Goal: Information Seeking & Learning: Learn about a topic

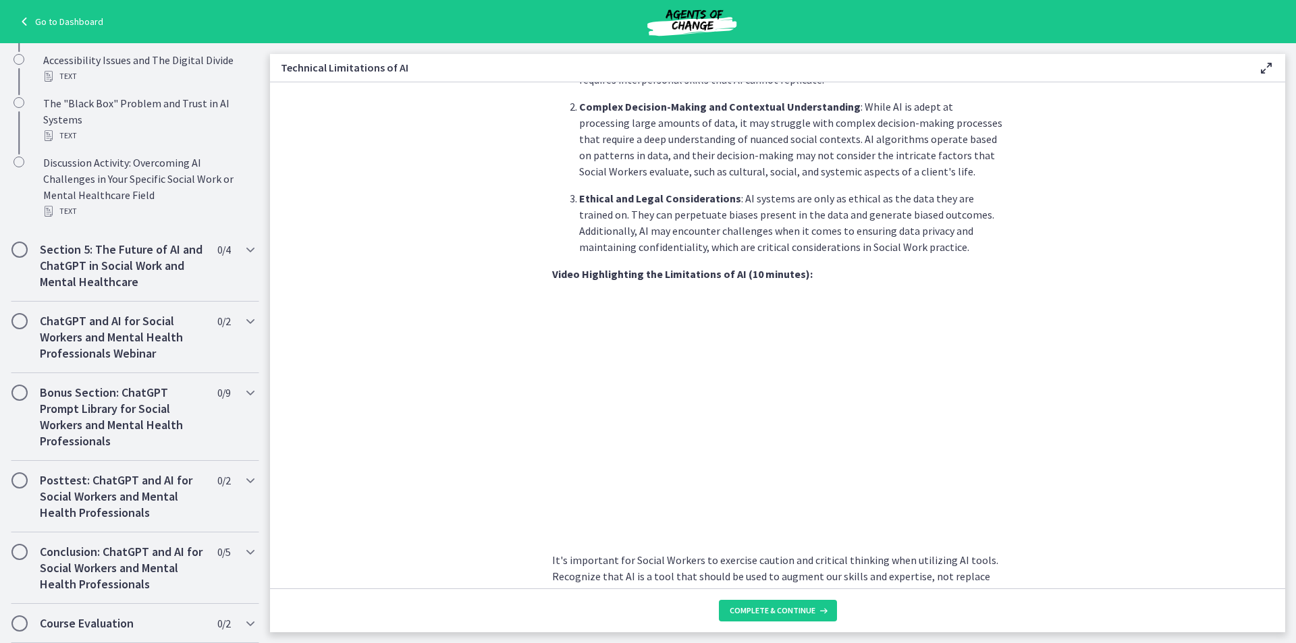
scroll to position [669, 0]
click at [242, 323] on icon "Chapters" at bounding box center [250, 321] width 16 height 16
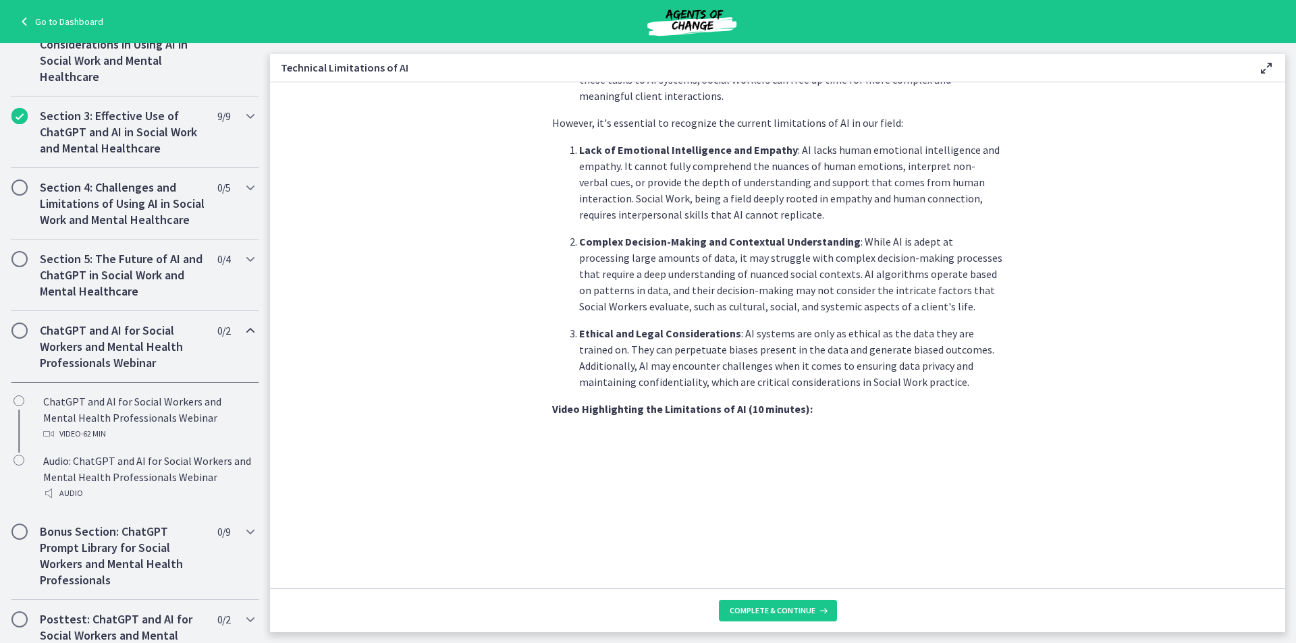
scroll to position [352, 0]
click at [309, 402] on section "As Social Workers, understanding these limitations is crucial to effectively ut…" at bounding box center [778, 335] width 1016 height 506
click at [242, 188] on icon "Chapters" at bounding box center [250, 187] width 16 height 16
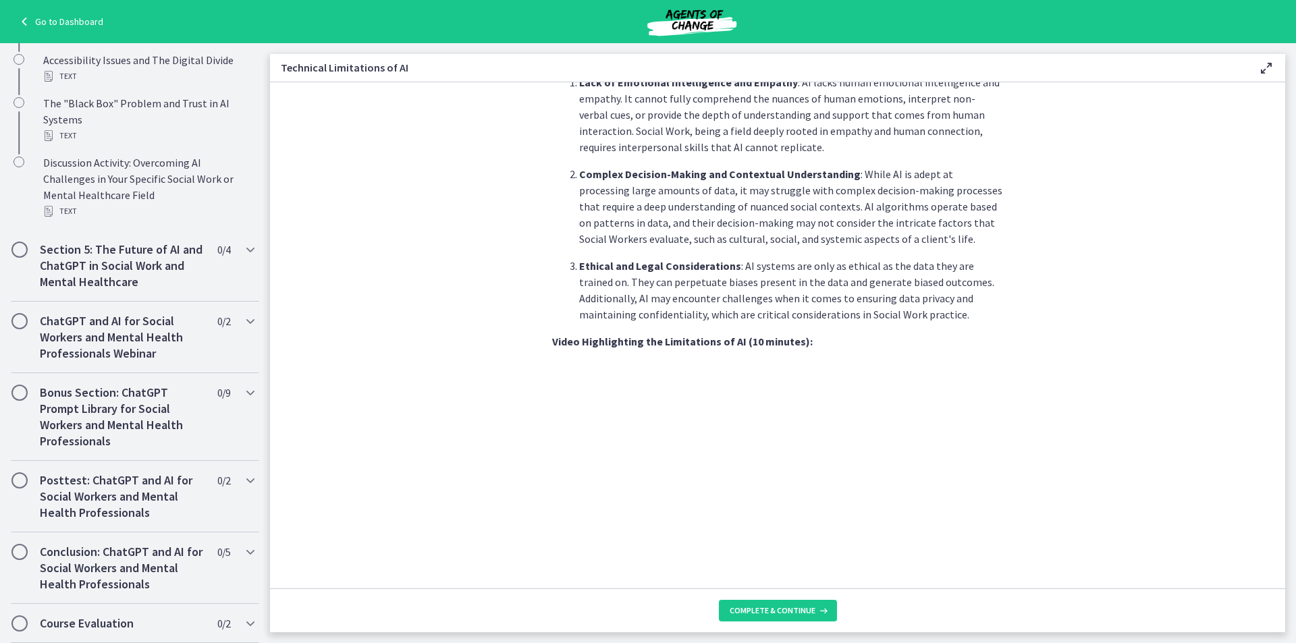
scroll to position [669, 0]
click at [242, 483] on icon "Chapters" at bounding box center [250, 481] width 16 height 16
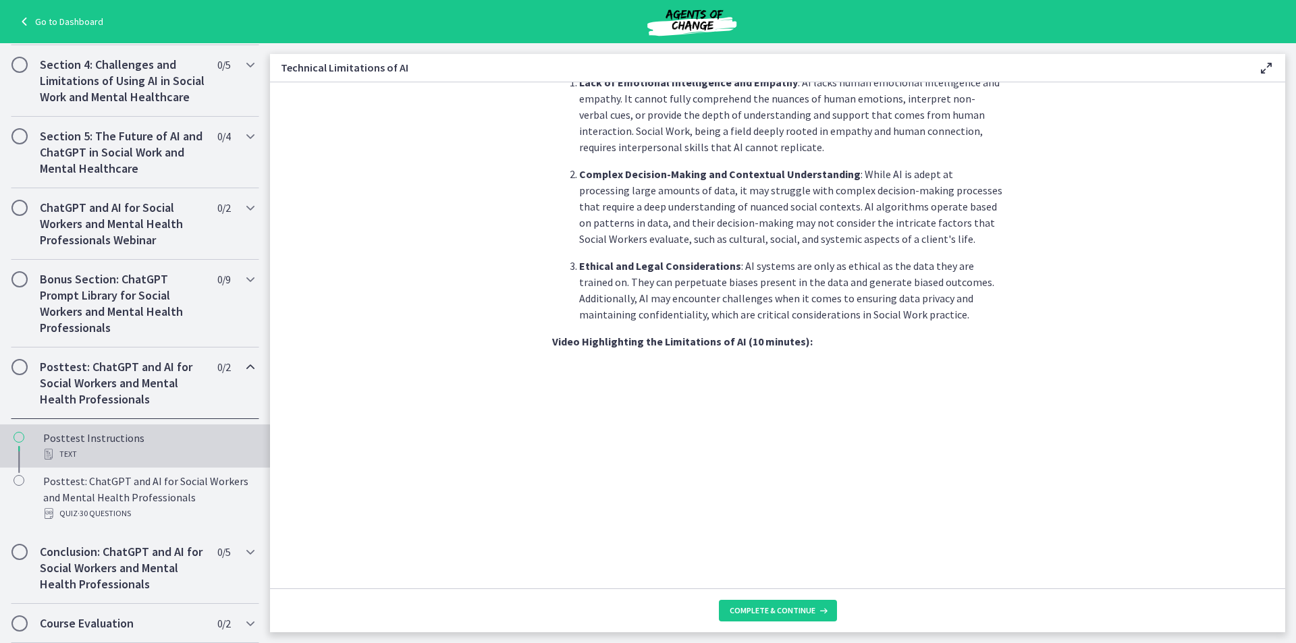
click at [107, 449] on div "Text" at bounding box center [148, 454] width 211 height 16
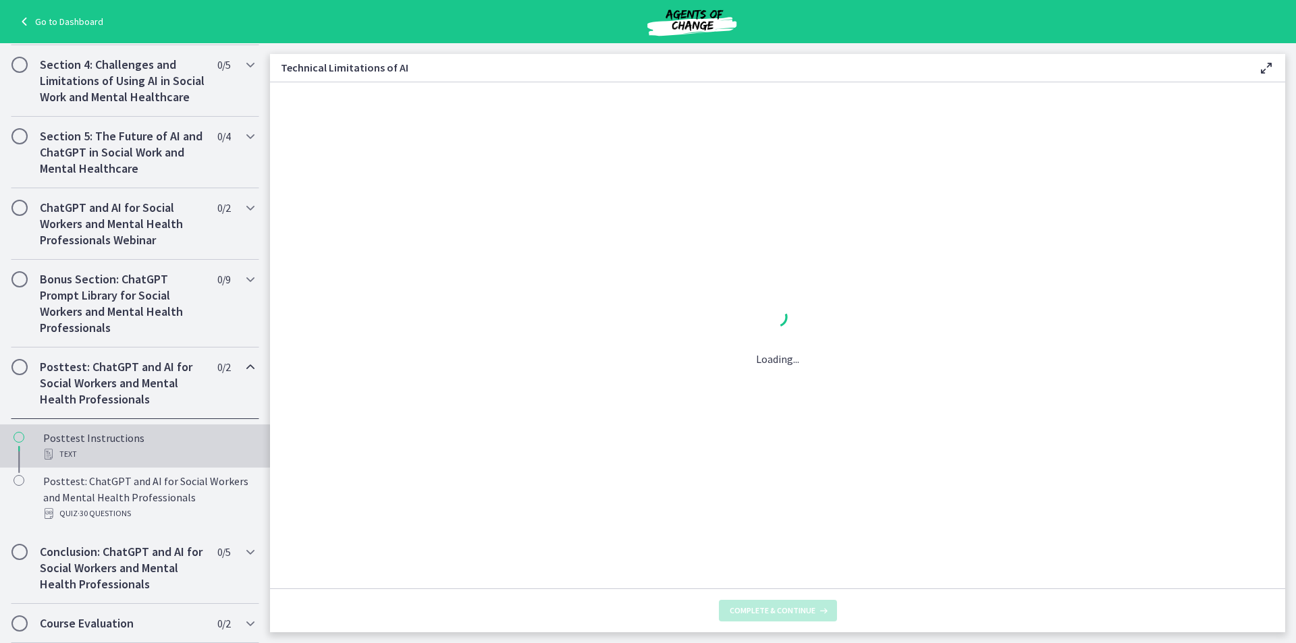
scroll to position [0, 0]
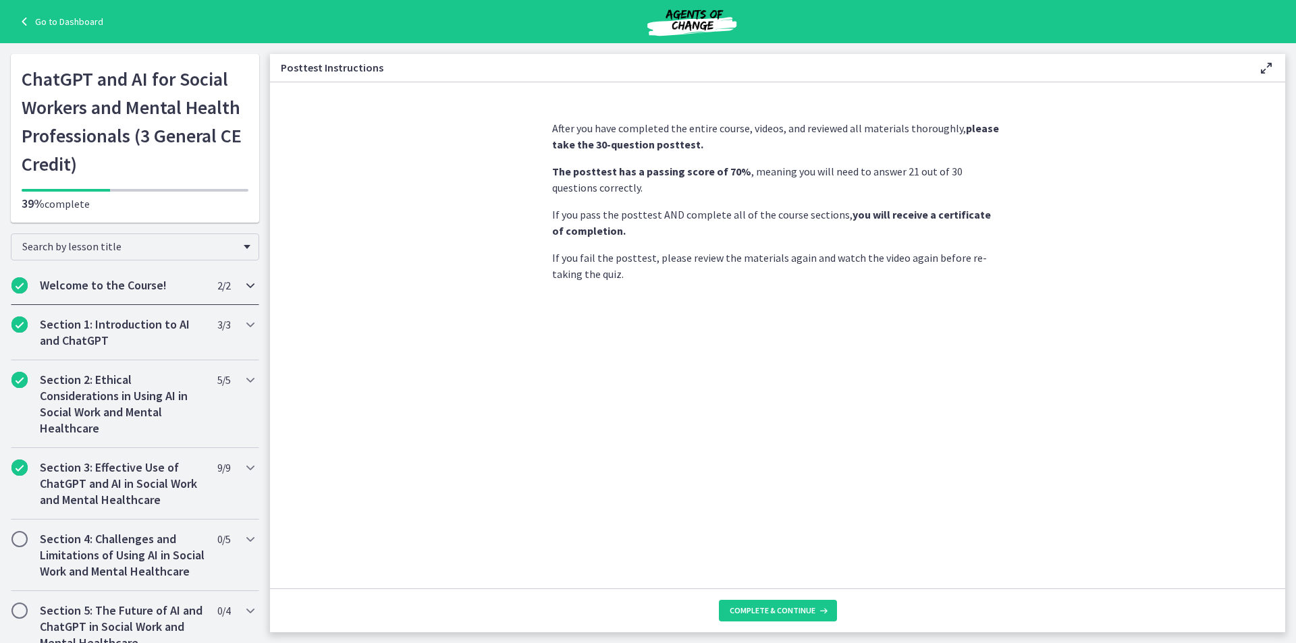
click at [242, 283] on icon "Chapters" at bounding box center [250, 286] width 16 height 16
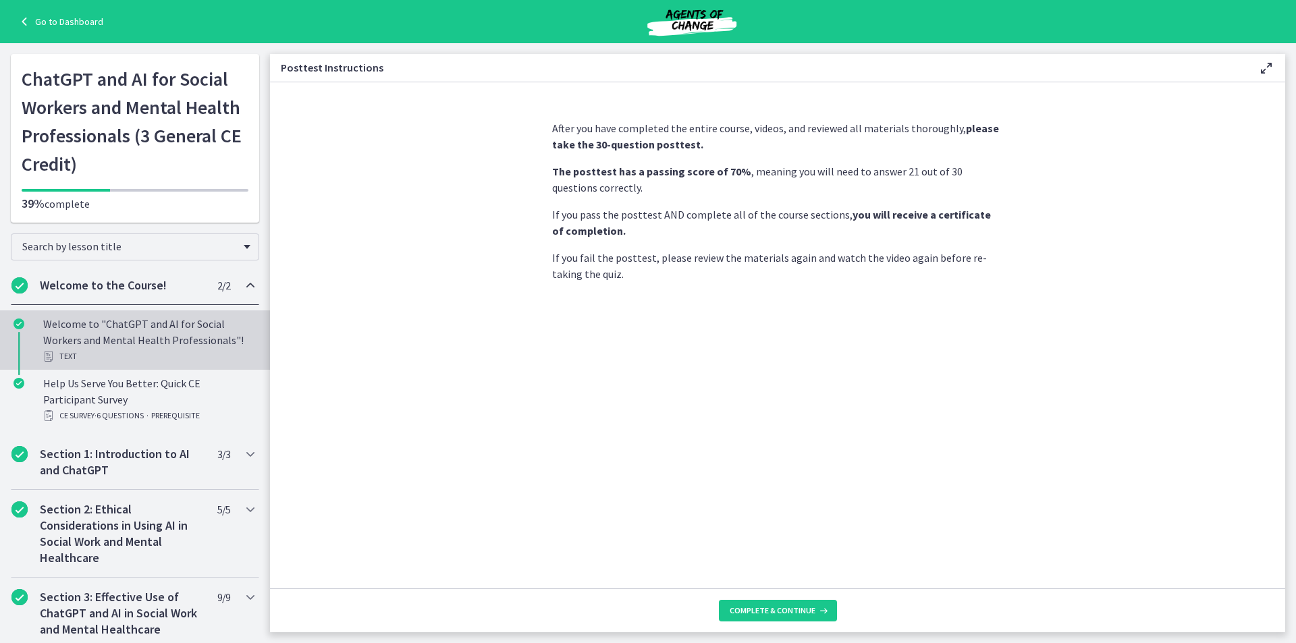
click at [214, 343] on div "Welcome to "ChatGPT and AI for Social Workers and Mental Health Professionals"!…" at bounding box center [148, 340] width 211 height 49
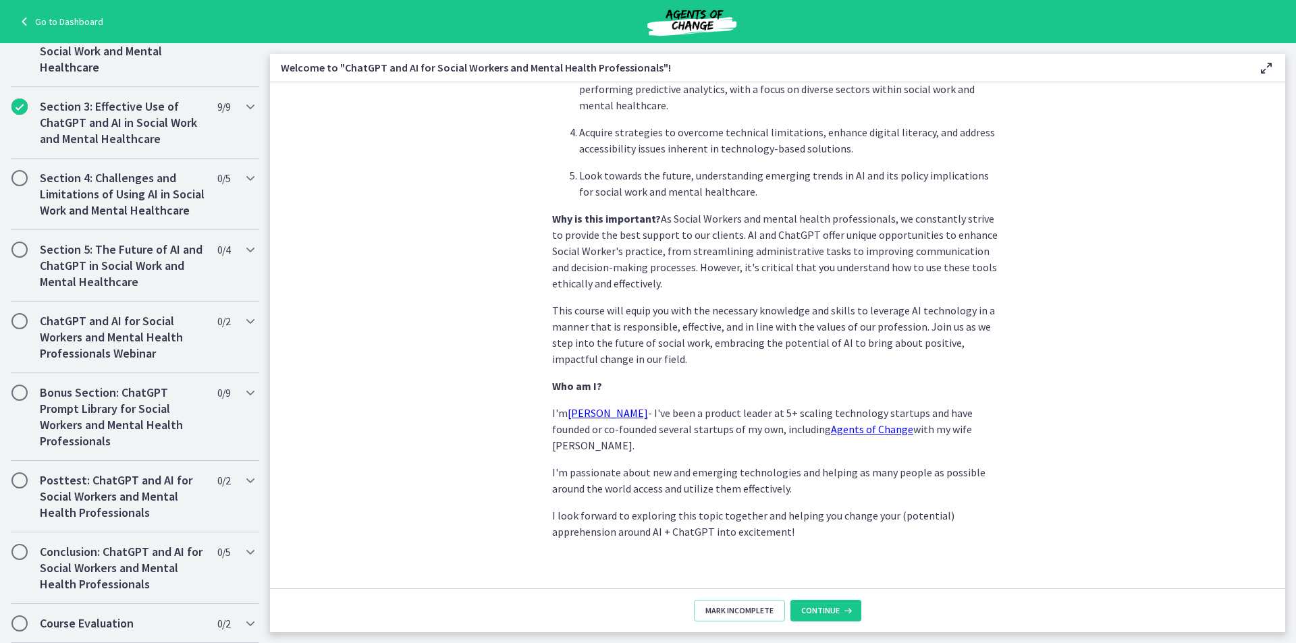
scroll to position [507, 0]
click at [242, 396] on icon "Chapters" at bounding box center [250, 393] width 16 height 16
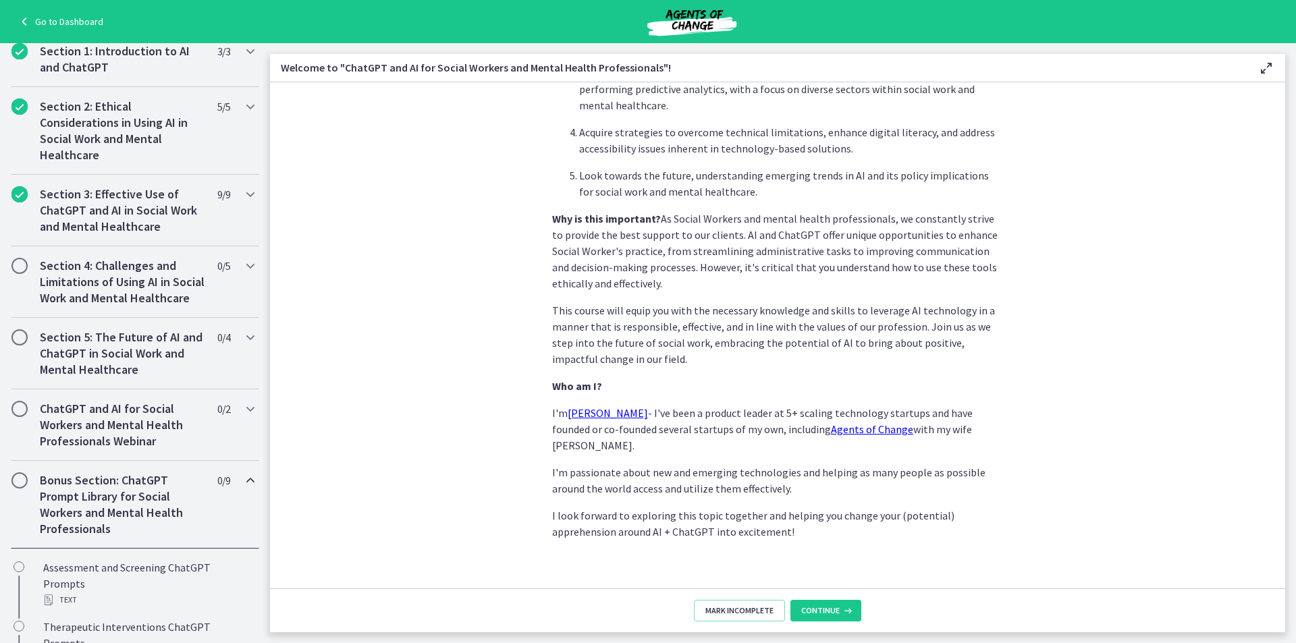
scroll to position [242, 0]
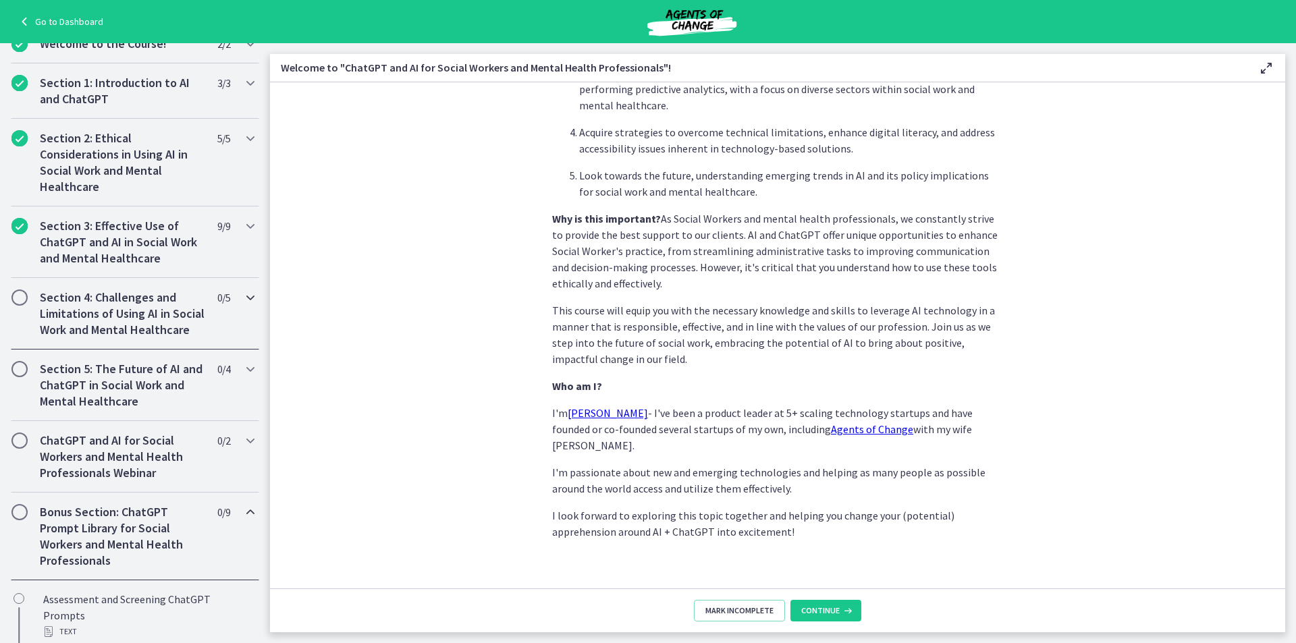
click at [242, 300] on icon "Chapters" at bounding box center [250, 298] width 16 height 16
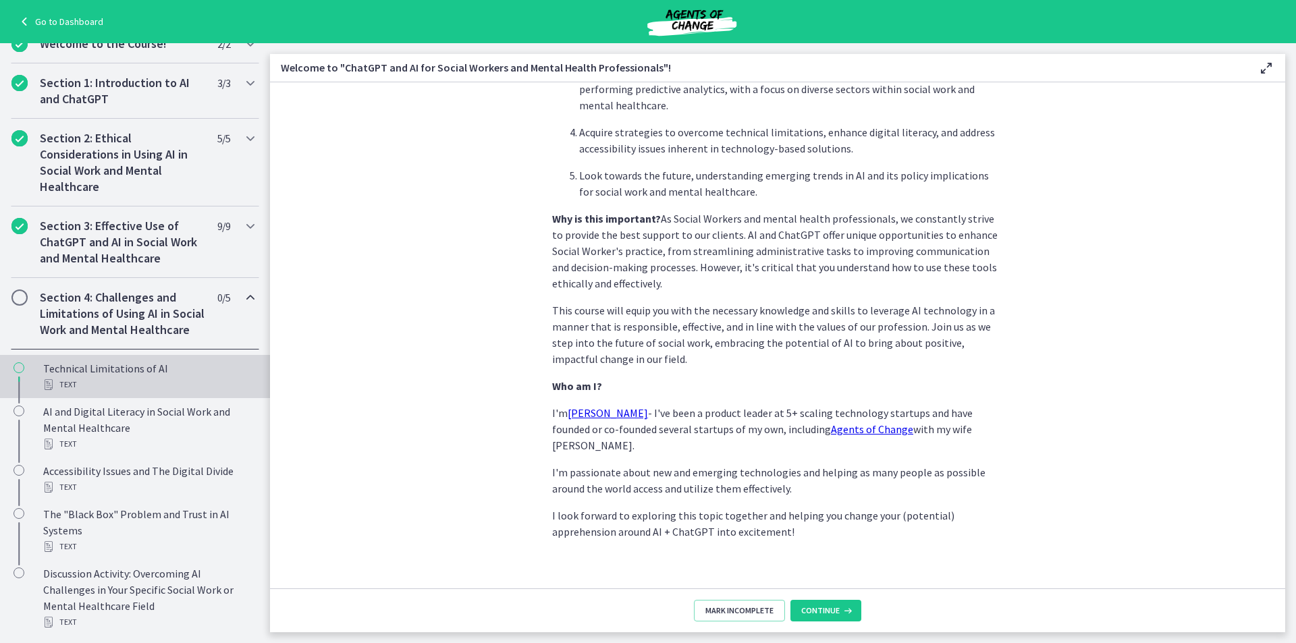
click at [78, 393] on div "Text" at bounding box center [148, 385] width 211 height 16
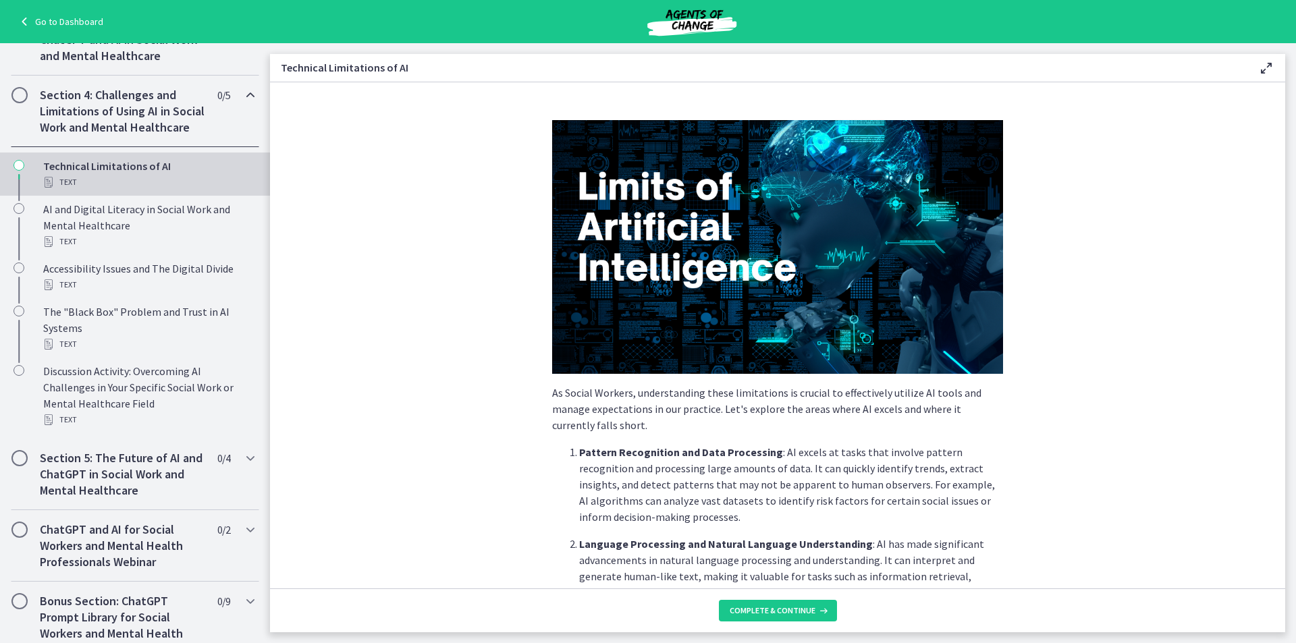
scroll to position [512, 0]
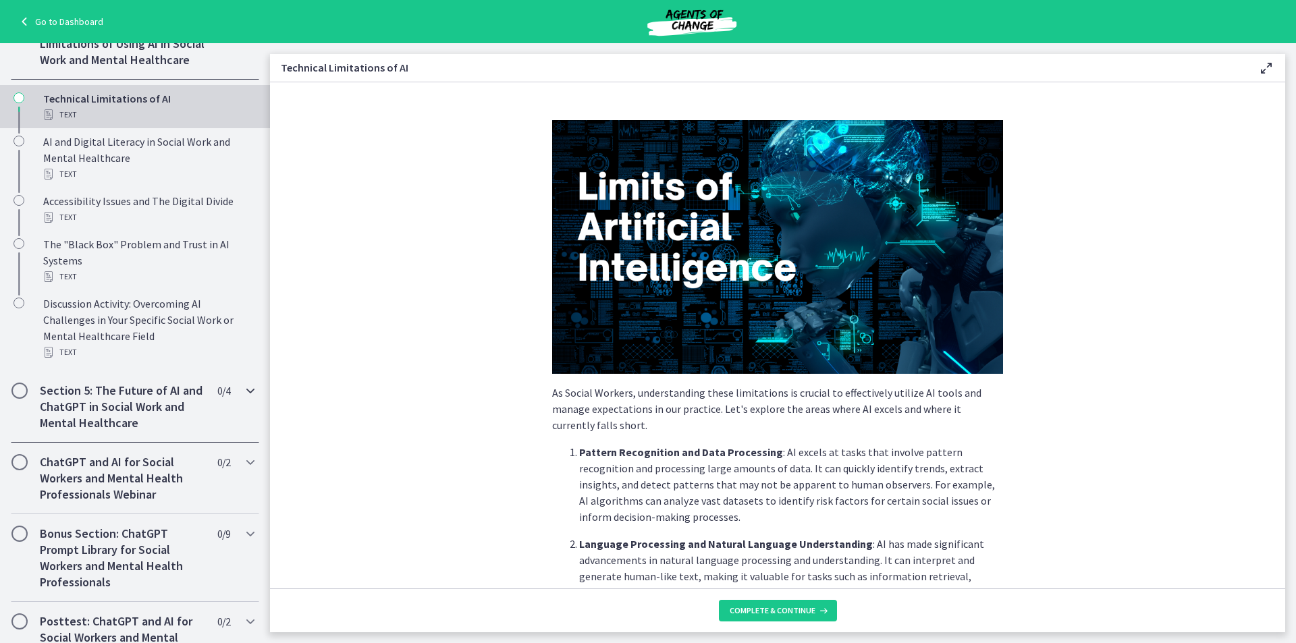
click at [242, 399] on icon "Chapters" at bounding box center [250, 391] width 16 height 16
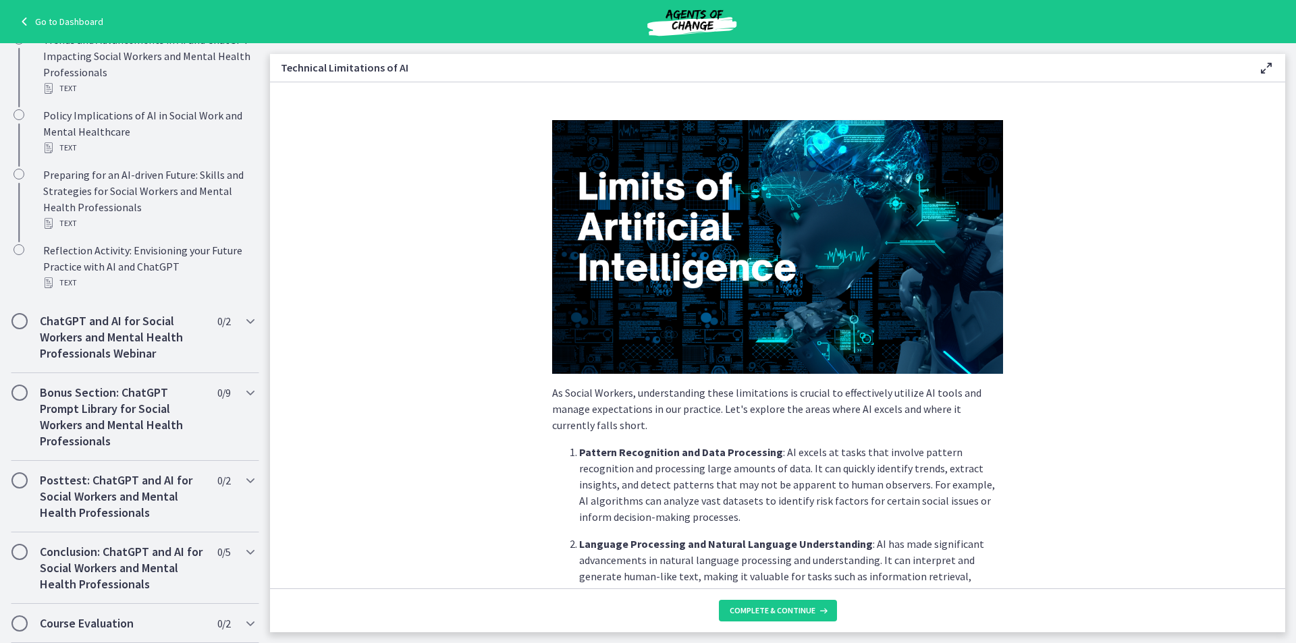
scroll to position [647, 0]
click at [242, 401] on icon "Chapters" at bounding box center [250, 393] width 16 height 16
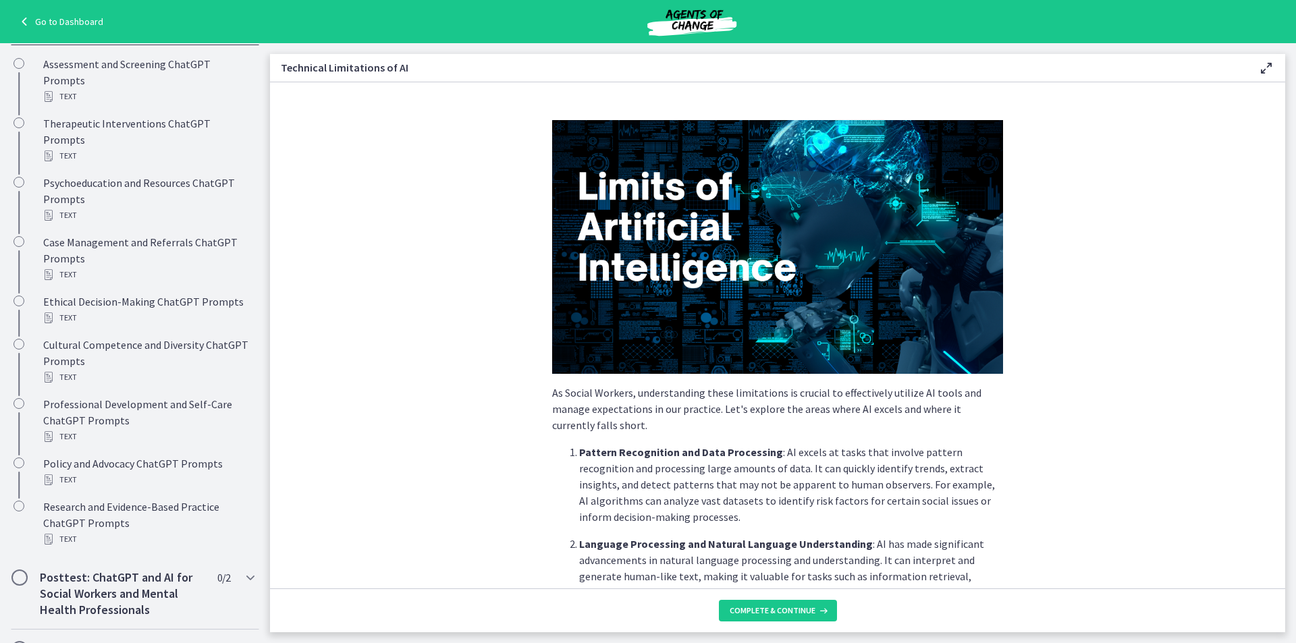
scroll to position [780, 0]
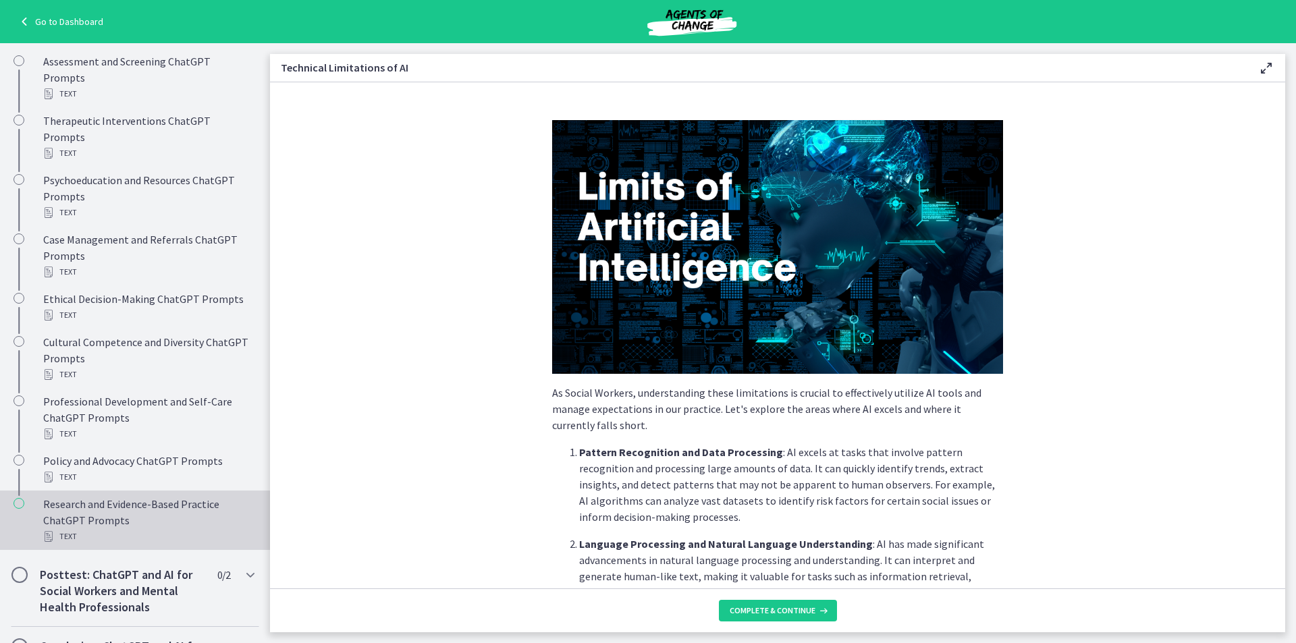
click at [180, 519] on div "Research and Evidence-Based Practice ChatGPT Prompts Text" at bounding box center [148, 520] width 211 height 49
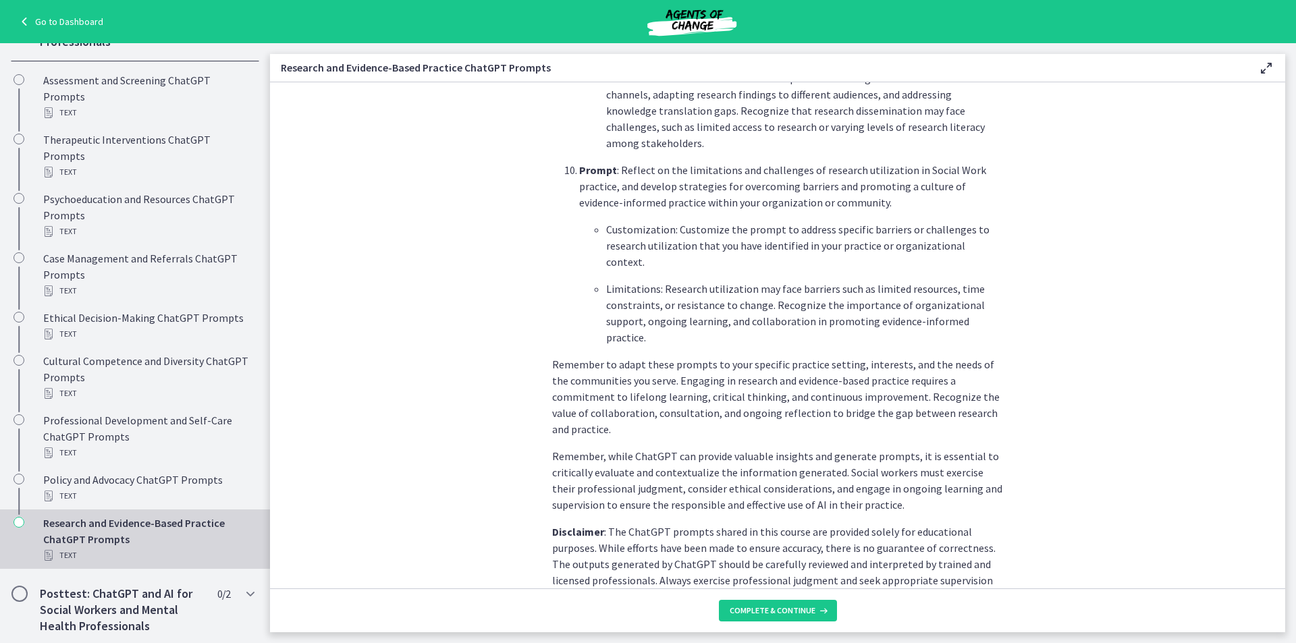
scroll to position [756, 0]
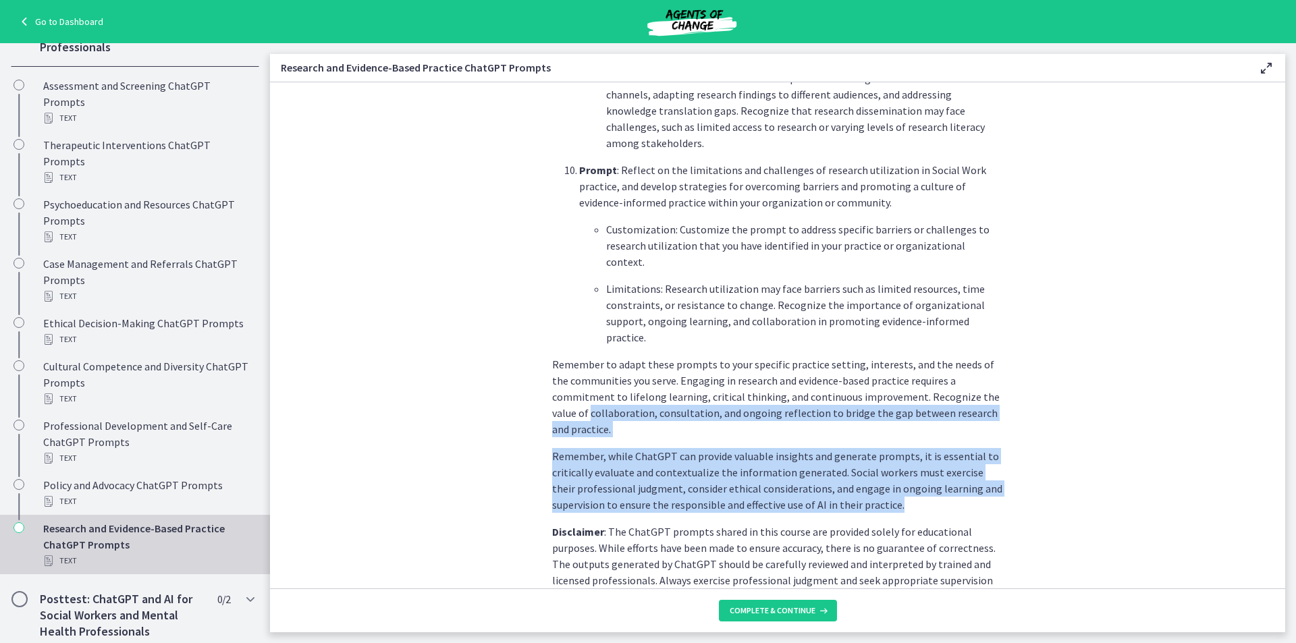
drag, startPoint x: 270, startPoint y: 442, endPoint x: 285, endPoint y: 346, distance: 97.0
click at [285, 346] on section "What is this collection of prompts? Prompts that explore current research findi…" at bounding box center [778, 335] width 1016 height 506
click at [274, 388] on section "What is this collection of prompts? Prompts that explore current research findi…" at bounding box center [778, 335] width 1016 height 506
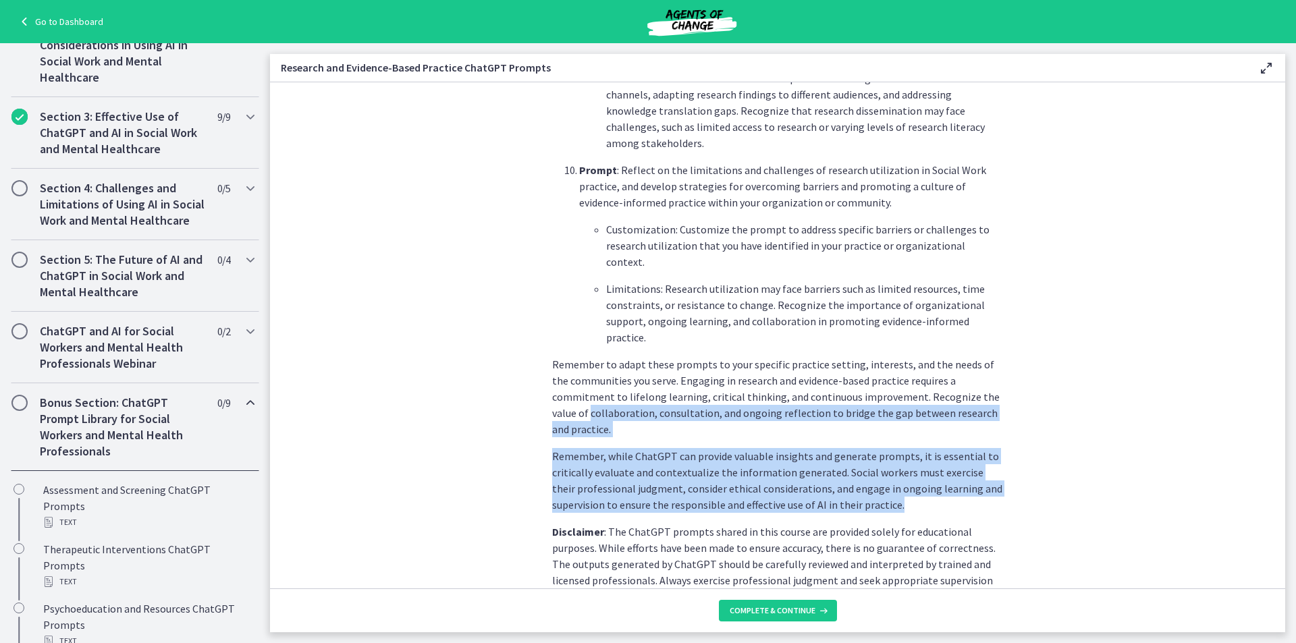
scroll to position [345, 0]
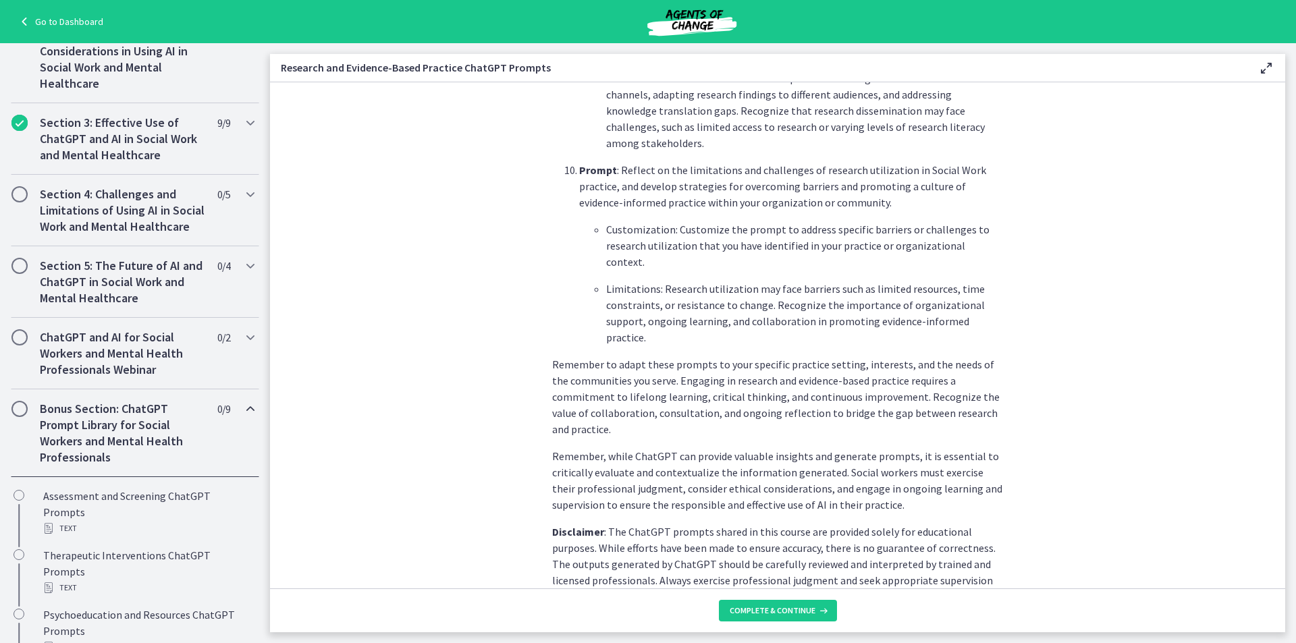
drag, startPoint x: 279, startPoint y: 235, endPoint x: 281, endPoint y: 223, distance: 12.3
click at [281, 223] on section "What is this collection of prompts? Prompts that explore current research findi…" at bounding box center [778, 335] width 1016 height 506
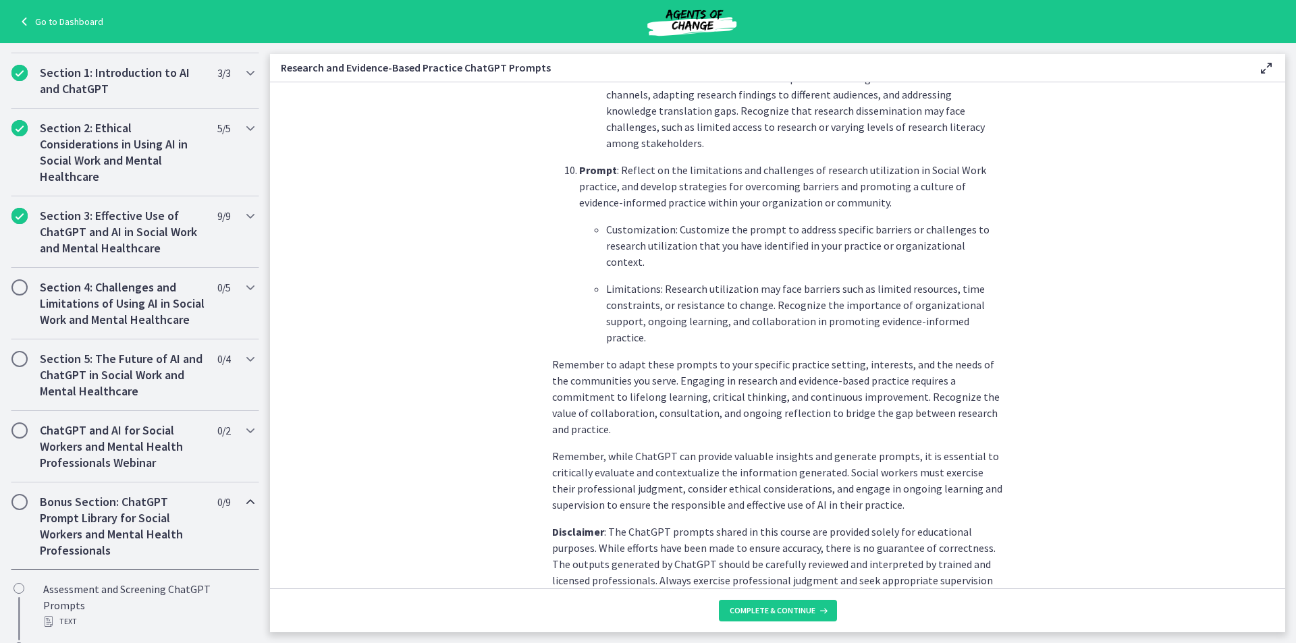
scroll to position [249, 0]
click at [244, 217] on icon "Chapters" at bounding box center [250, 219] width 16 height 16
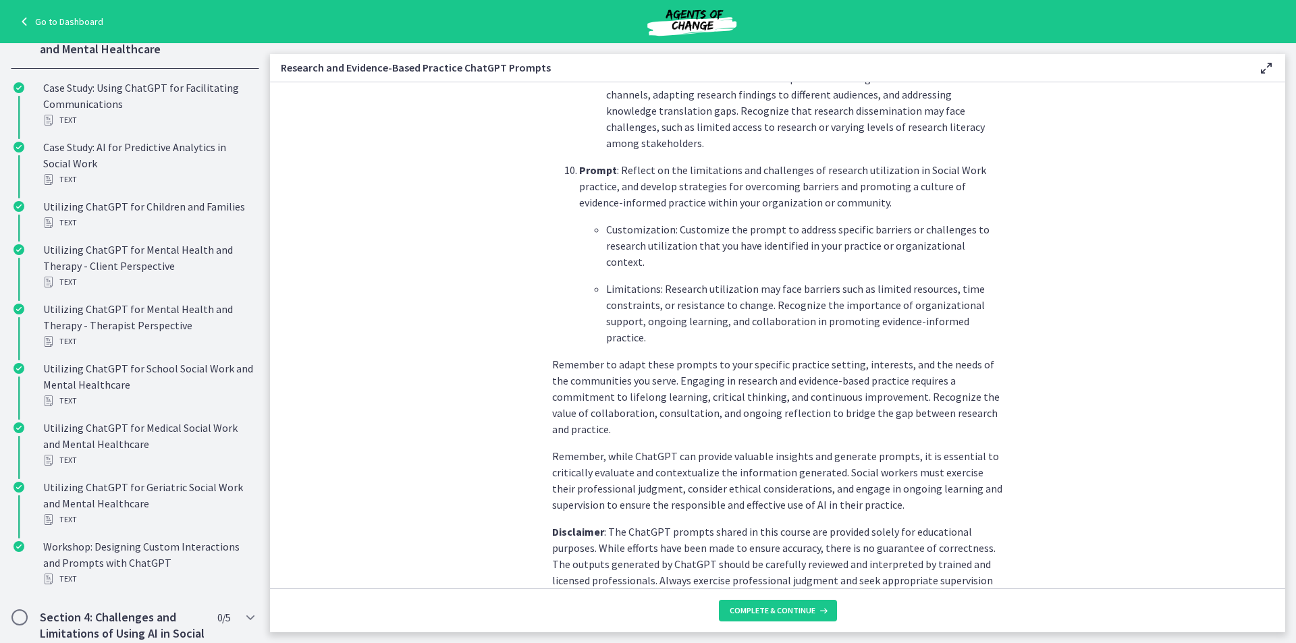
scroll to position [452, 0]
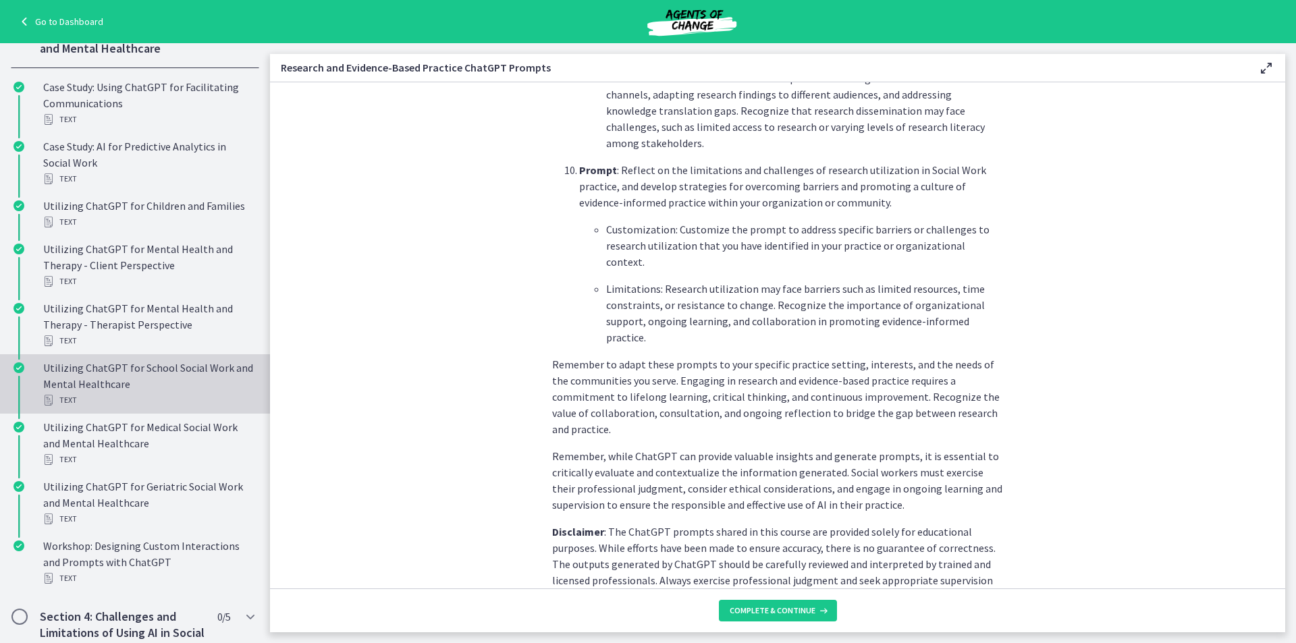
click at [180, 363] on div "Utilizing ChatGPT for School Social Work and Mental Healthcare Text" at bounding box center [148, 384] width 211 height 49
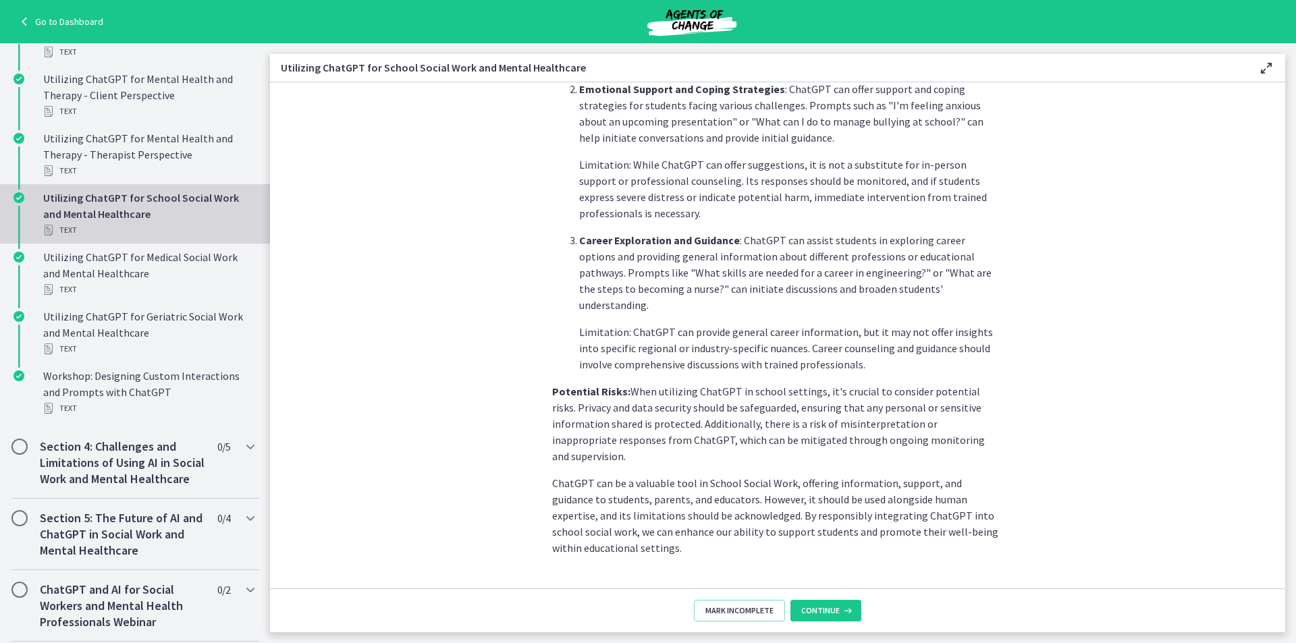
scroll to position [684, 0]
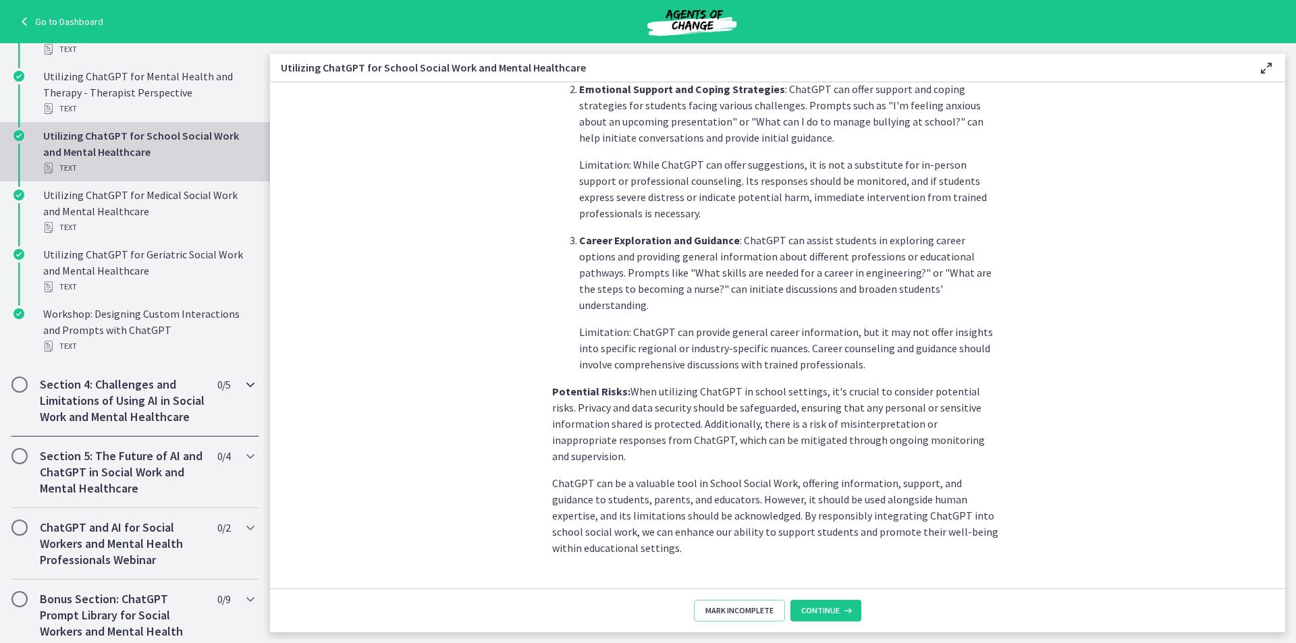
click at [242, 381] on icon "Chapters" at bounding box center [250, 385] width 16 height 16
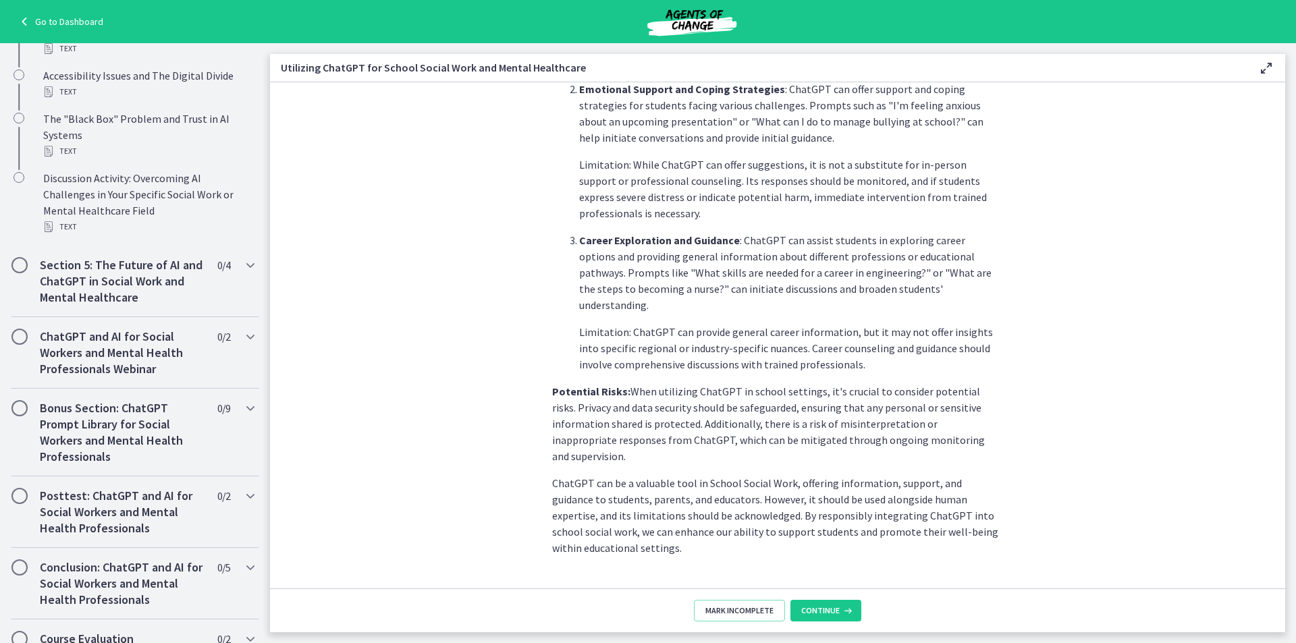
scroll to position [648, 0]
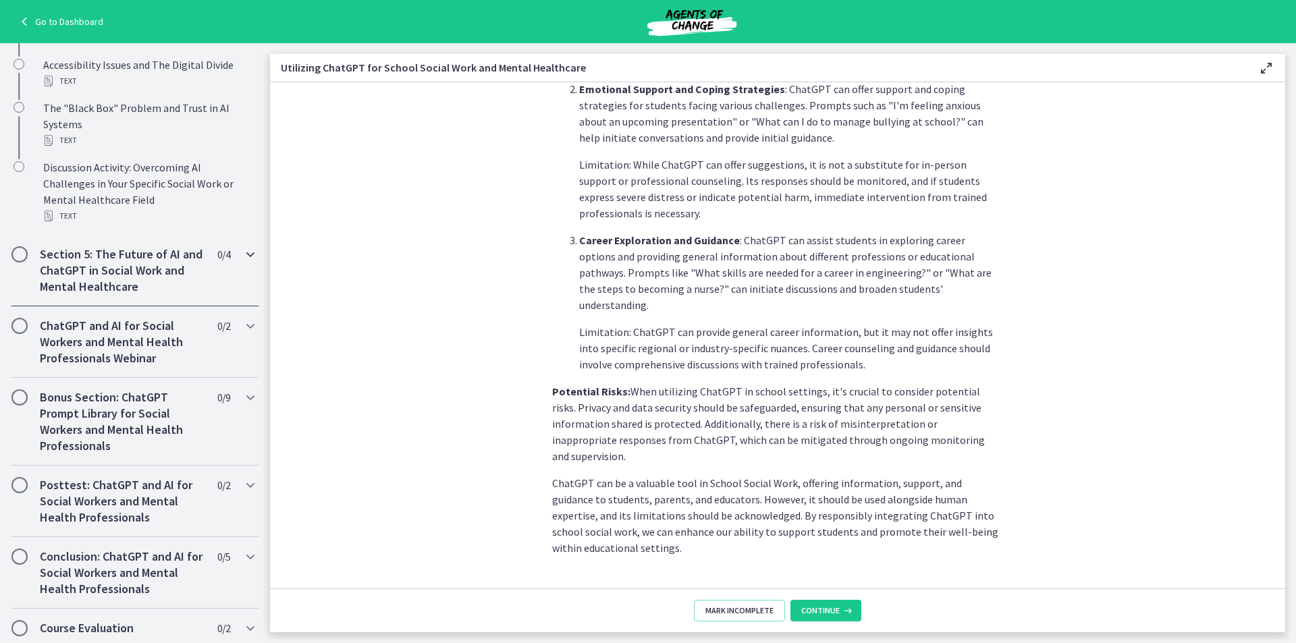
click at [242, 263] on icon "Chapters" at bounding box center [250, 254] width 16 height 16
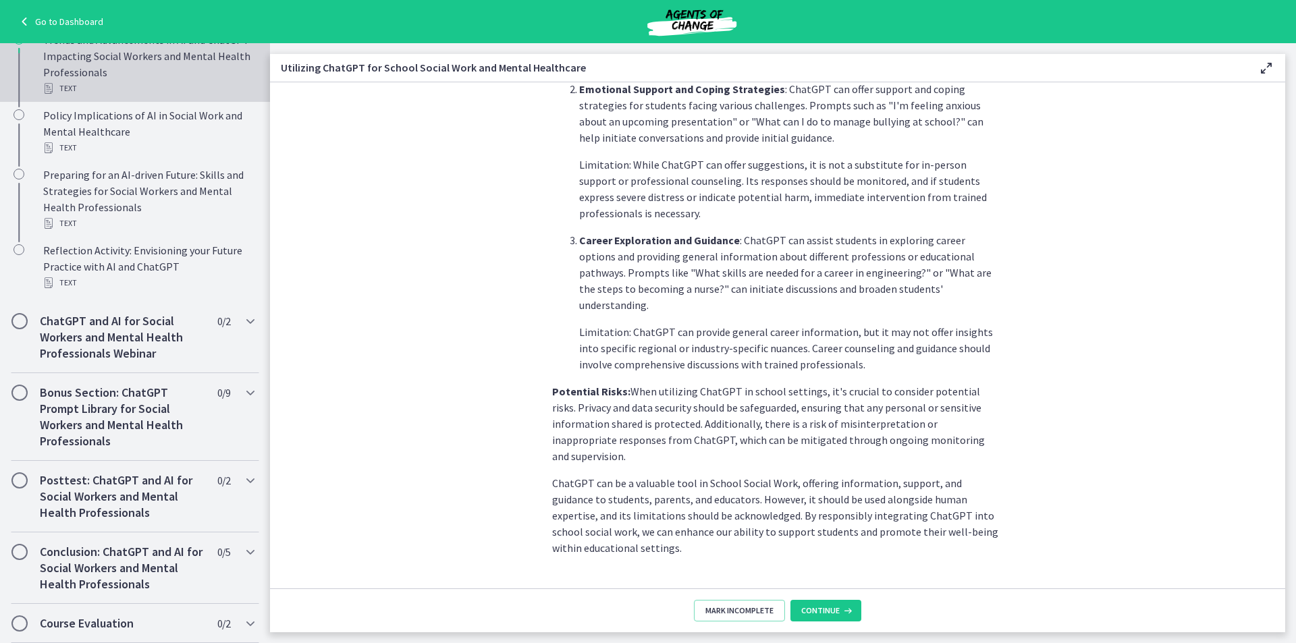
click at [157, 74] on div "Trends and Advancements in AI and ChatGPT Impacting Social Workers and Mental H…" at bounding box center [148, 64] width 211 height 65
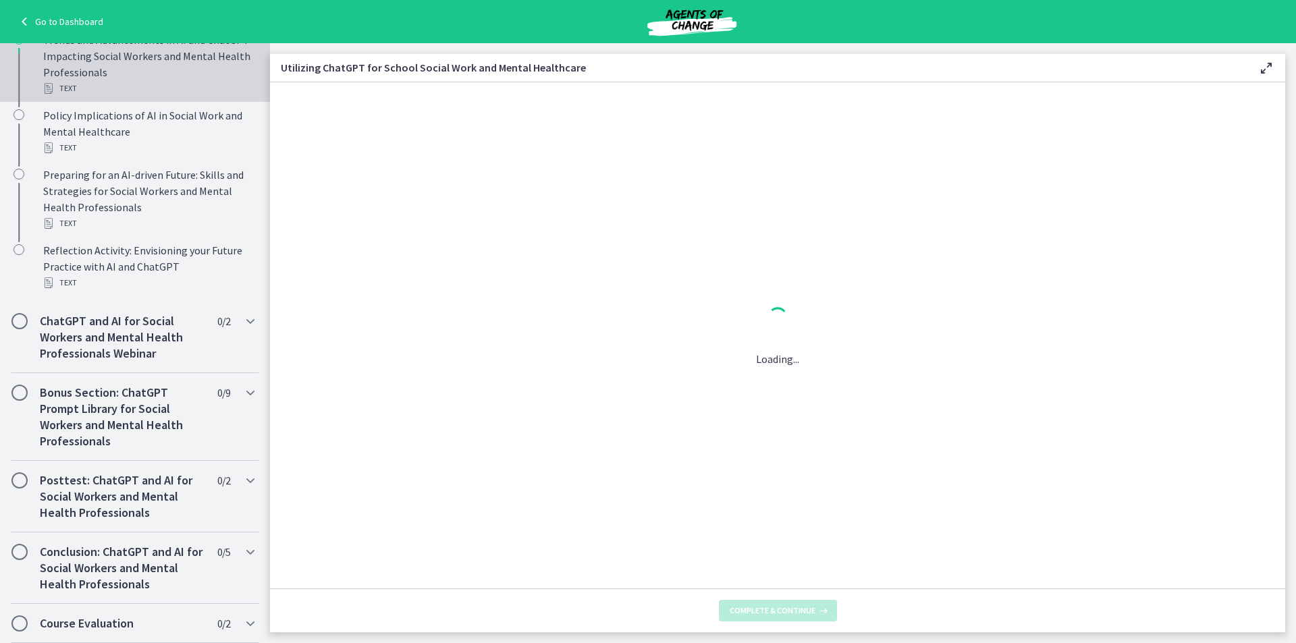
scroll to position [0, 0]
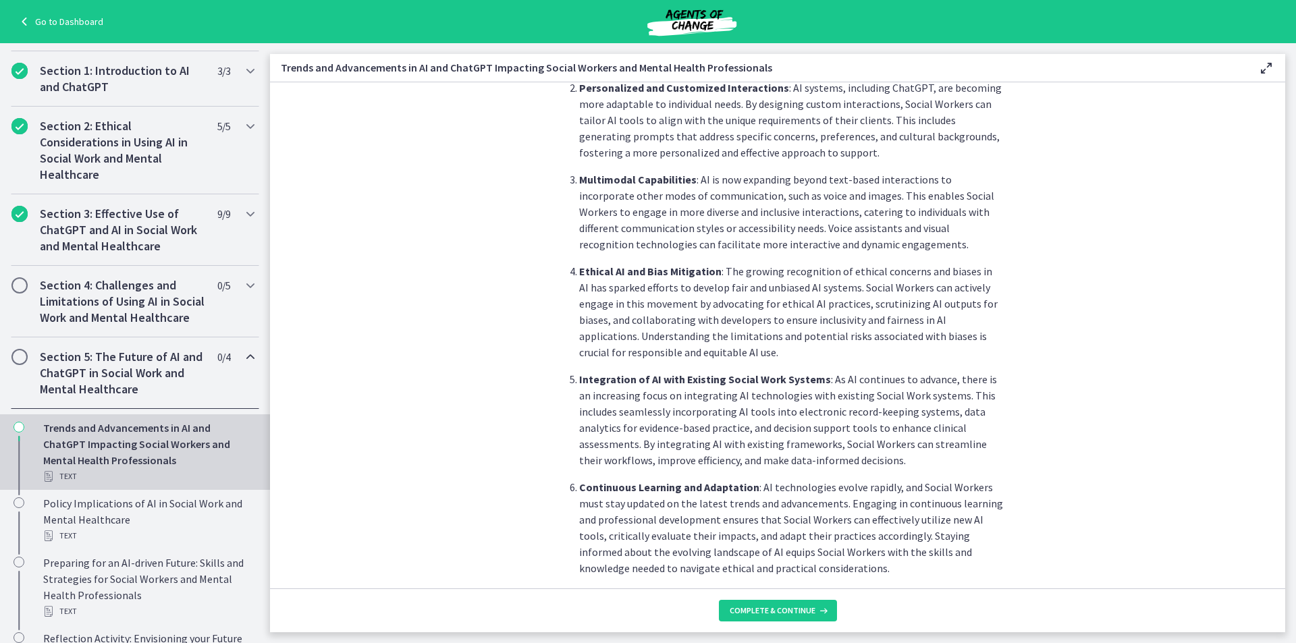
scroll to position [251, 0]
click at [242, 289] on icon "Chapters" at bounding box center [250, 288] width 16 height 16
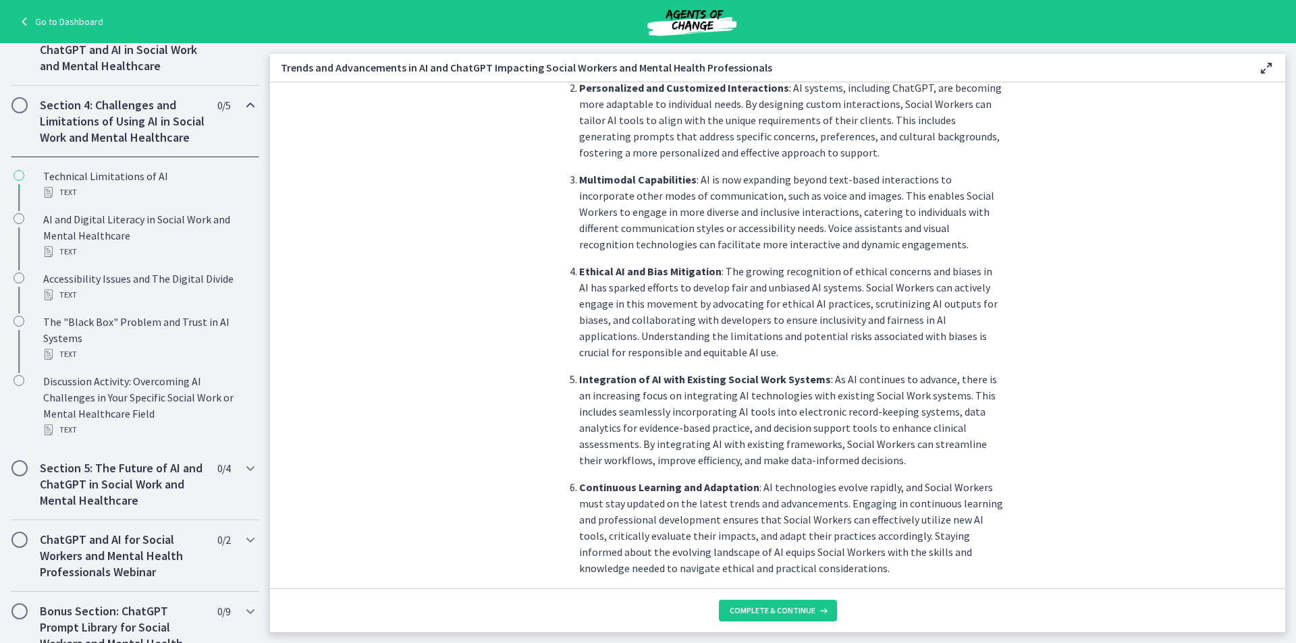
scroll to position [461, 0]
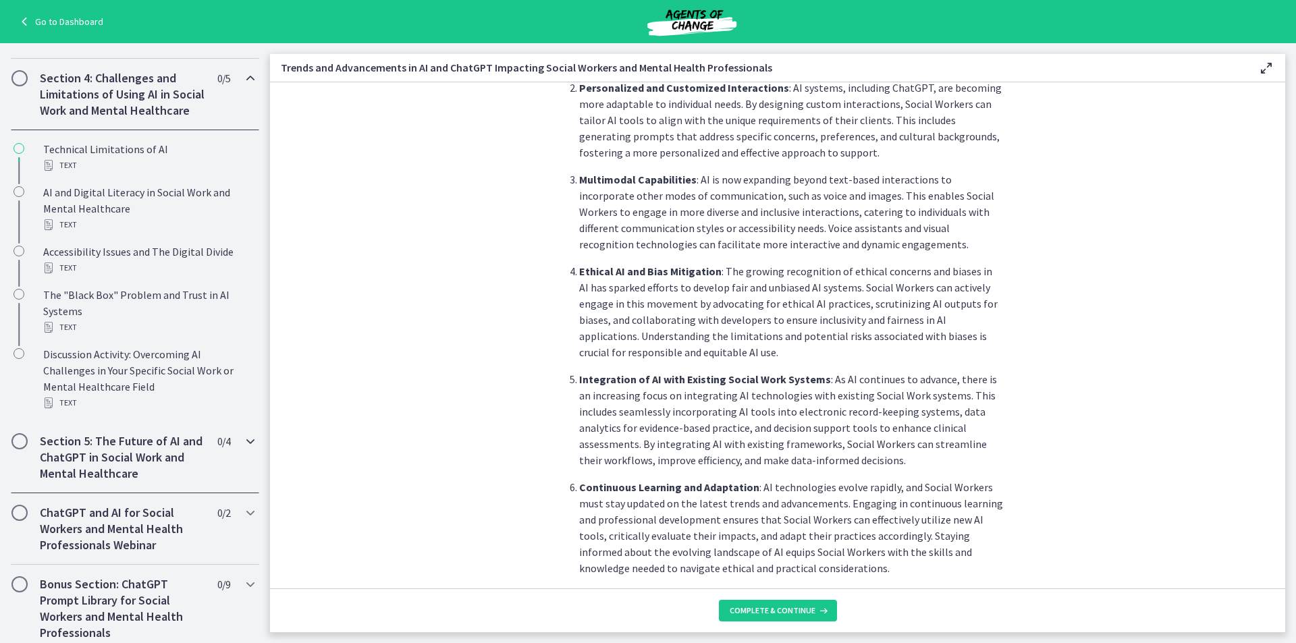
click at [242, 450] on icon "Chapters" at bounding box center [250, 442] width 16 height 16
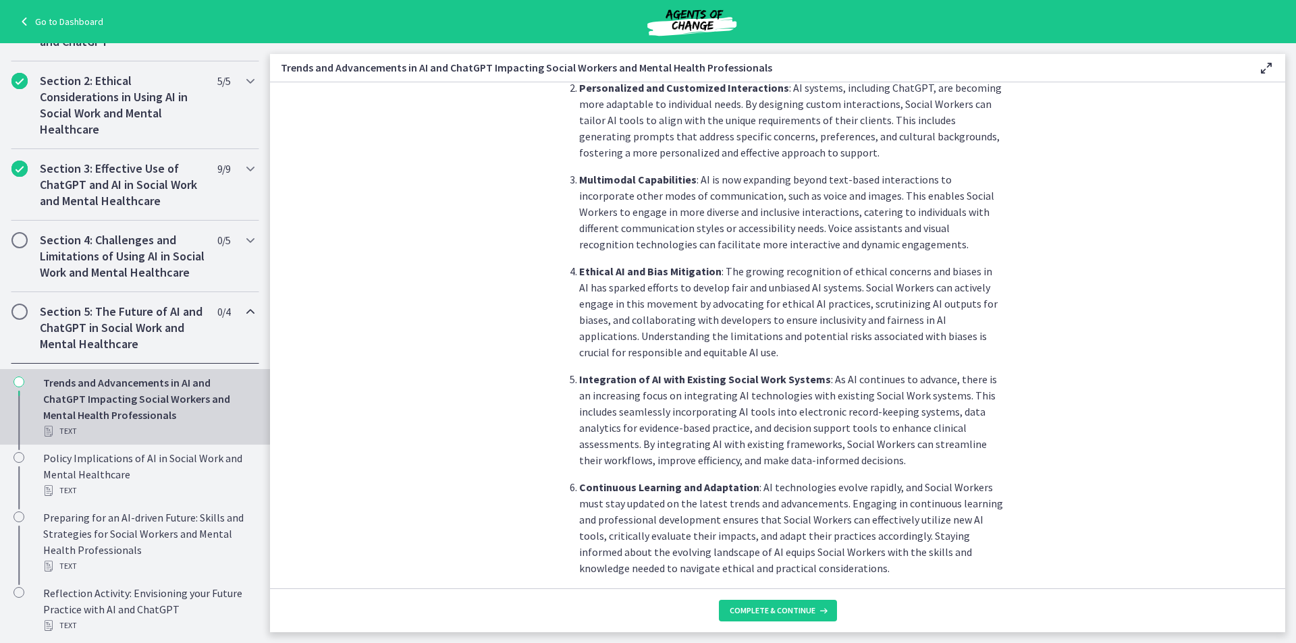
scroll to position [283, 0]
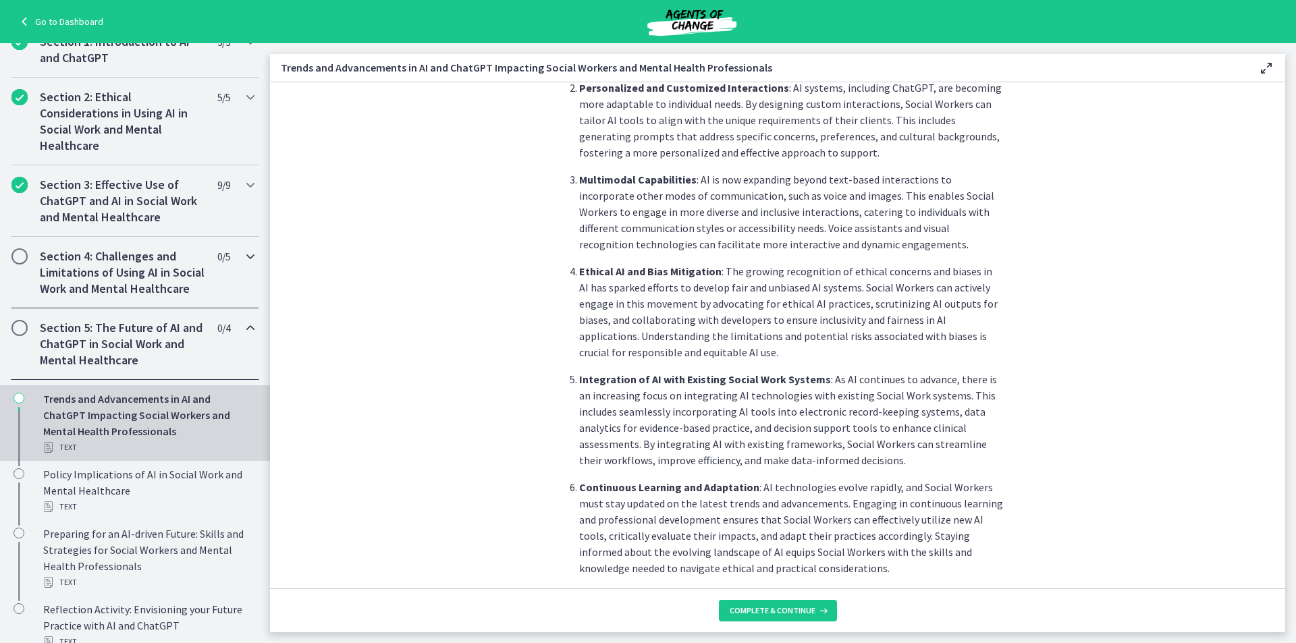
click at [195, 270] on div "Section 4: Challenges and Limitations of Using AI in Social Work and Mental Hea…" at bounding box center [135, 273] width 248 height 72
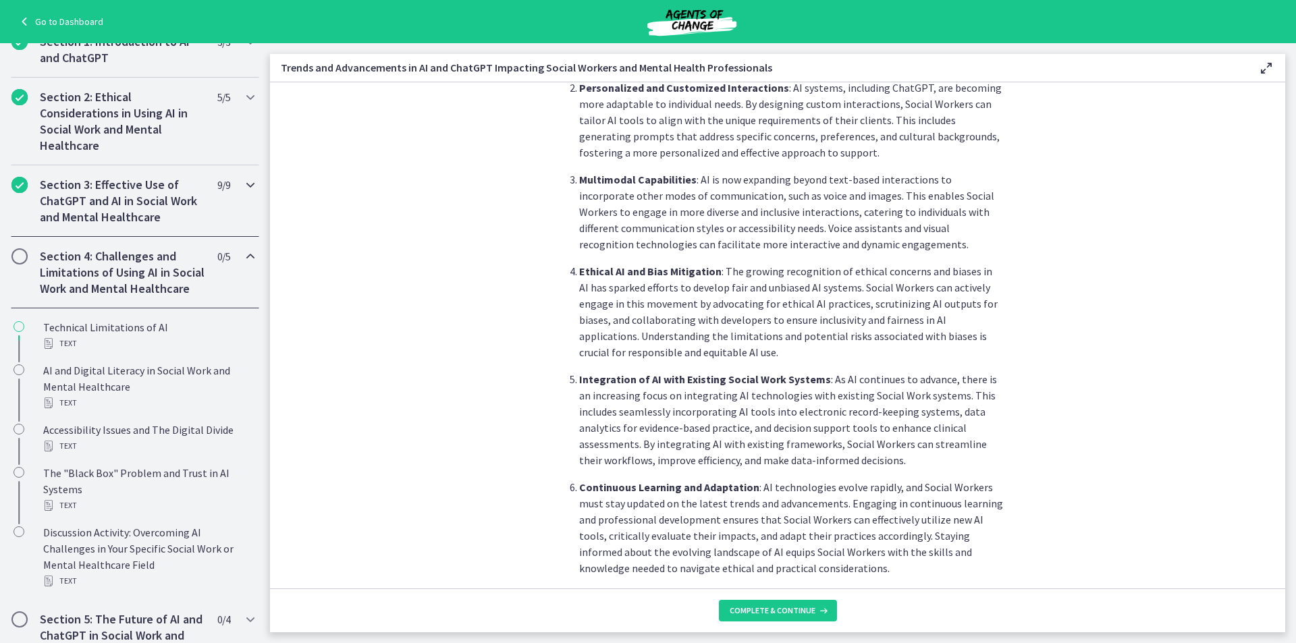
click at [242, 186] on icon "Chapters" at bounding box center [250, 185] width 16 height 16
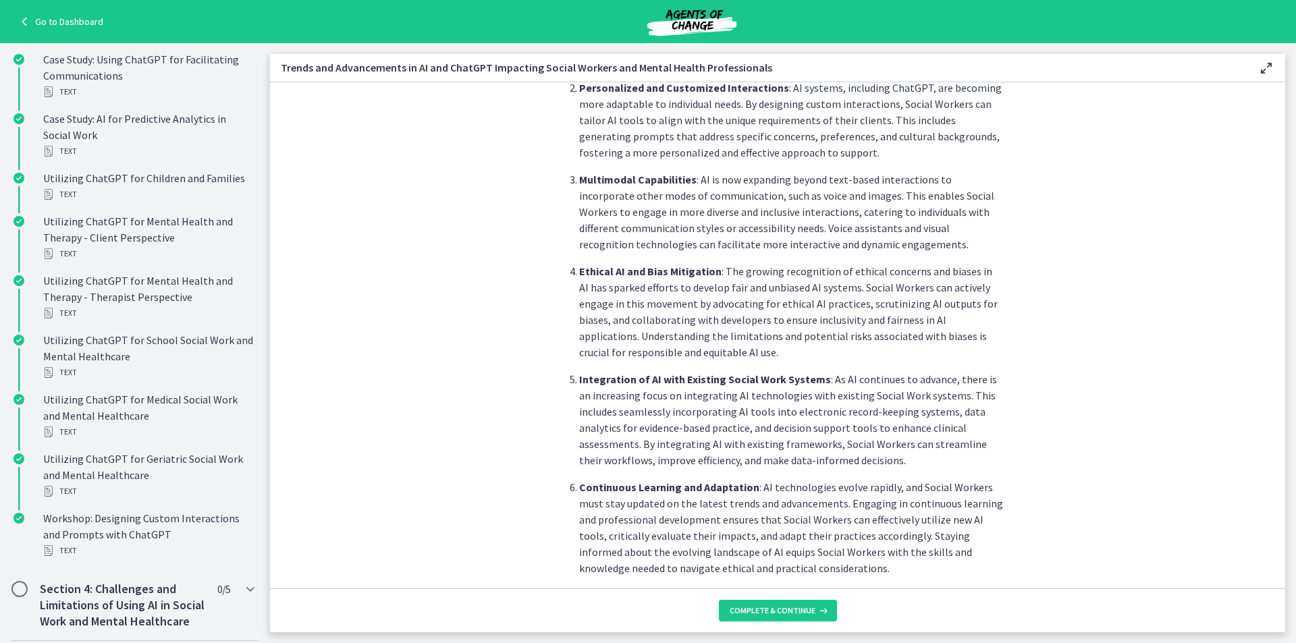
scroll to position [486, 0]
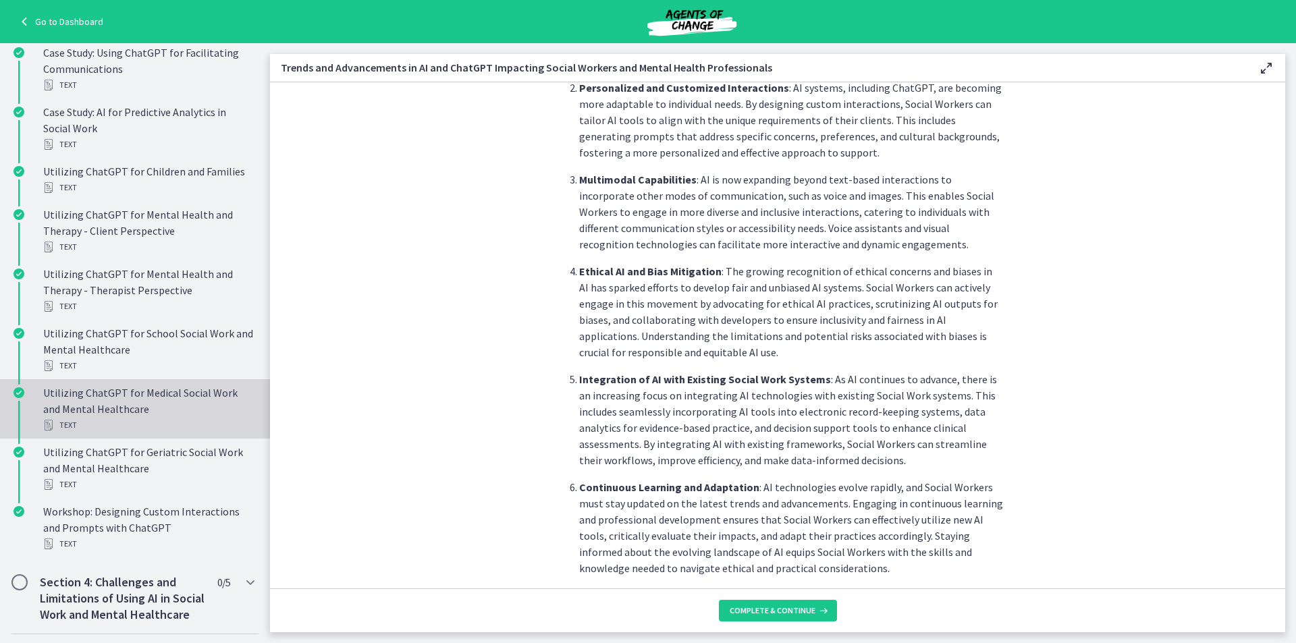
click at [192, 398] on div "Utilizing ChatGPT for Medical Social Work and Mental Healthcare Text" at bounding box center [148, 409] width 211 height 49
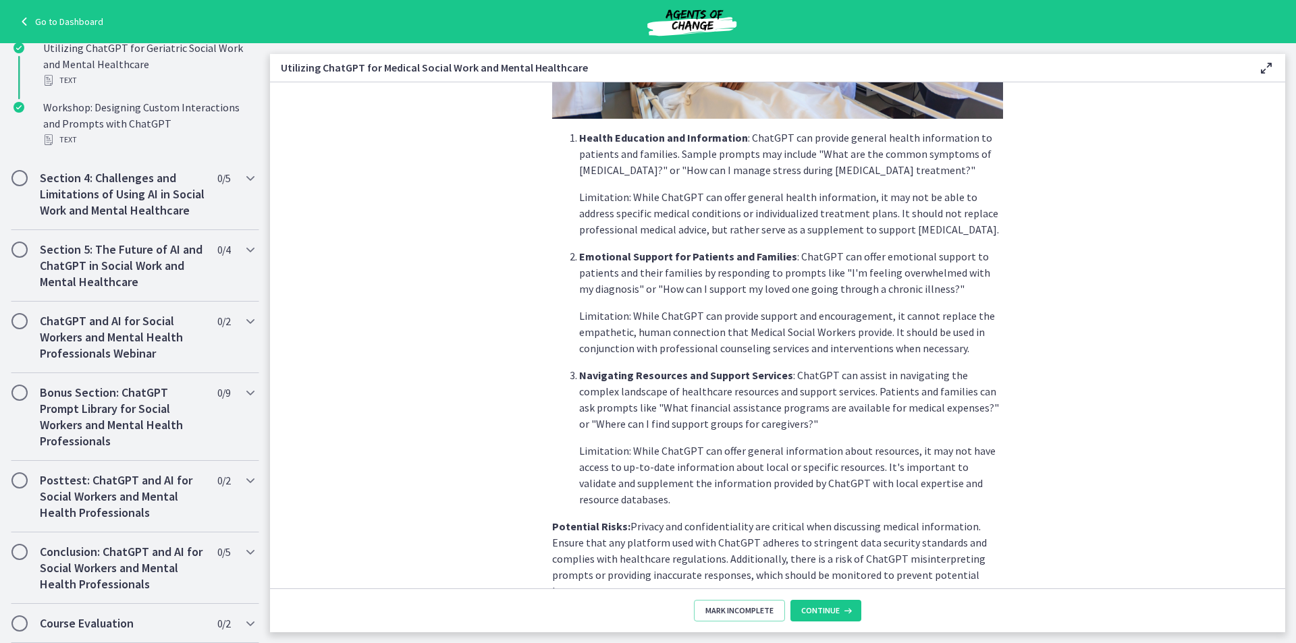
scroll to position [907, 0]
click at [242, 396] on icon "Chapters" at bounding box center [250, 393] width 16 height 16
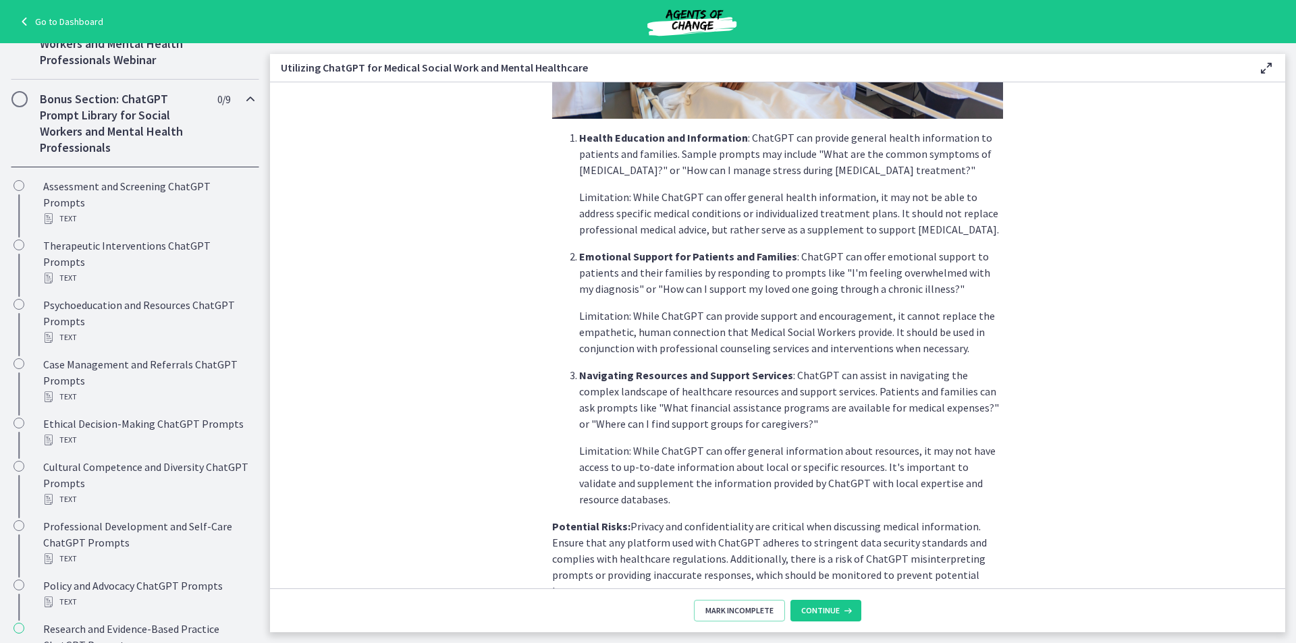
scroll to position [656, 0]
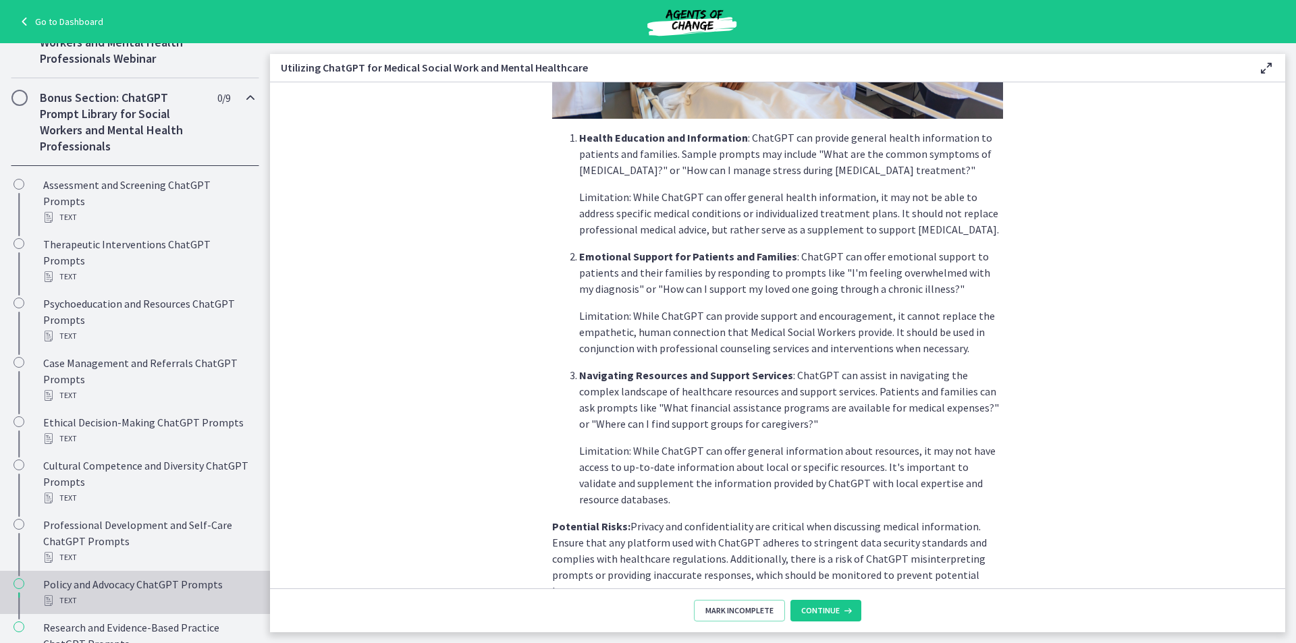
click at [194, 582] on div "Policy and Advocacy ChatGPT Prompts Text" at bounding box center [148, 593] width 211 height 32
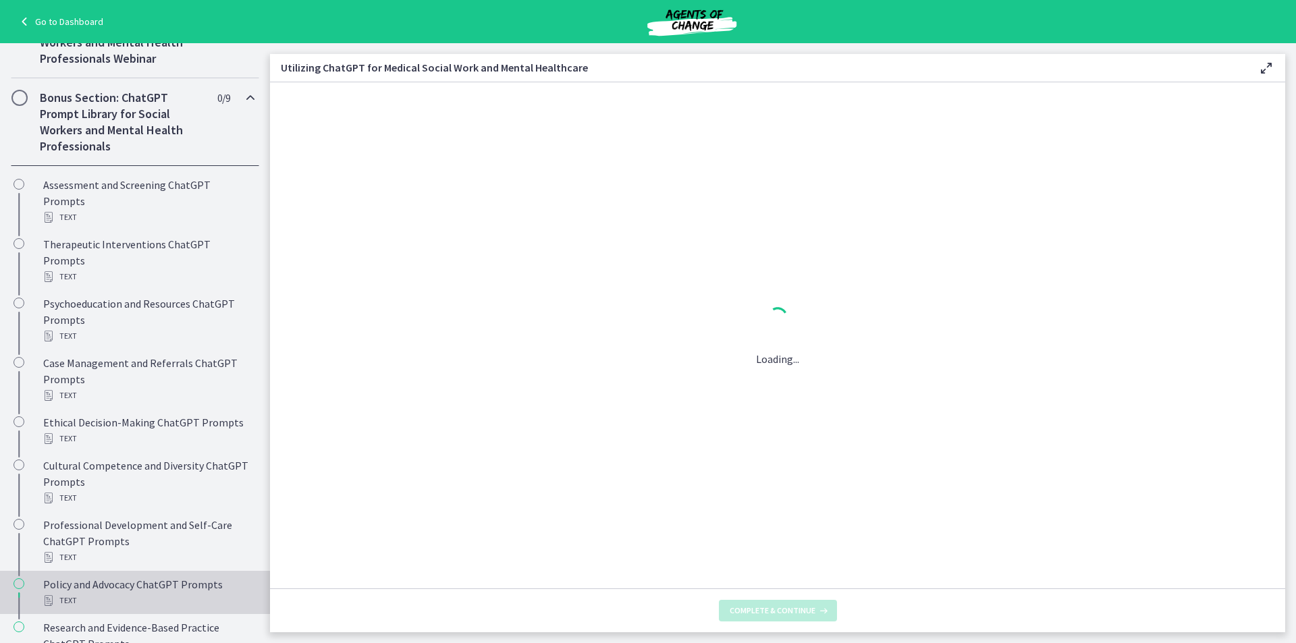
scroll to position [0, 0]
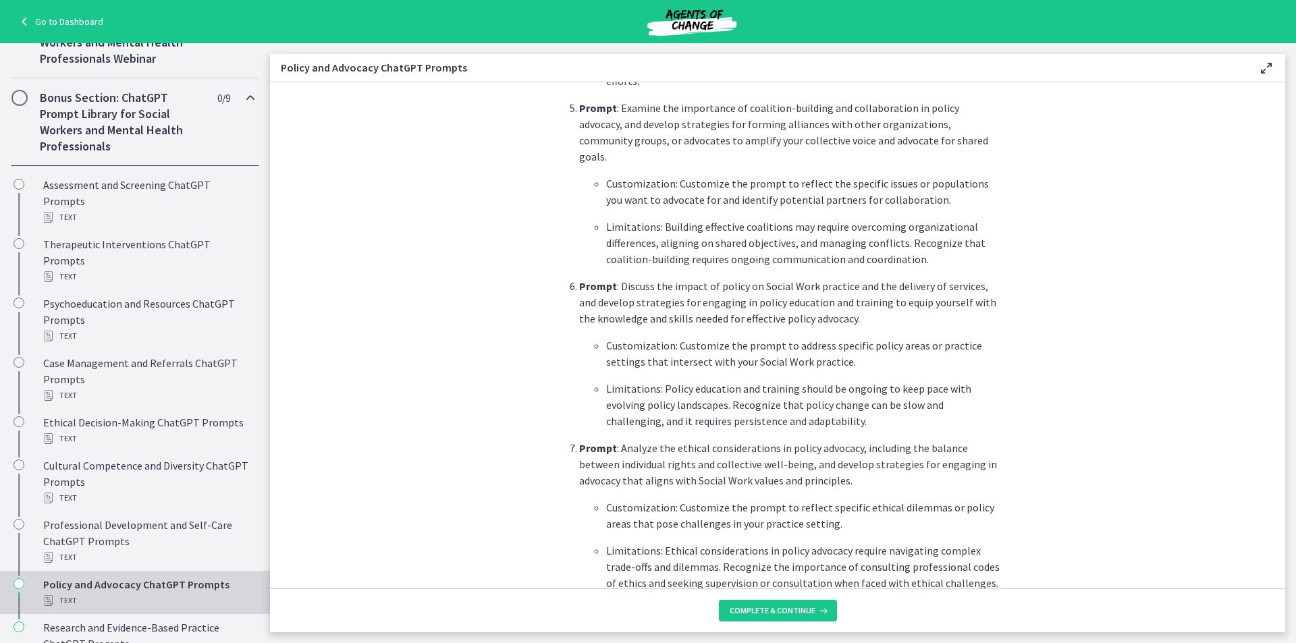
scroll to position [1148, 0]
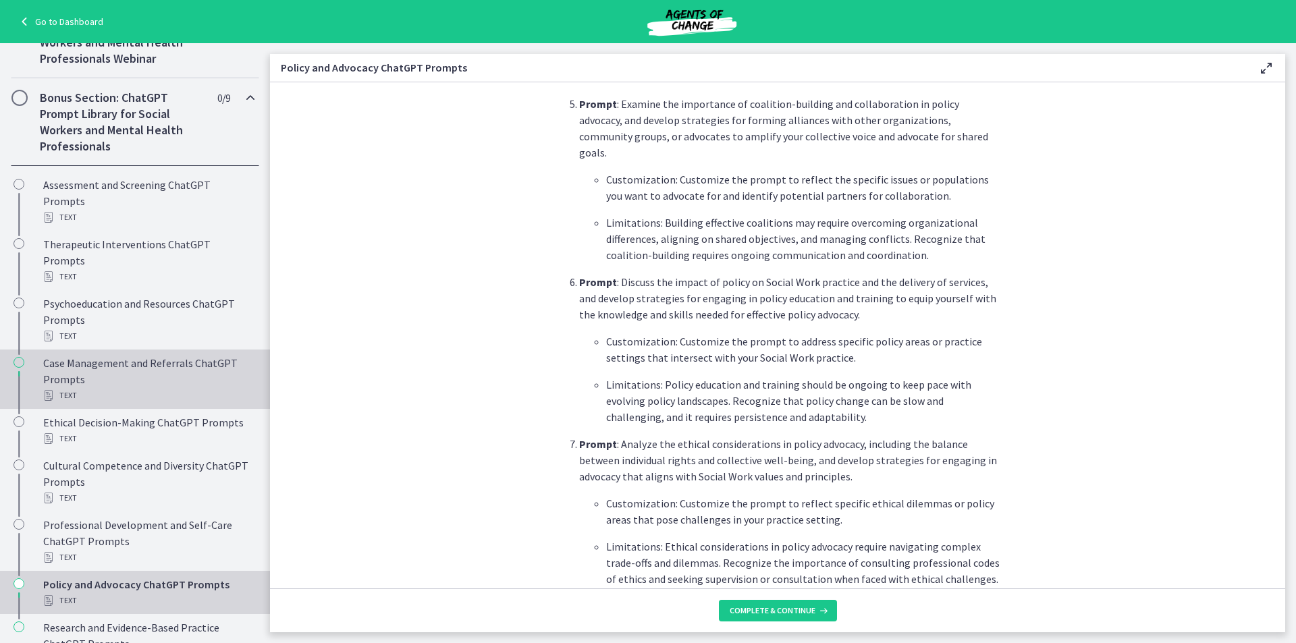
click at [136, 364] on div "Case Management and Referrals ChatGPT Prompts Text" at bounding box center [148, 379] width 211 height 49
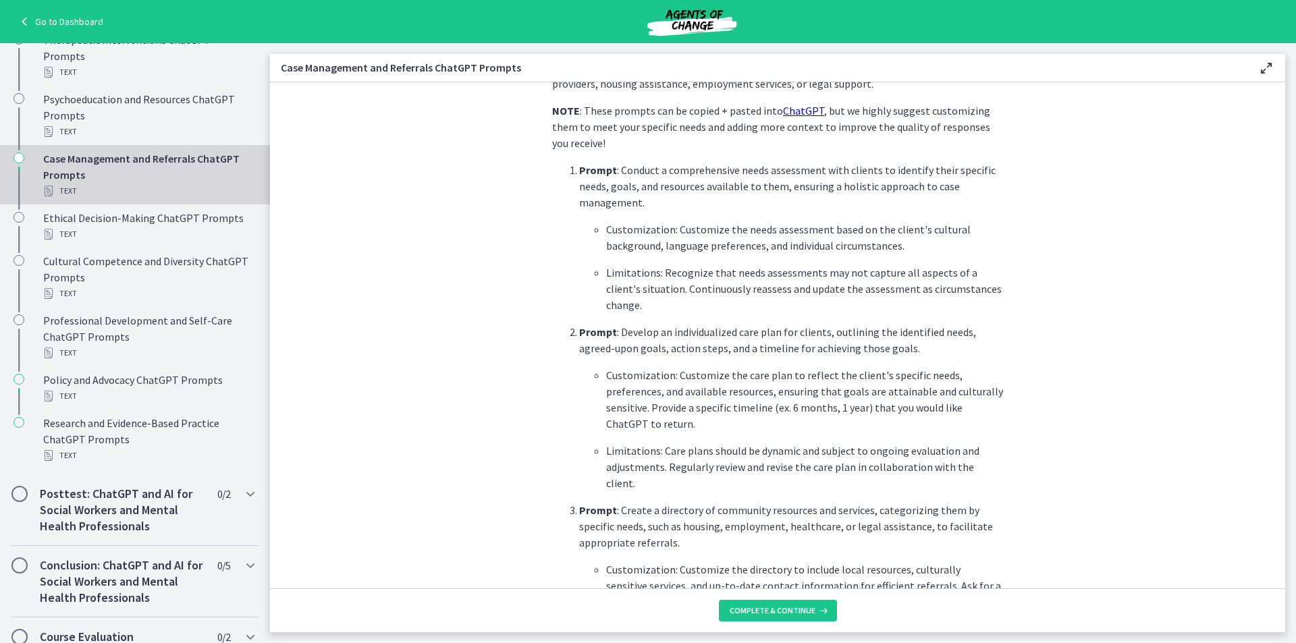
scroll to position [874, 0]
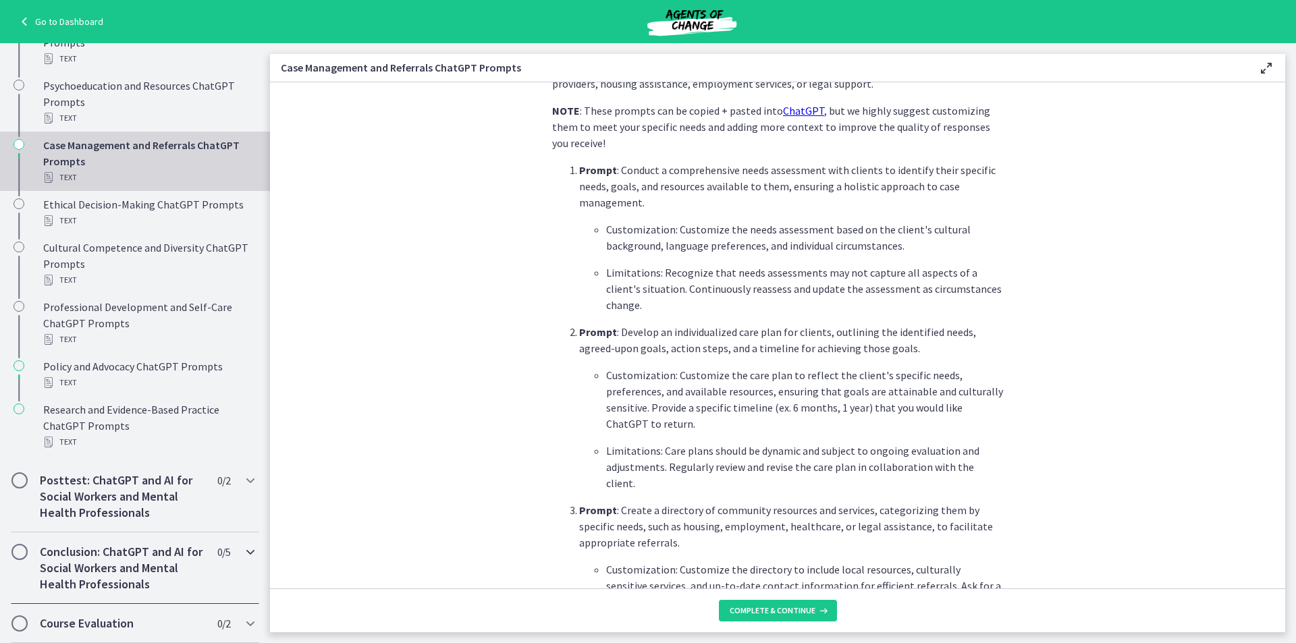
click at [242, 556] on icon "Chapters" at bounding box center [250, 552] width 16 height 16
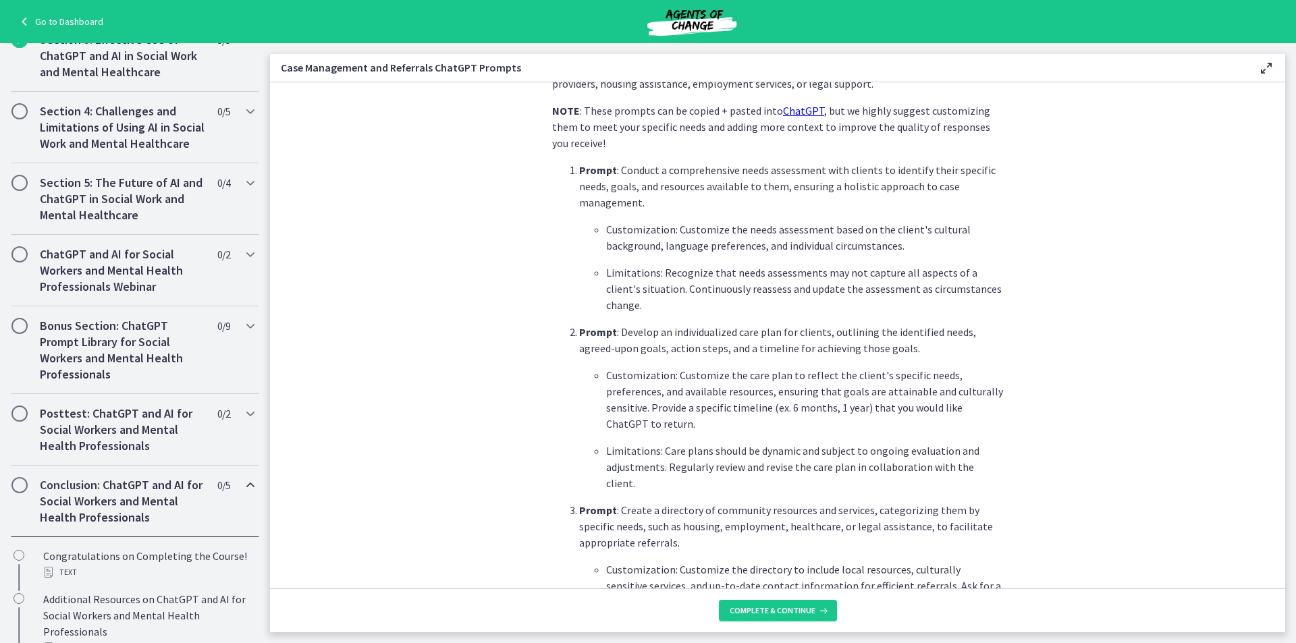
scroll to position [420, 0]
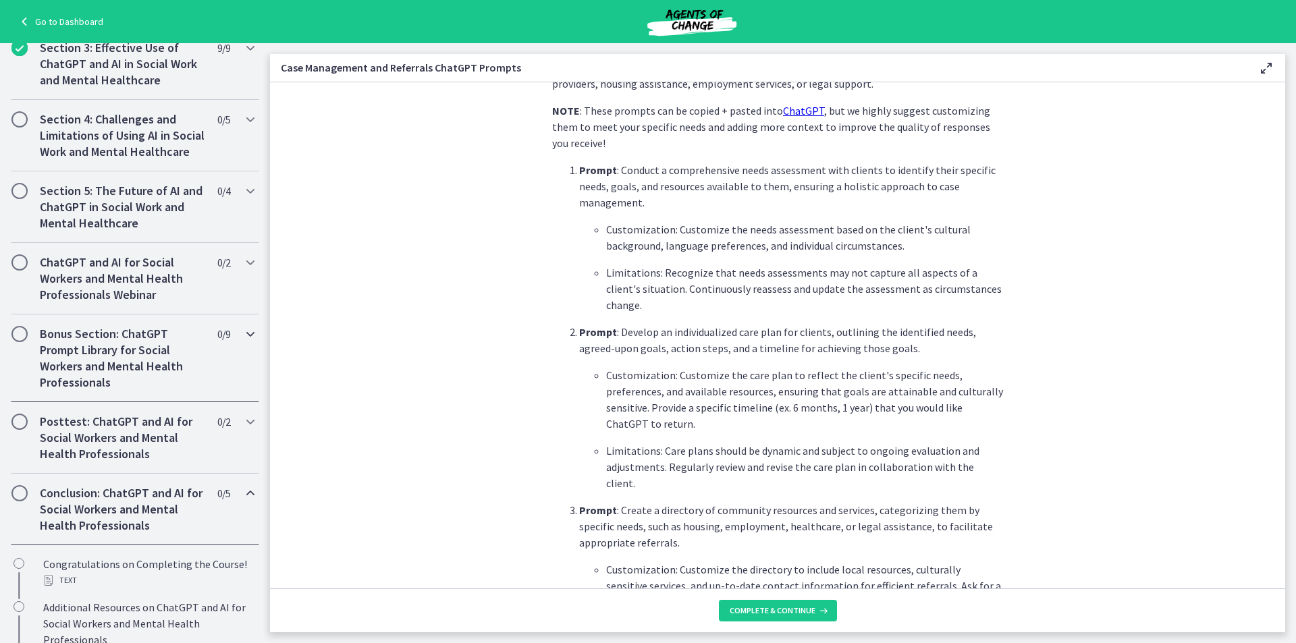
click at [242, 342] on icon "Chapters" at bounding box center [250, 334] width 16 height 16
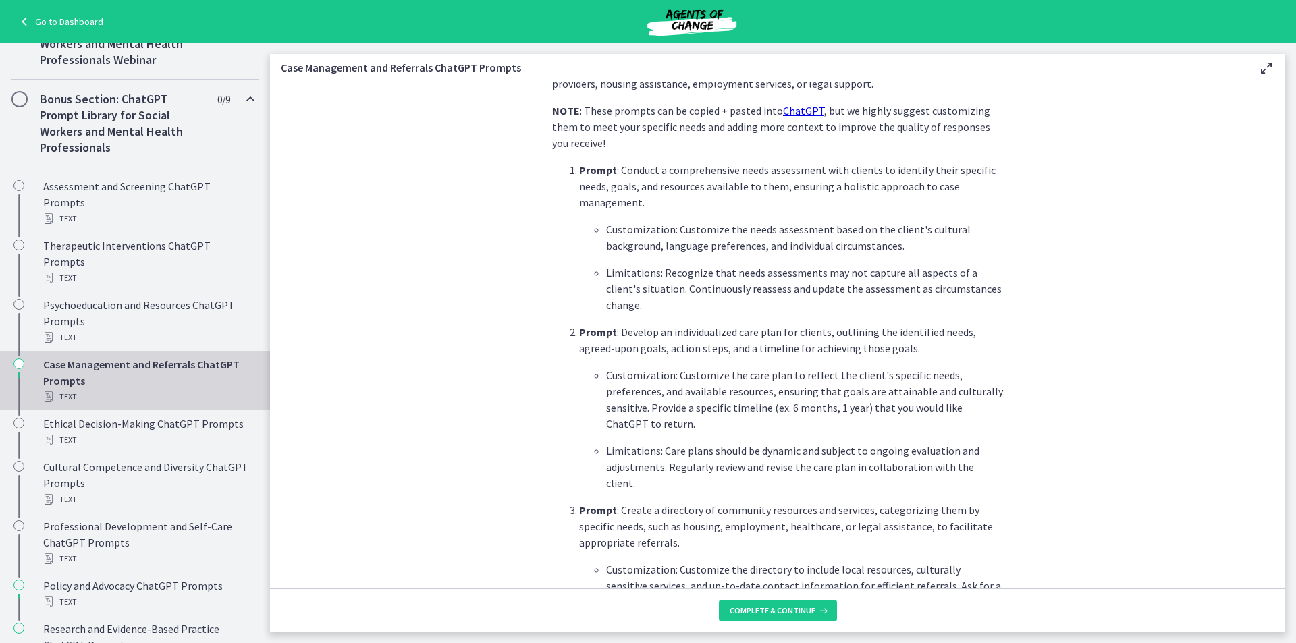
scroll to position [653, 0]
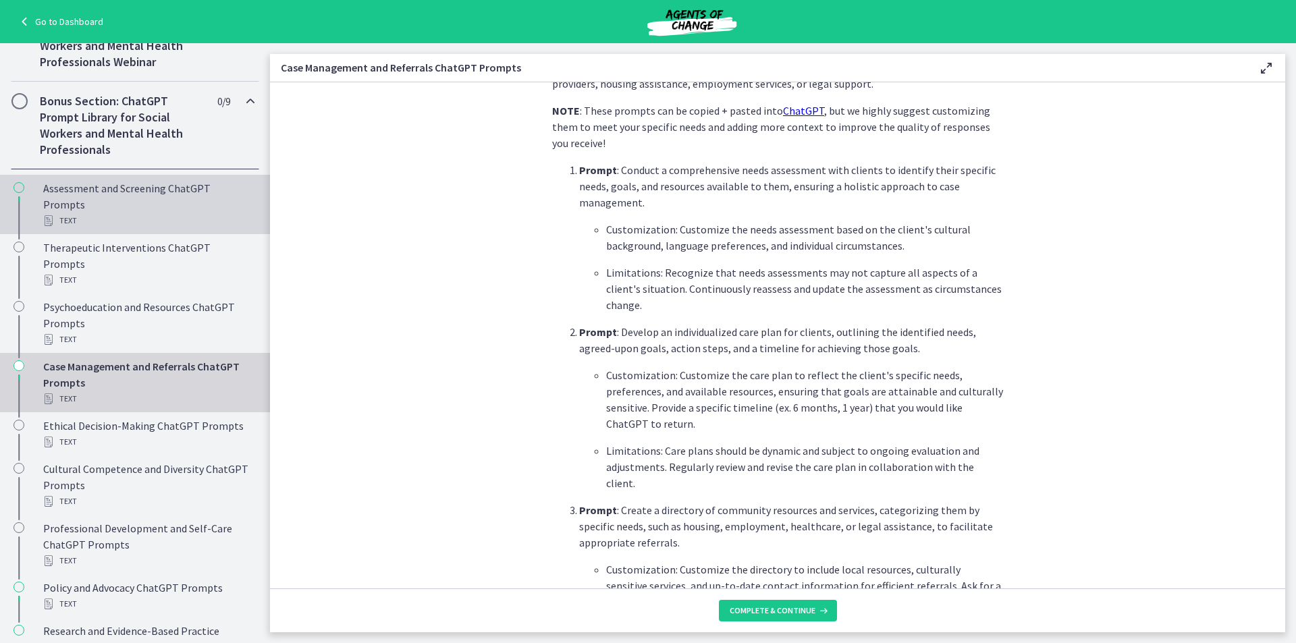
click at [150, 213] on div "Assessment and Screening ChatGPT Prompts Text" at bounding box center [148, 204] width 211 height 49
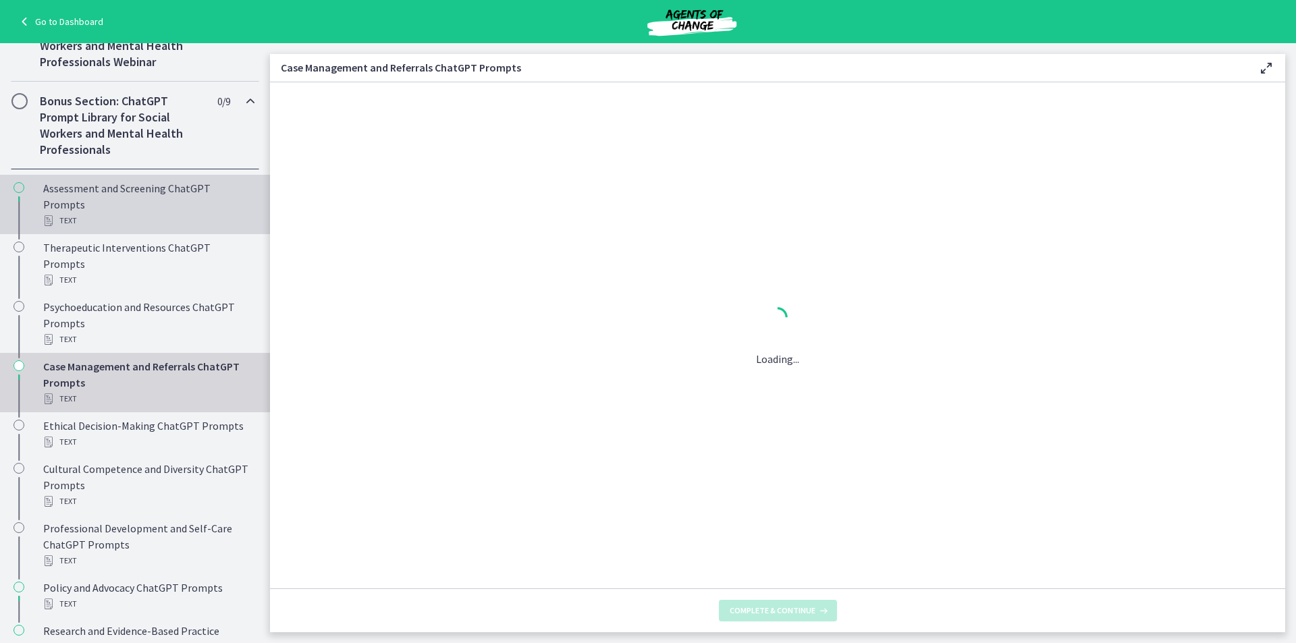
scroll to position [0, 0]
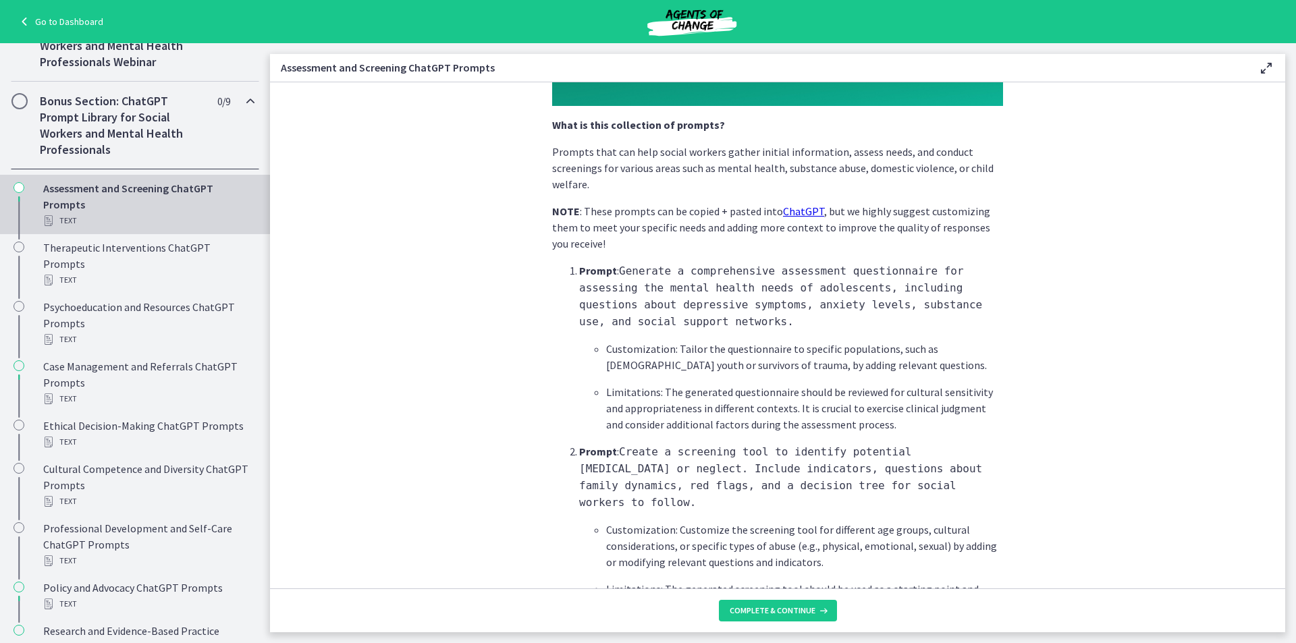
scroll to position [270, 0]
click at [242, 109] on icon "Chapters" at bounding box center [250, 101] width 16 height 16
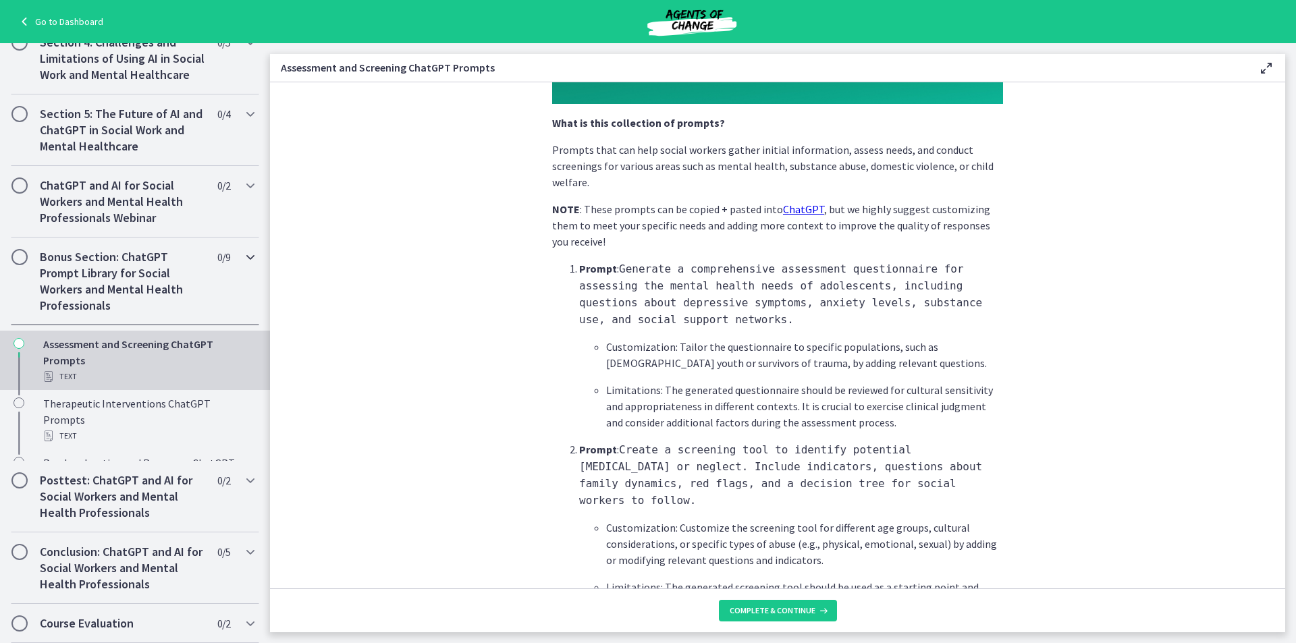
scroll to position [377, 0]
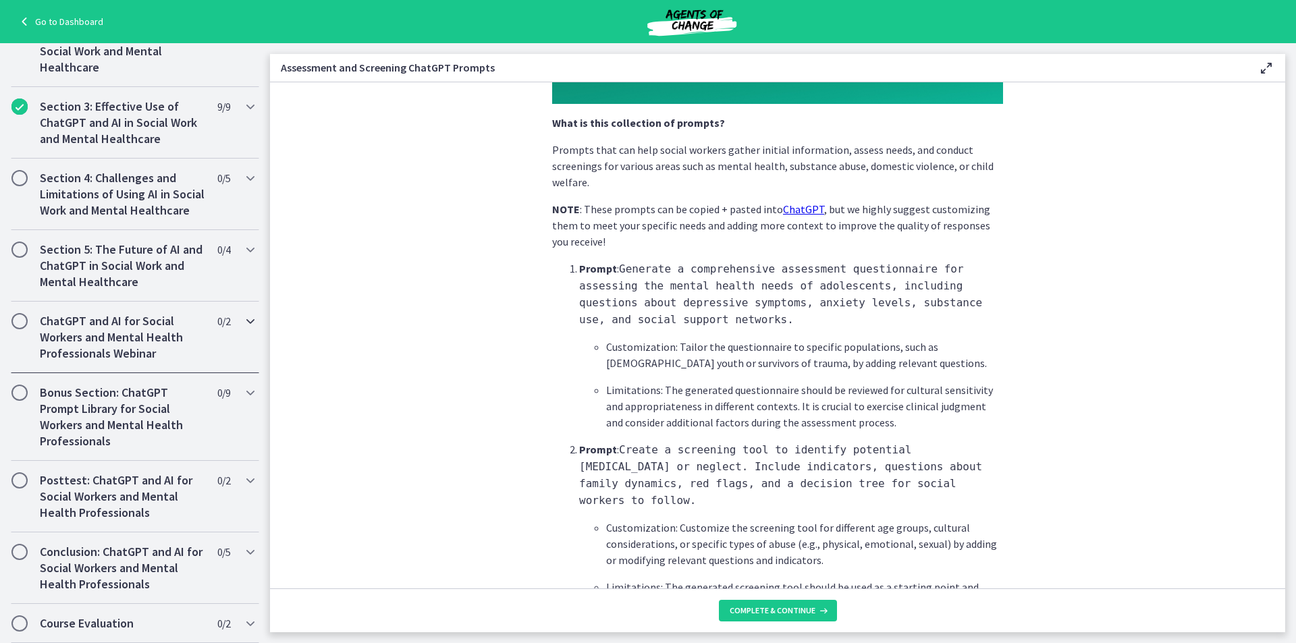
click at [242, 328] on icon "Chapters" at bounding box center [250, 321] width 16 height 16
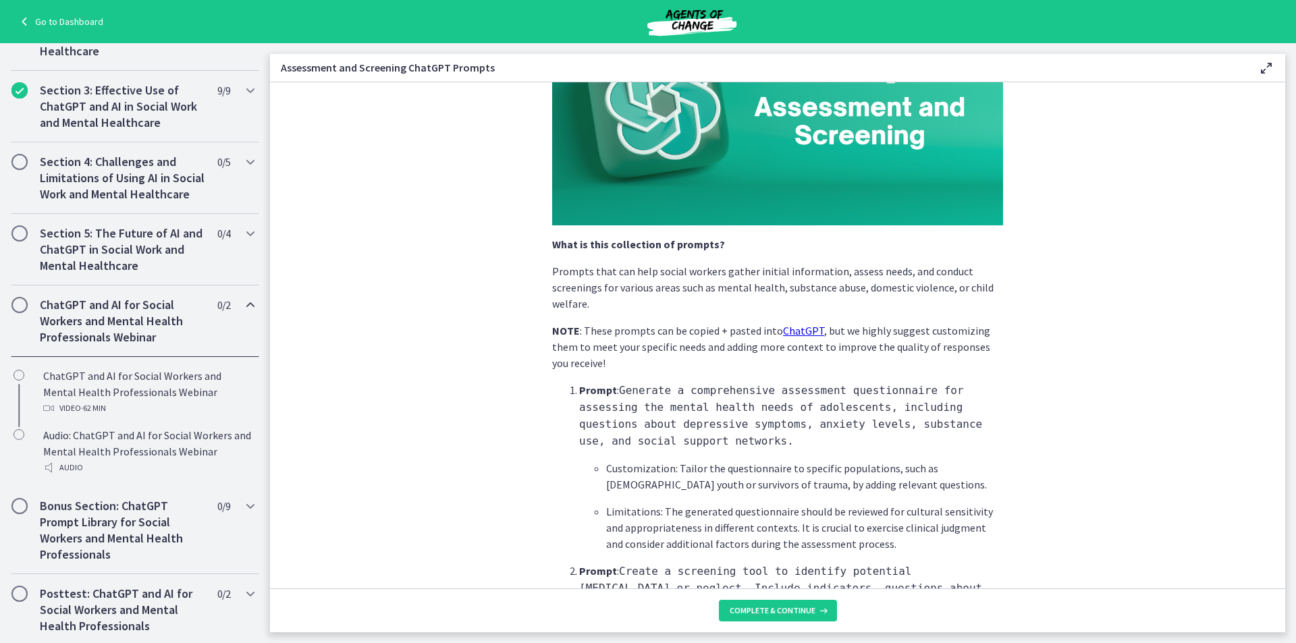
scroll to position [0, 0]
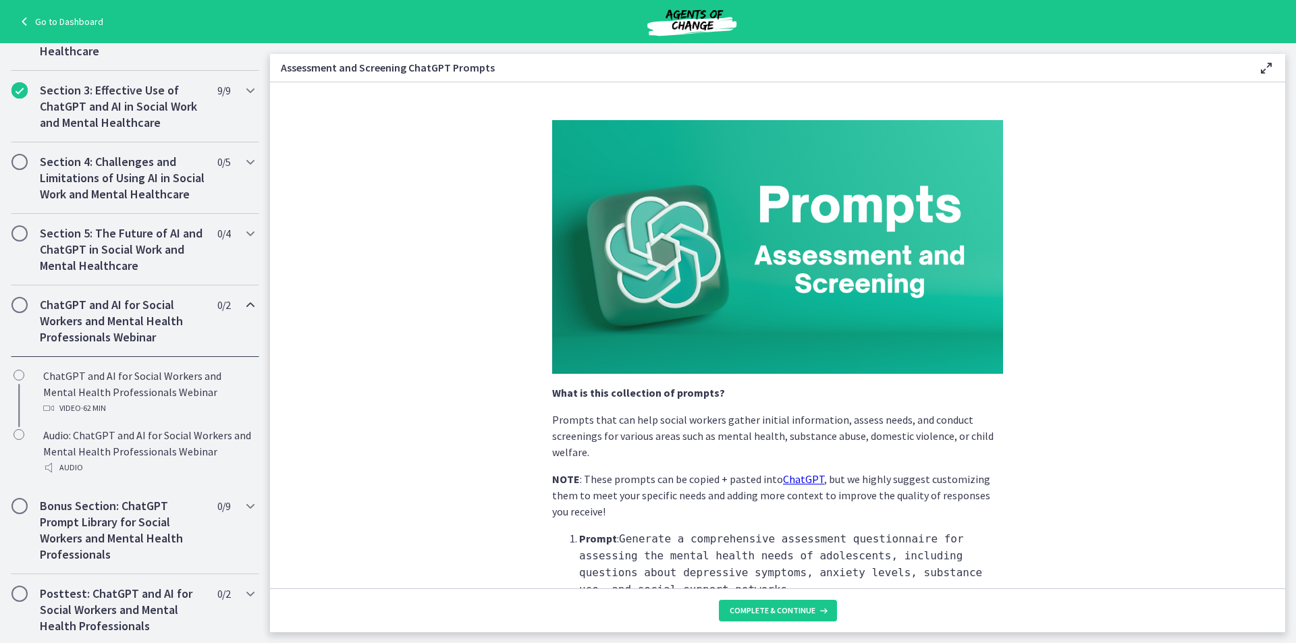
click at [55, 12] on div "Go to Dashboard" at bounding box center [648, 21] width 1296 height 43
click at [47, 18] on link "Go to Dashboard" at bounding box center [59, 22] width 87 height 16
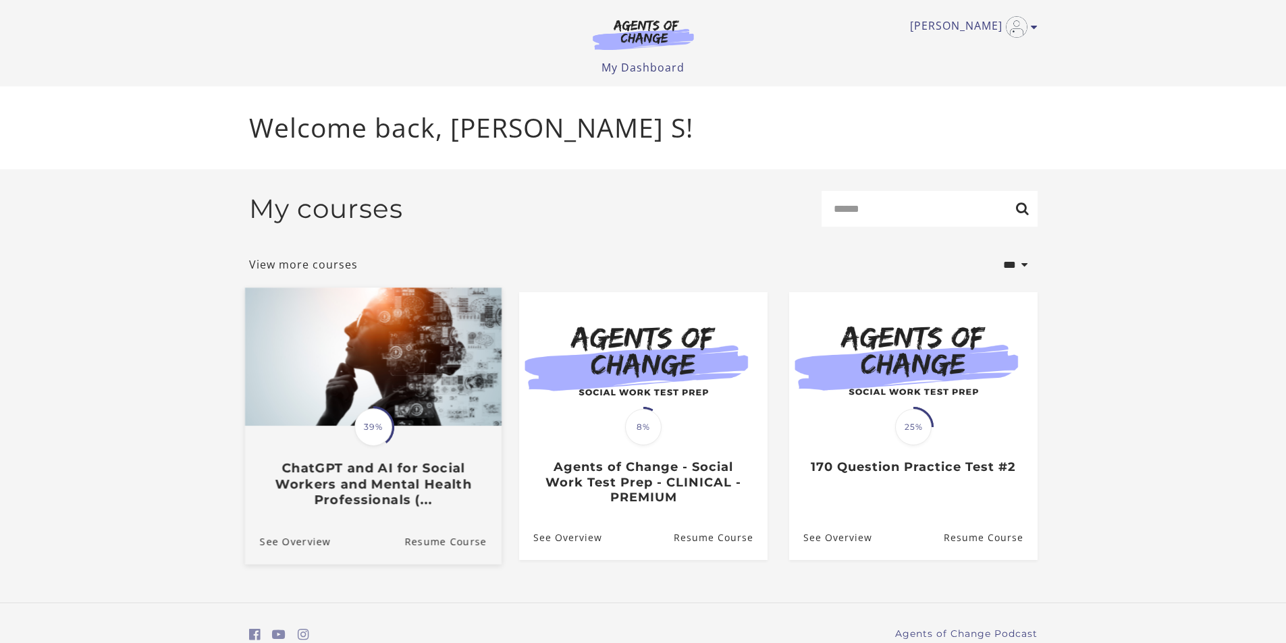
click at [327, 487] on h3 "ChatGPT and AI for Social Workers and Mental Health Professionals (..." at bounding box center [372, 484] width 227 height 47
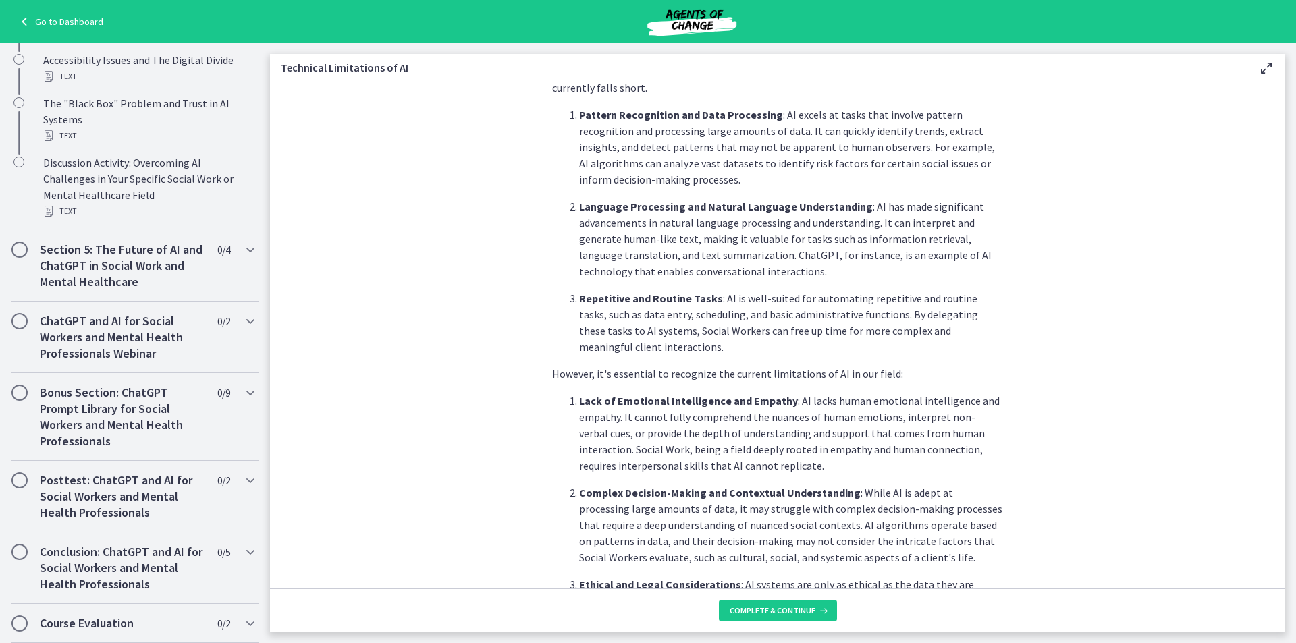
scroll to position [669, 0]
click at [221, 481] on div "Posttest: ChatGPT and AI for Social Workers and Mental Health Professionals 0 /…" at bounding box center [135, 497] width 248 height 72
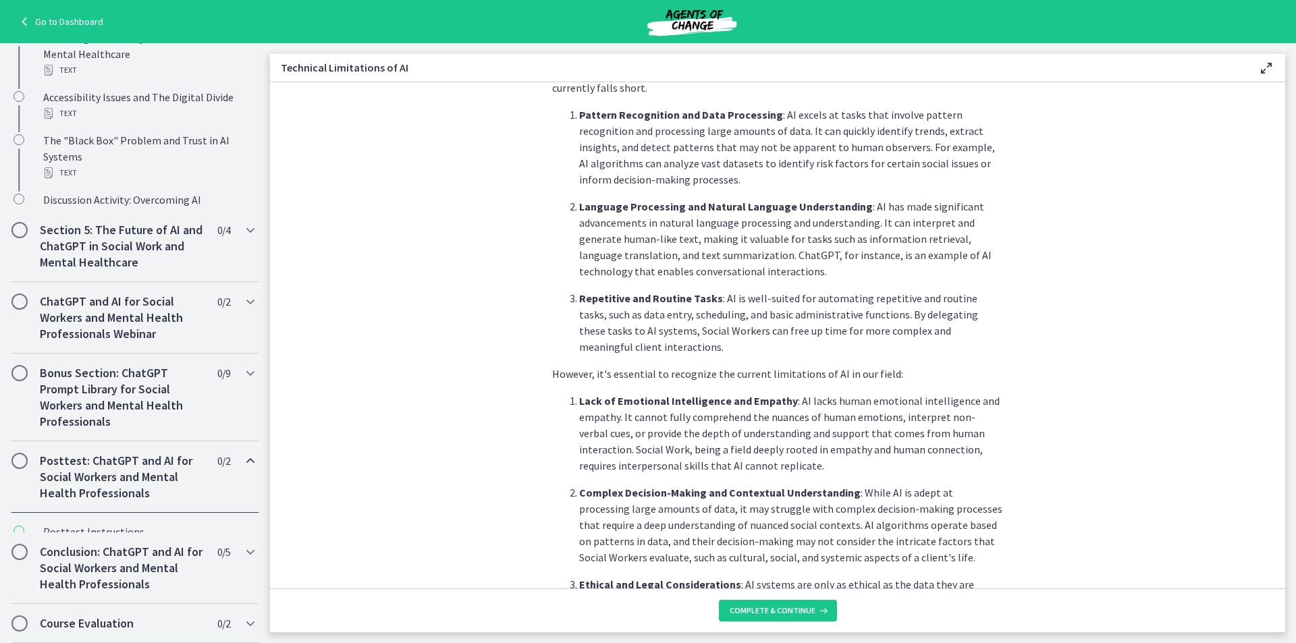
scroll to position [491, 0]
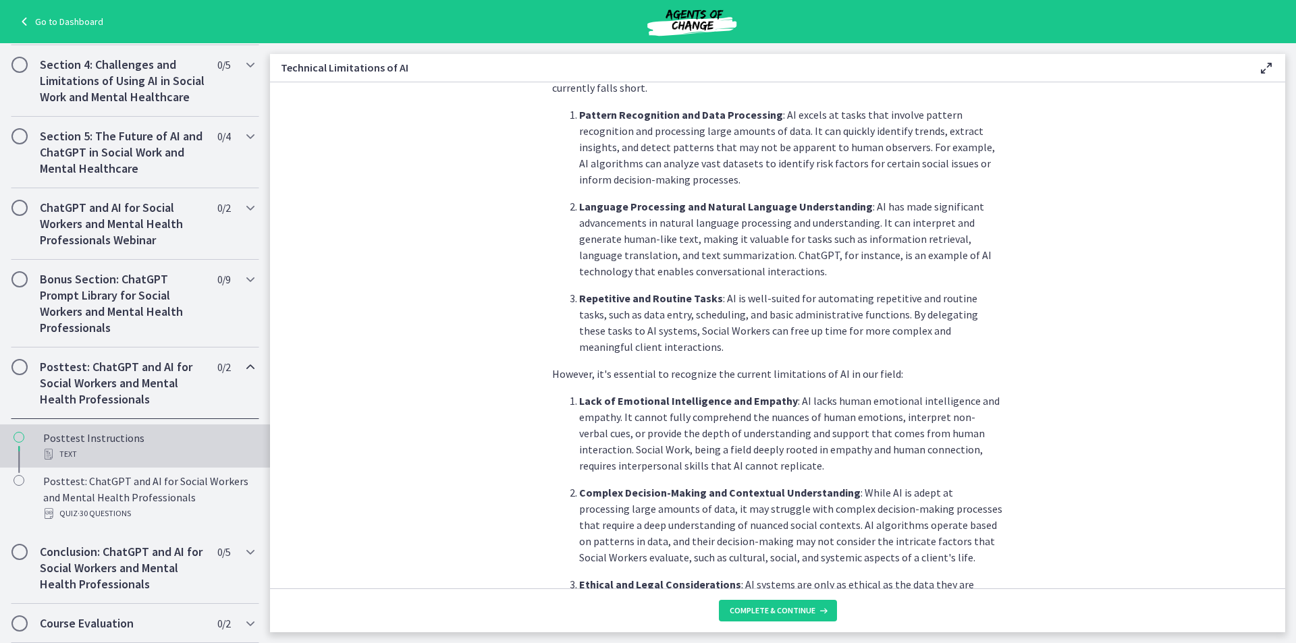
click at [86, 448] on div "Text" at bounding box center [148, 454] width 211 height 16
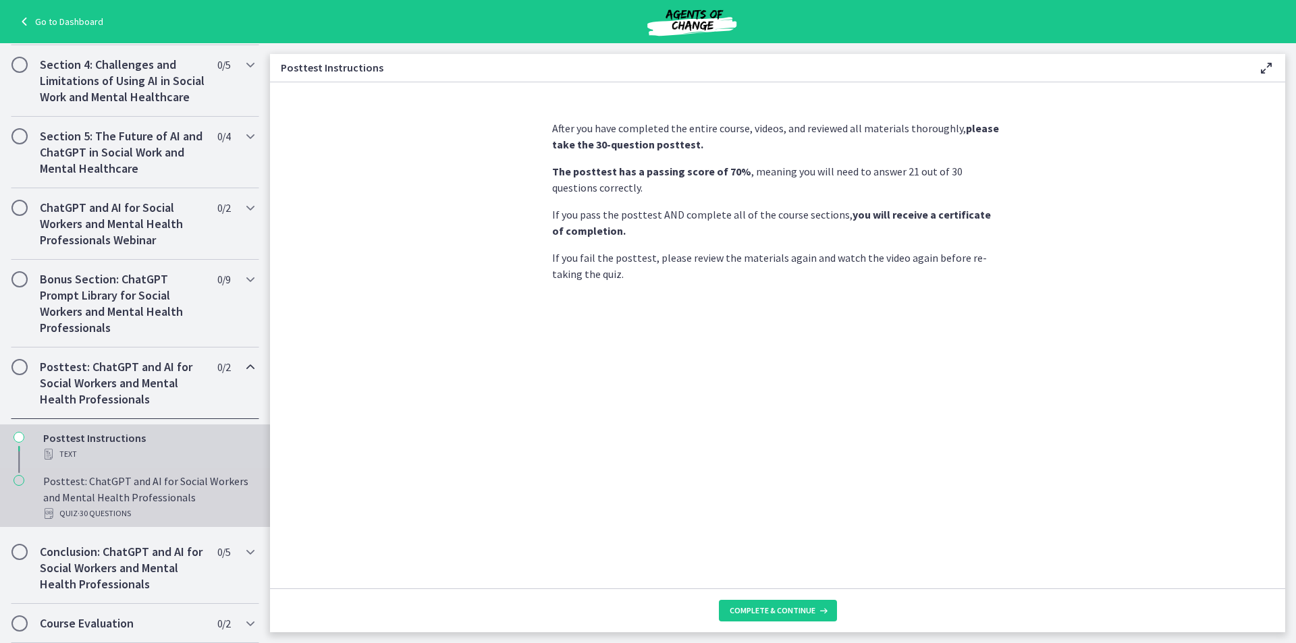
click at [142, 492] on div "Posttest: ChatGPT and AI for Social Workers and Mental Health Professionals Qui…" at bounding box center [148, 497] width 211 height 49
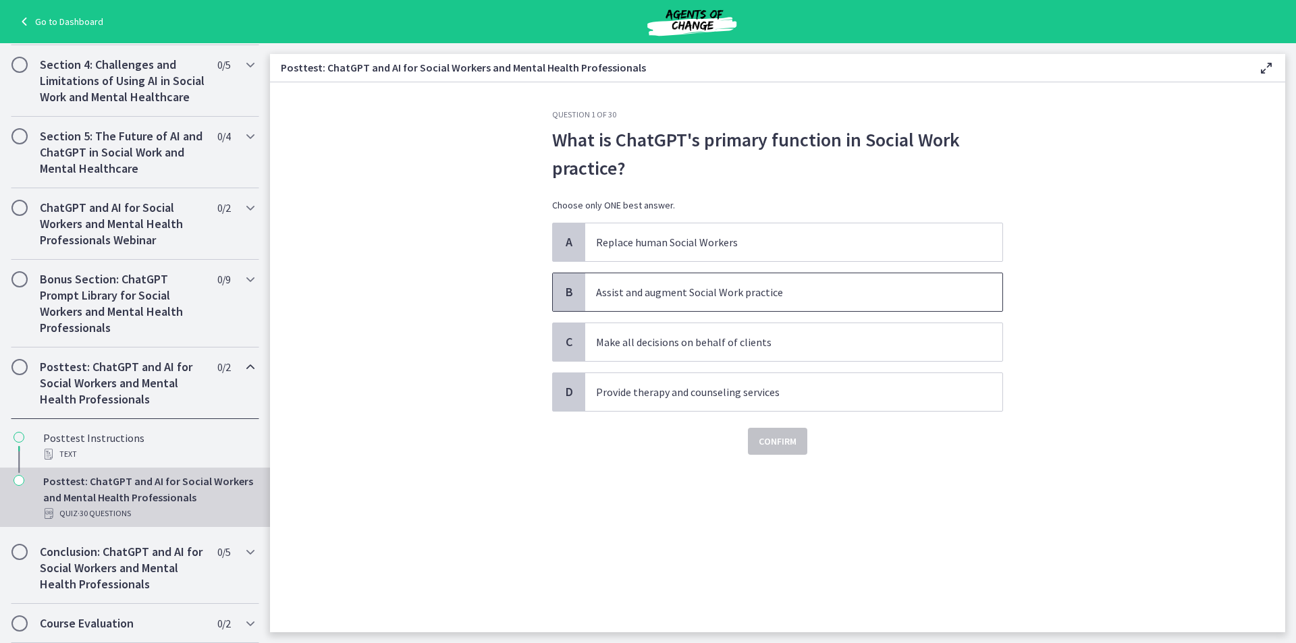
drag, startPoint x: 568, startPoint y: 285, endPoint x: 552, endPoint y: 288, distance: 16.6
click at [568, 284] on span "B" at bounding box center [569, 292] width 16 height 16
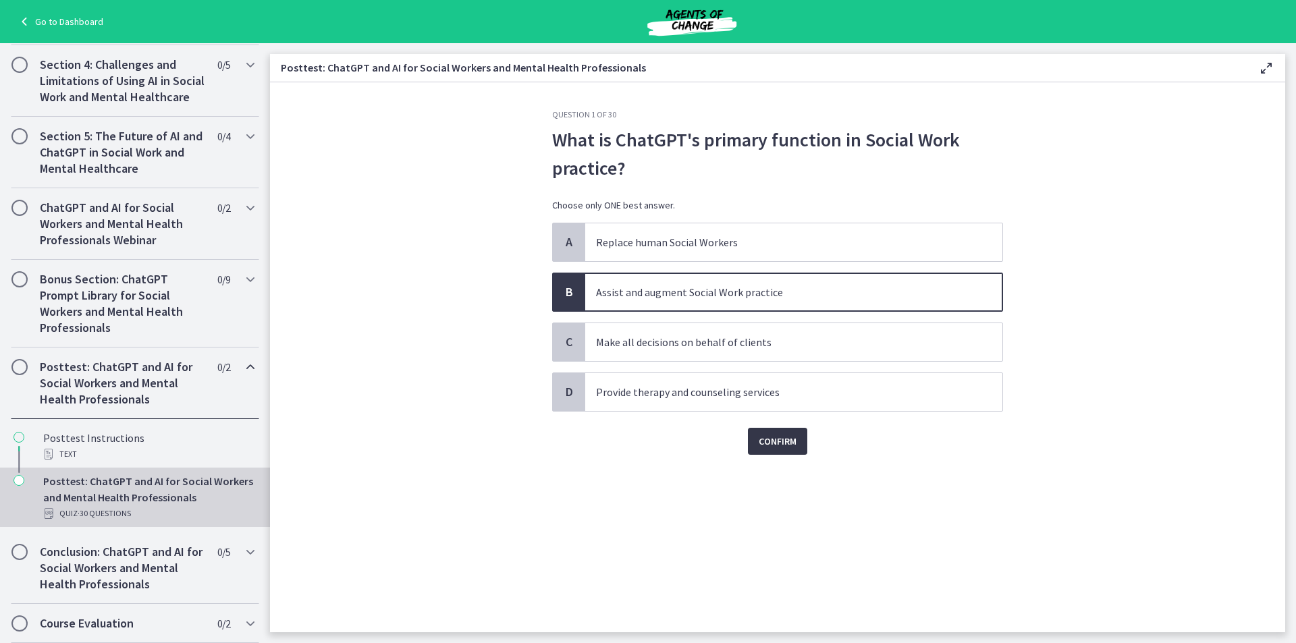
click at [791, 446] on span "Confirm" at bounding box center [778, 442] width 38 height 16
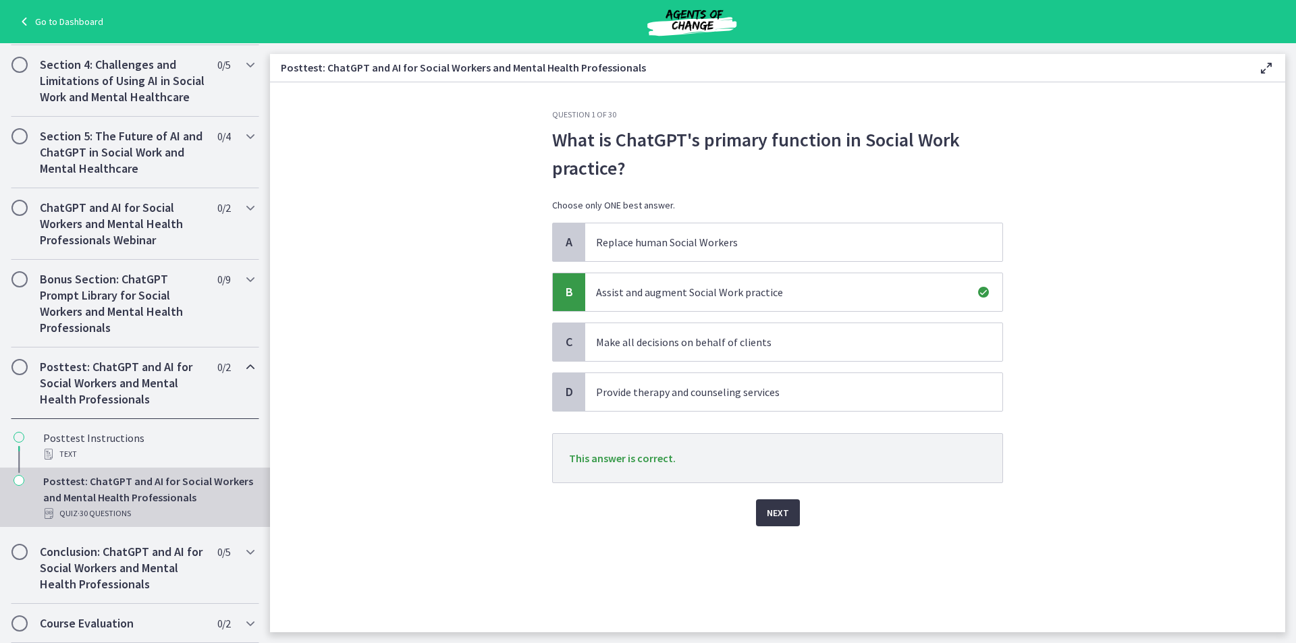
click at [763, 514] on button "Next" at bounding box center [778, 513] width 44 height 27
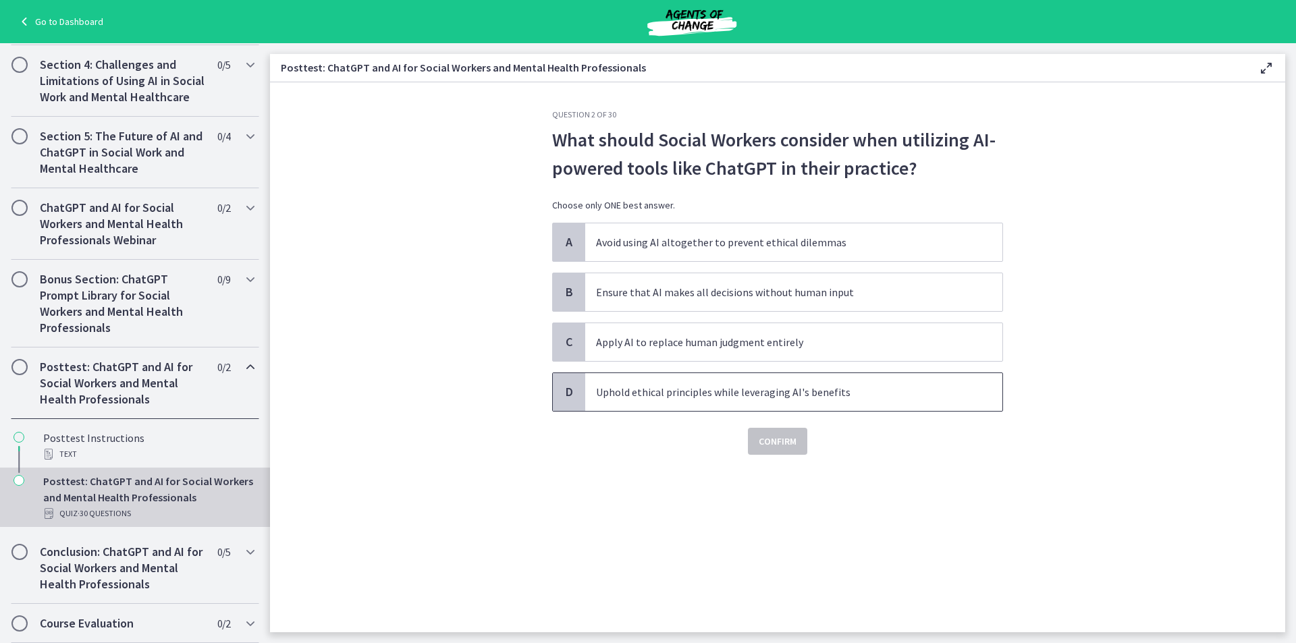
click at [680, 399] on p "Uphold ethical principles while leveraging AI's benefits" at bounding box center [780, 392] width 369 height 16
click at [780, 445] on span "Confirm" at bounding box center [778, 442] width 38 height 16
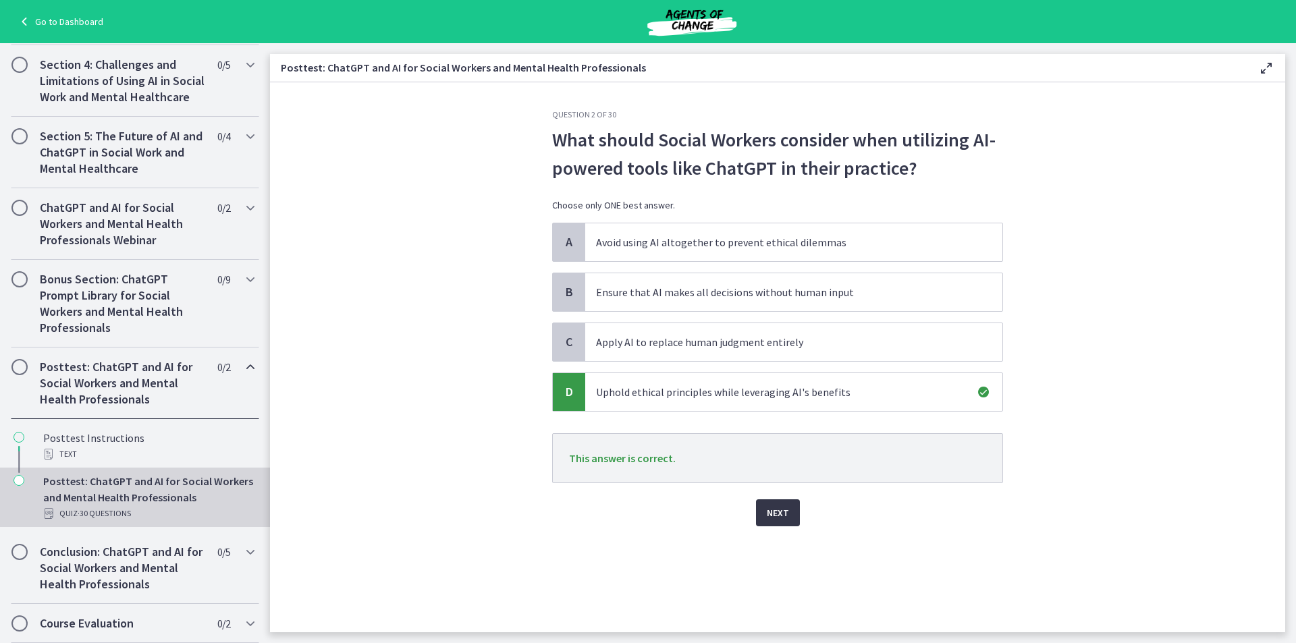
click at [787, 508] on span "Next" at bounding box center [778, 513] width 22 height 16
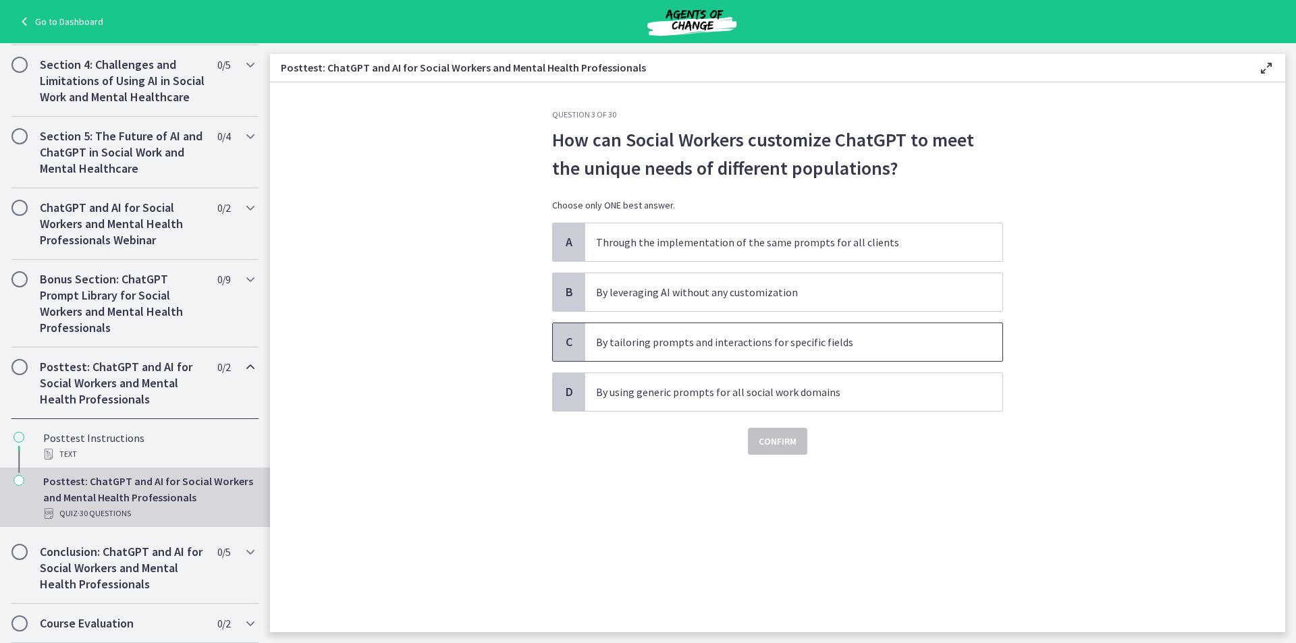
click at [640, 342] on p "By tailoring prompts and interactions for specific fields" at bounding box center [780, 342] width 369 height 16
click at [792, 444] on span "Confirm" at bounding box center [778, 442] width 38 height 16
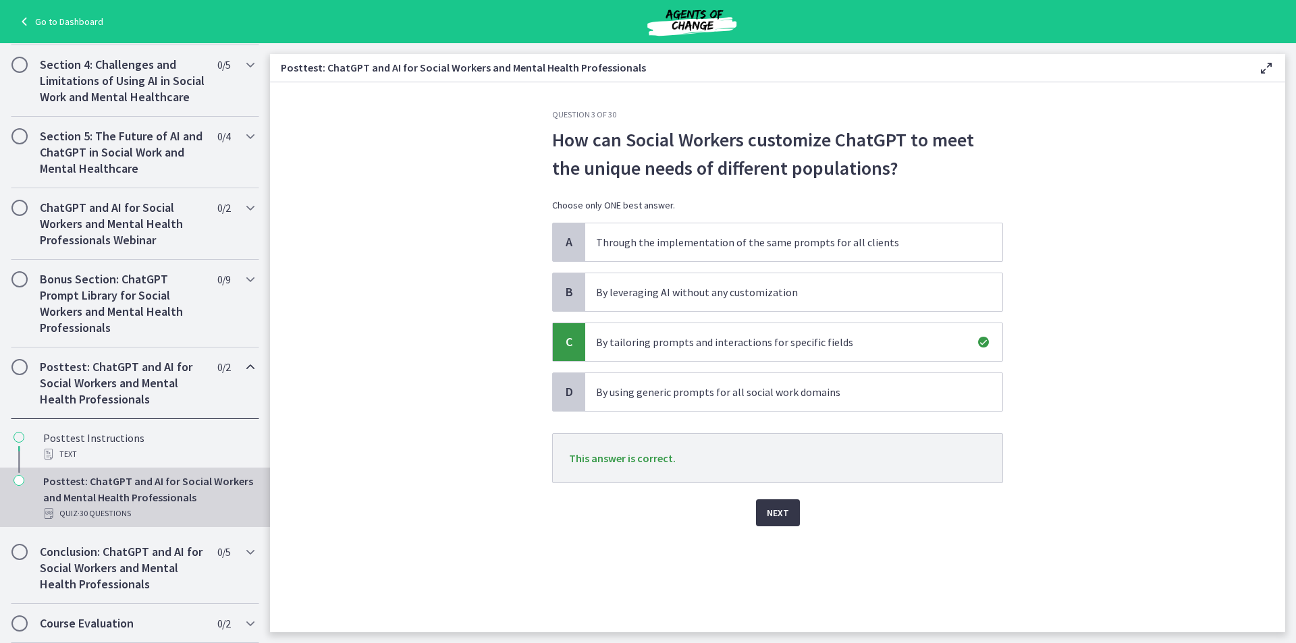
click at [798, 519] on button "Next" at bounding box center [778, 513] width 44 height 27
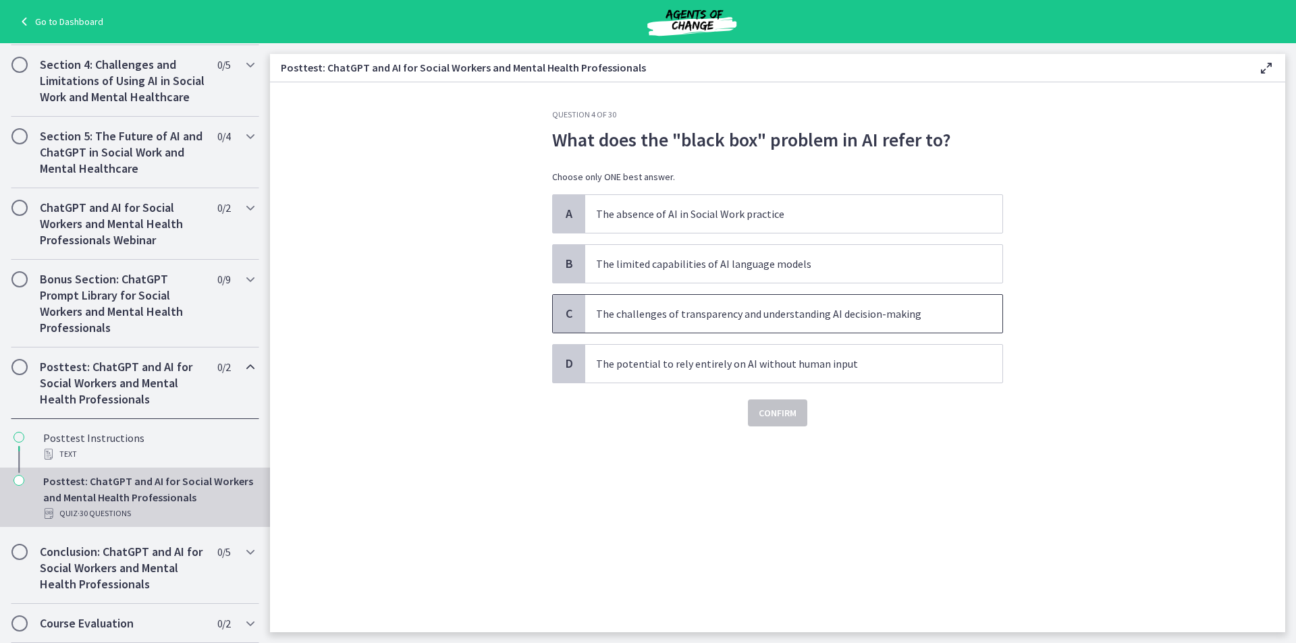
click at [629, 325] on span "The challenges of transparency and understanding AI decision-making" at bounding box center [793, 314] width 417 height 38
click at [768, 409] on span "Confirm" at bounding box center [778, 413] width 38 height 16
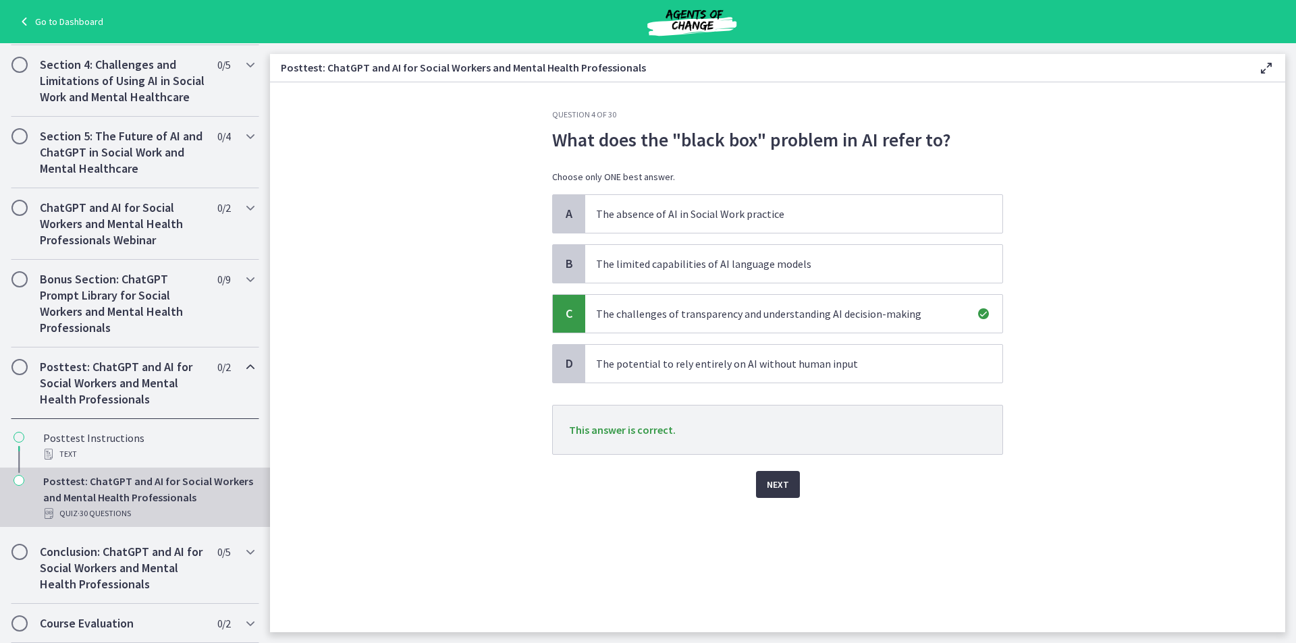
click at [767, 487] on span "Next" at bounding box center [778, 485] width 22 height 16
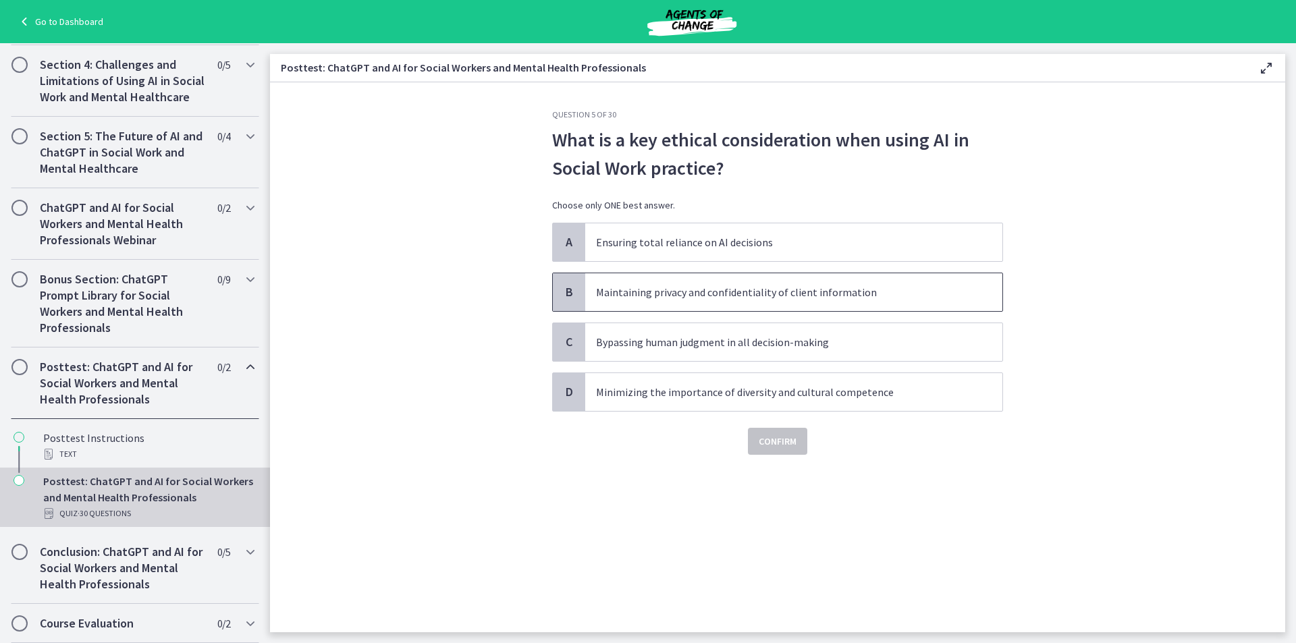
click at [603, 291] on p "Maintaining privacy and confidentiality of client information" at bounding box center [780, 292] width 369 height 16
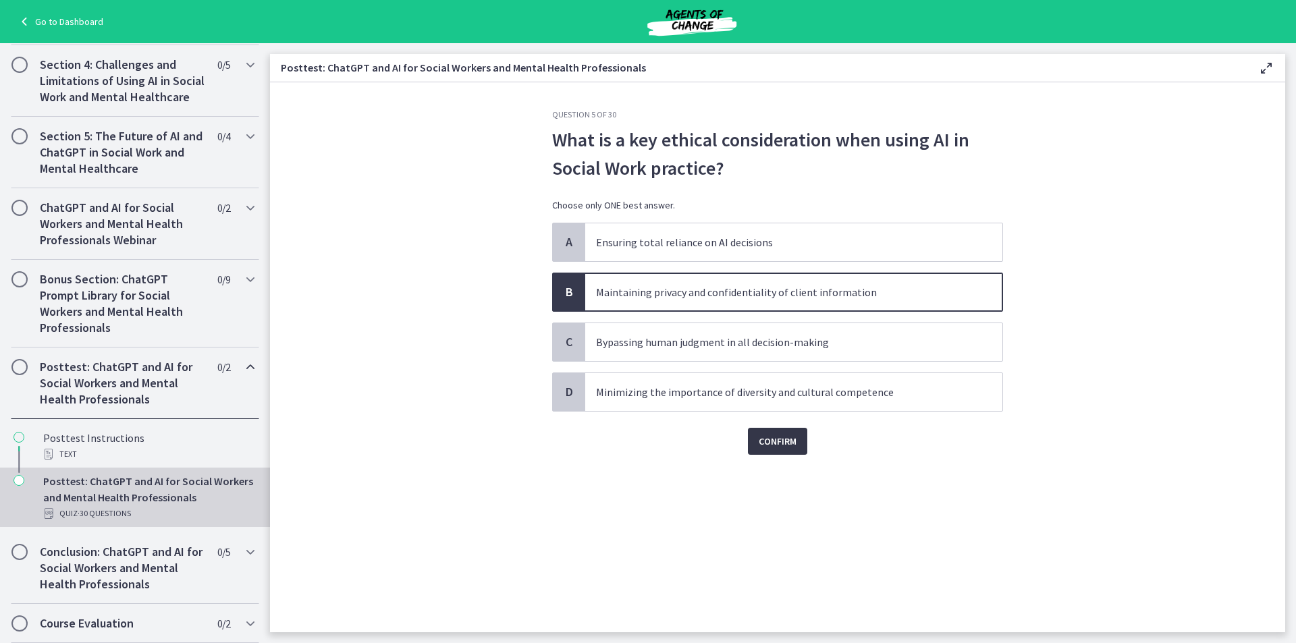
click at [779, 446] on span "Confirm" at bounding box center [778, 442] width 38 height 16
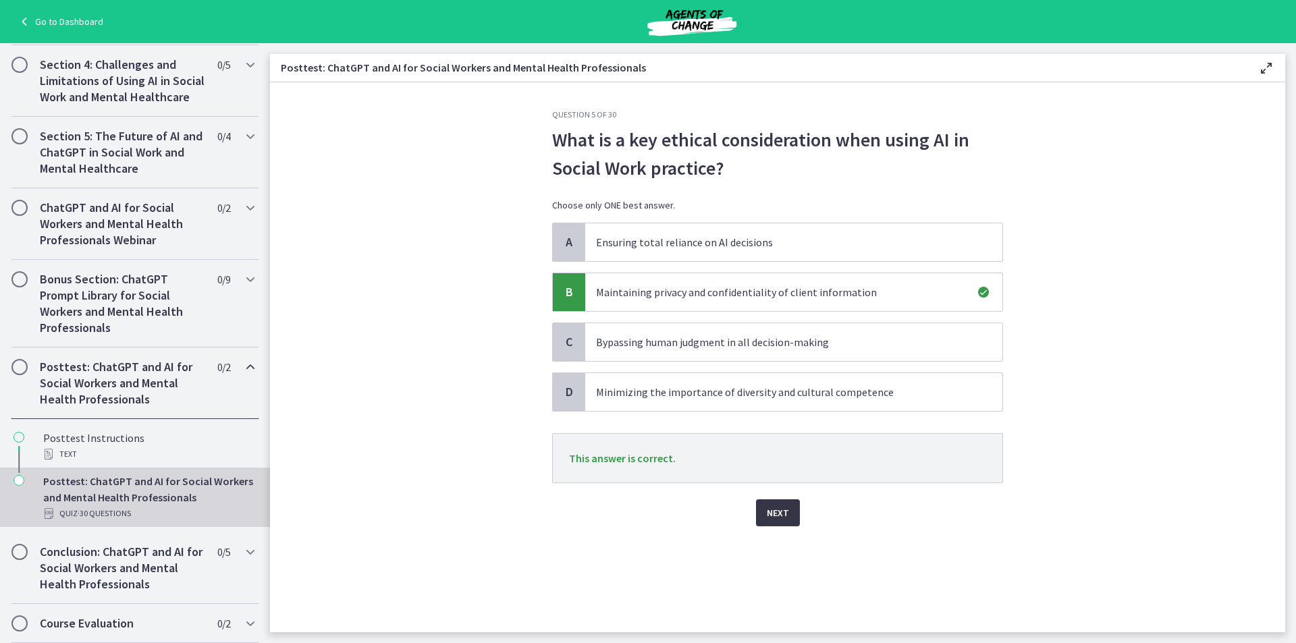
click at [766, 519] on button "Next" at bounding box center [778, 513] width 44 height 27
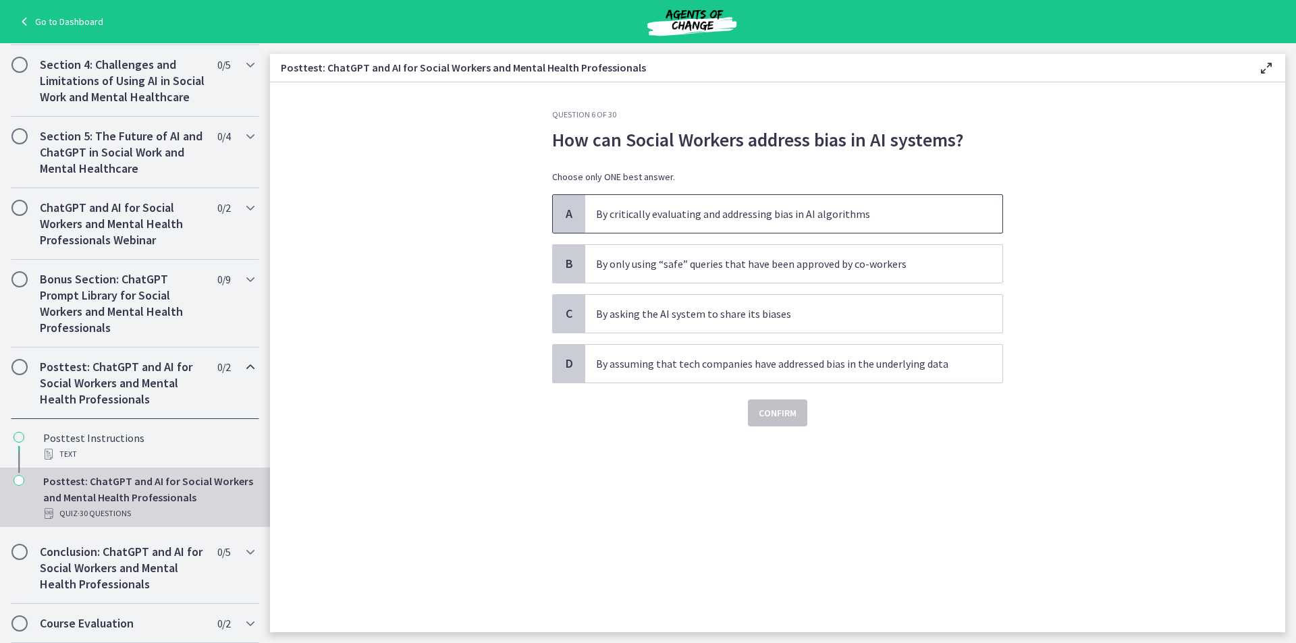
click at [720, 206] on p "By critically evaluating and addressing bias in AI algorithms" at bounding box center [780, 214] width 369 height 16
click at [769, 413] on span "Confirm" at bounding box center [778, 413] width 38 height 16
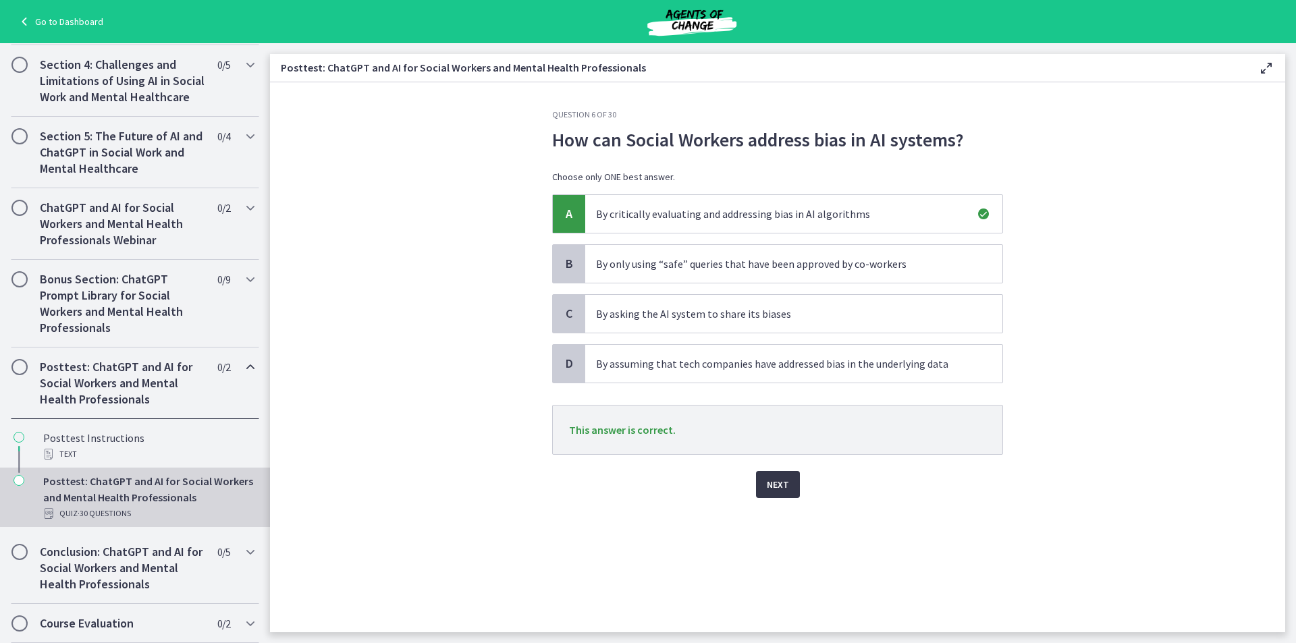
click at [772, 483] on span "Next" at bounding box center [778, 485] width 22 height 16
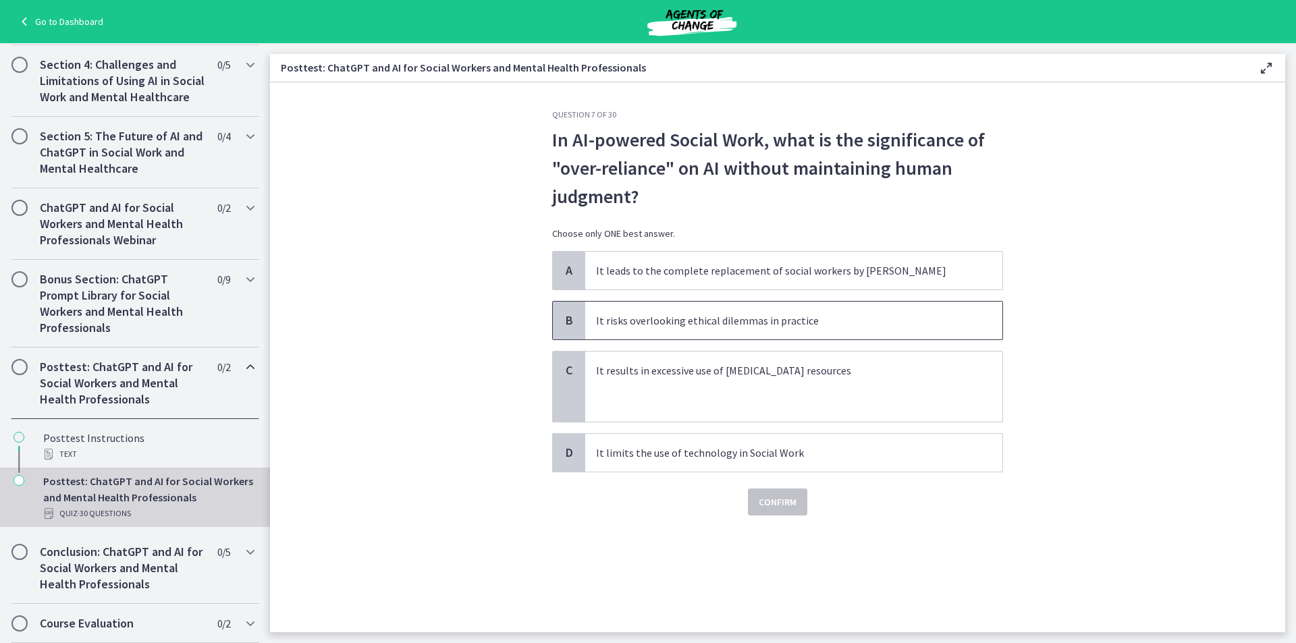
click at [699, 318] on p "It risks overlooking ethical dilemmas in practice" at bounding box center [780, 321] width 369 height 16
click at [760, 507] on span "Confirm" at bounding box center [778, 502] width 38 height 16
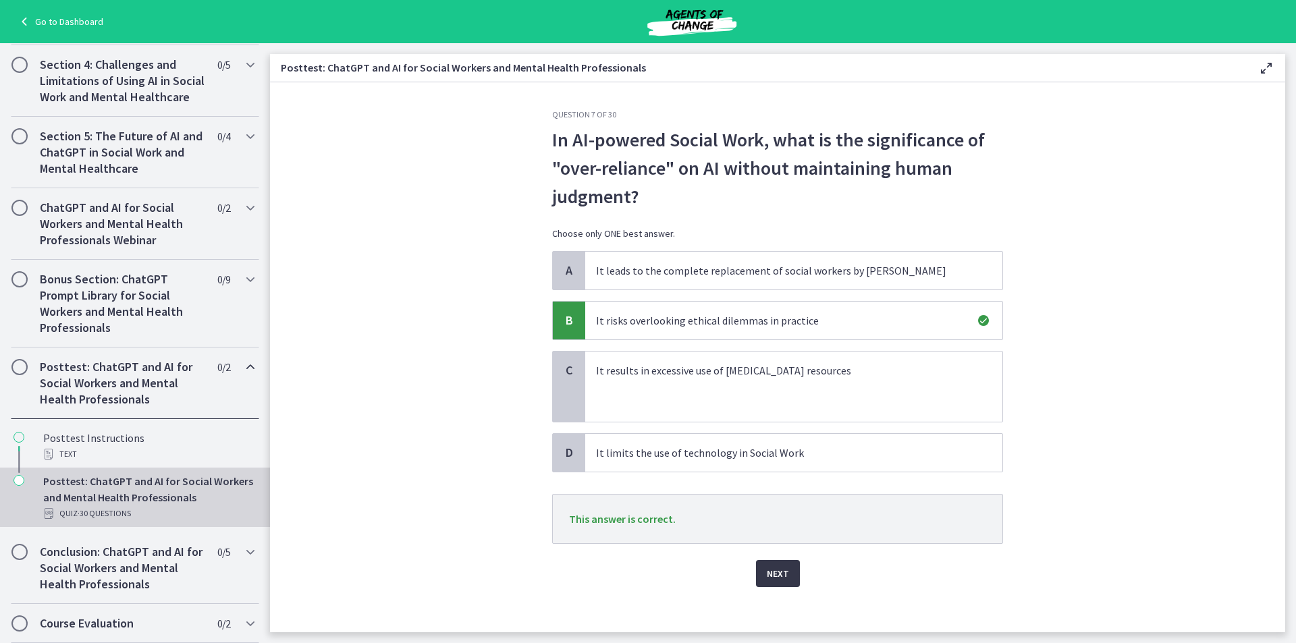
click at [772, 569] on span "Next" at bounding box center [778, 574] width 22 height 16
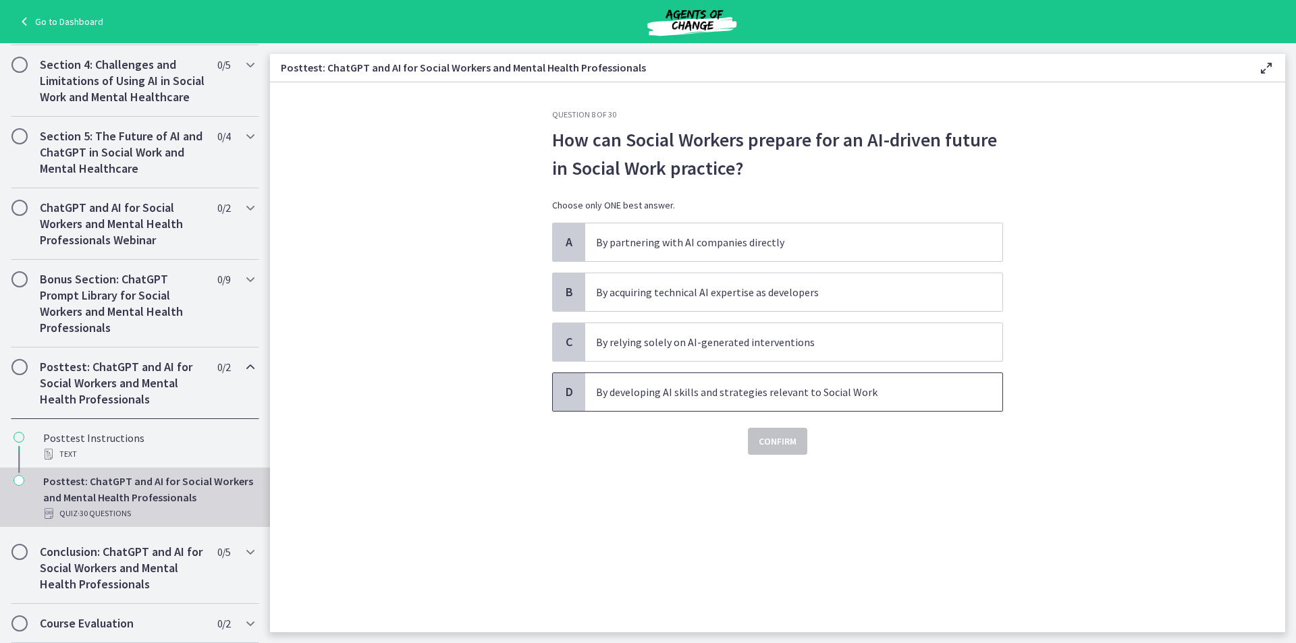
drag, startPoint x: 639, startPoint y: 396, endPoint x: 666, endPoint y: 455, distance: 65.3
click at [639, 396] on p "By developing AI skills and strategies relevant to Social Work" at bounding box center [780, 392] width 369 height 16
click at [779, 444] on span "Confirm" at bounding box center [778, 442] width 38 height 16
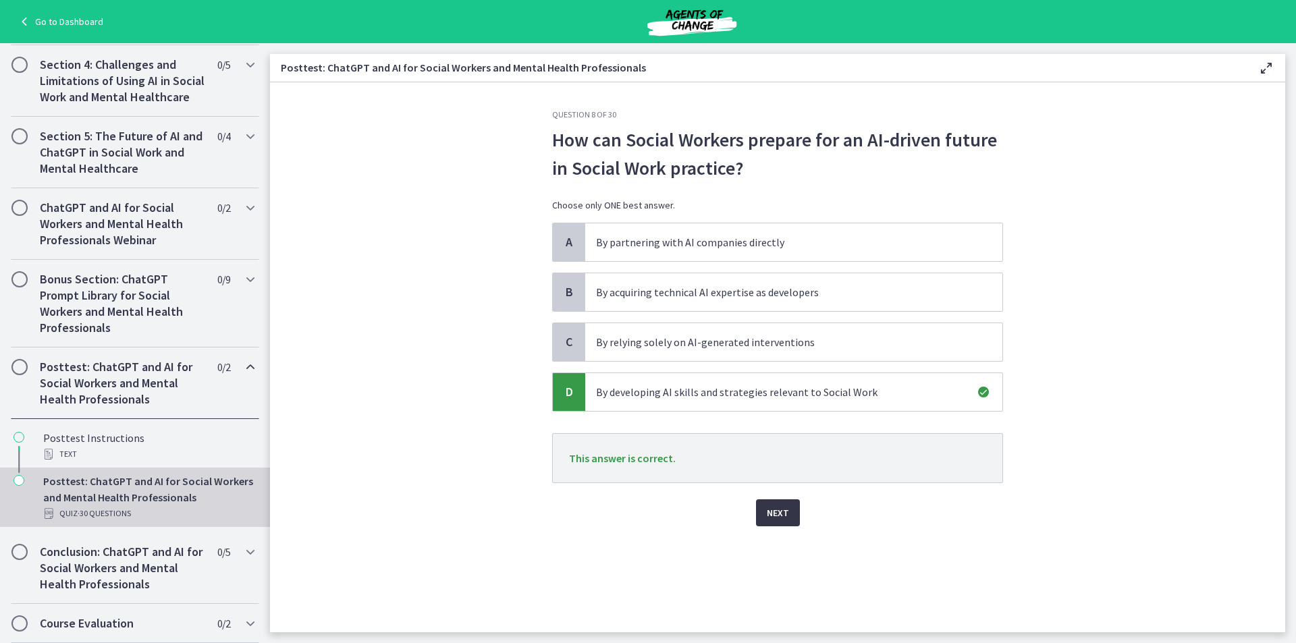
click at [781, 513] on span "Next" at bounding box center [778, 513] width 22 height 16
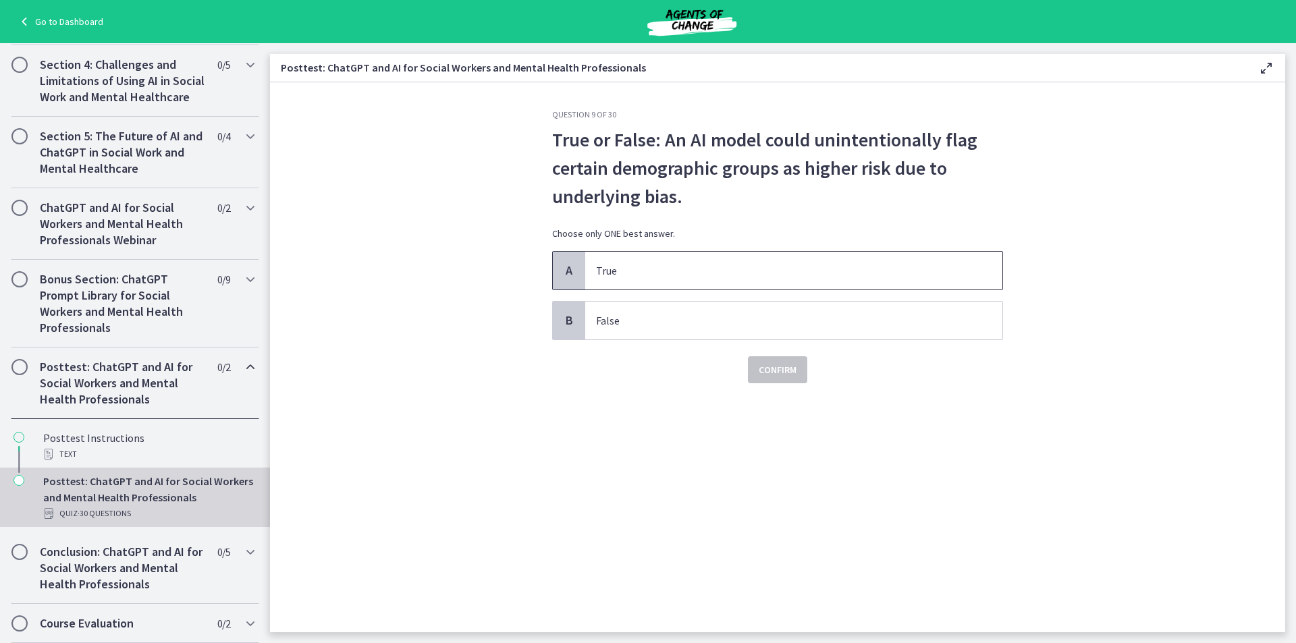
click at [655, 274] on p "True" at bounding box center [780, 271] width 369 height 16
click at [774, 376] on span "Confirm" at bounding box center [778, 370] width 38 height 16
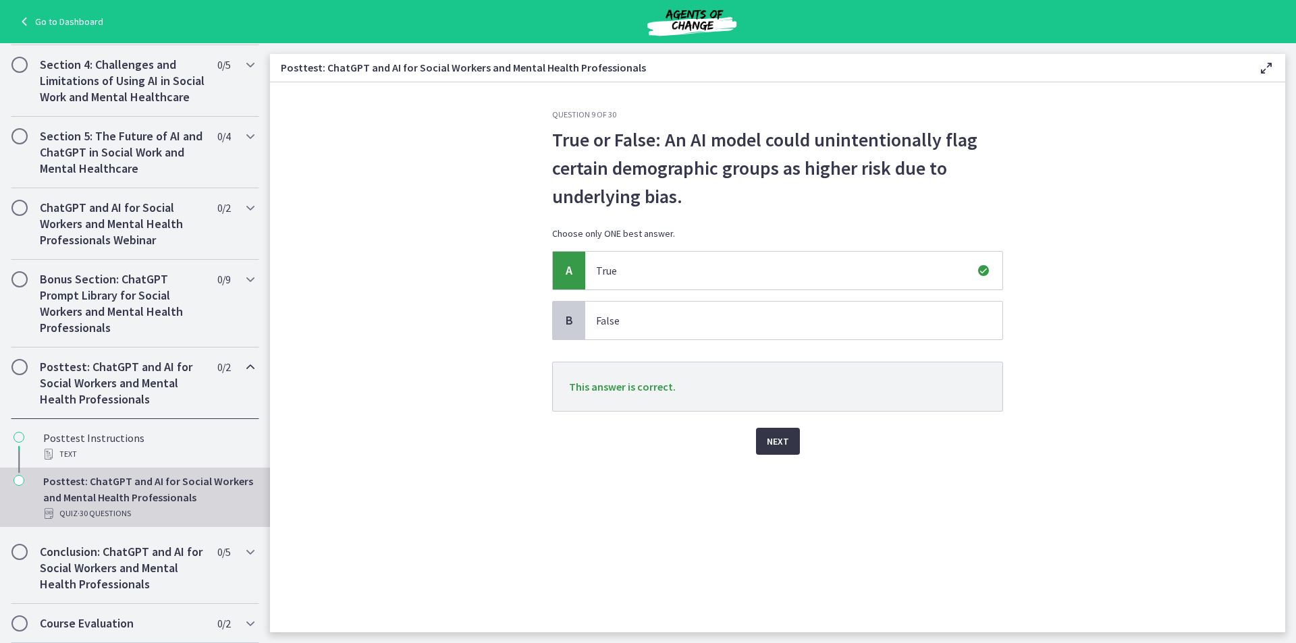
click at [783, 440] on span "Next" at bounding box center [778, 442] width 22 height 16
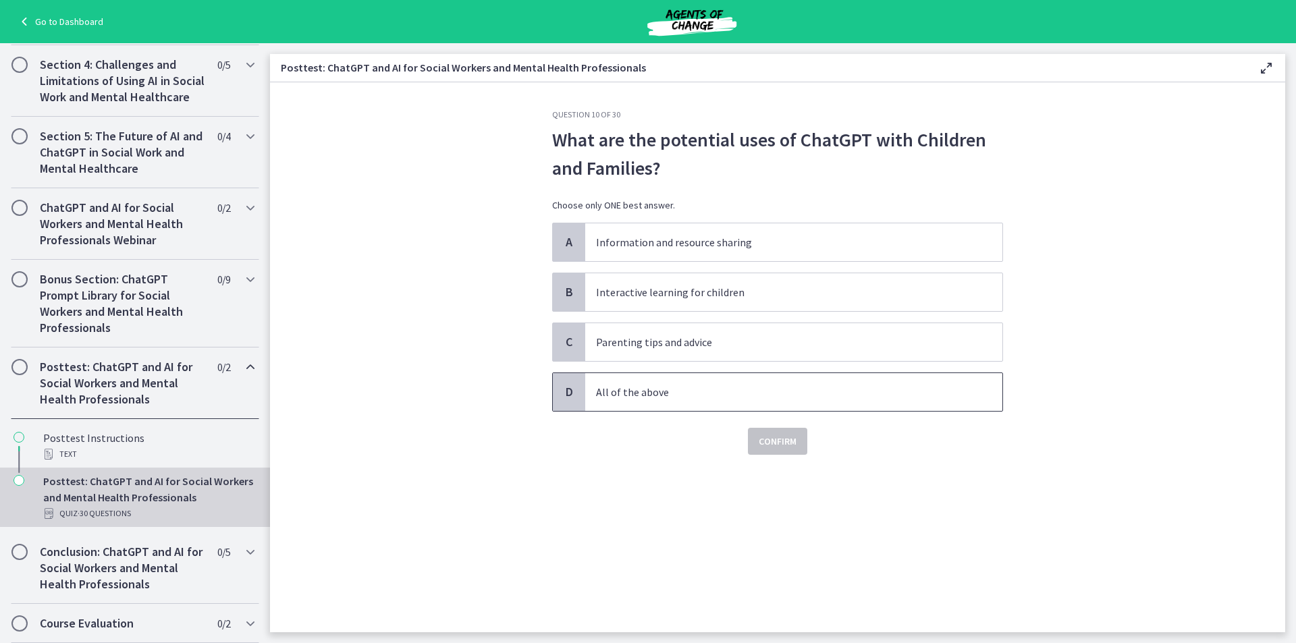
click at [751, 398] on p "All of the above" at bounding box center [780, 392] width 369 height 16
click at [762, 445] on span "Confirm" at bounding box center [778, 442] width 38 height 16
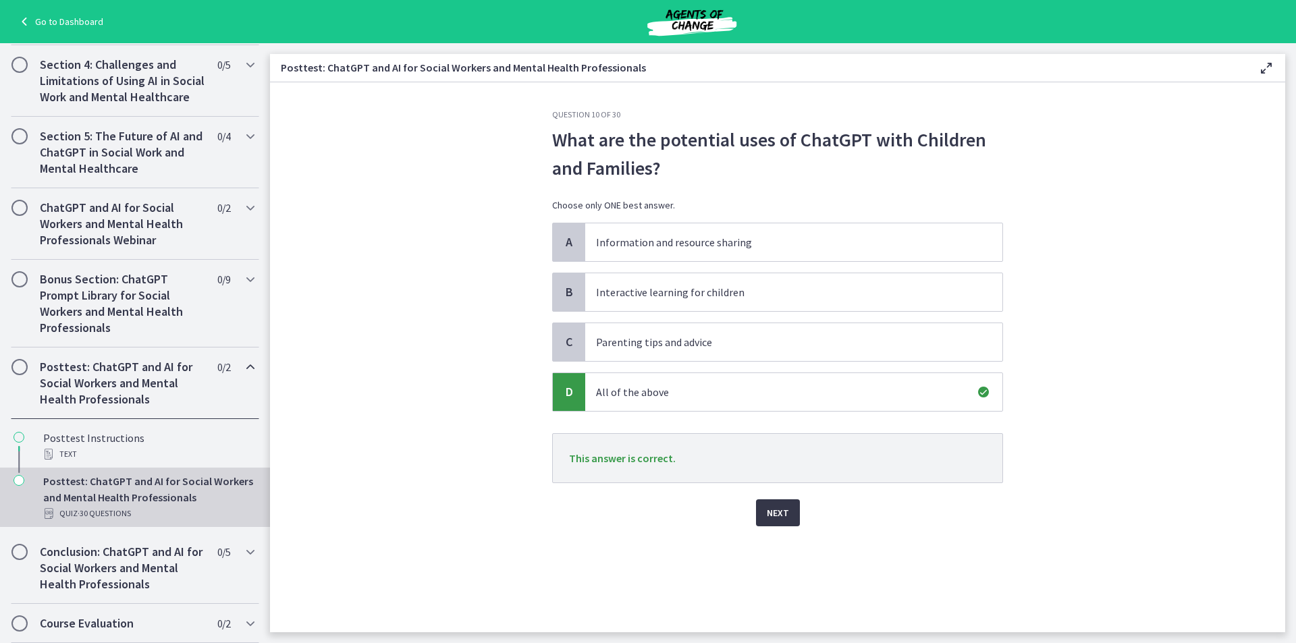
click at [781, 513] on span "Next" at bounding box center [778, 513] width 22 height 16
click at [781, 513] on div "Question 10 of 30 What are the potential uses of ChatGPT with Children and Fami…" at bounding box center [778, 370] width 473 height 523
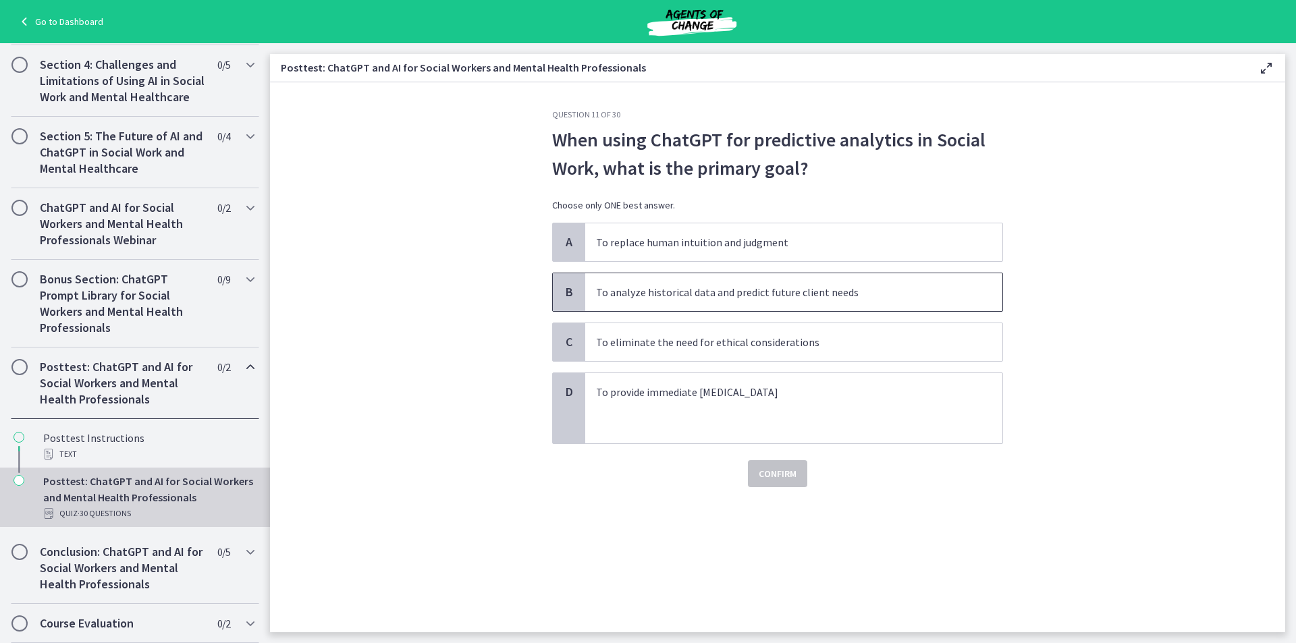
click at [668, 292] on p "To analyze historical data and predict future client needs" at bounding box center [780, 292] width 369 height 16
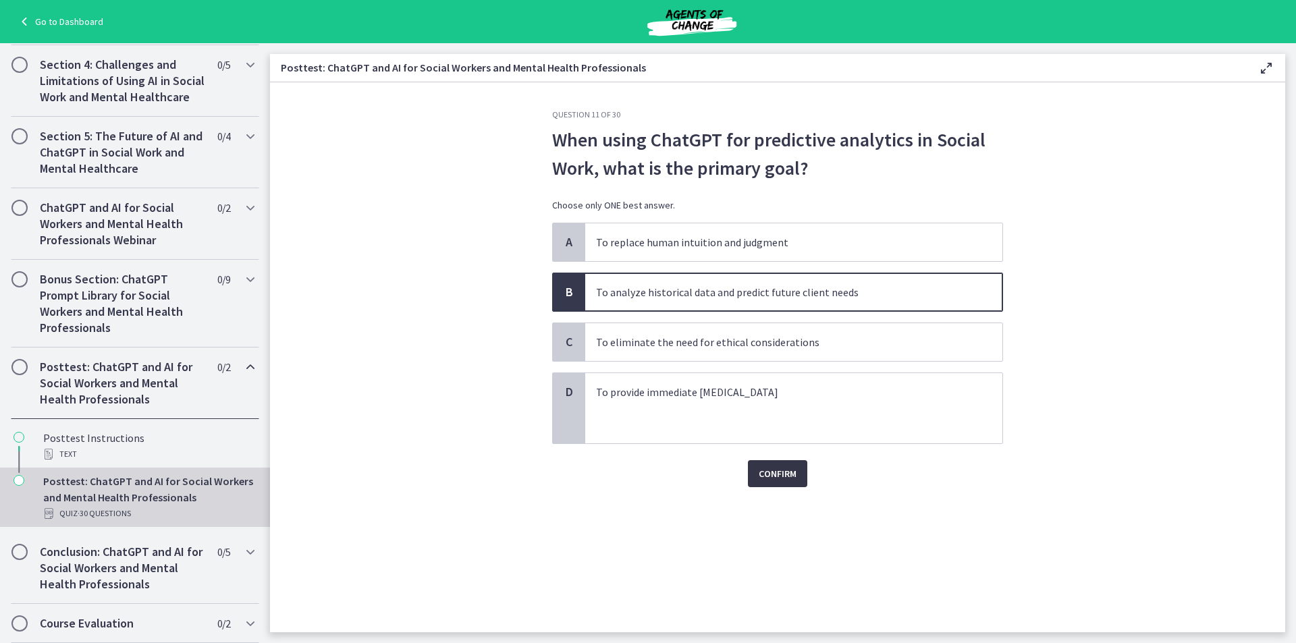
click at [771, 468] on span "Confirm" at bounding box center [778, 474] width 38 height 16
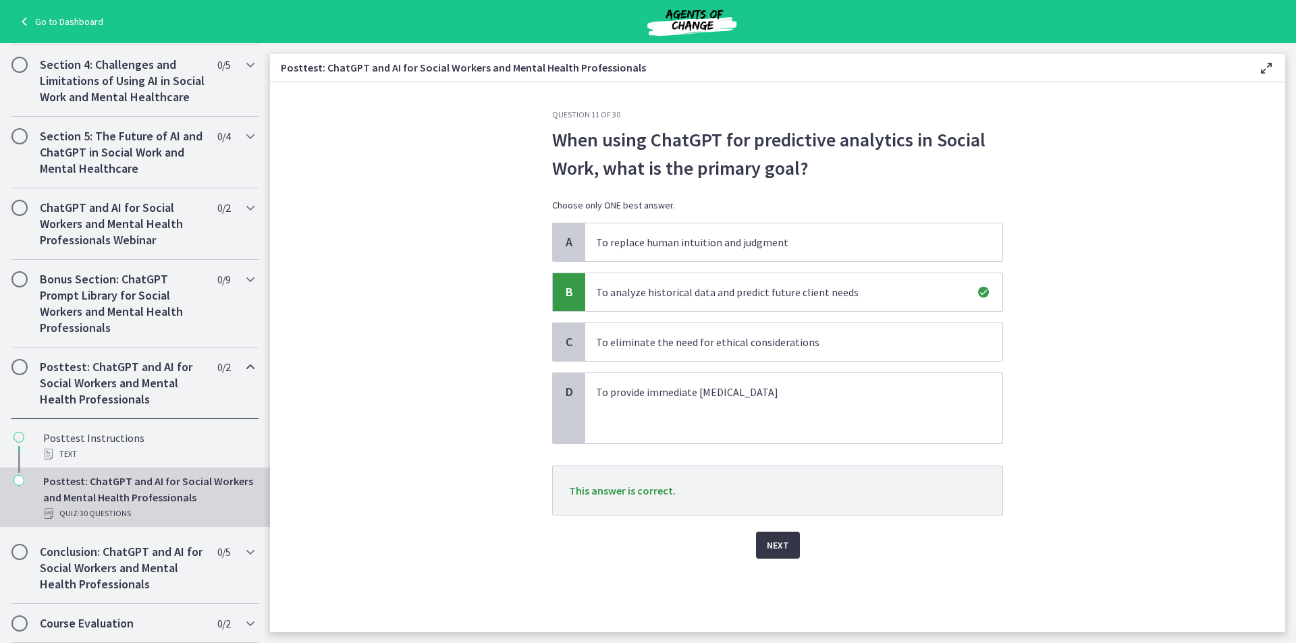
click at [785, 541] on span "Next" at bounding box center [778, 545] width 22 height 16
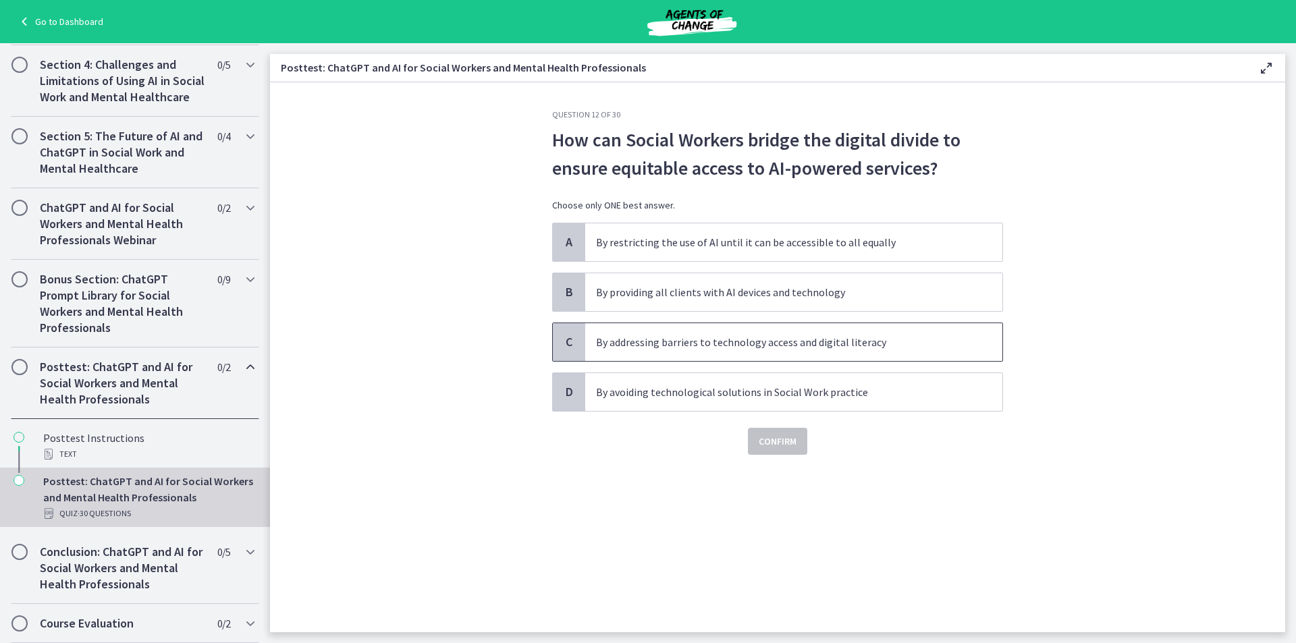
click at [698, 338] on p "By addressing barriers to technology access and digital literacy" at bounding box center [780, 342] width 369 height 16
click at [766, 445] on span "Confirm" at bounding box center [778, 442] width 38 height 16
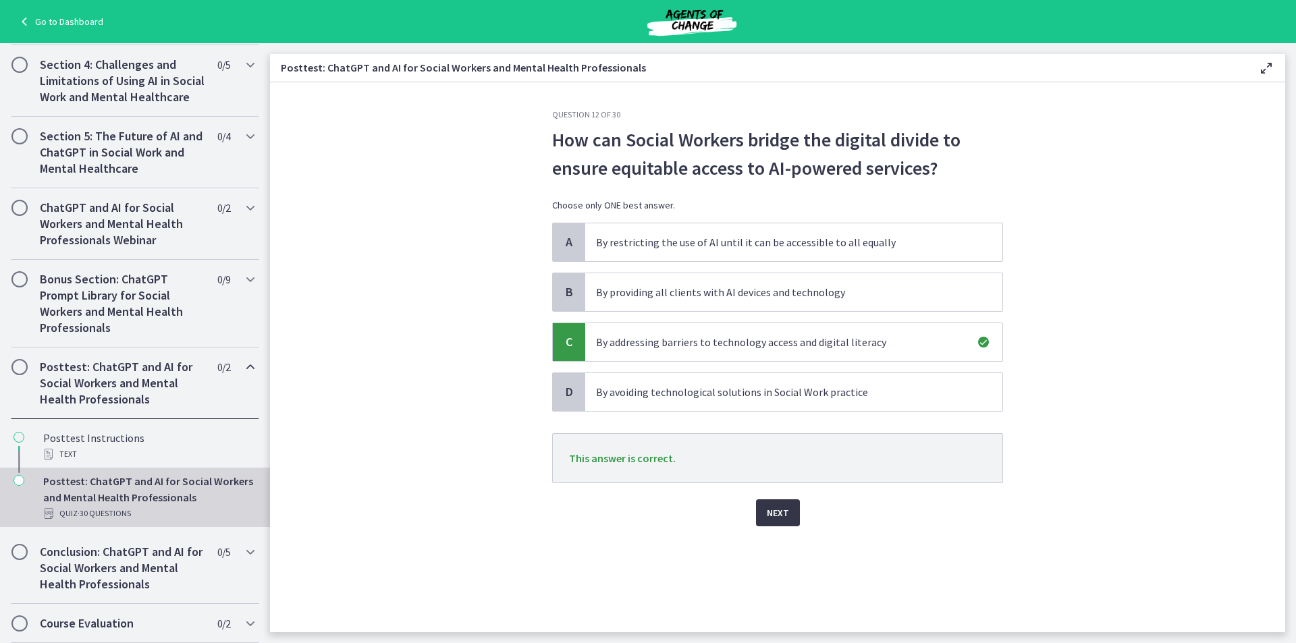
click at [789, 513] on button "Next" at bounding box center [778, 513] width 44 height 27
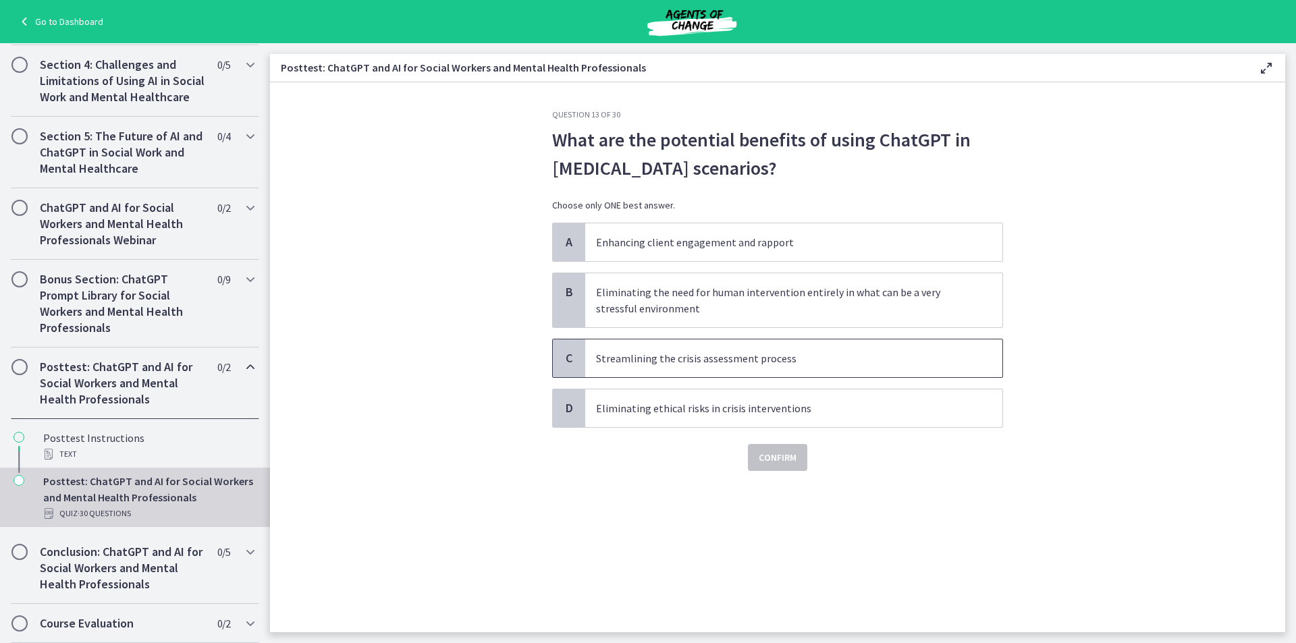
click at [713, 364] on p "Streamlining the crisis assessment process" at bounding box center [780, 358] width 369 height 16
click at [767, 459] on span "Confirm" at bounding box center [778, 458] width 38 height 16
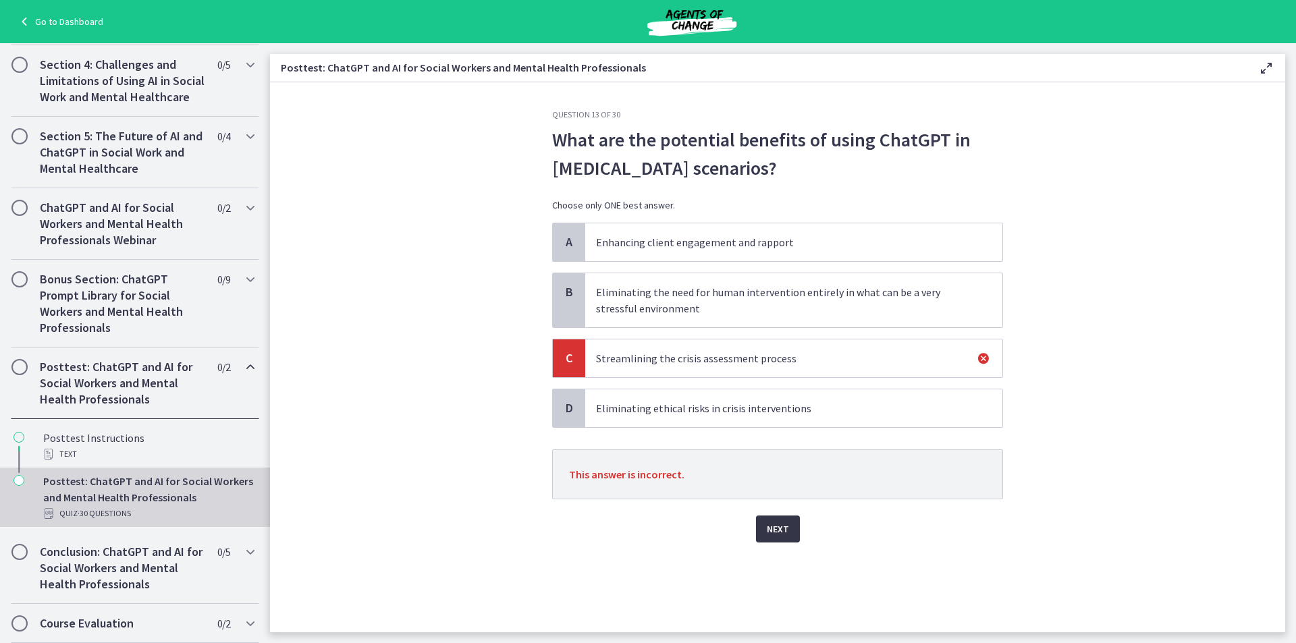
click at [766, 529] on button "Next" at bounding box center [778, 529] width 44 height 27
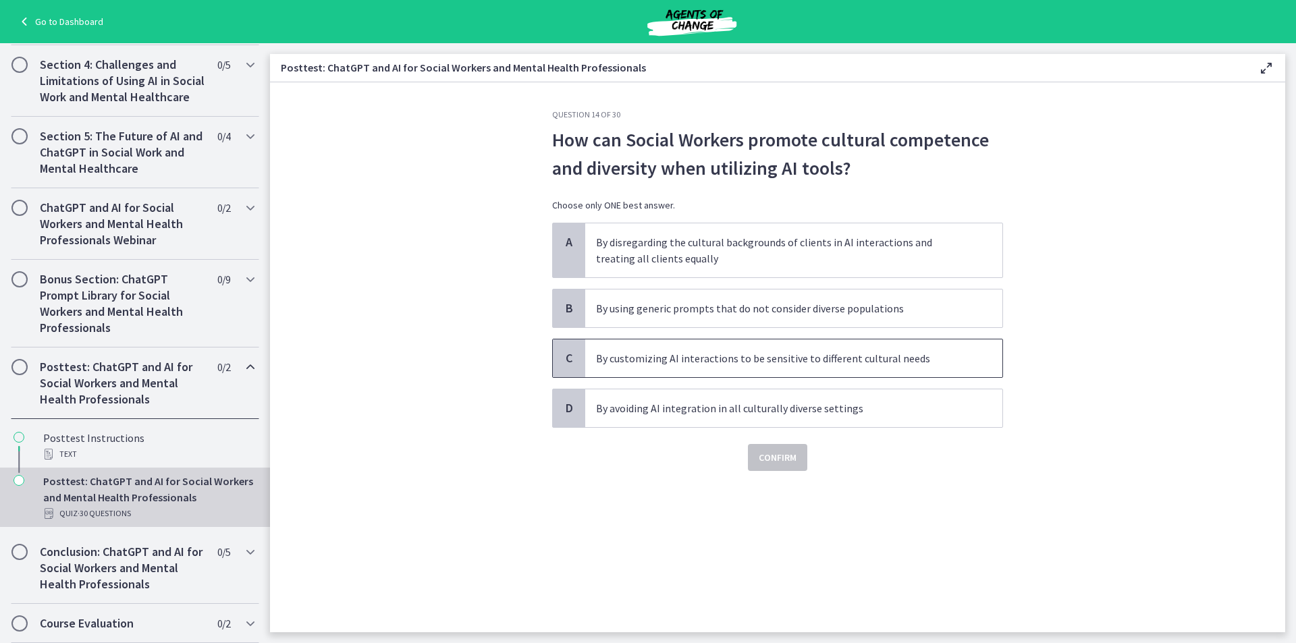
click at [691, 359] on p "By customizing AI interactions to be sensitive to different cultural needs" at bounding box center [780, 358] width 369 height 16
click at [755, 457] on button "Confirm" at bounding box center [777, 457] width 59 height 27
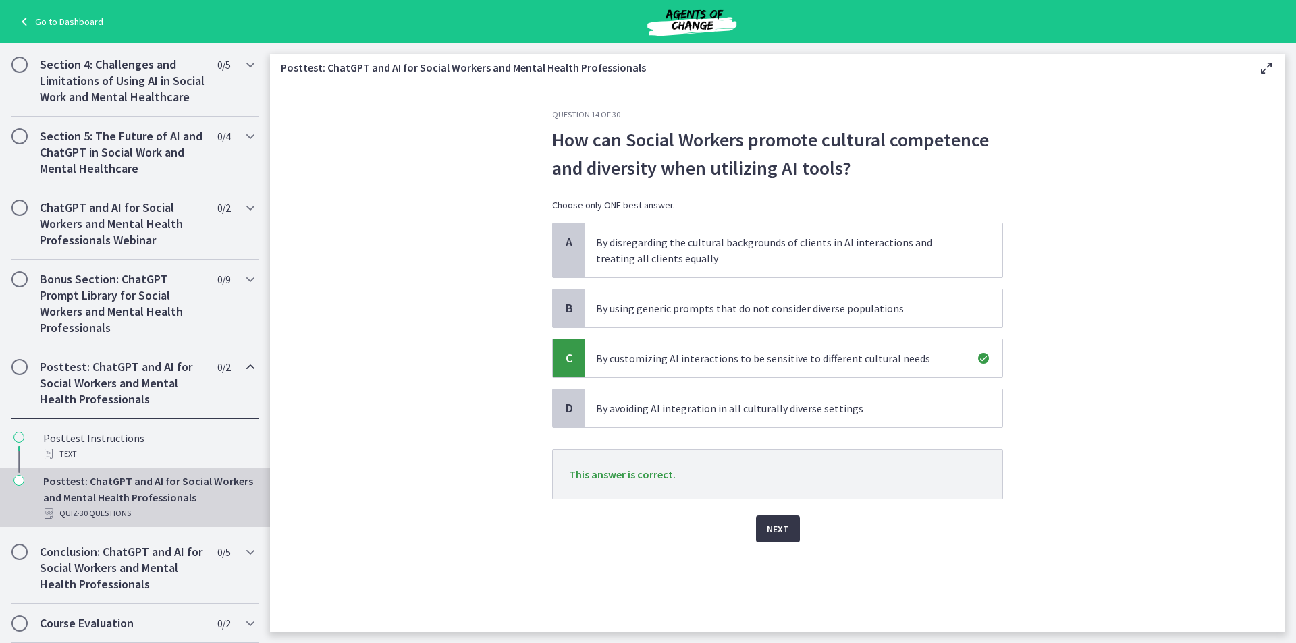
click at [776, 522] on span "Next" at bounding box center [778, 529] width 22 height 16
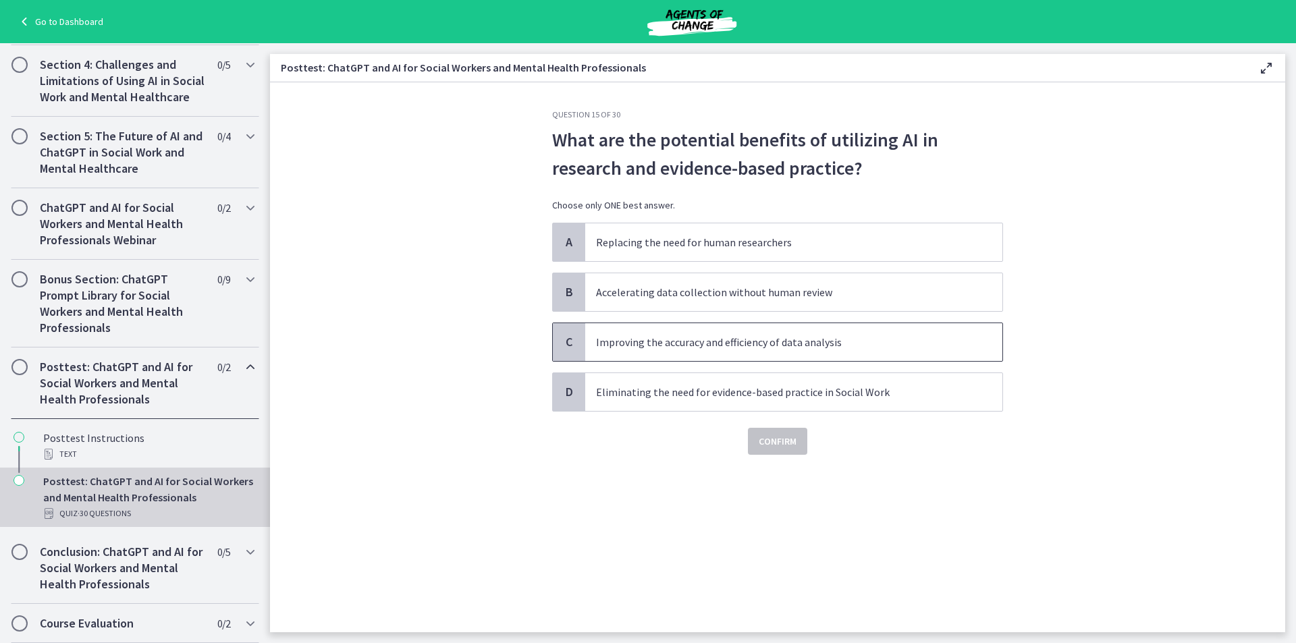
click at [705, 342] on p "Improving the accuracy and efficiency of data analysis" at bounding box center [780, 342] width 369 height 16
click at [705, 486] on div "Question 15 of 30 What are the potential benefits of utilizing AI in research a…" at bounding box center [778, 370] width 473 height 523
click at [774, 433] on button "Confirm" at bounding box center [777, 441] width 59 height 27
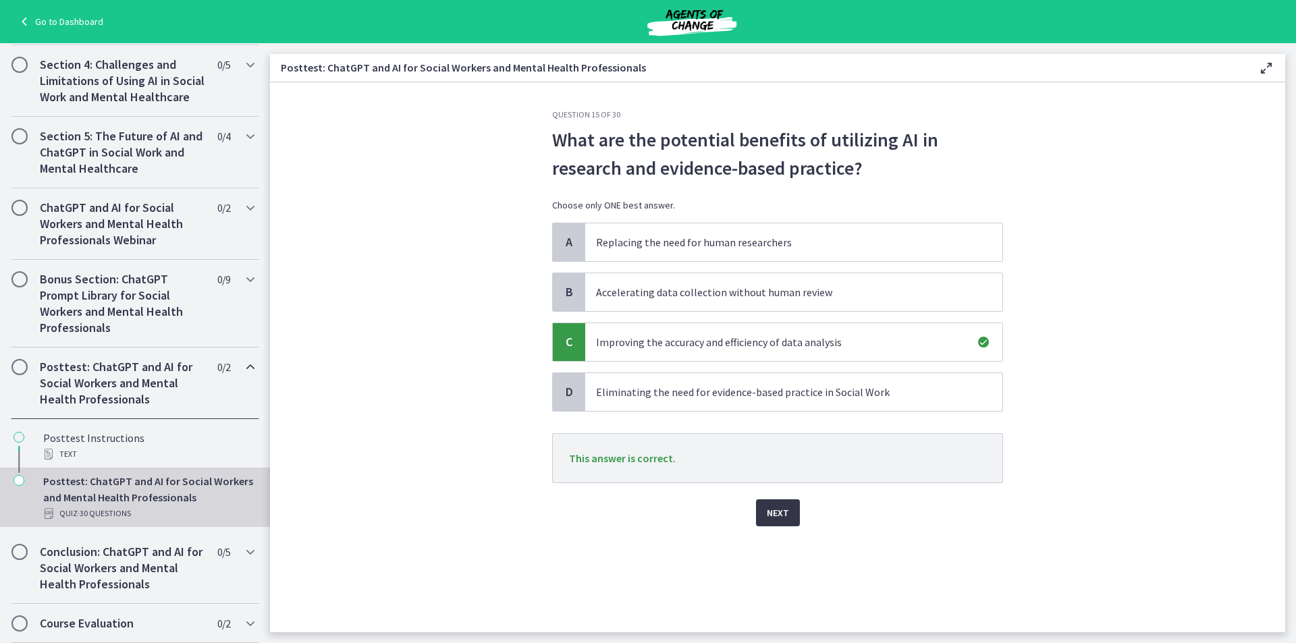
click at [773, 507] on span "Next" at bounding box center [778, 513] width 22 height 16
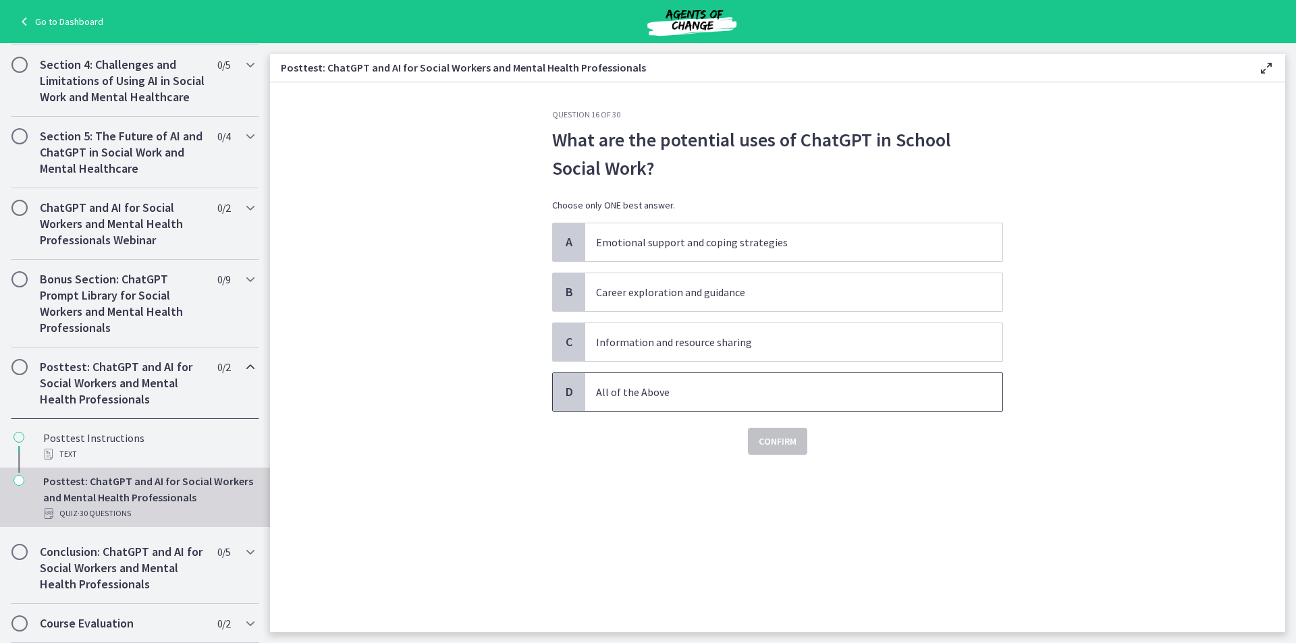
click at [718, 400] on span "All of the Above" at bounding box center [793, 392] width 417 height 38
click at [780, 446] on span "Confirm" at bounding box center [778, 442] width 38 height 16
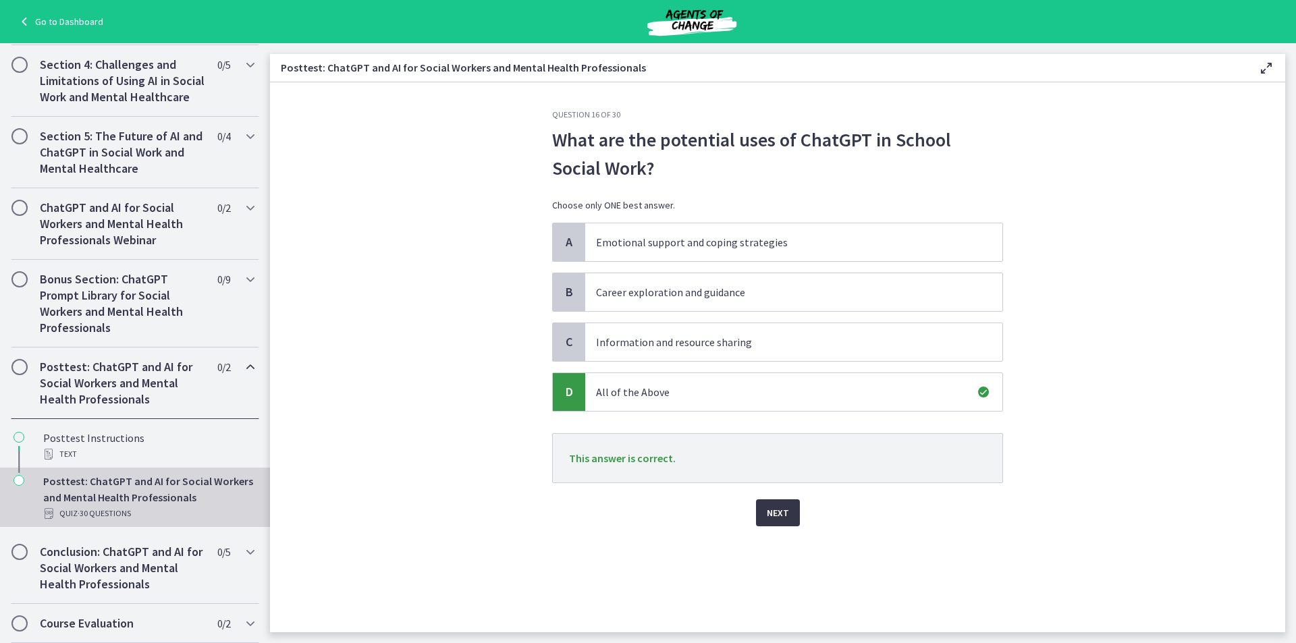
click at [766, 510] on button "Next" at bounding box center [778, 513] width 44 height 27
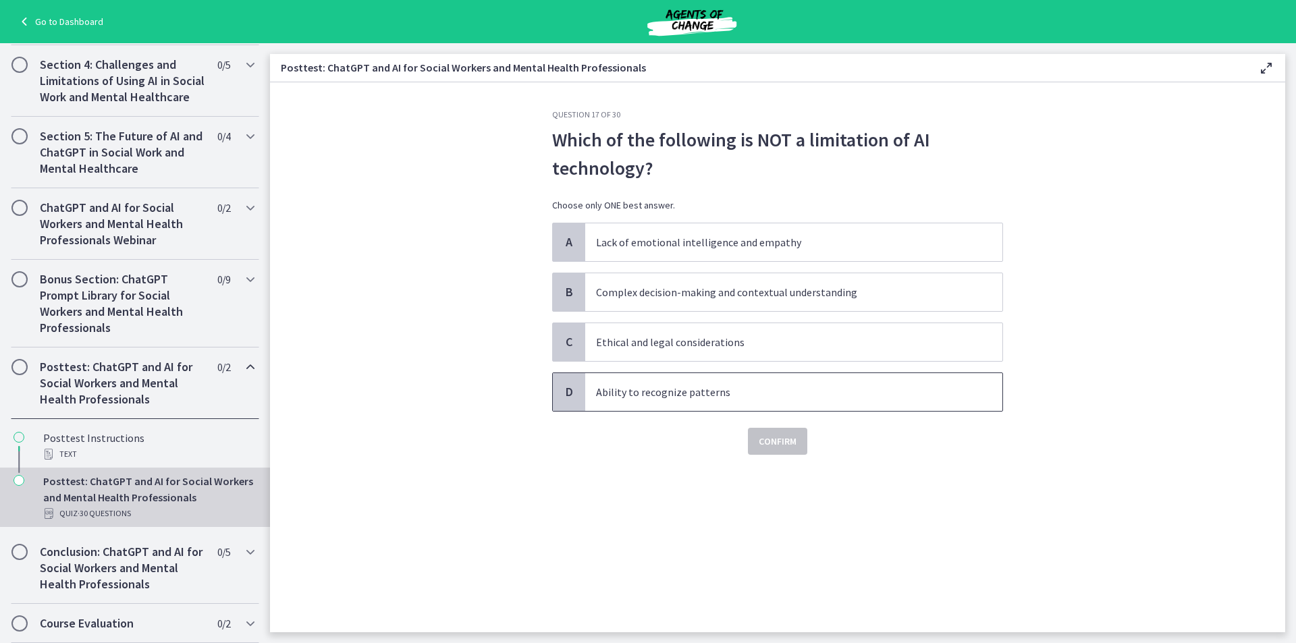
click at [685, 394] on p "Ability to recognize patterns" at bounding box center [780, 392] width 369 height 16
click at [783, 448] on span "Confirm" at bounding box center [778, 442] width 38 height 16
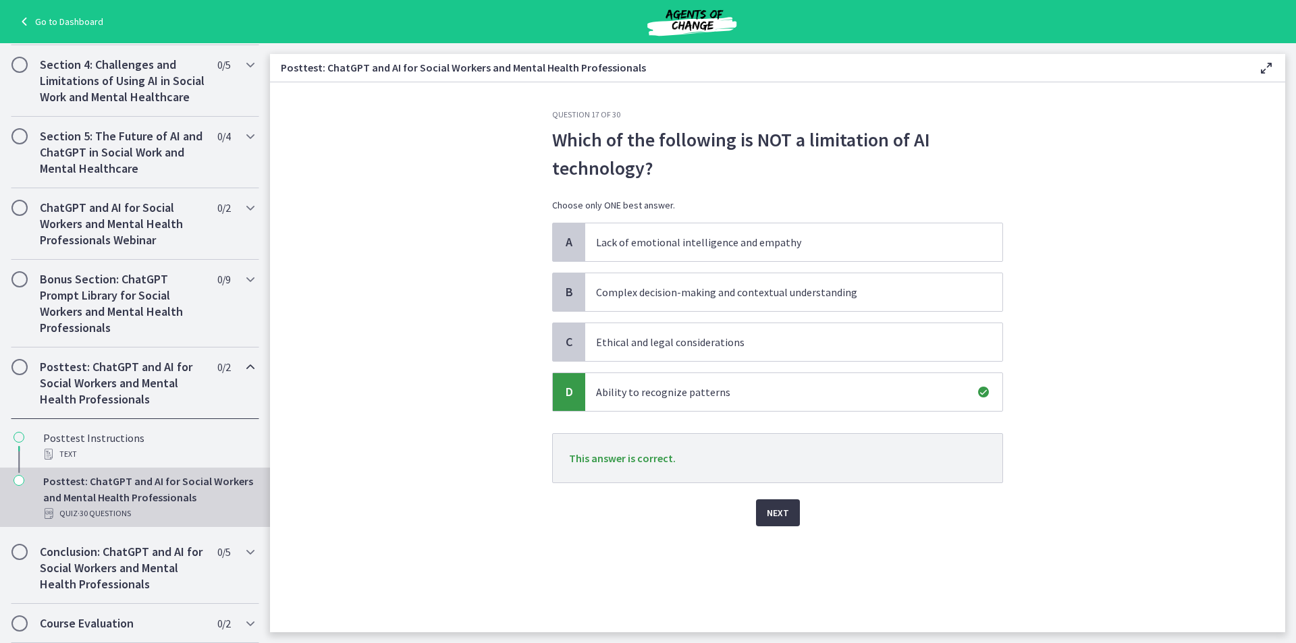
click at [780, 510] on span "Next" at bounding box center [778, 513] width 22 height 16
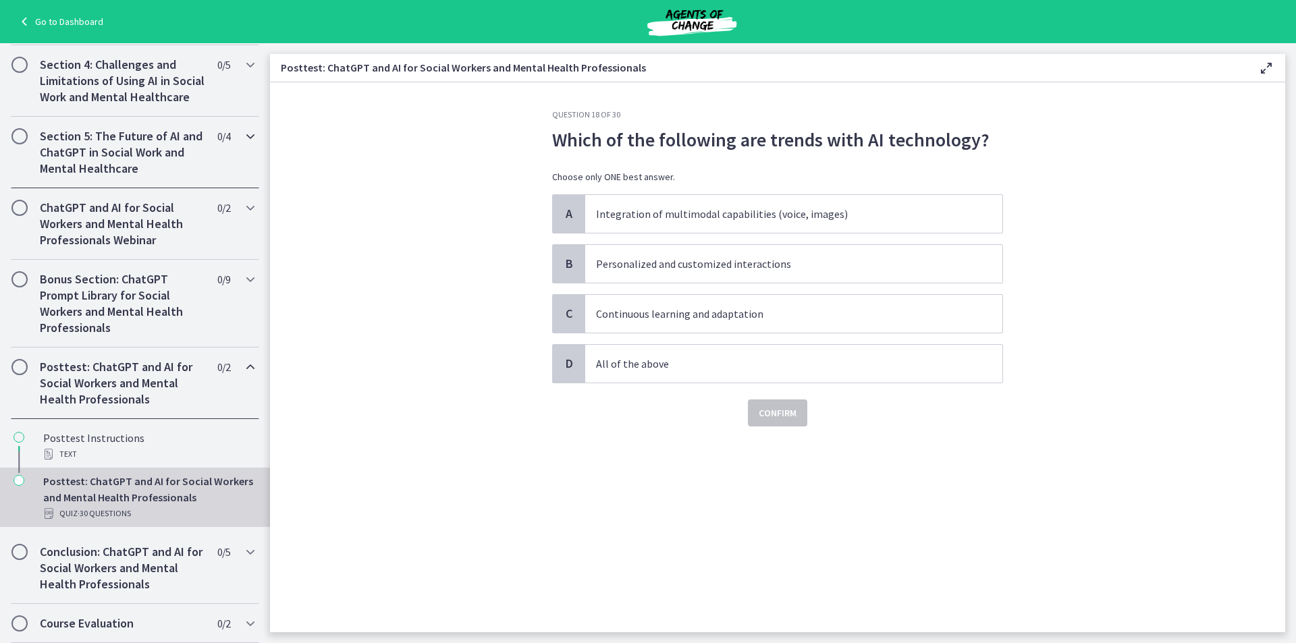
click at [231, 134] on div "Section 5: The Future of AI and ChatGPT in Social Work and Mental Healthcare 0 …" at bounding box center [135, 153] width 248 height 72
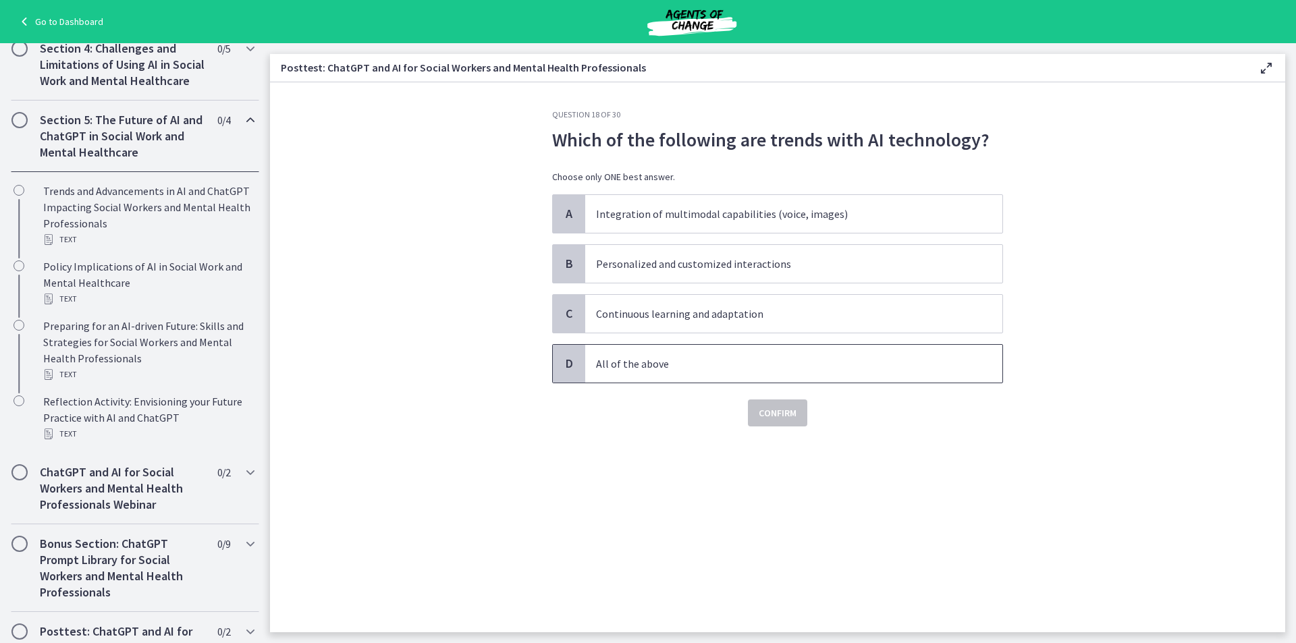
click at [621, 369] on p "All of the above" at bounding box center [780, 364] width 369 height 16
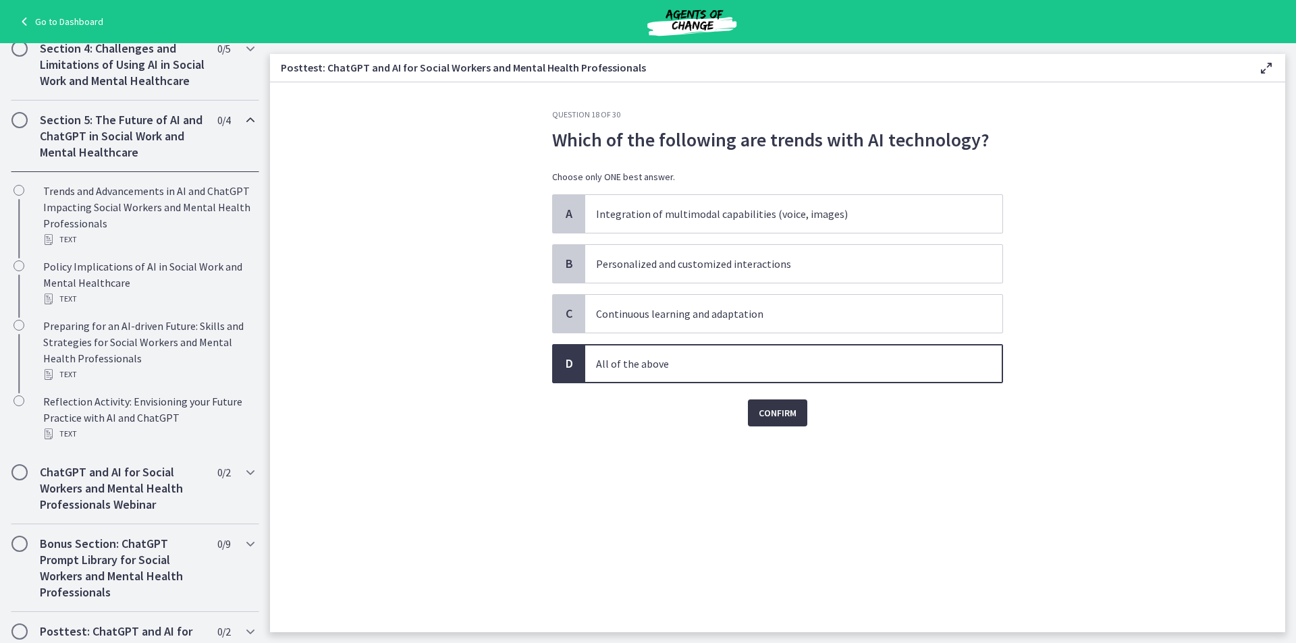
click at [785, 420] on span "Confirm" at bounding box center [778, 413] width 38 height 16
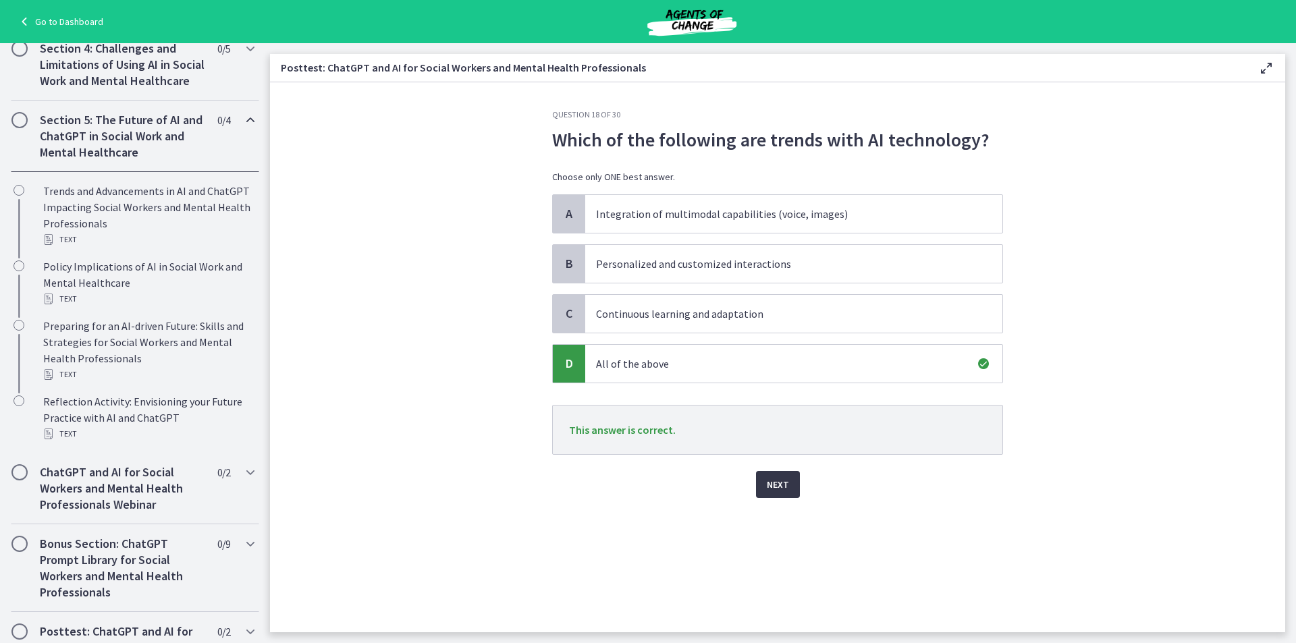
click at [793, 489] on button "Next" at bounding box center [778, 484] width 44 height 27
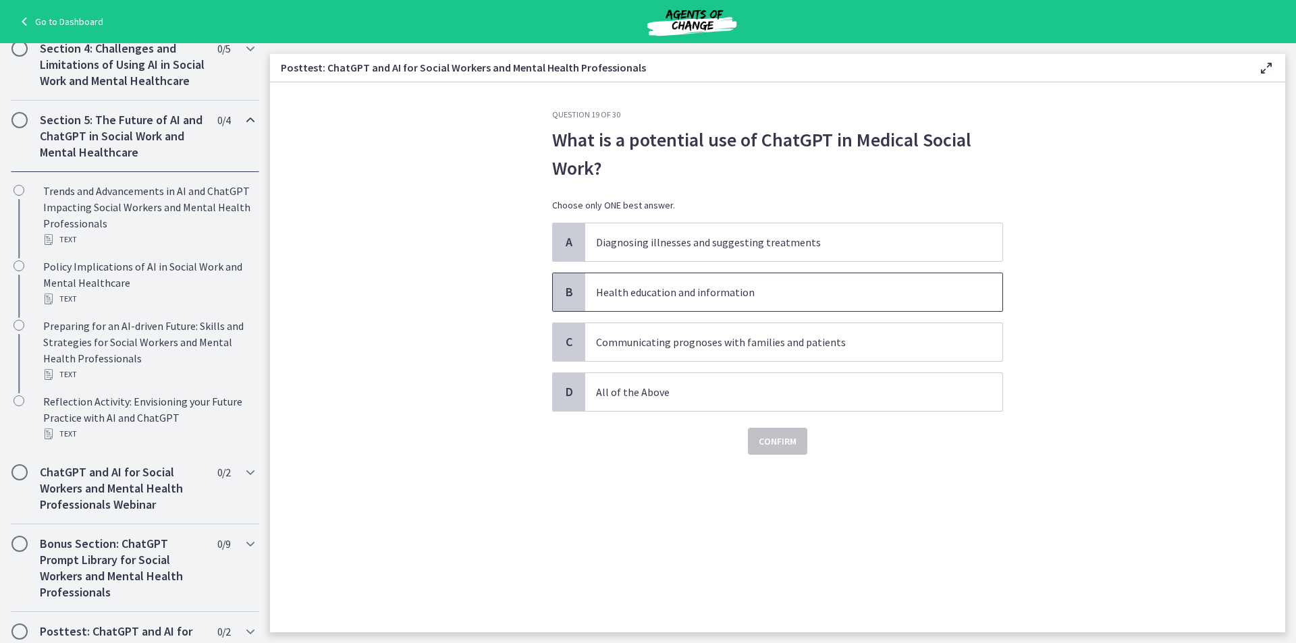
click at [718, 293] on p "Health education and information" at bounding box center [780, 292] width 369 height 16
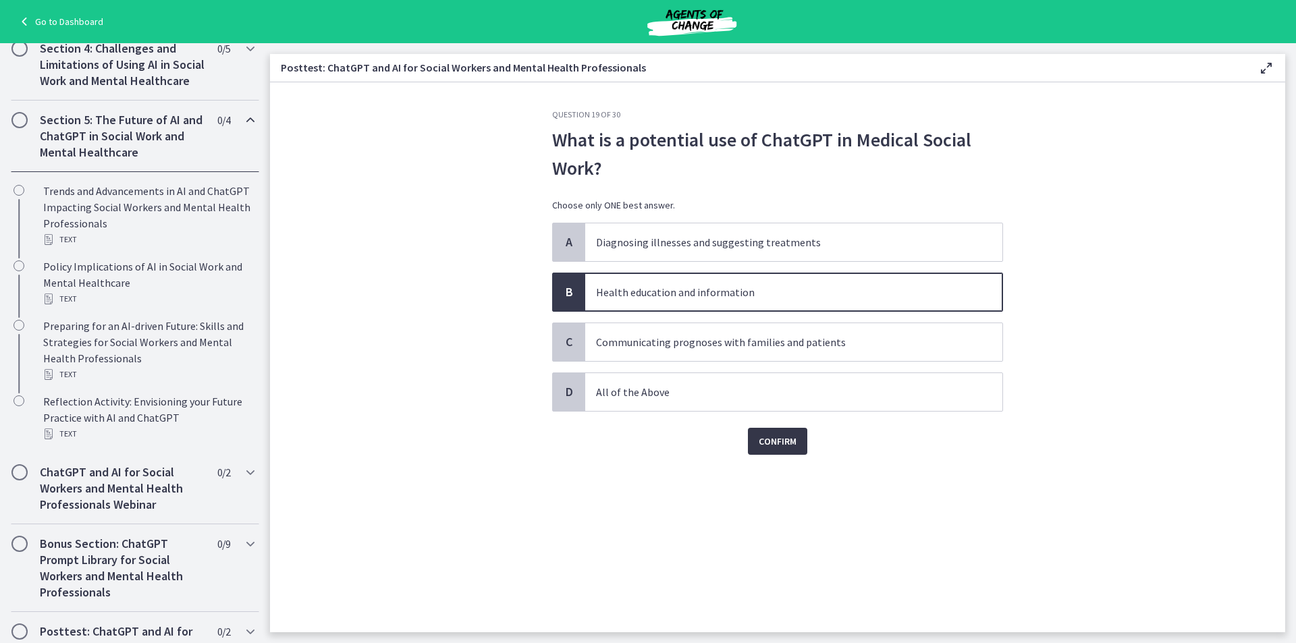
click at [765, 444] on span "Confirm" at bounding box center [778, 442] width 38 height 16
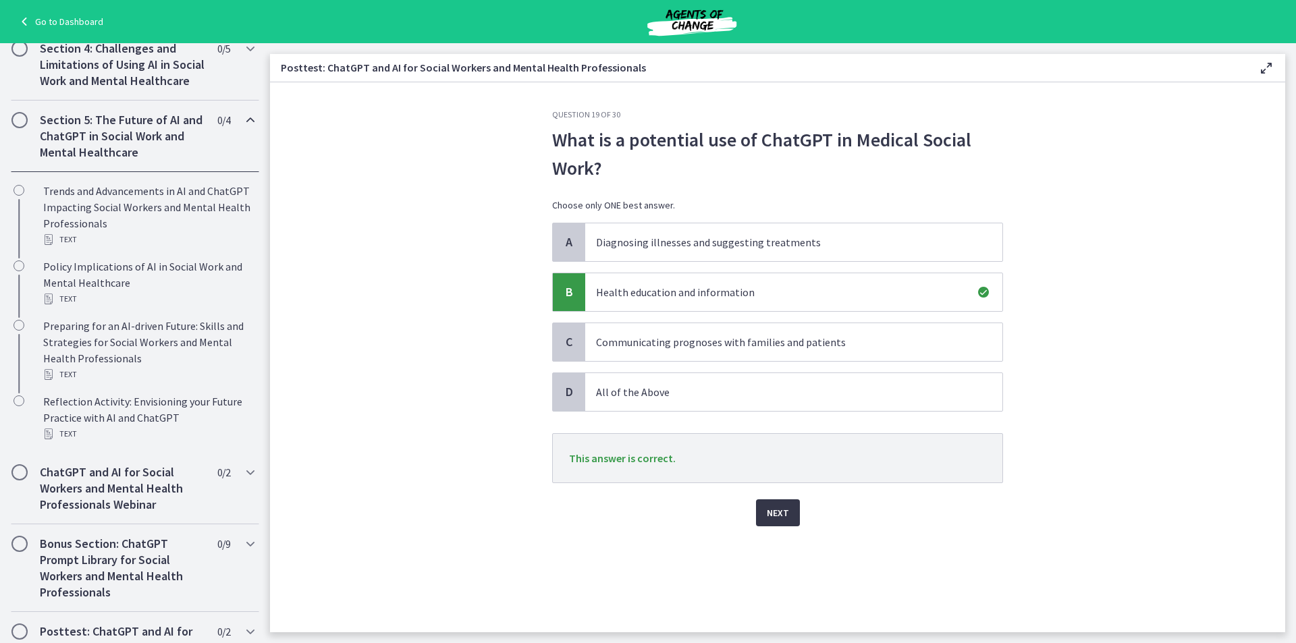
click at [764, 507] on button "Next" at bounding box center [778, 513] width 44 height 27
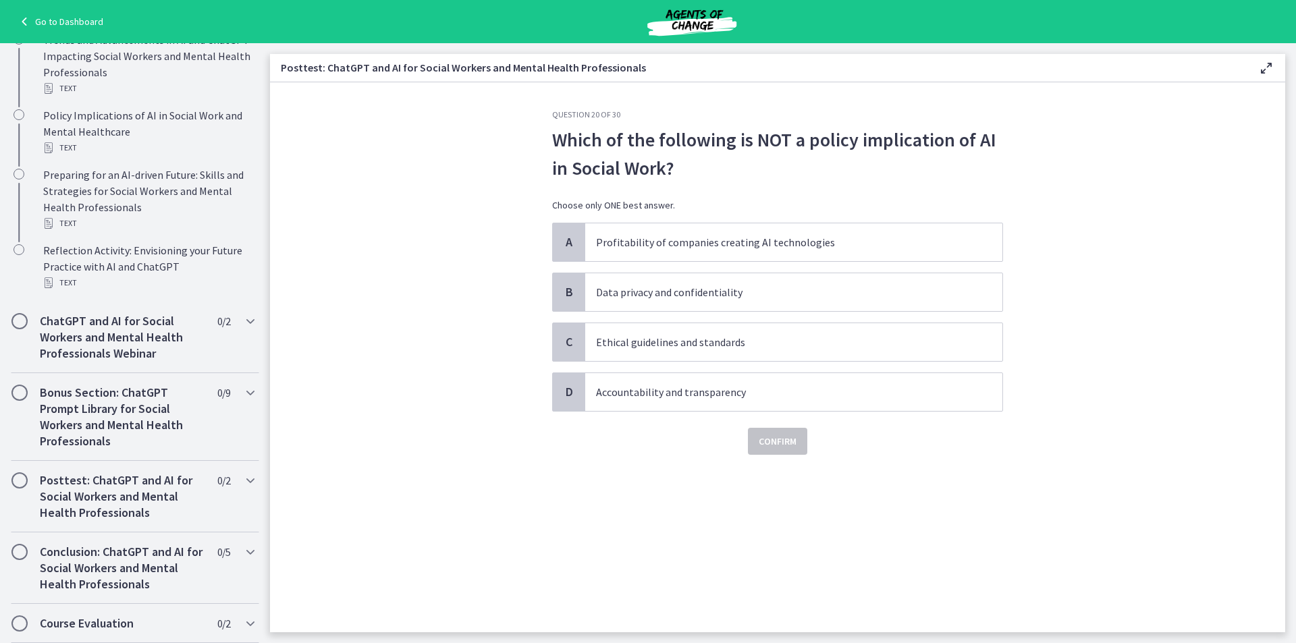
scroll to position [658, 0]
click at [677, 244] on p "Profitability of companies creating AI technologies" at bounding box center [780, 242] width 369 height 16
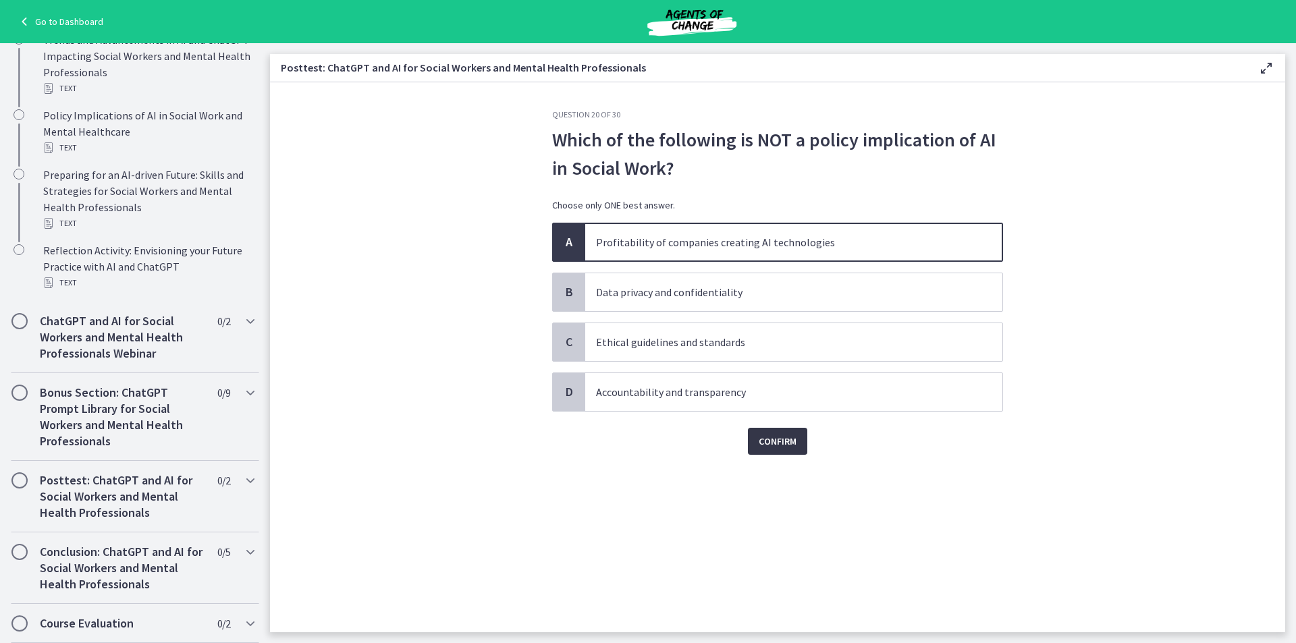
click at [797, 446] on span "Confirm" at bounding box center [778, 442] width 38 height 16
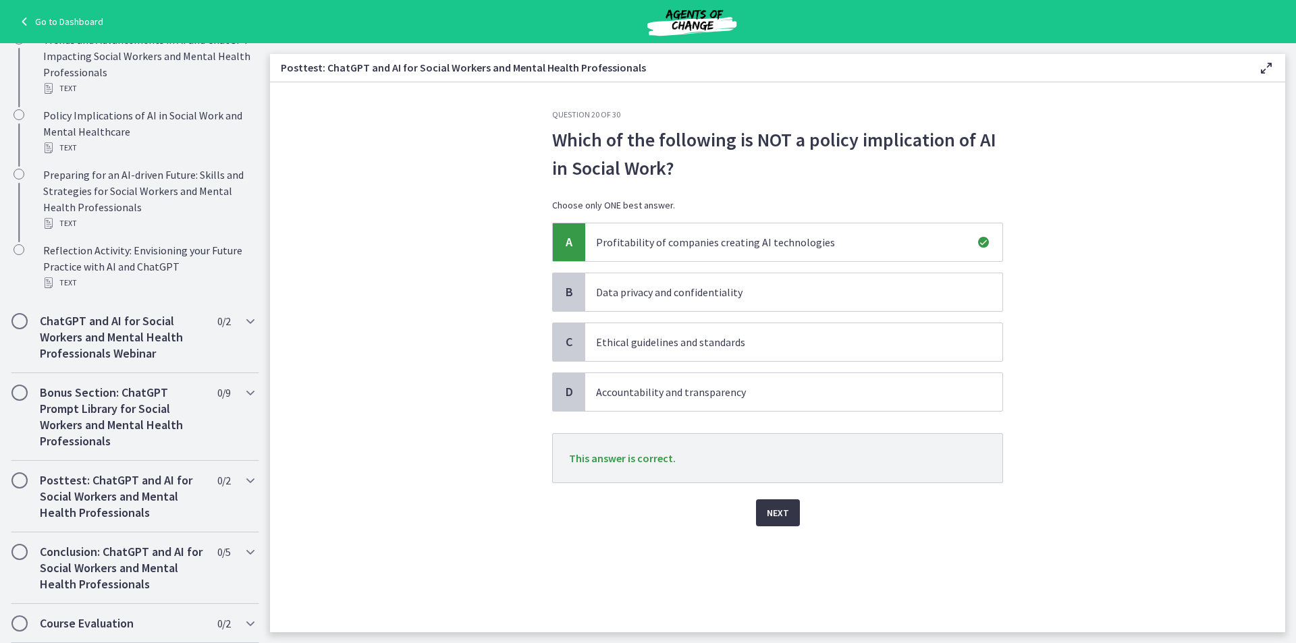
click at [768, 511] on span "Next" at bounding box center [778, 513] width 22 height 16
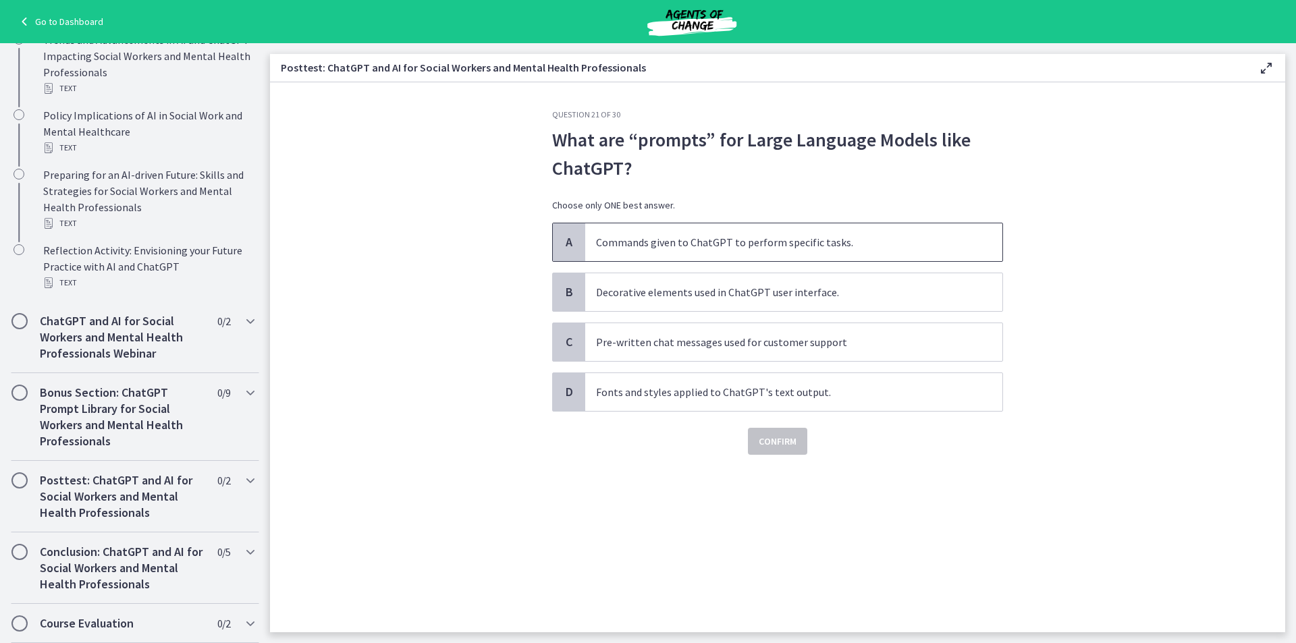
click at [844, 248] on p "Commands given to ChatGPT to perform specific tasks." at bounding box center [780, 242] width 369 height 16
click at [797, 450] on button "Confirm" at bounding box center [777, 441] width 59 height 27
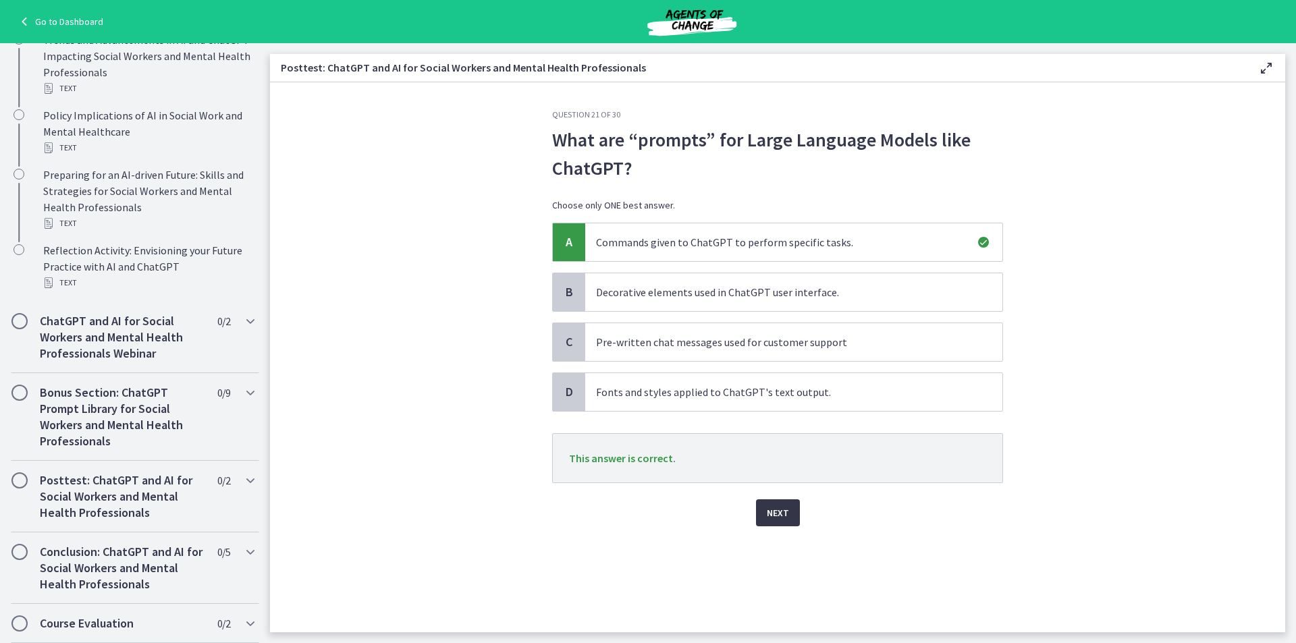
click at [779, 515] on span "Next" at bounding box center [778, 513] width 22 height 16
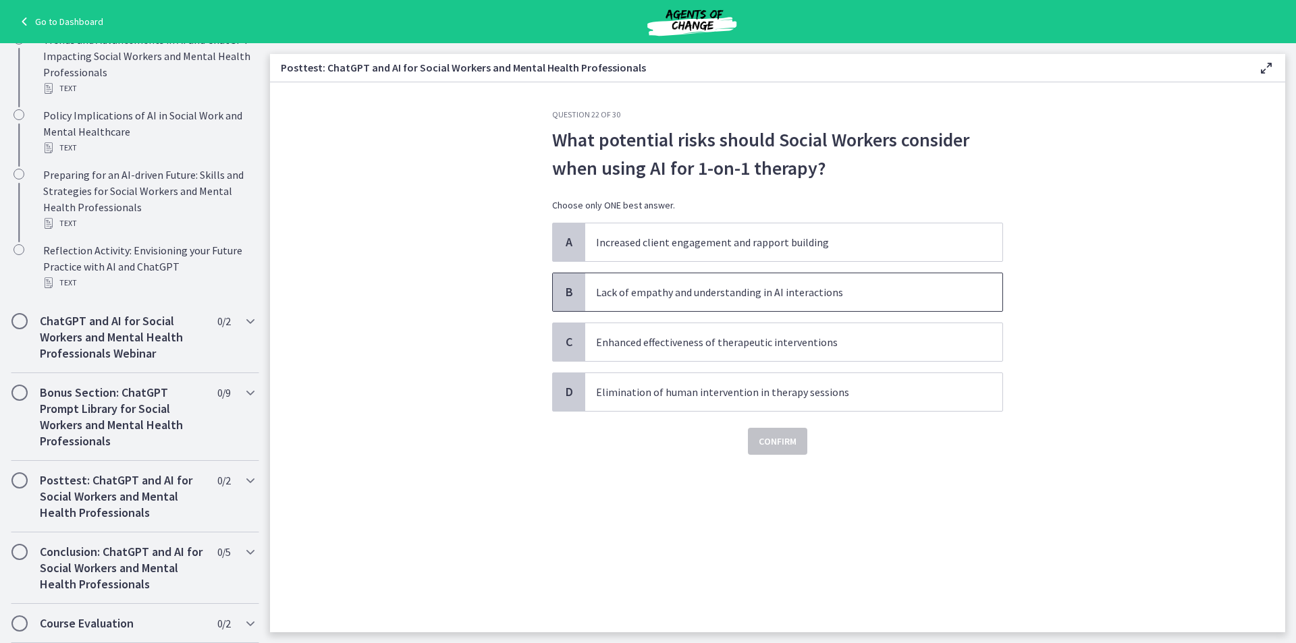
click at [853, 296] on p "Lack of empathy and understanding in AI interactions" at bounding box center [780, 292] width 369 height 16
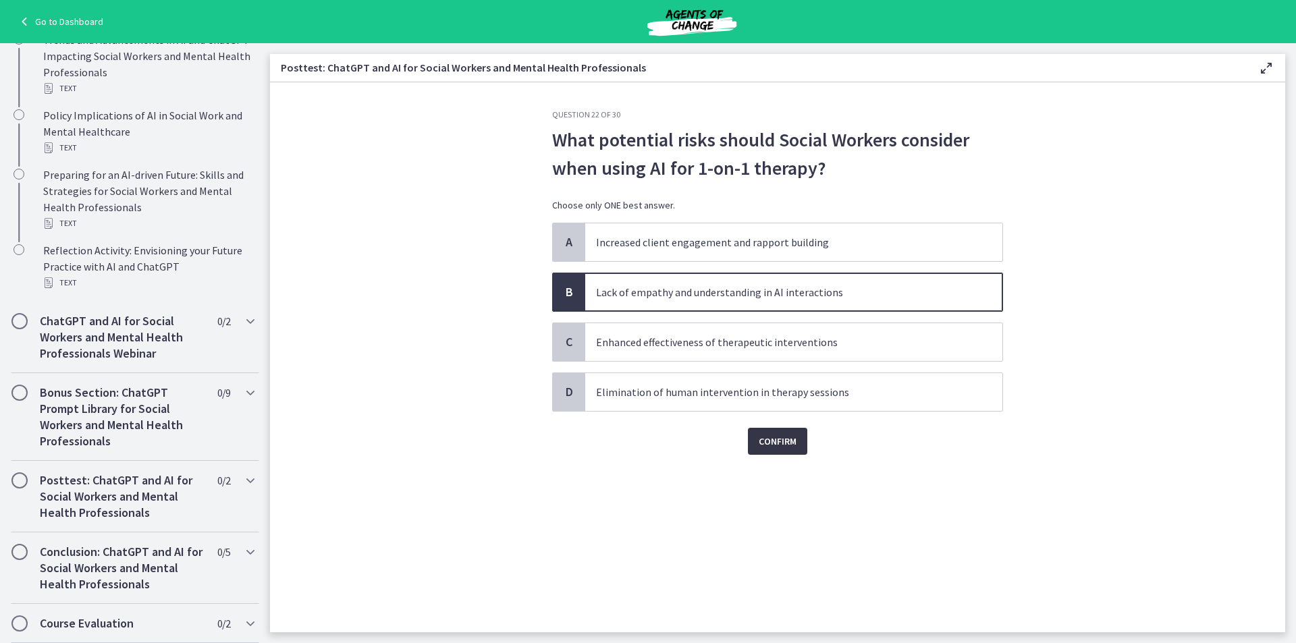
click at [804, 449] on button "Confirm" at bounding box center [777, 441] width 59 height 27
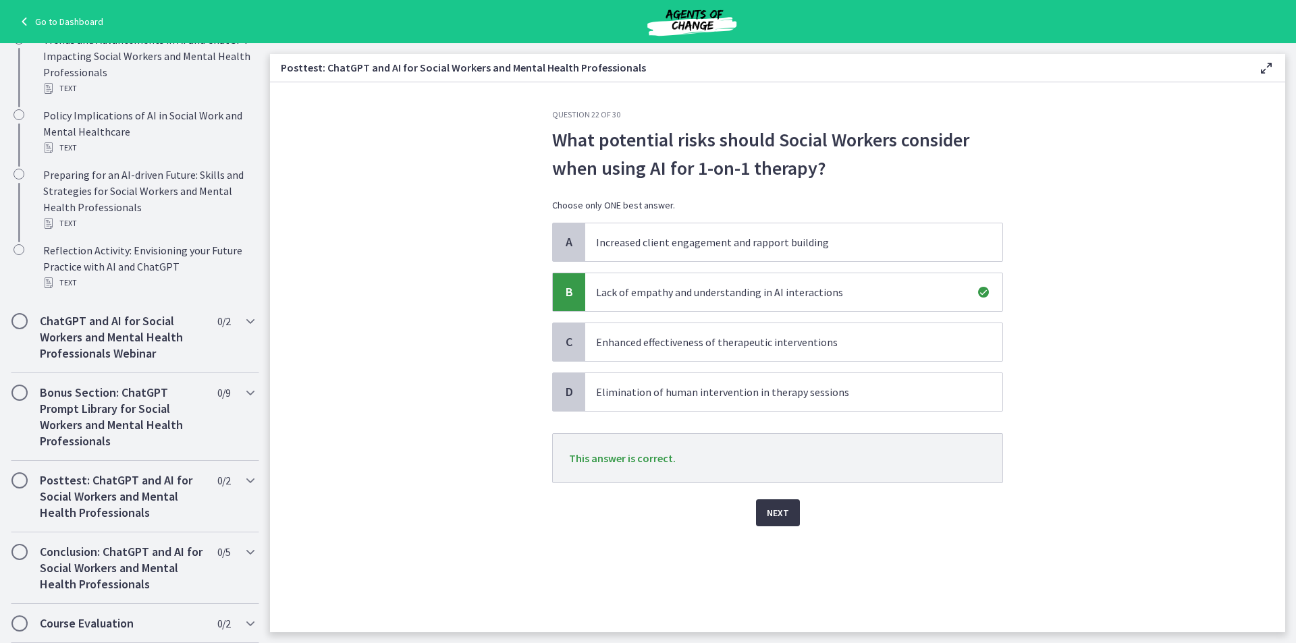
click at [773, 519] on span "Next" at bounding box center [778, 513] width 22 height 16
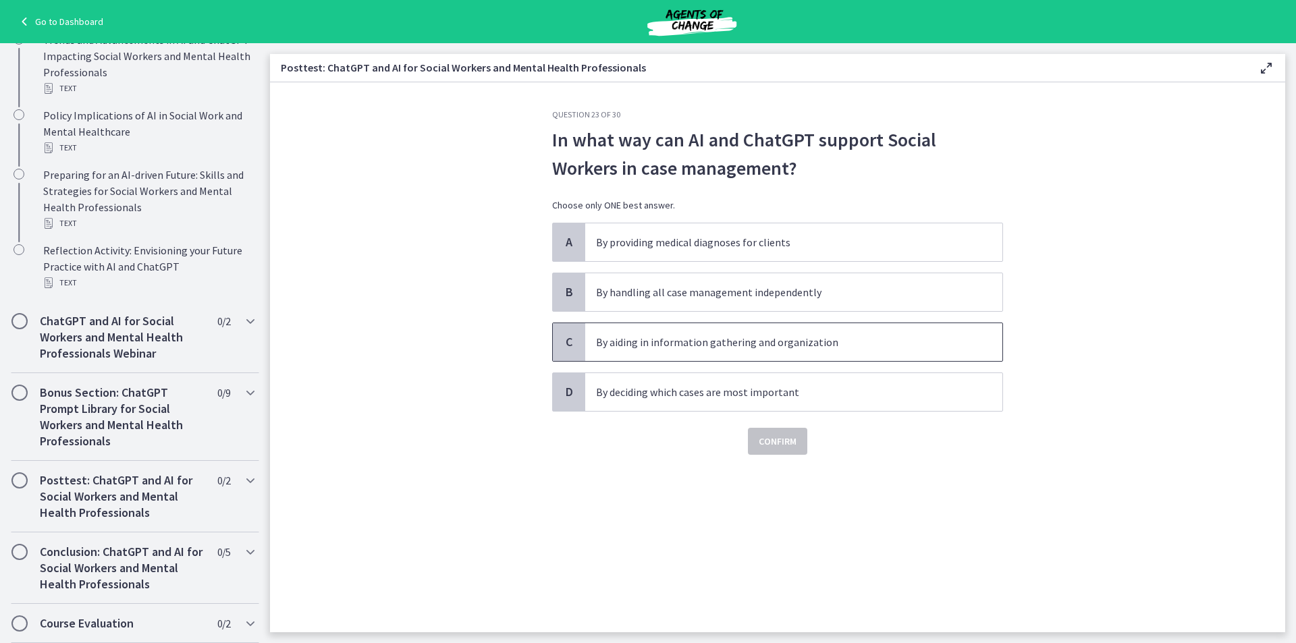
click at [683, 346] on p "By aiding in information gathering and organization" at bounding box center [780, 342] width 369 height 16
click at [795, 445] on span "Confirm" at bounding box center [778, 442] width 38 height 16
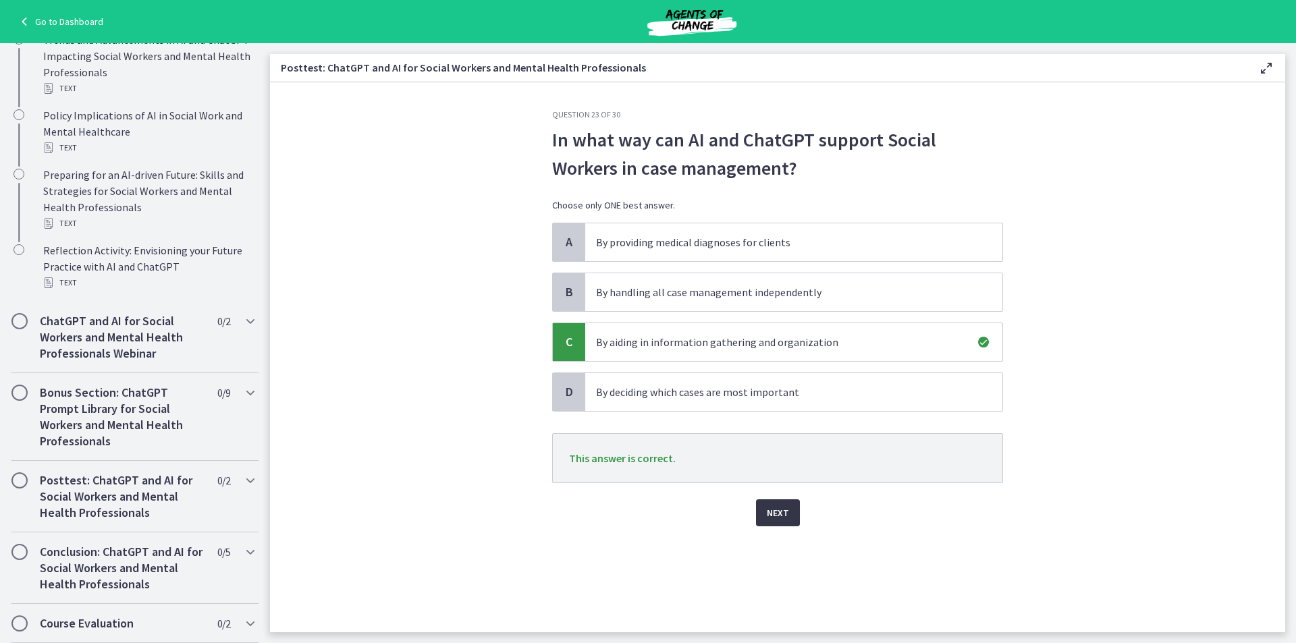
click at [784, 508] on span "Next" at bounding box center [778, 513] width 22 height 16
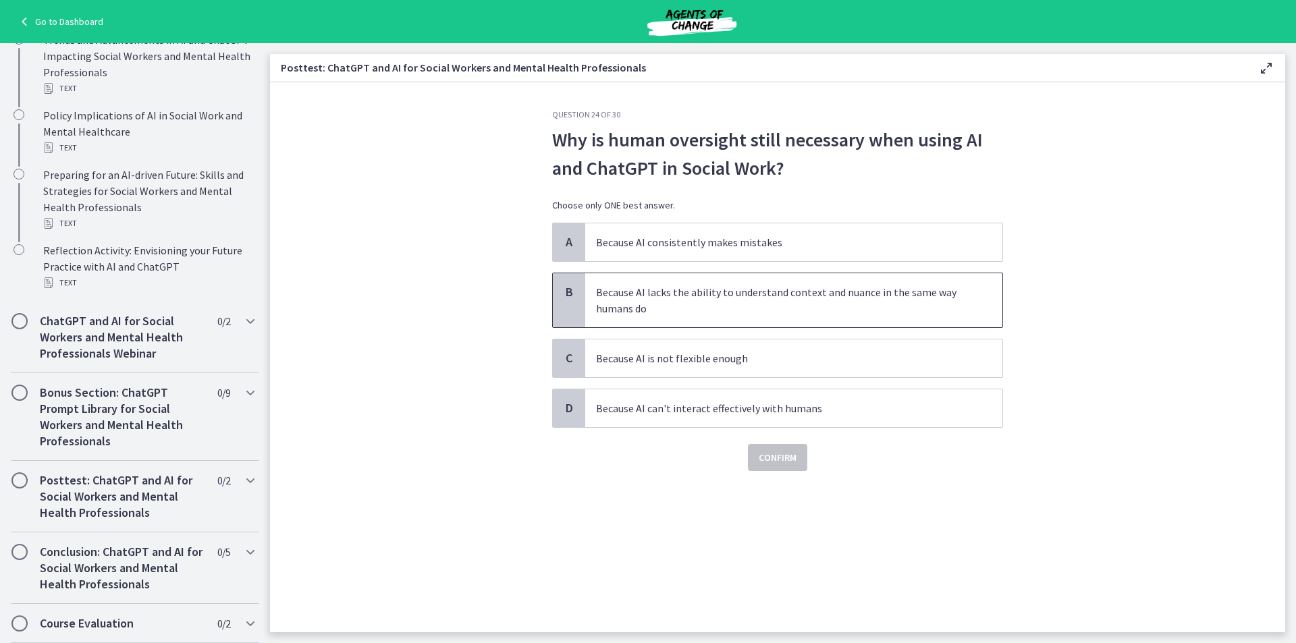
click at [739, 309] on p "Because AI lacks the ability to understand context and nuance in the same way h…" at bounding box center [780, 300] width 369 height 32
click at [783, 453] on span "Confirm" at bounding box center [778, 458] width 38 height 16
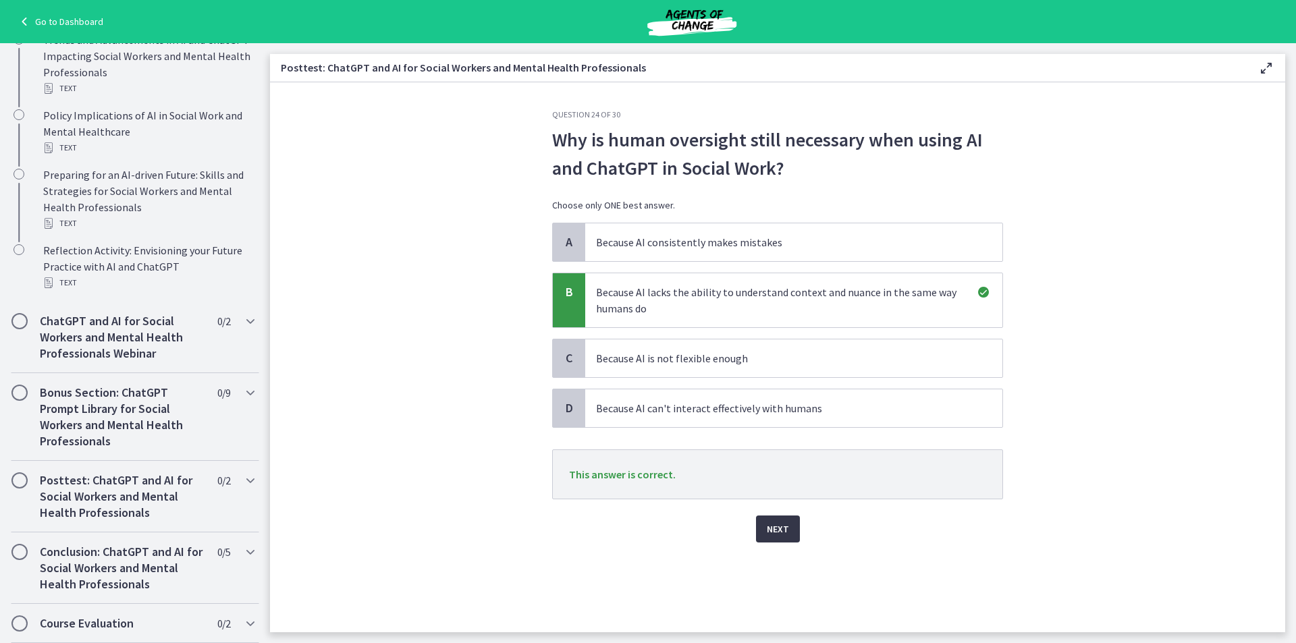
click at [782, 537] on span "Next" at bounding box center [778, 529] width 22 height 16
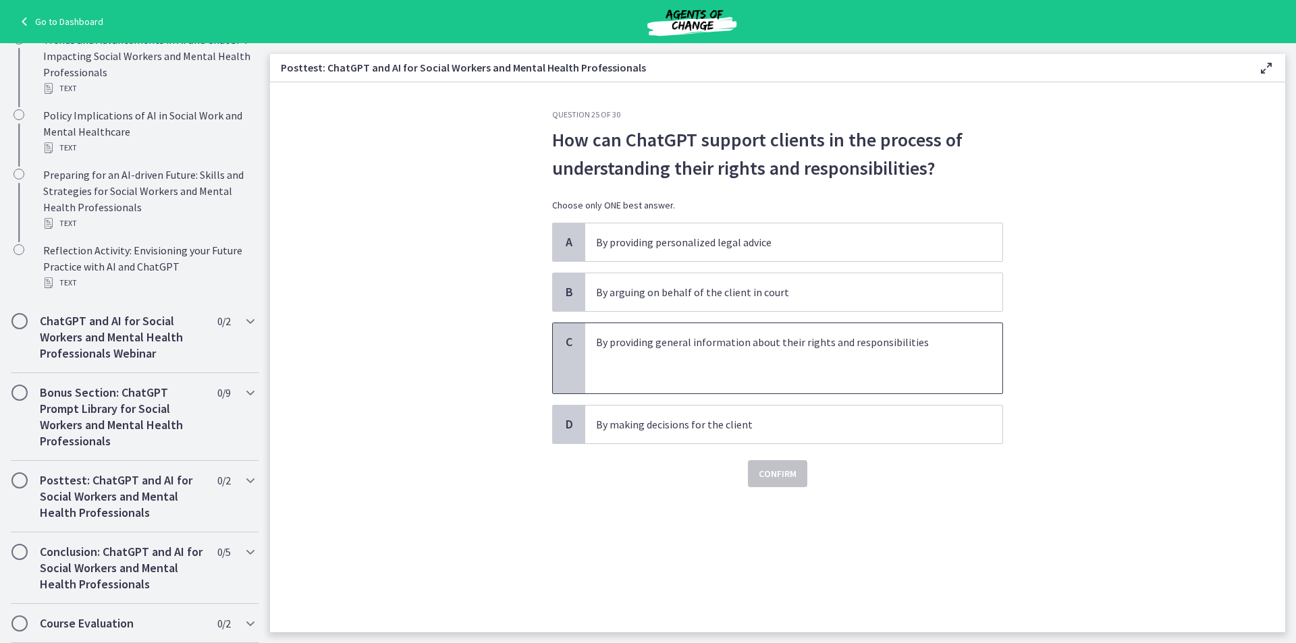
click at [670, 363] on p at bounding box center [780, 358] width 369 height 16
click at [773, 479] on span "Confirm" at bounding box center [778, 474] width 38 height 16
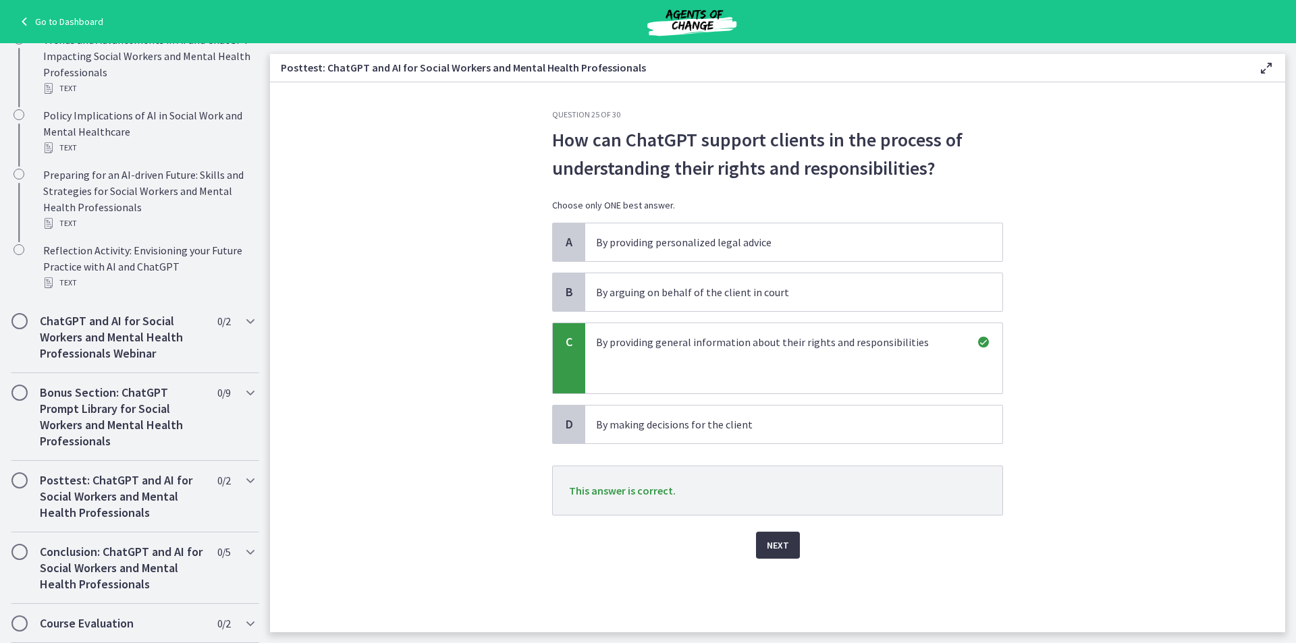
click at [782, 543] on span "Next" at bounding box center [778, 545] width 22 height 16
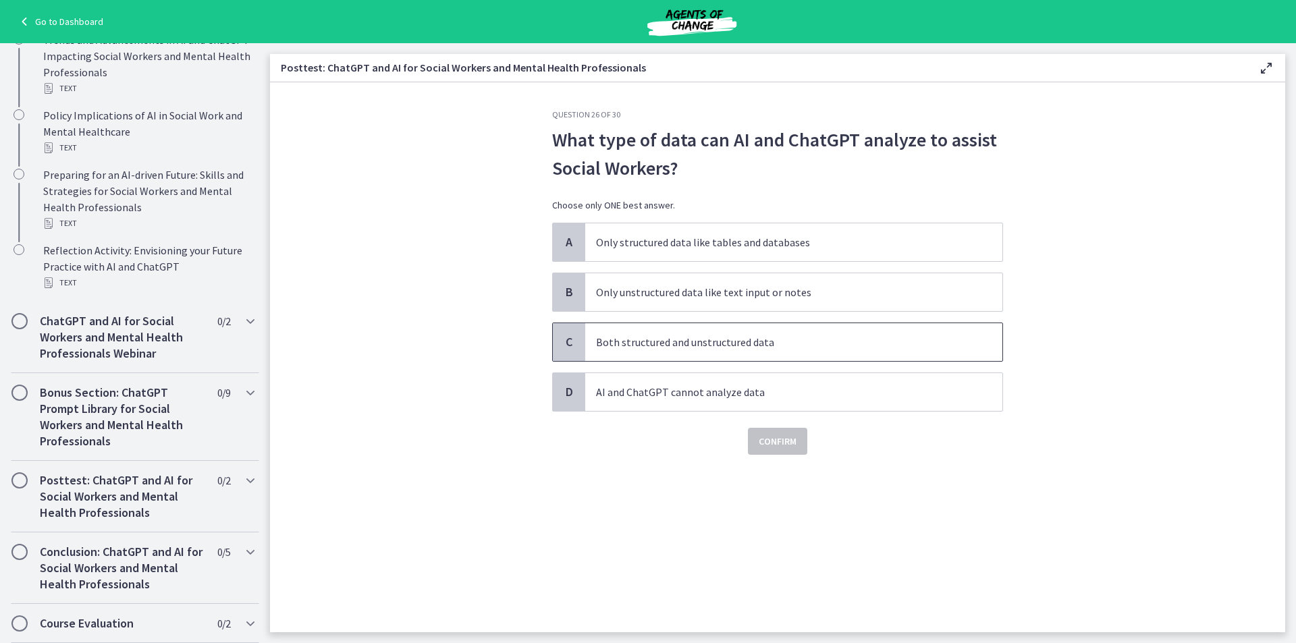
click at [764, 340] on p "Both structured and unstructured data" at bounding box center [780, 342] width 369 height 16
click at [775, 446] on span "Confirm" at bounding box center [778, 442] width 38 height 16
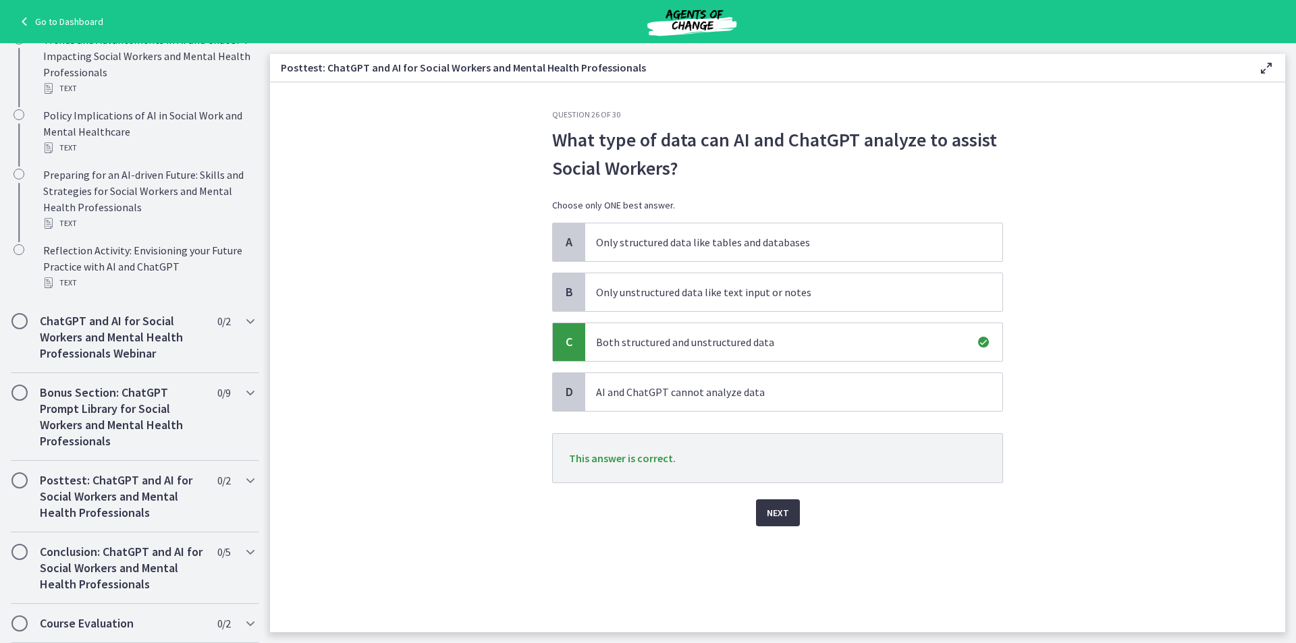
click at [779, 520] on span "Next" at bounding box center [778, 513] width 22 height 16
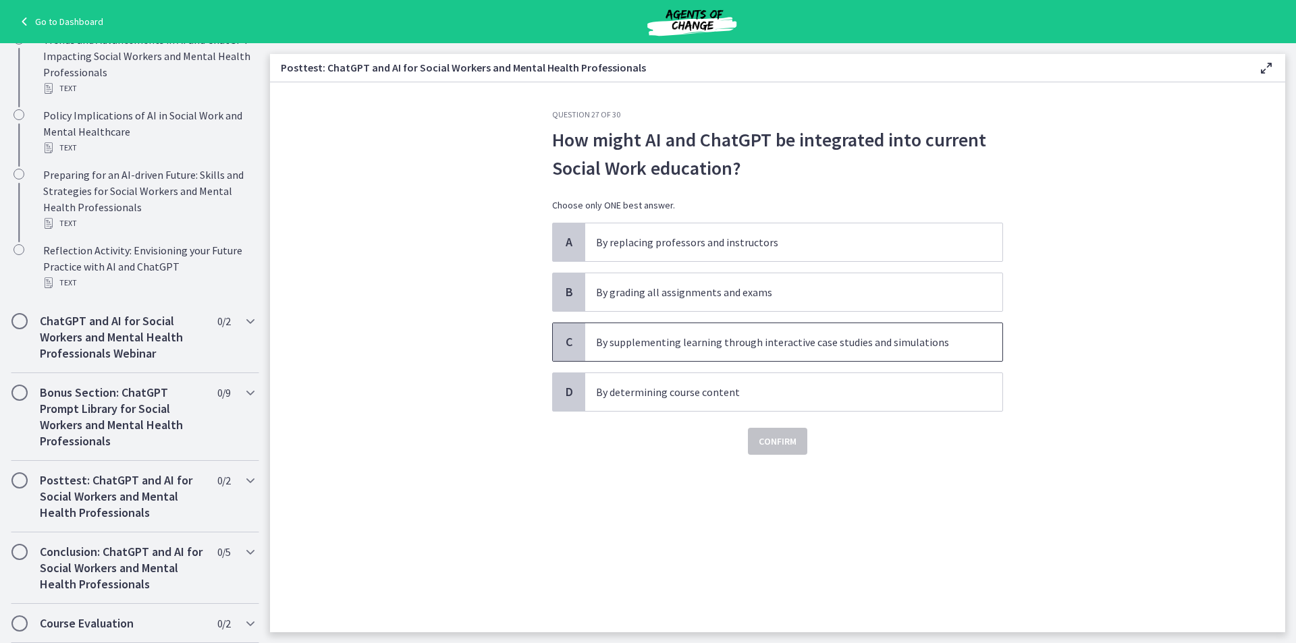
click at [741, 342] on p "By supplementing learning through interactive case studies and simulations" at bounding box center [780, 342] width 369 height 16
click at [765, 450] on button "Confirm" at bounding box center [777, 441] width 59 height 27
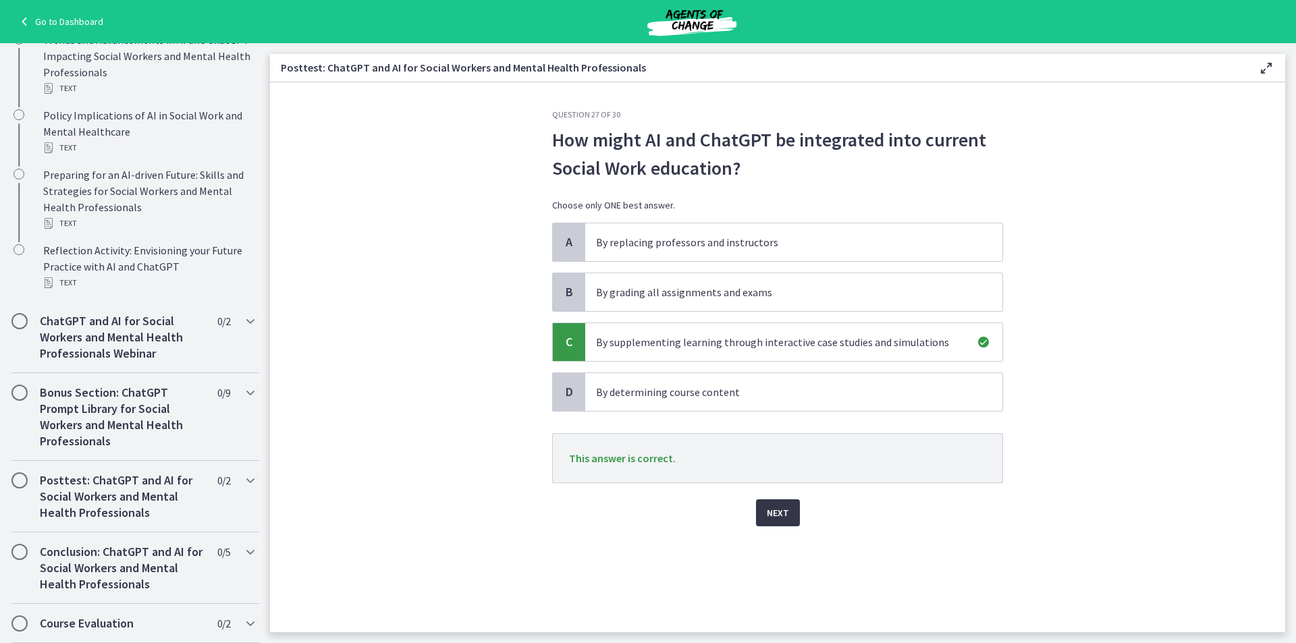
click at [770, 511] on span "Next" at bounding box center [778, 513] width 22 height 16
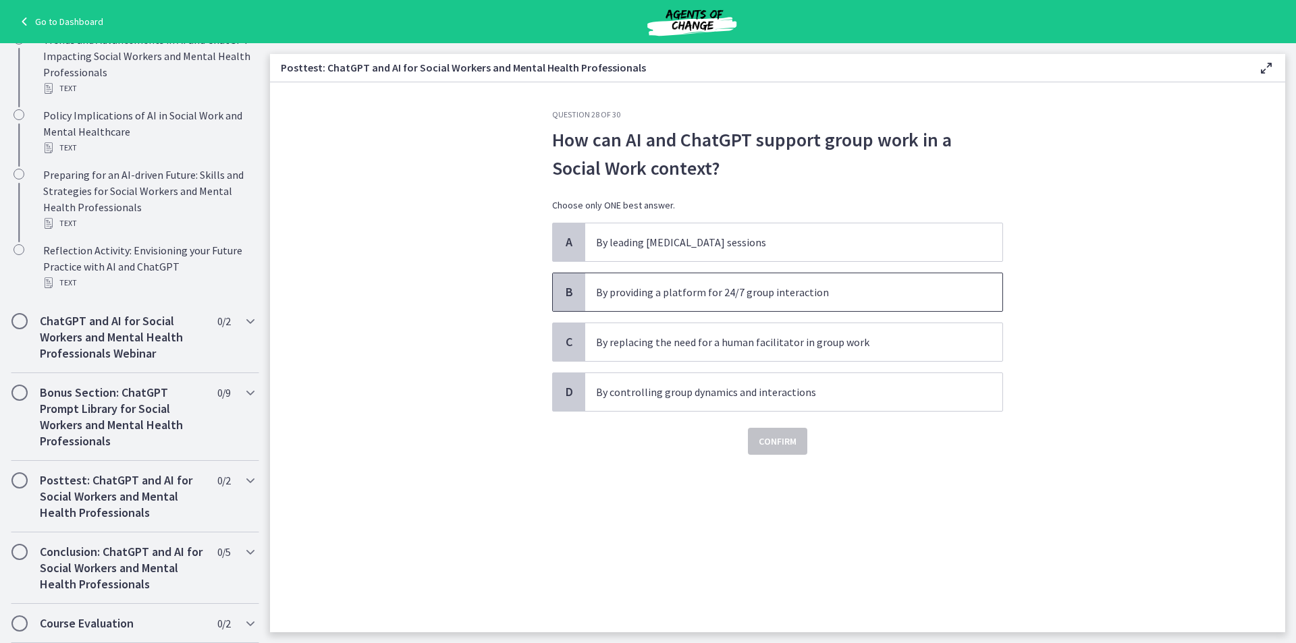
click at [629, 298] on p "By providing a platform for 24/7 group interaction" at bounding box center [780, 292] width 369 height 16
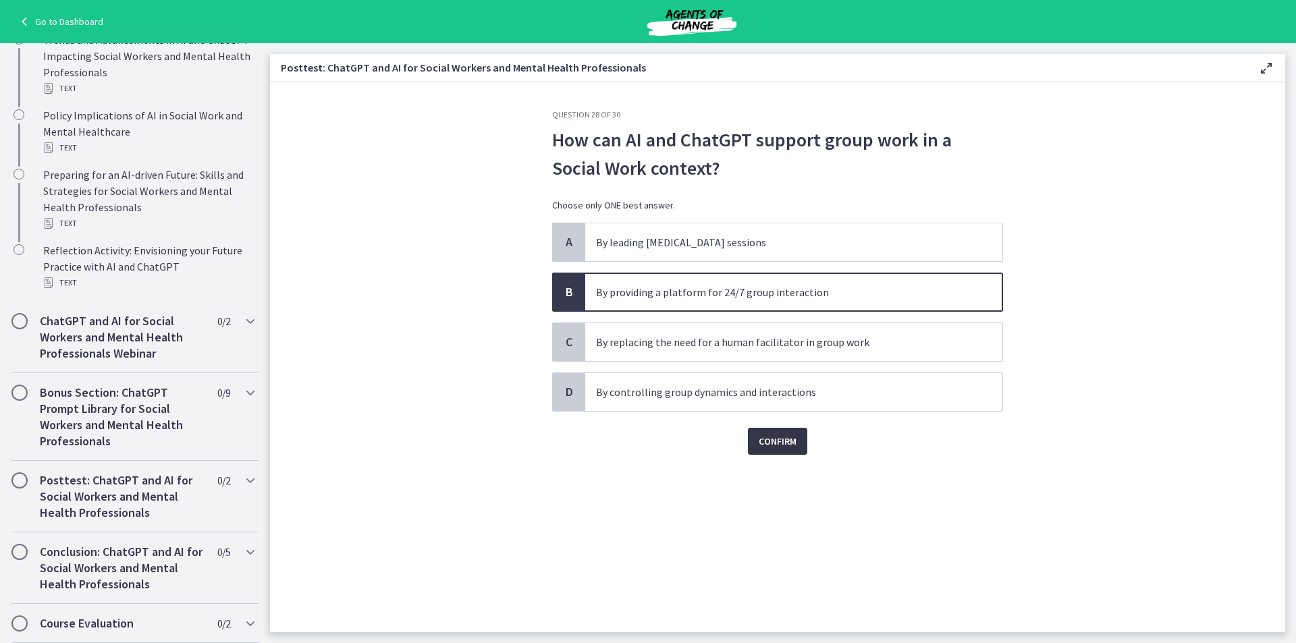
click at [758, 440] on button "Confirm" at bounding box center [777, 441] width 59 height 27
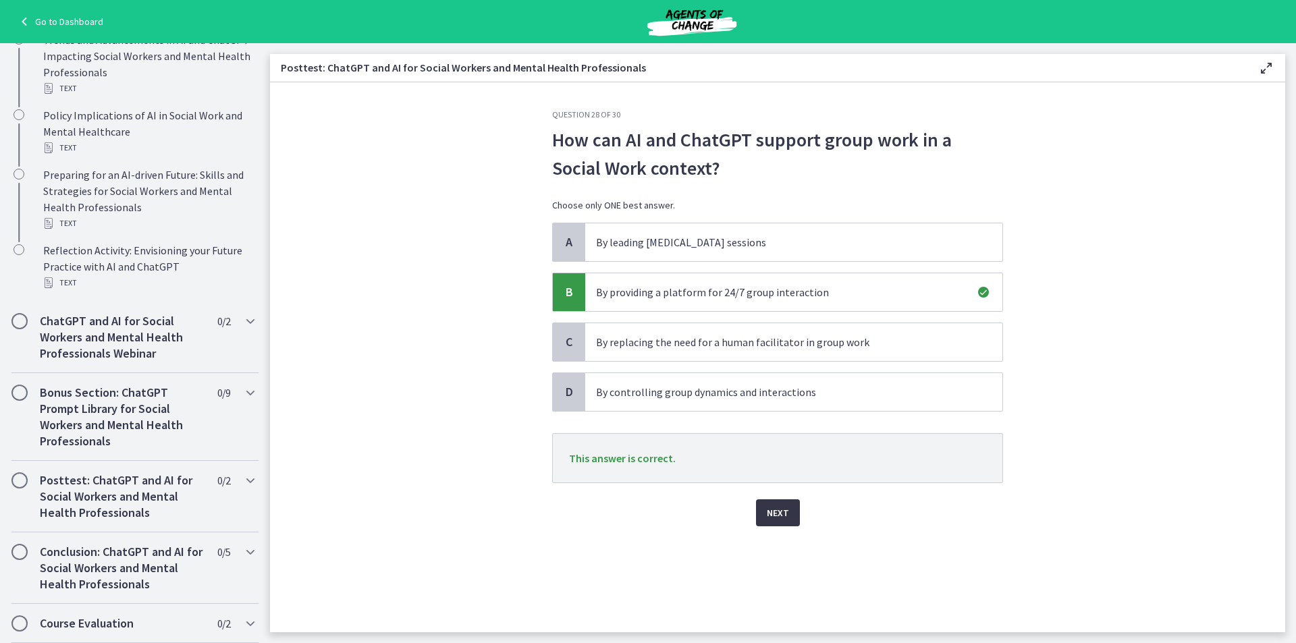
click at [774, 509] on span "Next" at bounding box center [778, 513] width 22 height 16
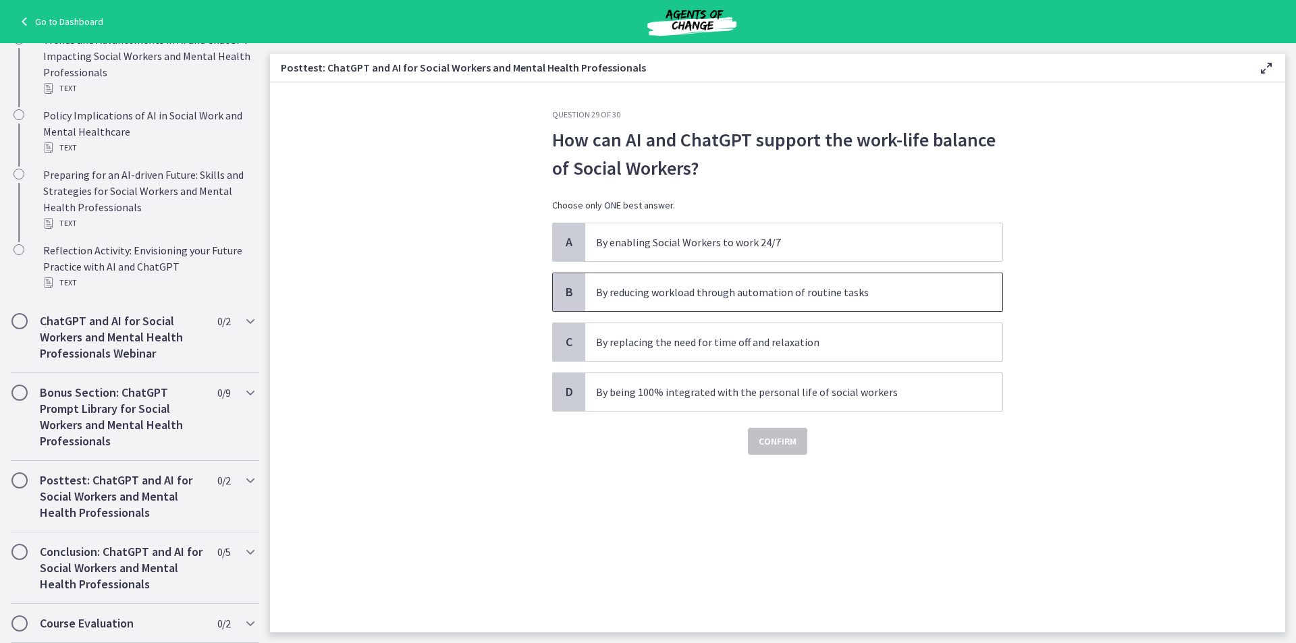
click at [714, 295] on p "By reducing workload through automation of routine tasks" at bounding box center [780, 292] width 369 height 16
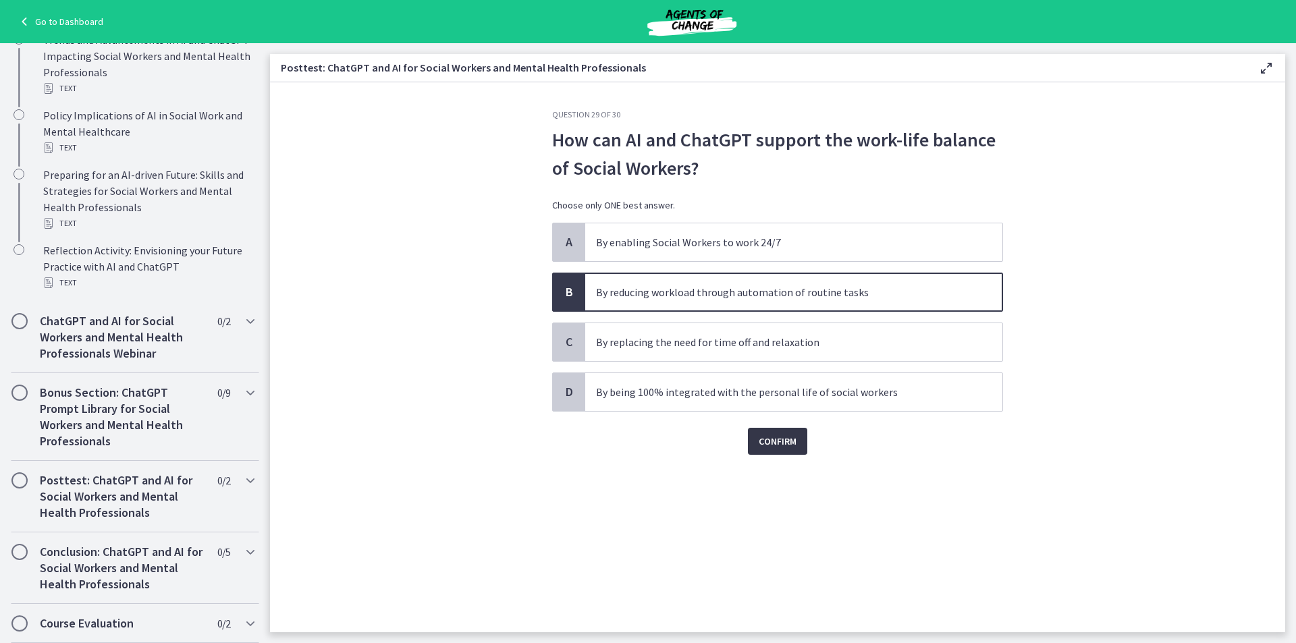
click at [771, 446] on span "Confirm" at bounding box center [778, 442] width 38 height 16
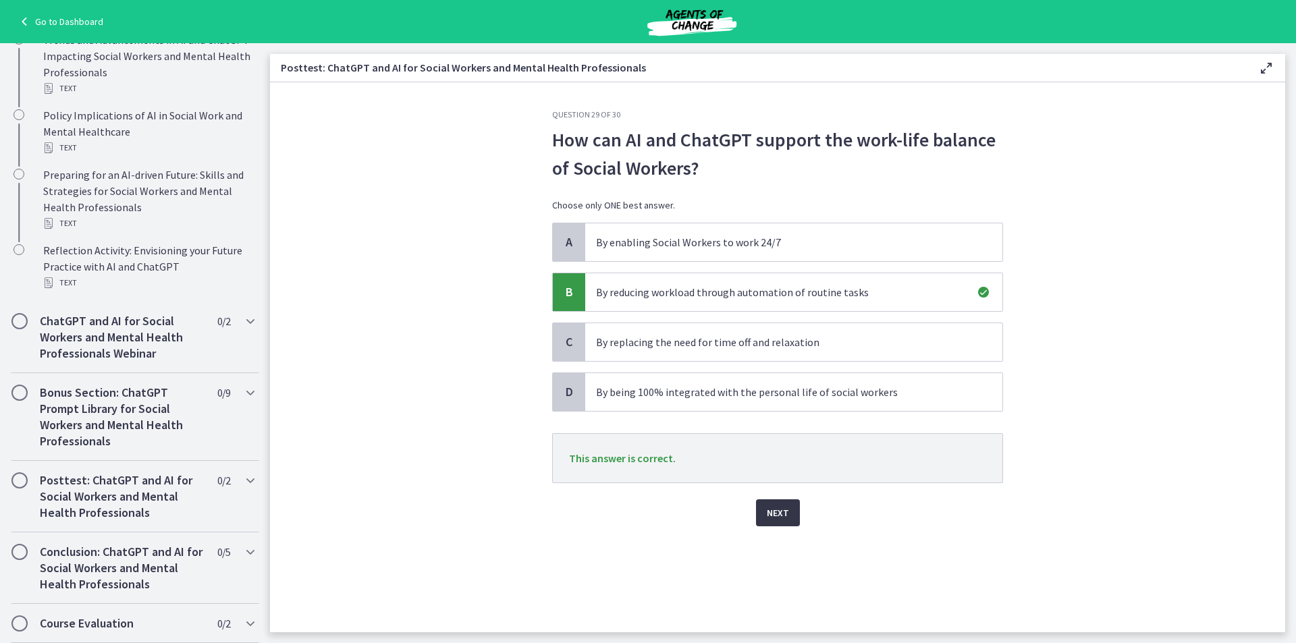
click at [781, 513] on span "Next" at bounding box center [778, 513] width 22 height 16
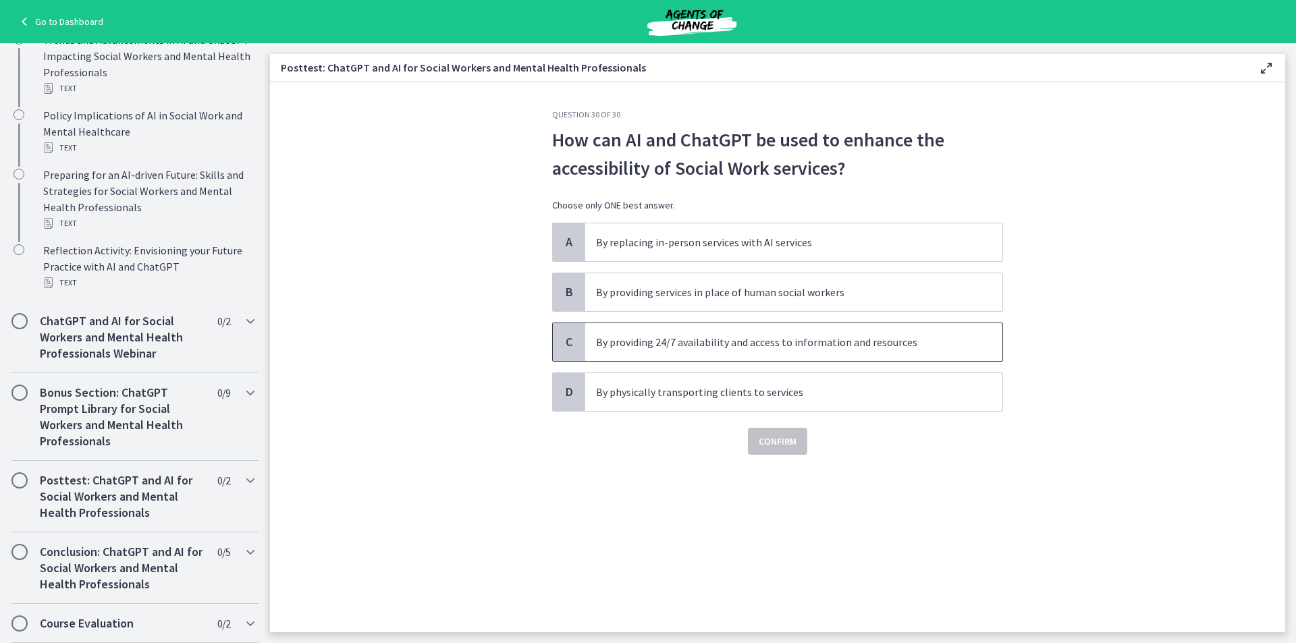
click at [751, 346] on p "By providing 24/7 availability and access to information and resources" at bounding box center [780, 342] width 369 height 16
click at [777, 445] on span "Confirm" at bounding box center [778, 442] width 38 height 16
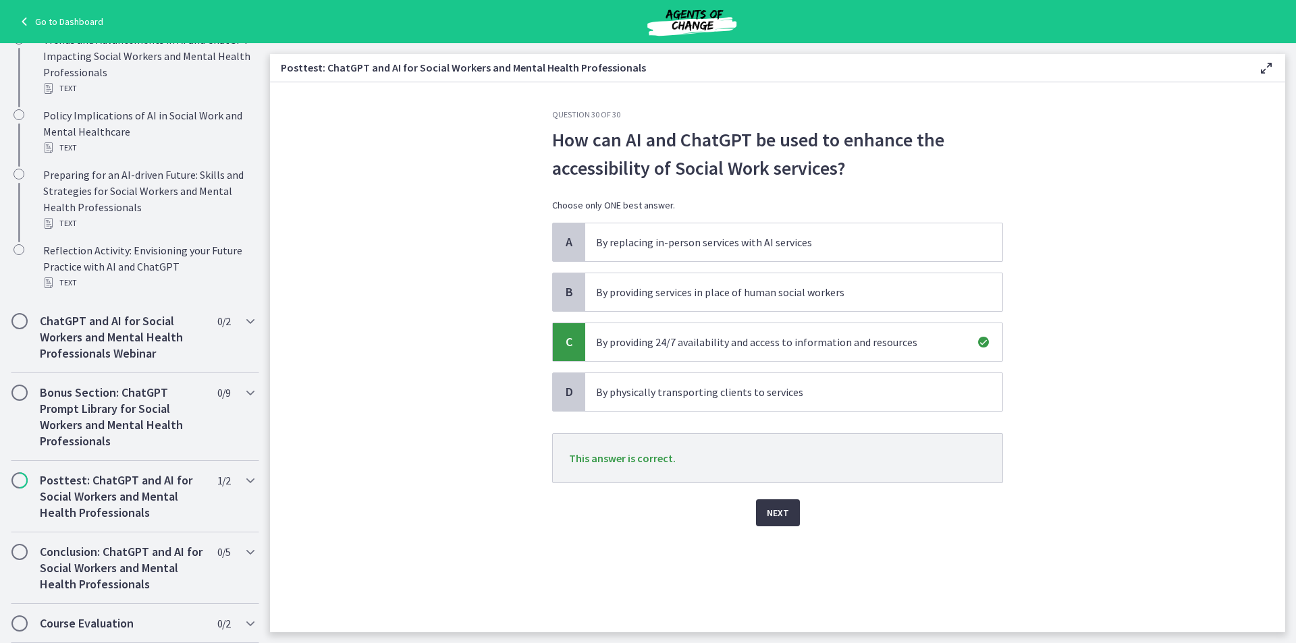
click at [779, 519] on span "Next" at bounding box center [778, 513] width 22 height 16
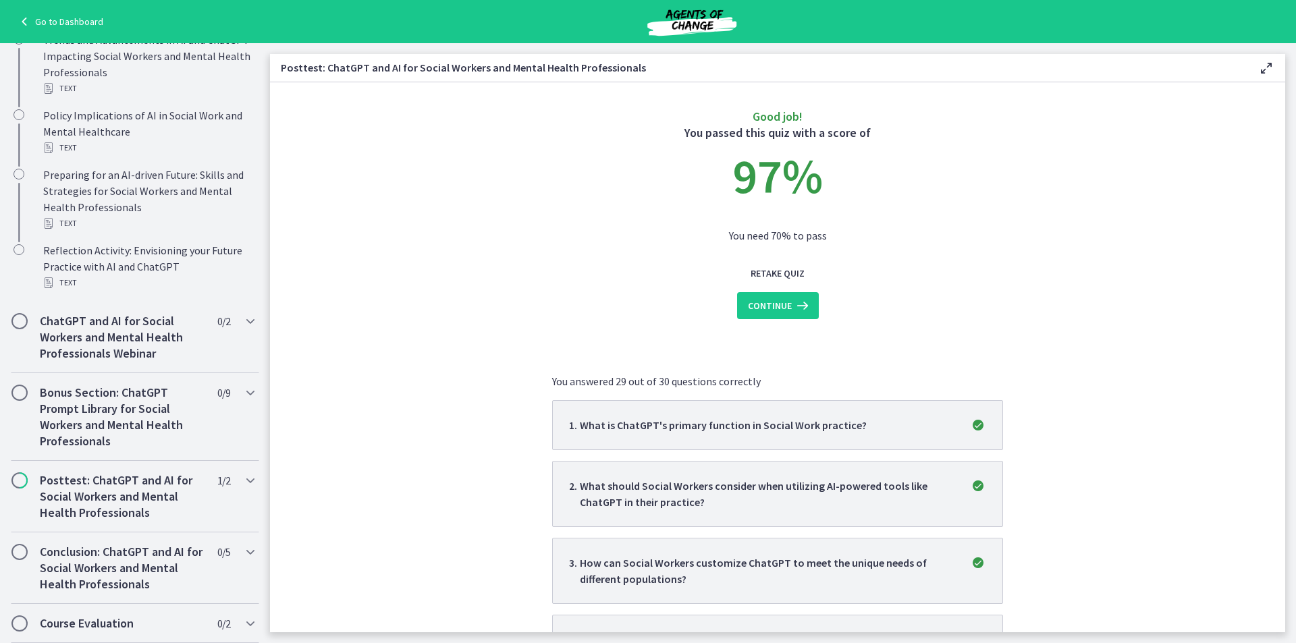
scroll to position [0, 0]
click at [792, 307] on icon at bounding box center [801, 306] width 19 height 16
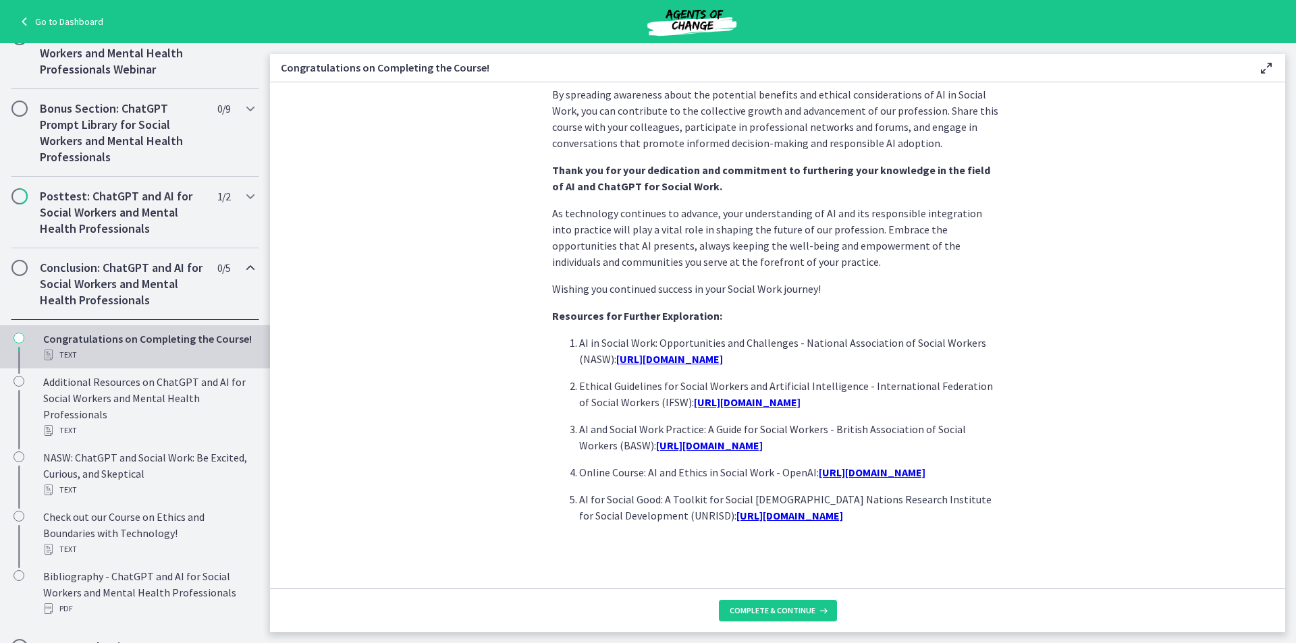
scroll to position [1068, 0]
click at [799, 615] on span "Complete & continue" at bounding box center [773, 611] width 86 height 11
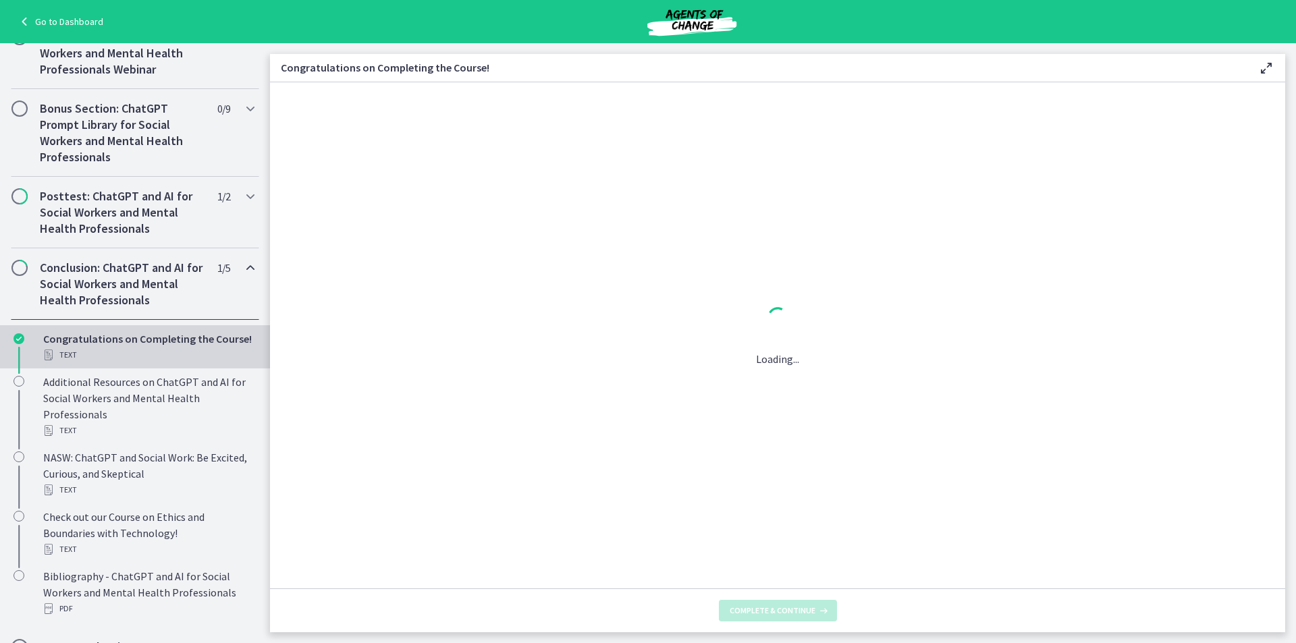
scroll to position [0, 0]
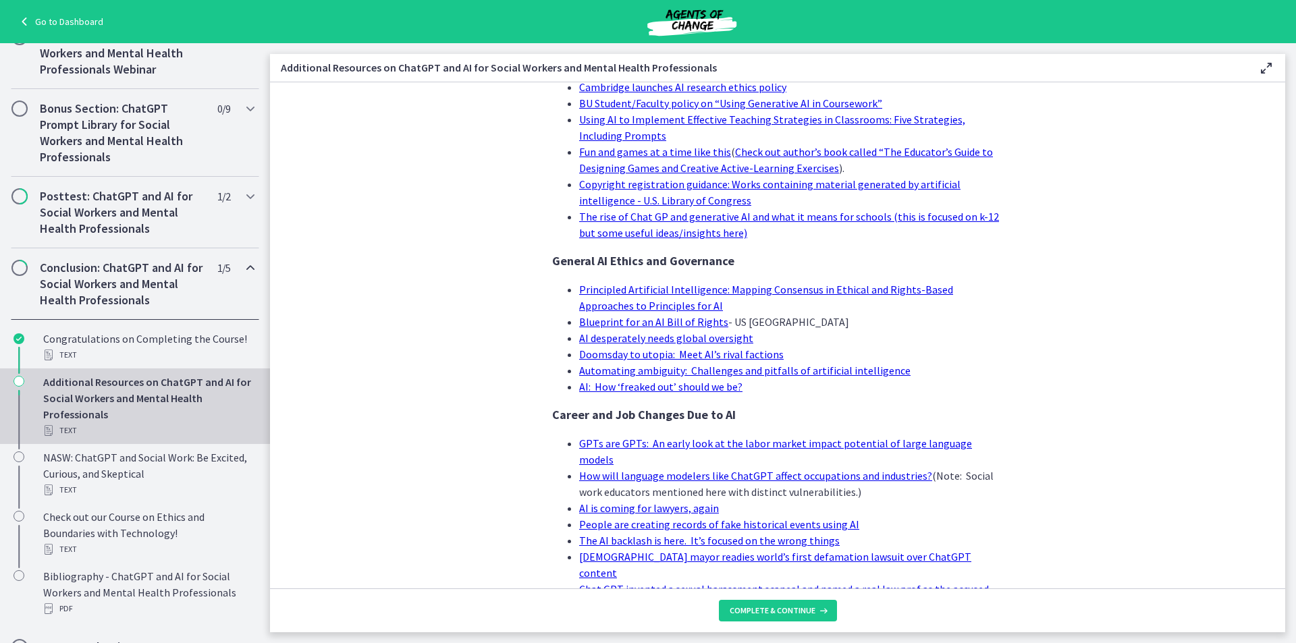
scroll to position [1219, 0]
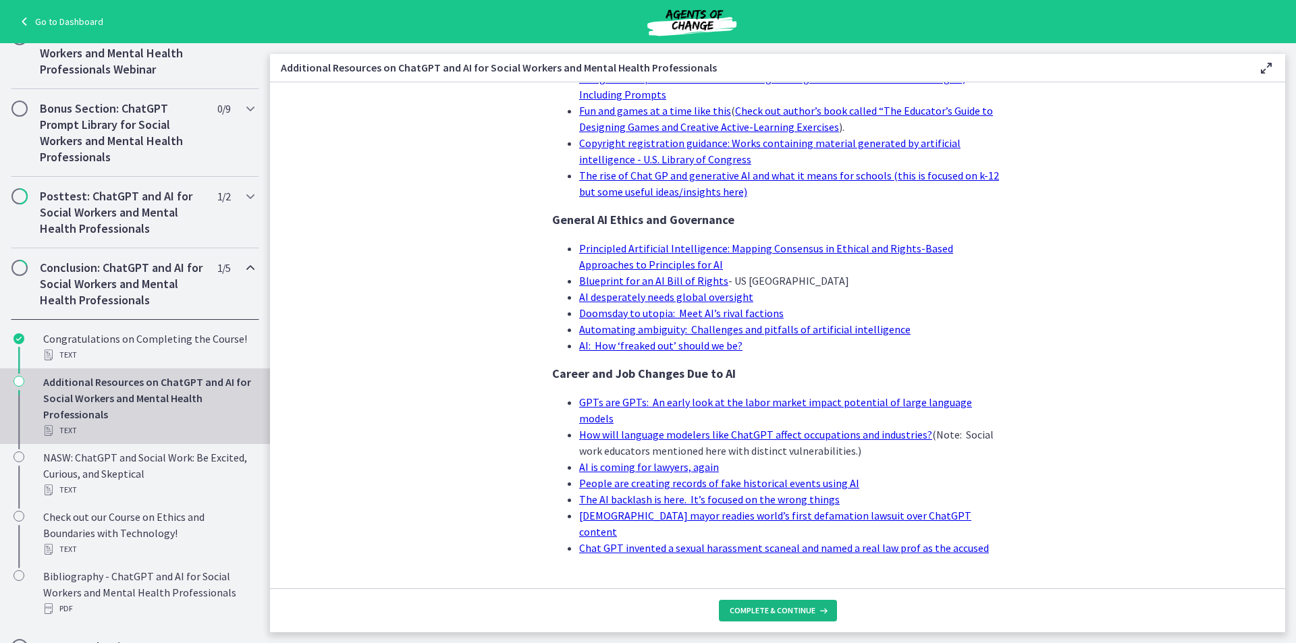
click at [774, 606] on span "Complete & continue" at bounding box center [773, 611] width 86 height 11
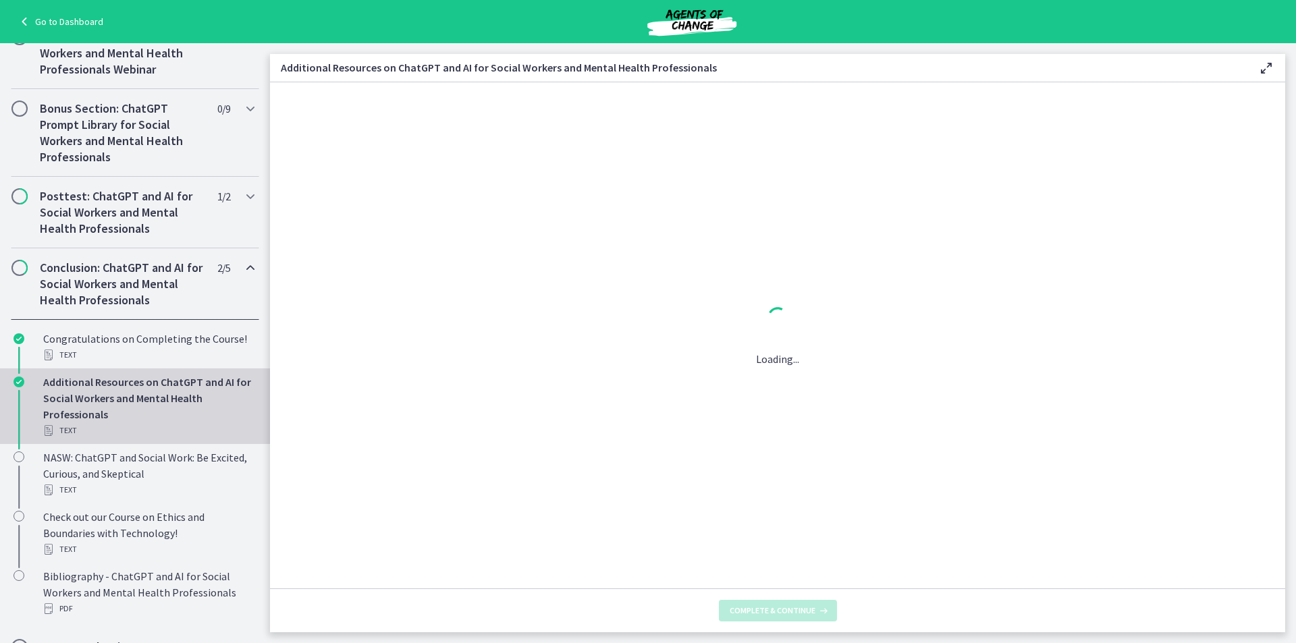
scroll to position [0, 0]
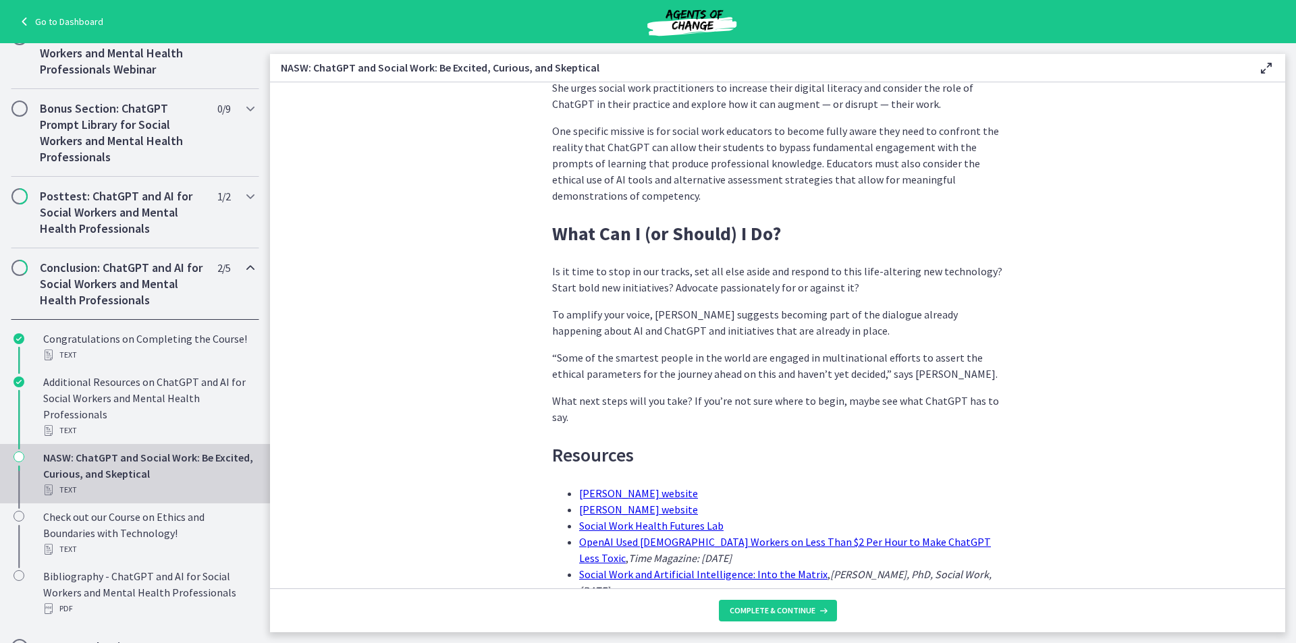
scroll to position [3978, 0]
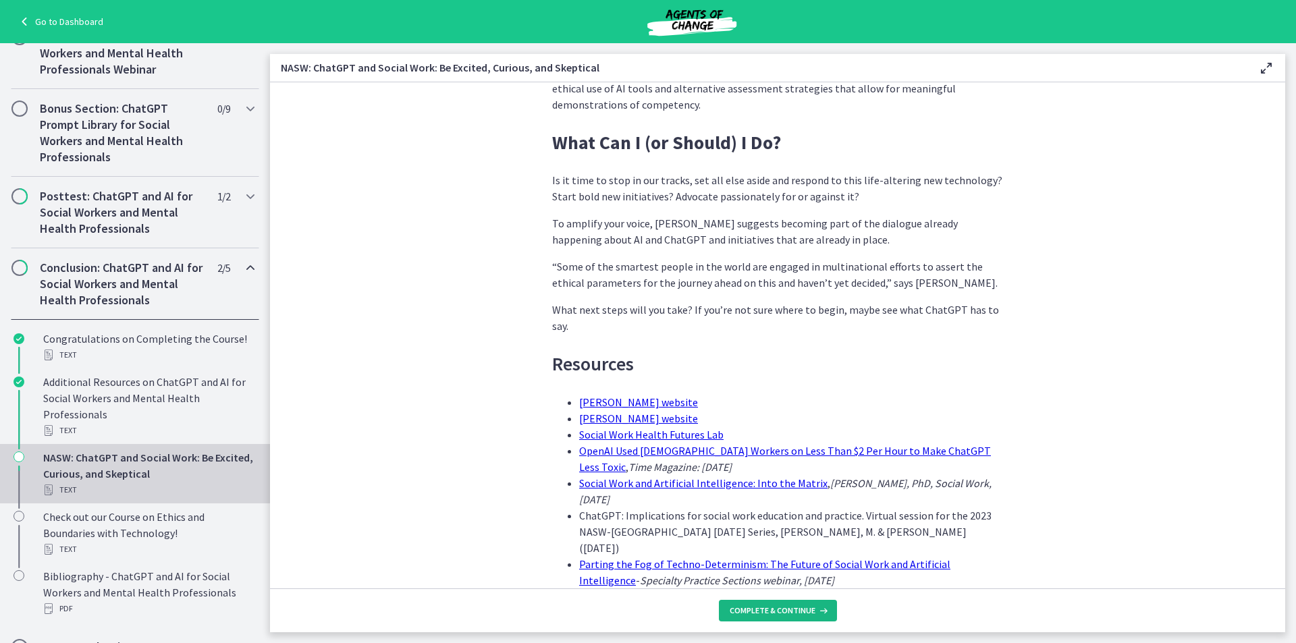
click at [806, 603] on button "Complete & continue" at bounding box center [778, 611] width 118 height 22
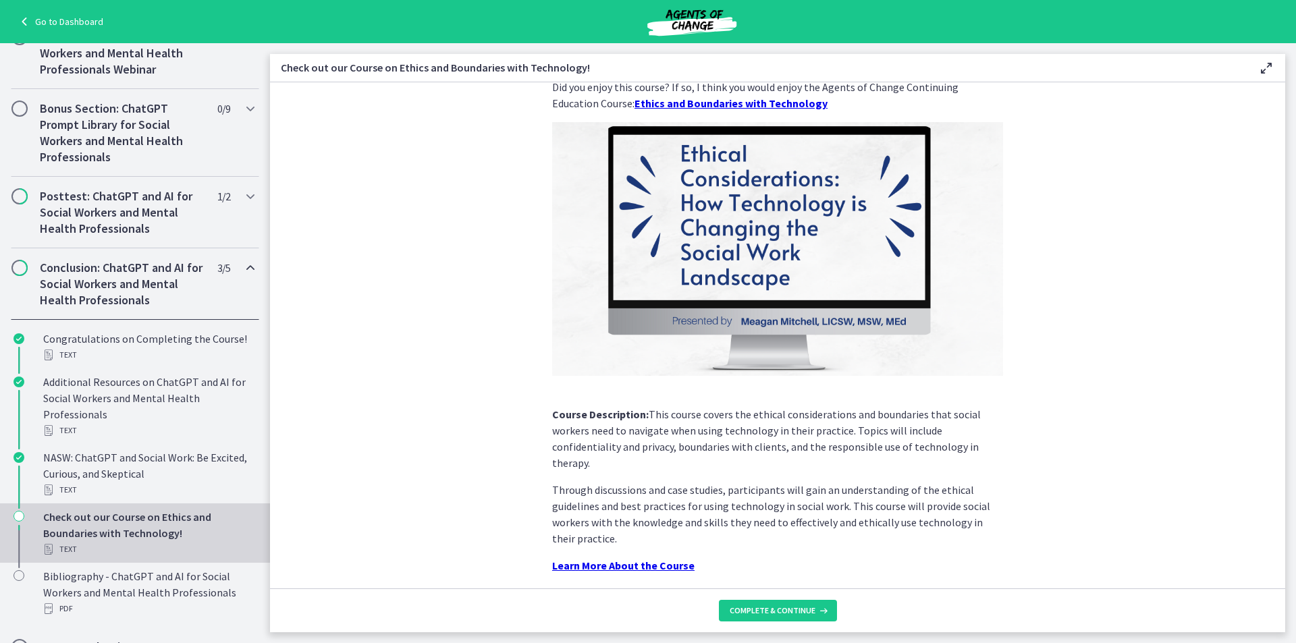
scroll to position [75, 0]
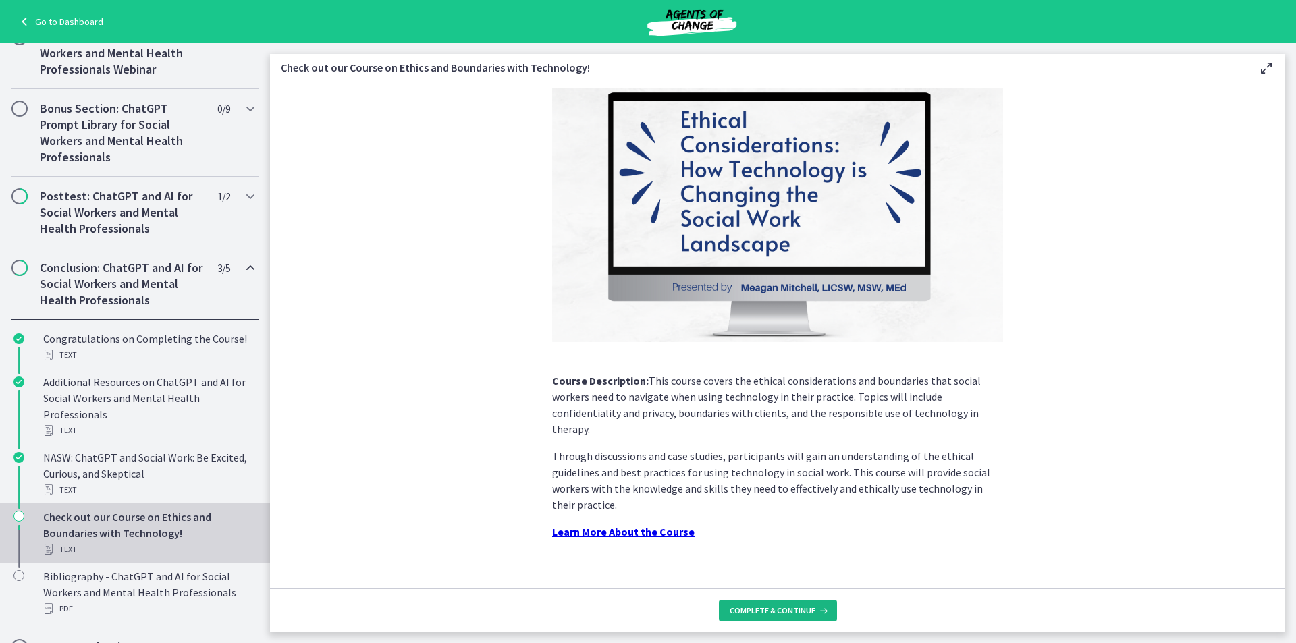
click at [826, 611] on icon at bounding box center [823, 611] width 14 height 11
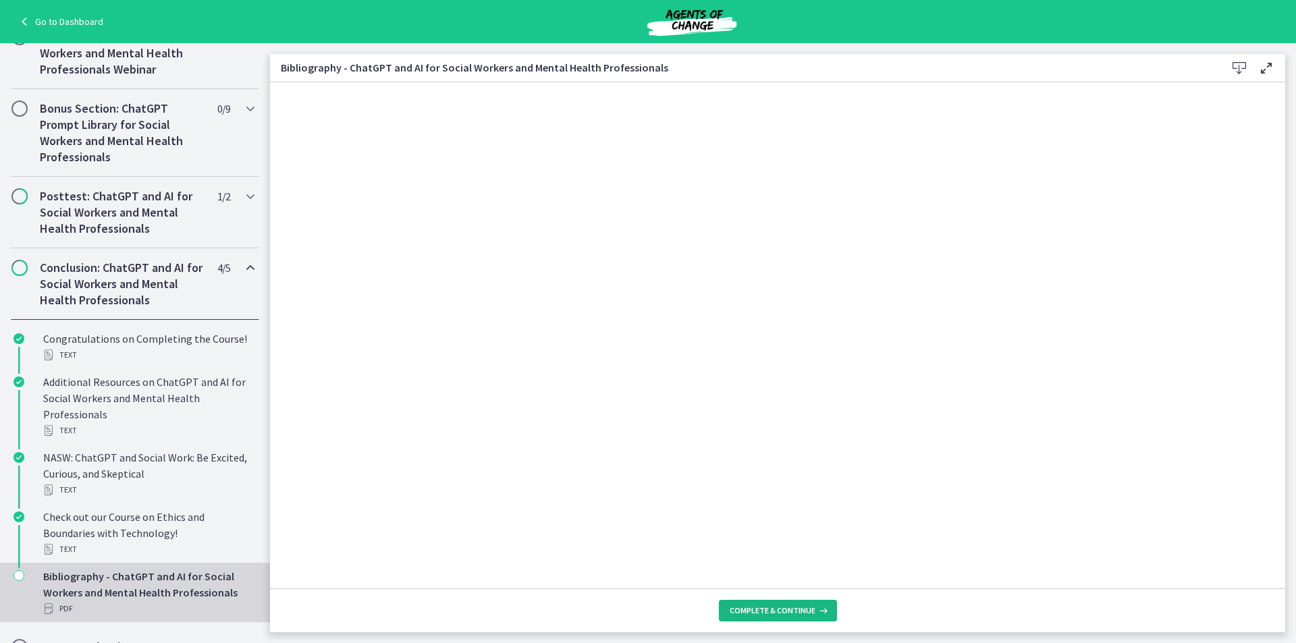
click at [796, 614] on span "Complete & continue" at bounding box center [773, 611] width 86 height 11
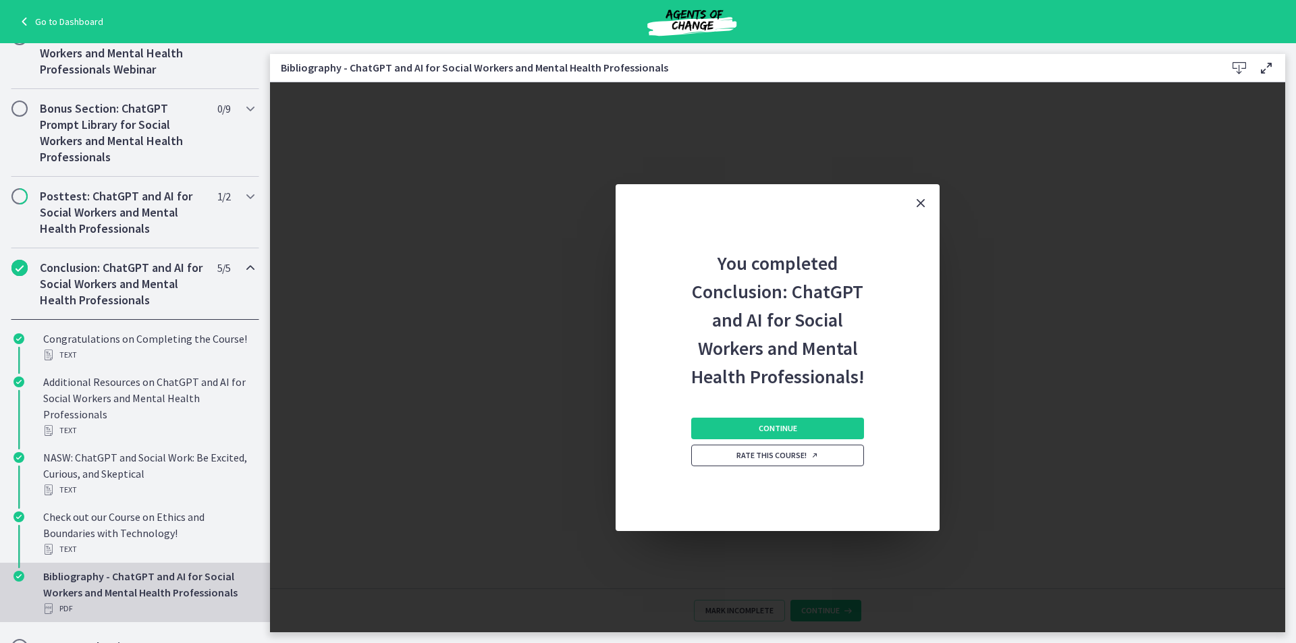
click at [795, 456] on span "Rate this course!" at bounding box center [778, 455] width 82 height 11
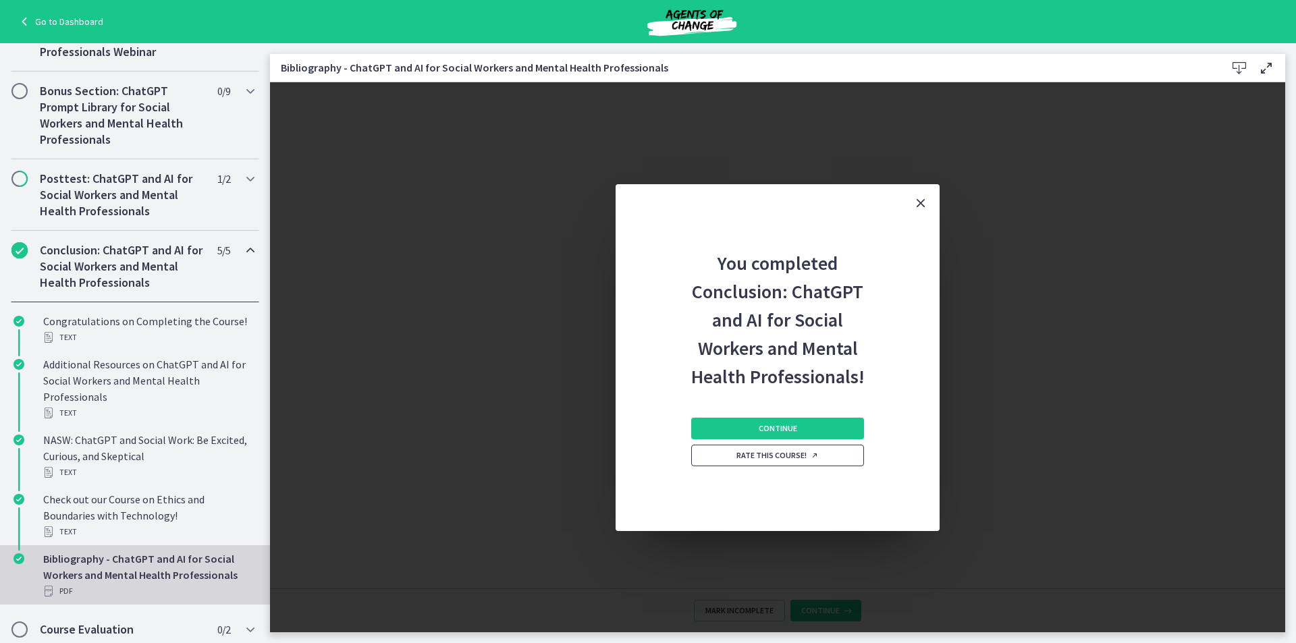
scroll to position [685, 0]
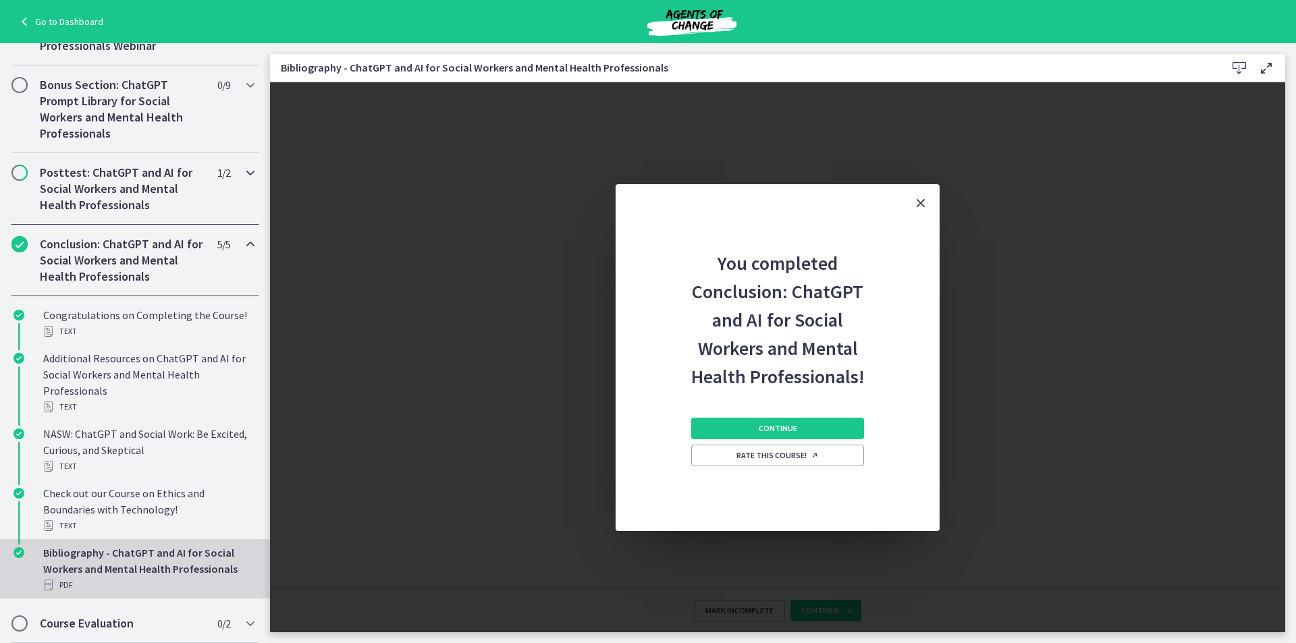
click at [22, 173] on span "Chapters" at bounding box center [20, 173] width 14 height 14
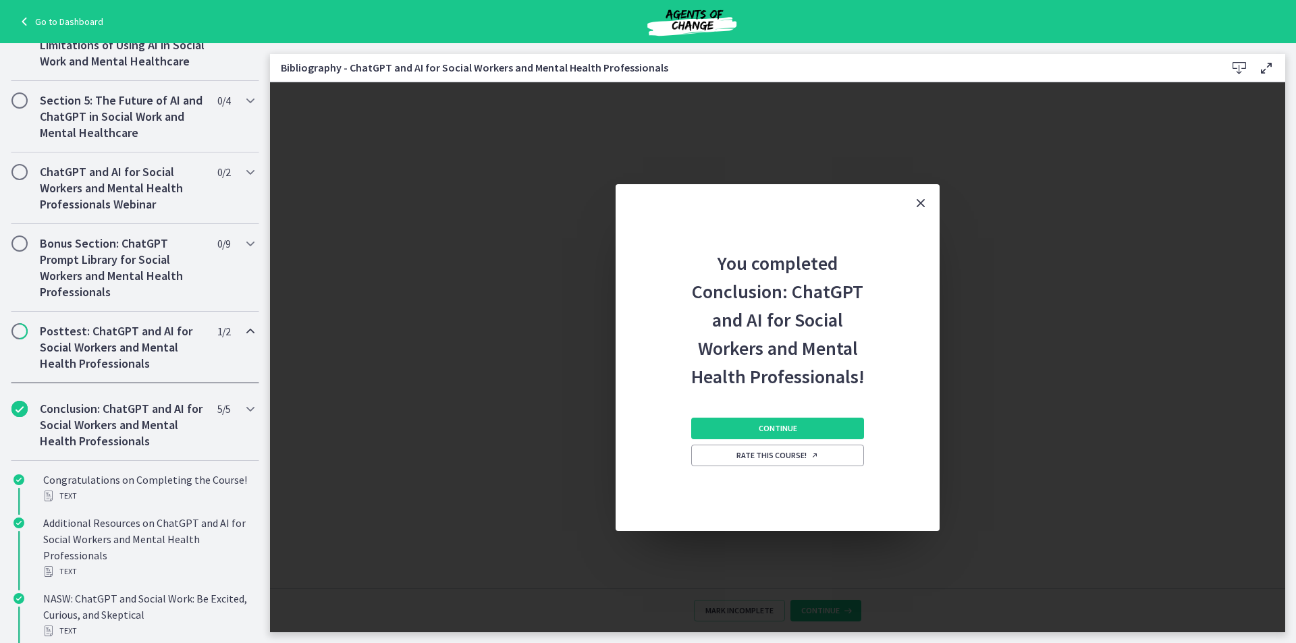
scroll to position [491, 0]
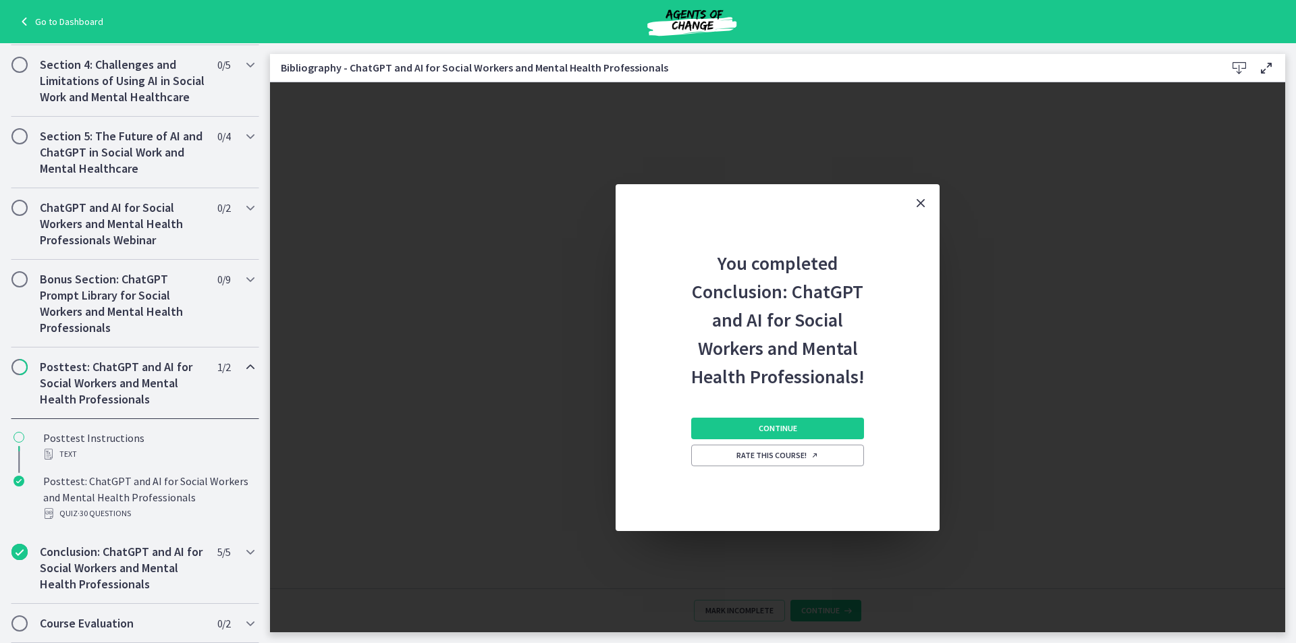
click at [242, 368] on icon "Chapters" at bounding box center [250, 367] width 16 height 16
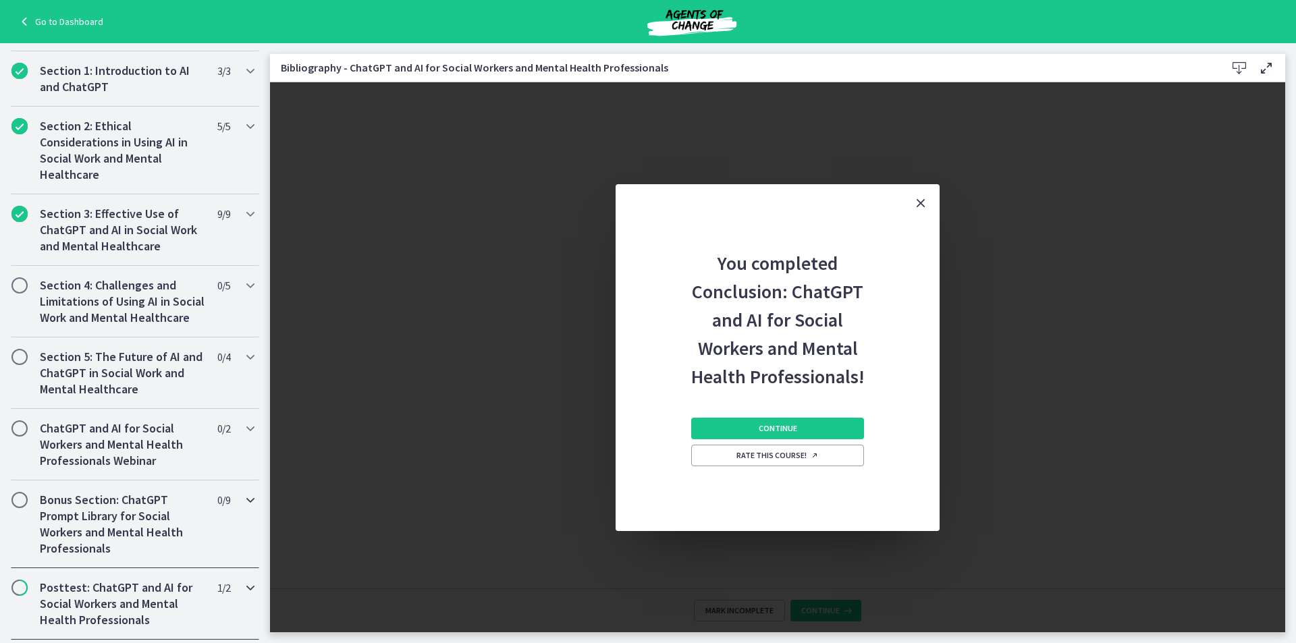
scroll to position [242, 0]
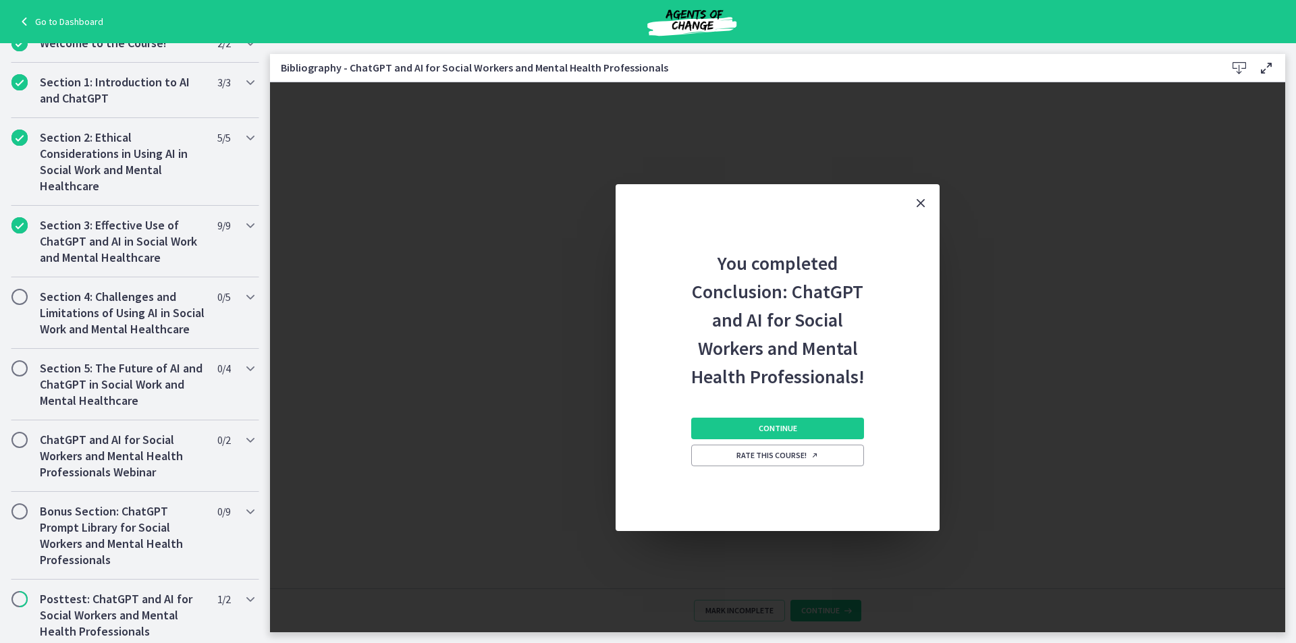
click at [479, 500] on div "You completed Conclusion: ChatGPT and AI for Social Workers and Mental Health P…" at bounding box center [778, 357] width 1016 height 550
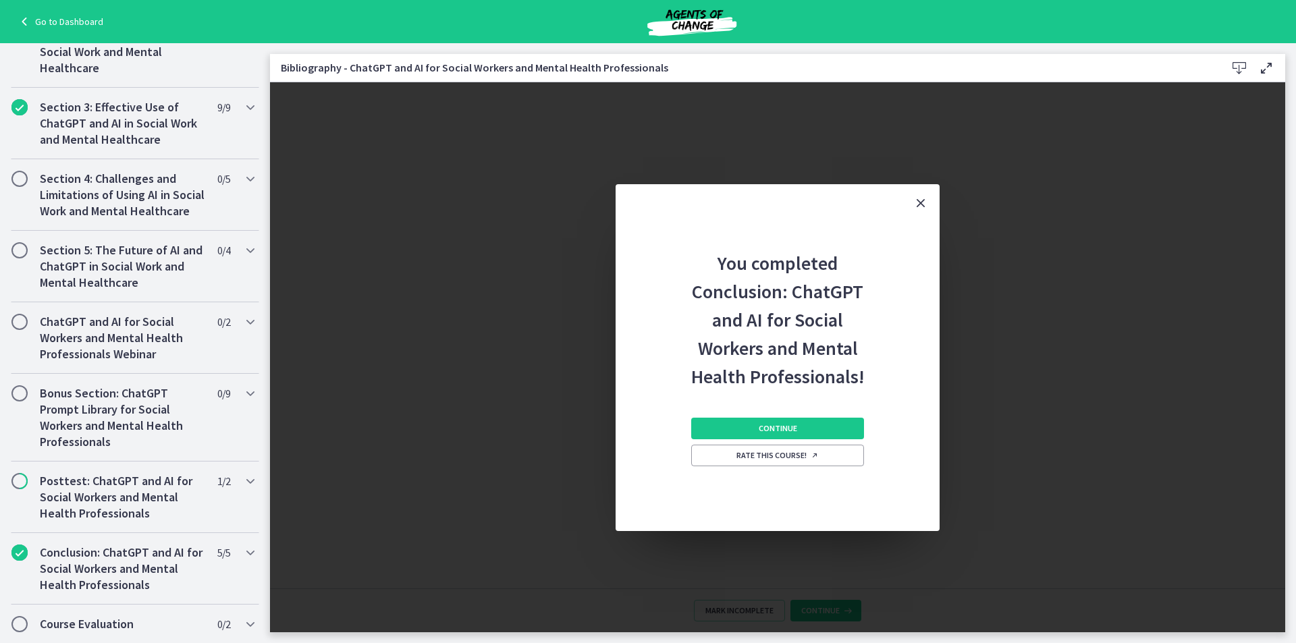
scroll to position [377, 0]
click at [242, 623] on icon "Chapters" at bounding box center [250, 624] width 16 height 16
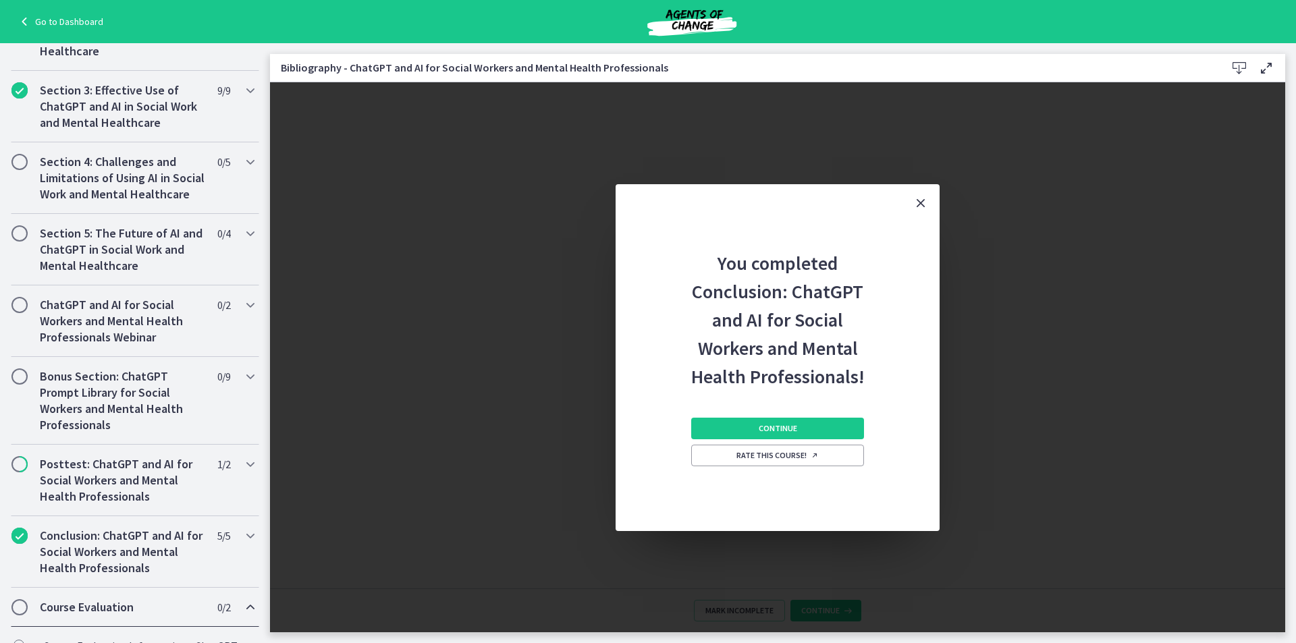
scroll to position [507, 0]
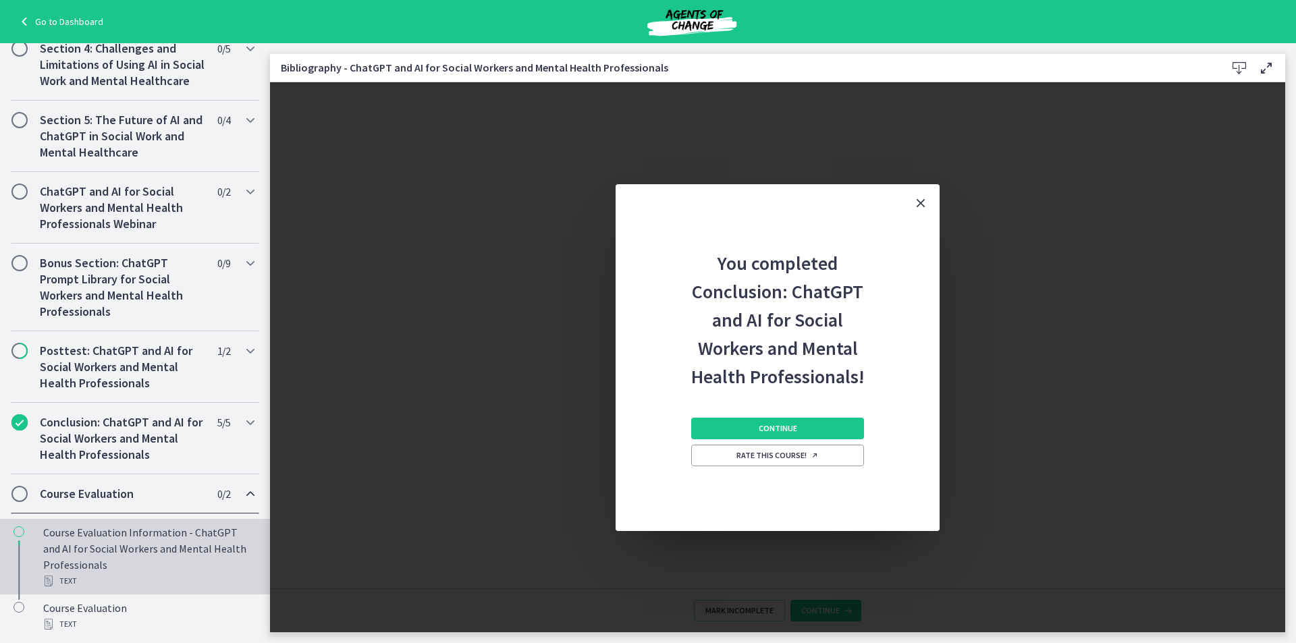
click at [111, 550] on div "Course Evaluation Information - ChatGPT and AI for Social Workers and Mental He…" at bounding box center [148, 557] width 211 height 65
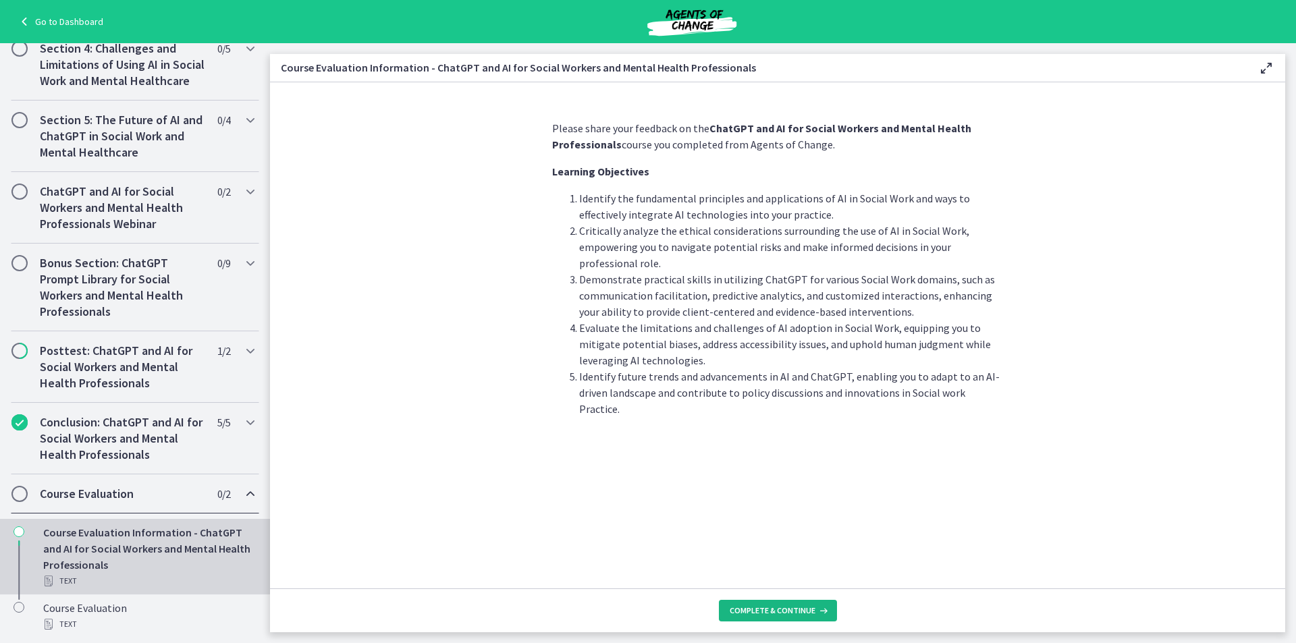
click at [779, 612] on span "Complete & continue" at bounding box center [773, 611] width 86 height 11
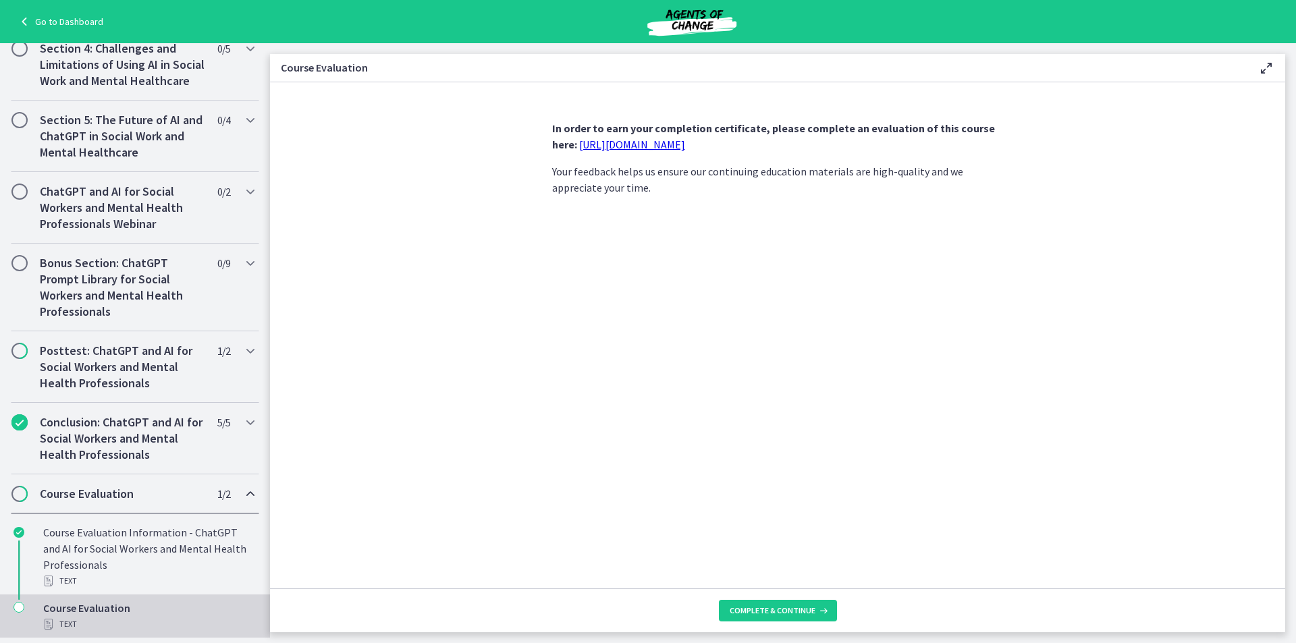
click at [685, 148] on link "https://forms.gle/jm1zbfhChZ2exBv78" at bounding box center [632, 145] width 106 height 14
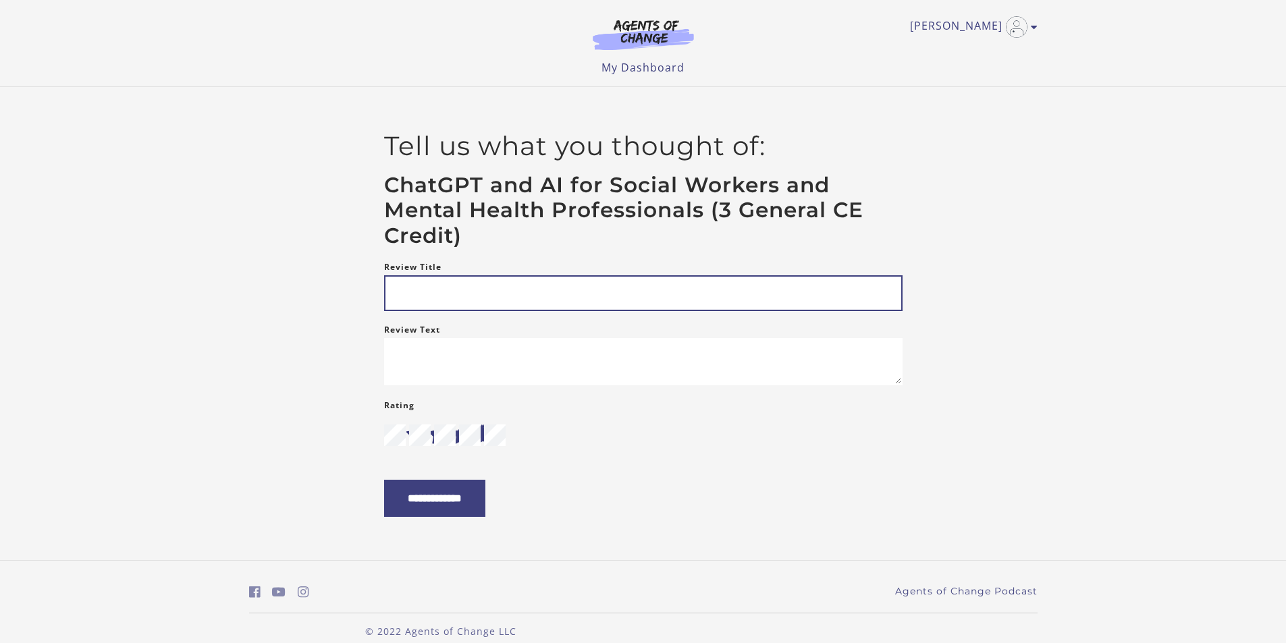
click at [436, 297] on input "Review Title" at bounding box center [643, 293] width 519 height 36
type input "*"
type input "**********"
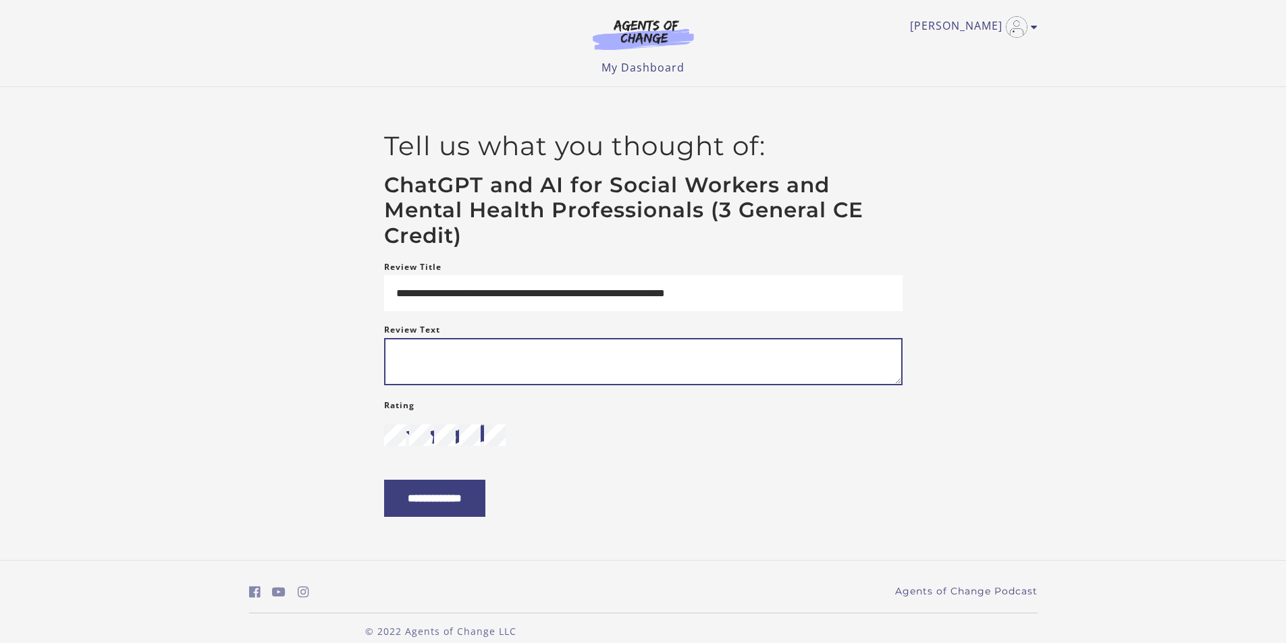
click at [396, 359] on textarea "Review Text" at bounding box center [643, 361] width 519 height 47
type textarea "**********"
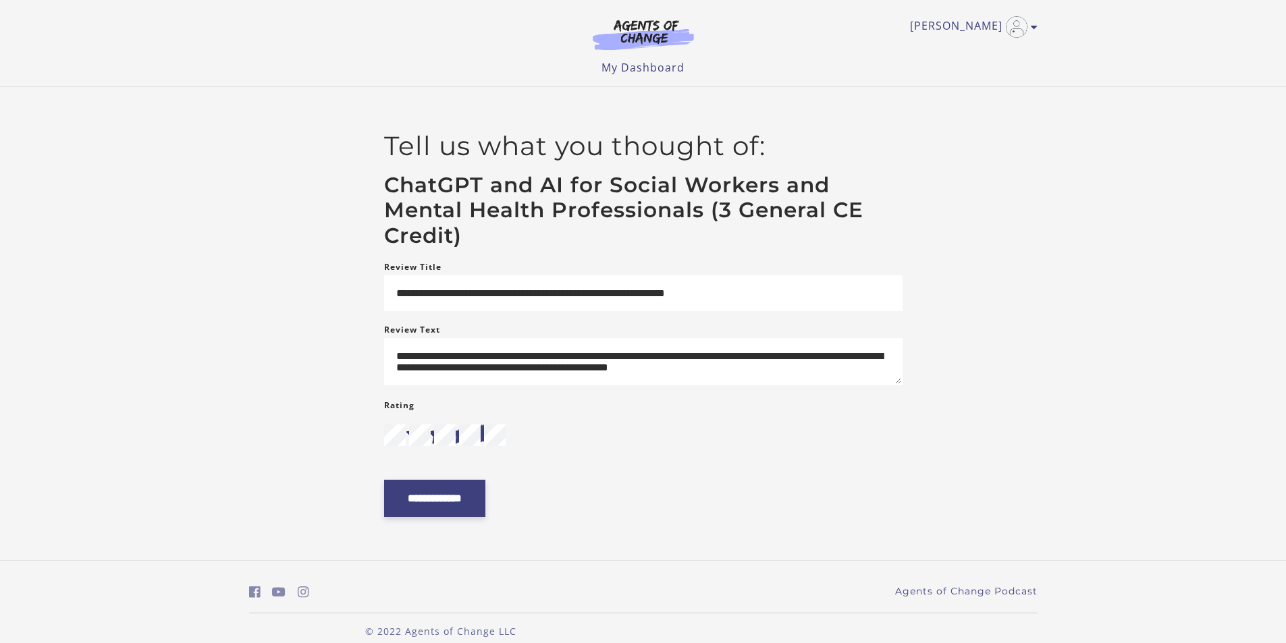
click at [481, 517] on input "**********" at bounding box center [434, 498] width 101 height 37
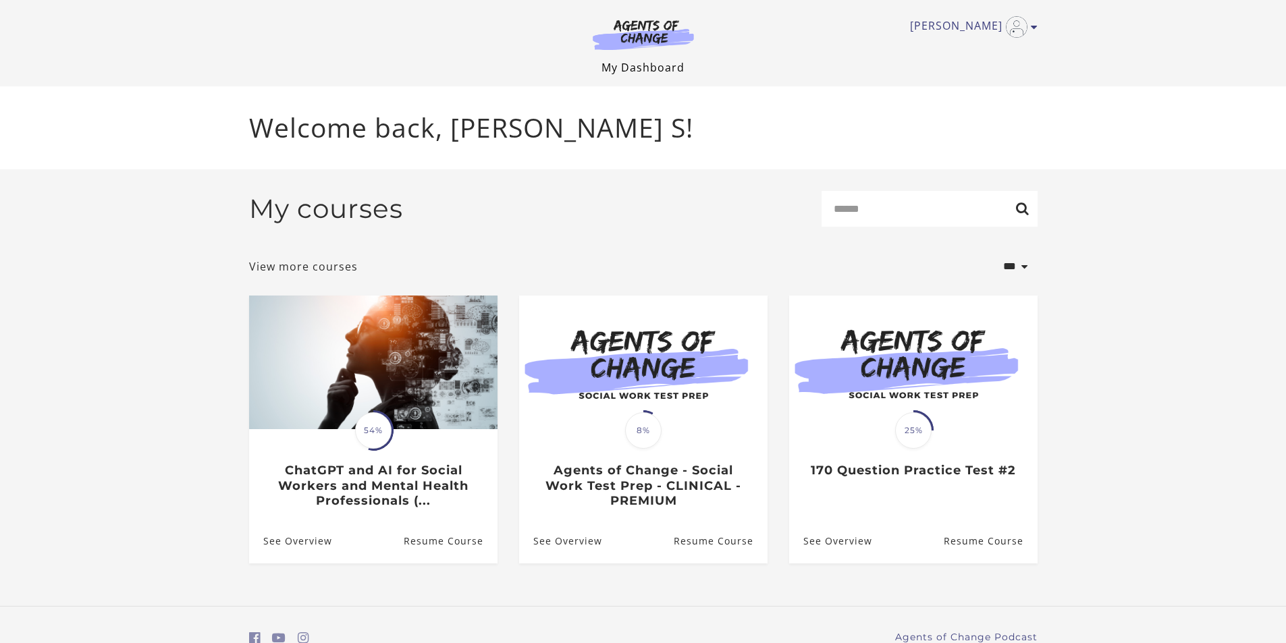
click at [653, 65] on link "My Dashboard" at bounding box center [643, 67] width 83 height 15
click at [1035, 27] on icon "Toggle menu" at bounding box center [1034, 27] width 7 height 11
click at [634, 67] on link "My Dashboard" at bounding box center [643, 67] width 83 height 15
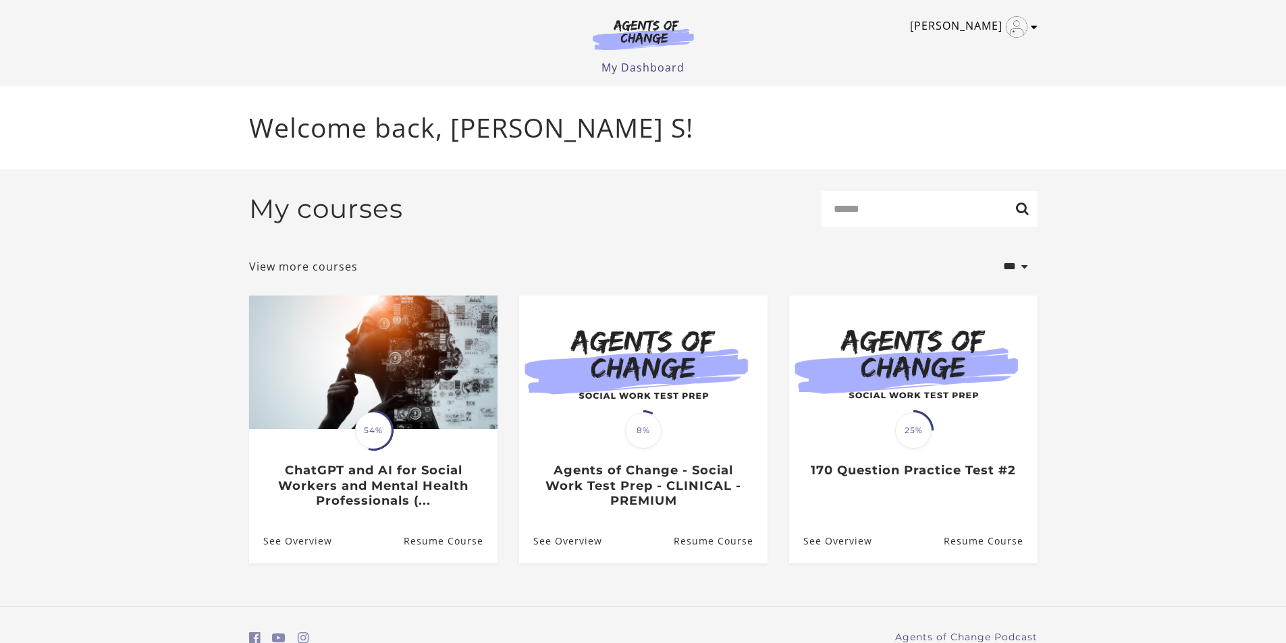
click at [1035, 30] on icon "Toggle menu" at bounding box center [1034, 27] width 7 height 11
click at [997, 46] on link "My Account" at bounding box center [981, 49] width 119 height 23
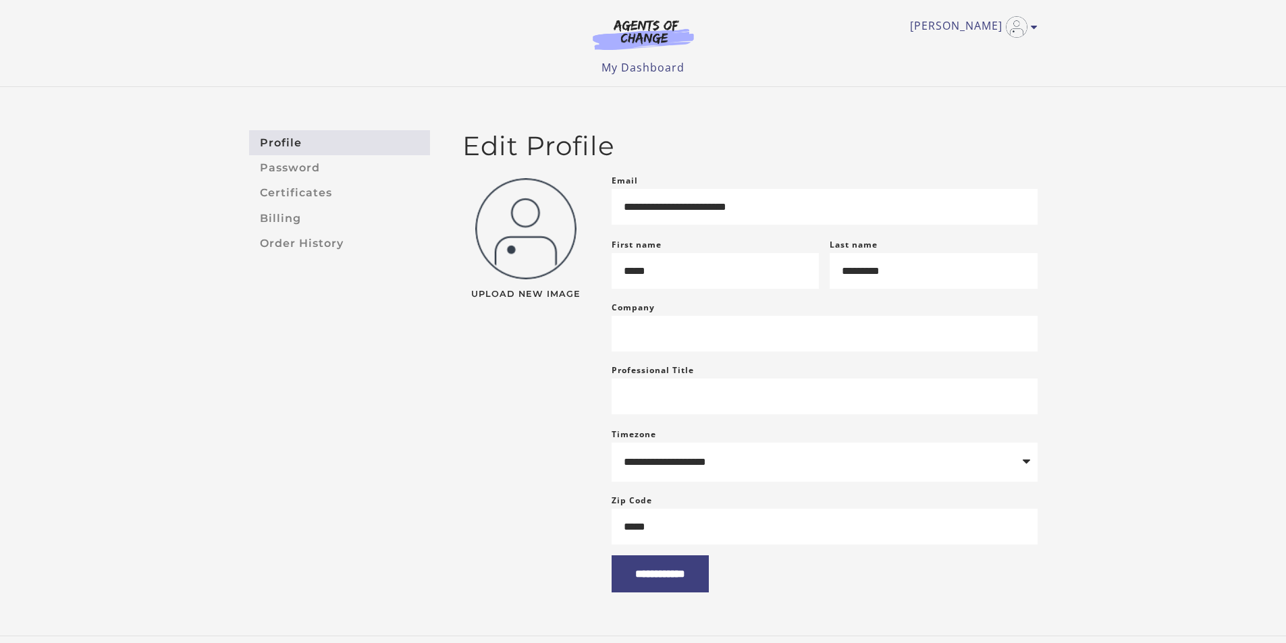
scroll to position [68, 0]
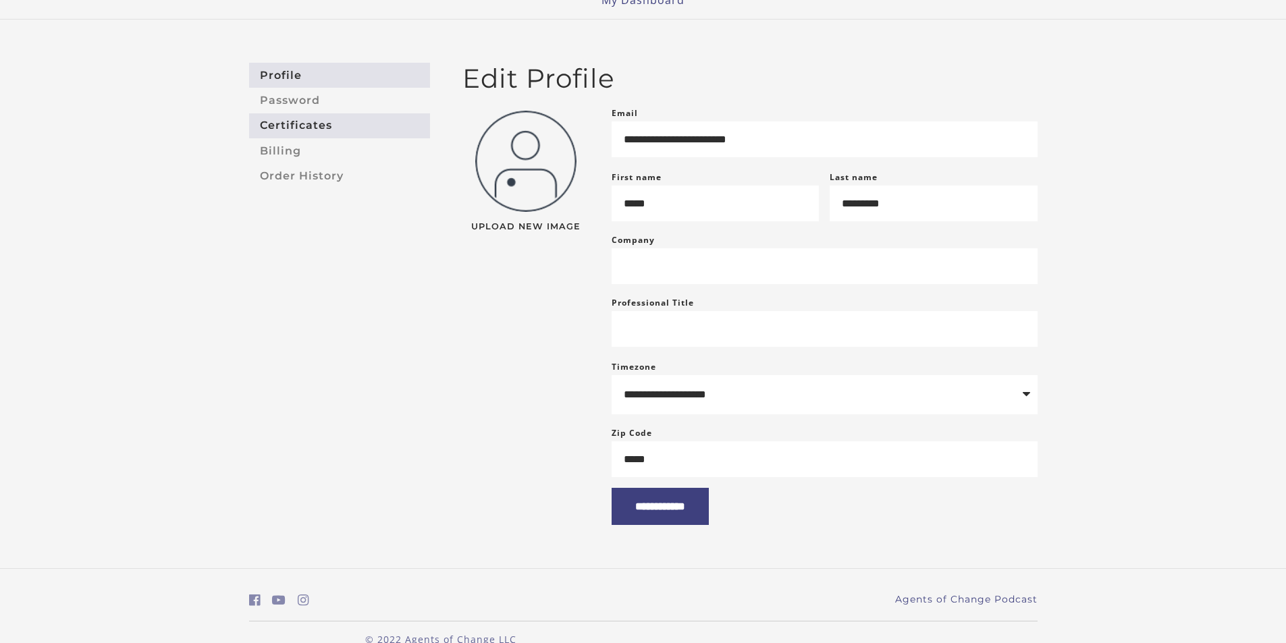
click at [327, 130] on link "Certificates" at bounding box center [339, 125] width 181 height 25
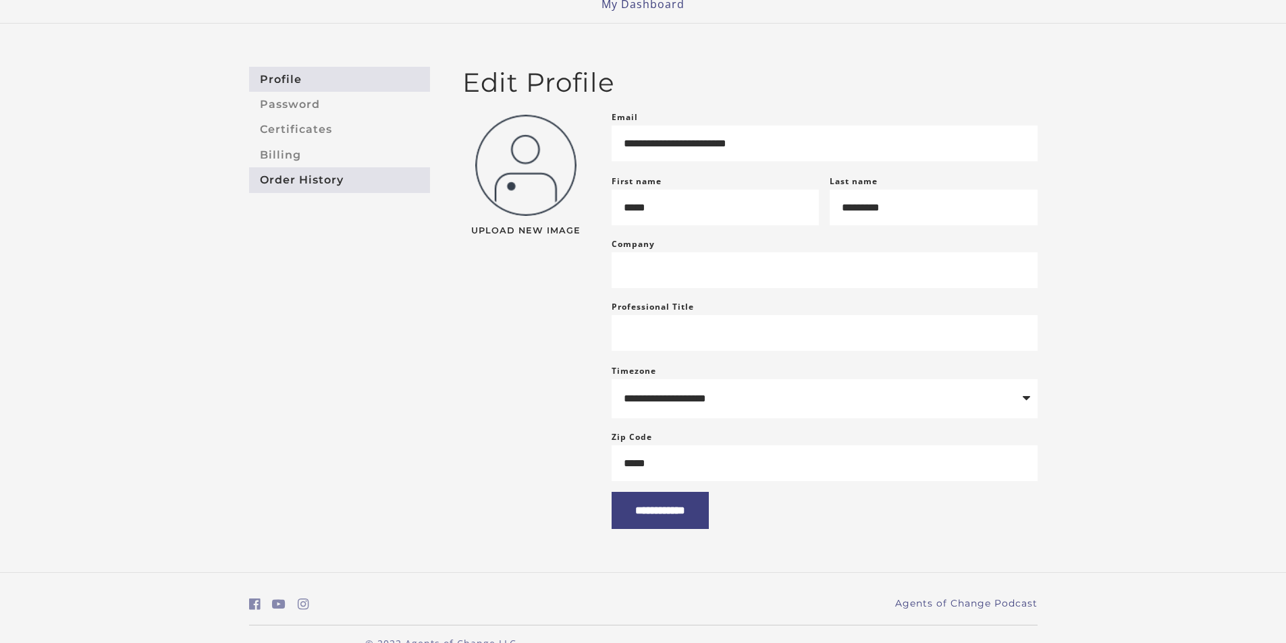
click at [327, 186] on link "Order History" at bounding box center [339, 179] width 181 height 25
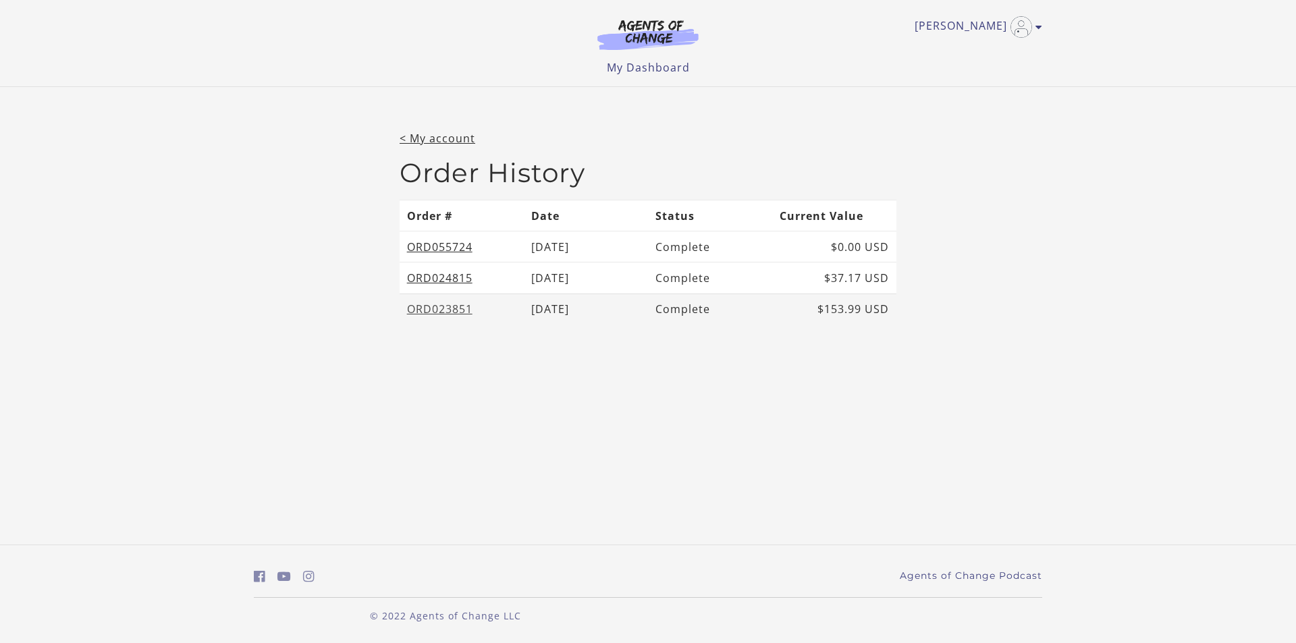
click at [449, 310] on link "ORD023851" at bounding box center [439, 309] width 65 height 15
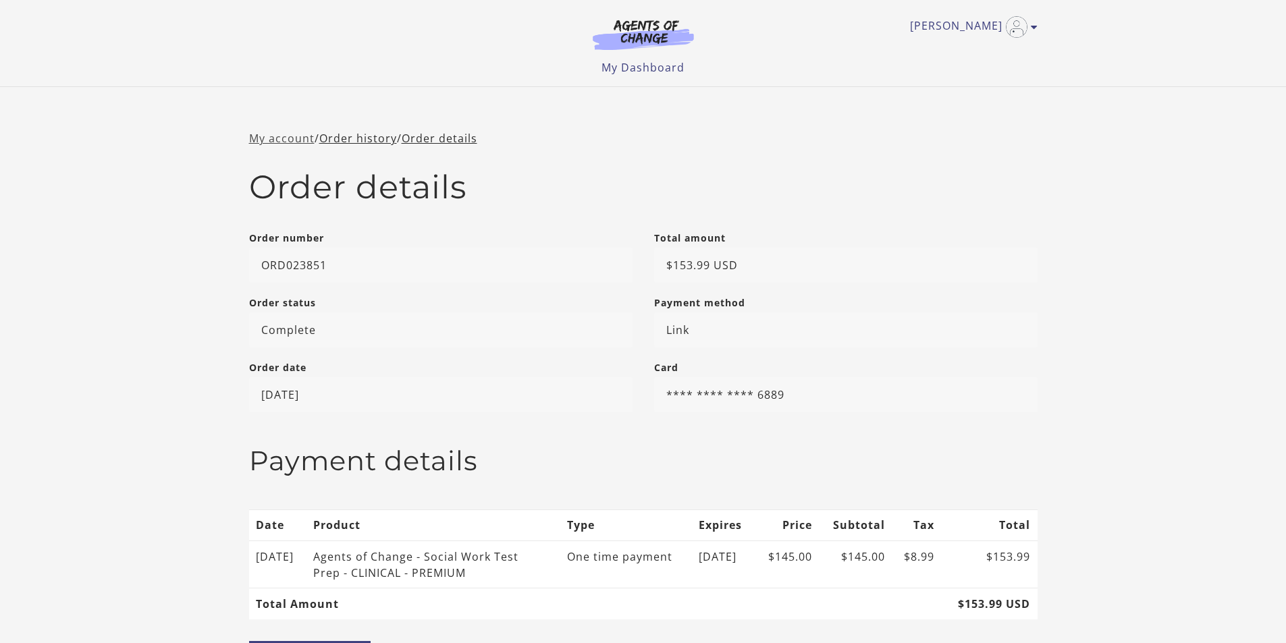
click at [268, 137] on link "My account" at bounding box center [281, 138] width 65 height 15
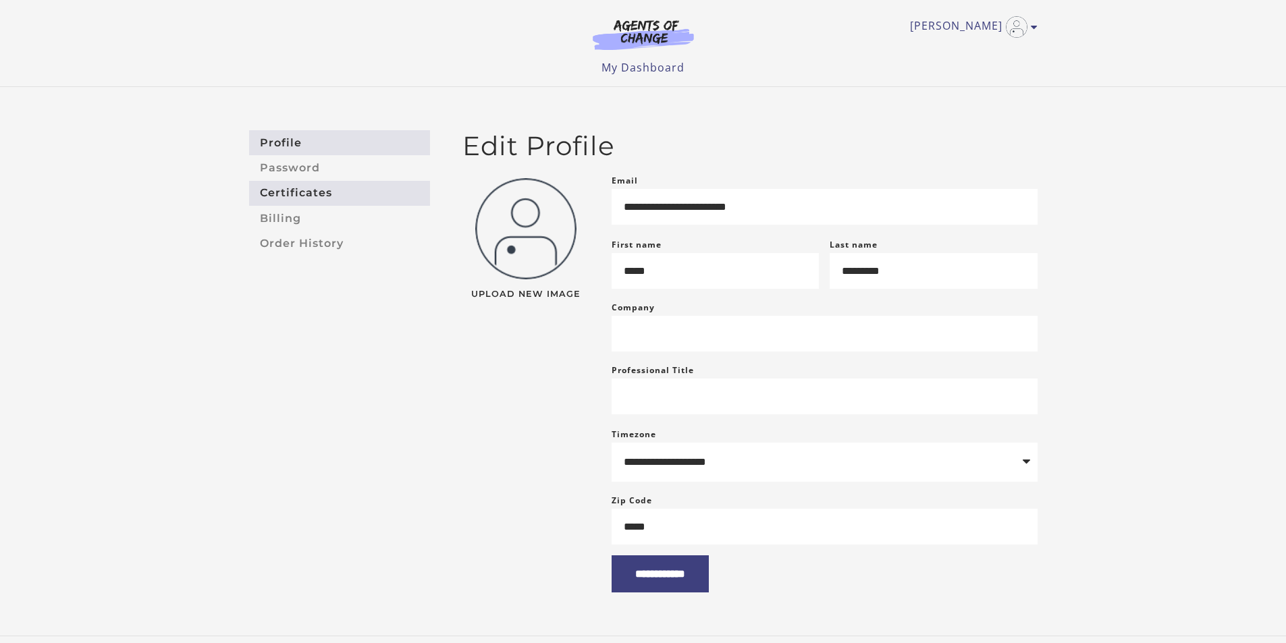
click at [305, 196] on link "Certificates" at bounding box center [339, 193] width 181 height 25
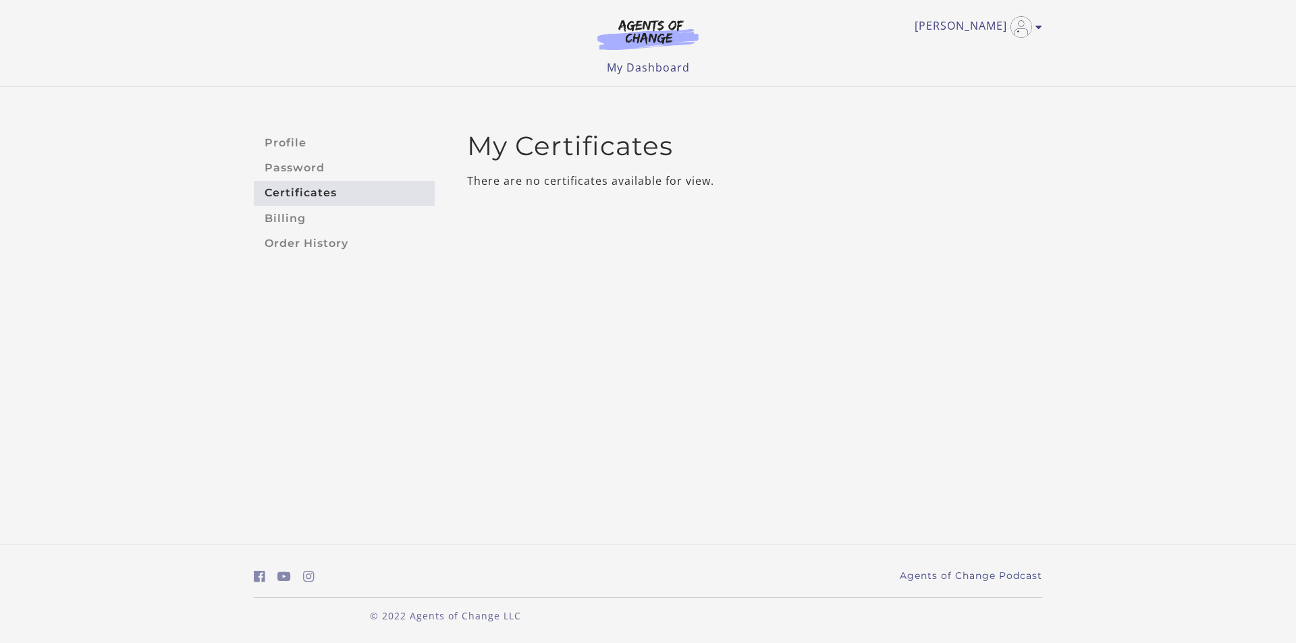
click at [358, 189] on link "Certificates" at bounding box center [344, 193] width 181 height 25
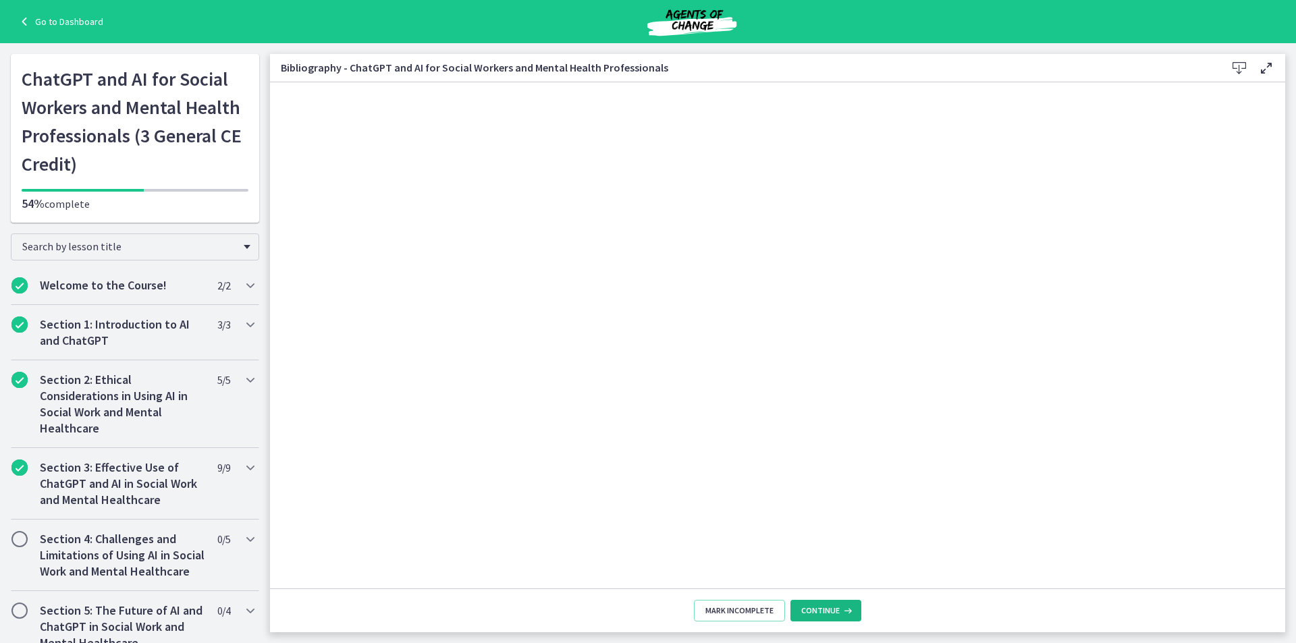
click at [818, 609] on span "Continue" at bounding box center [821, 611] width 38 height 11
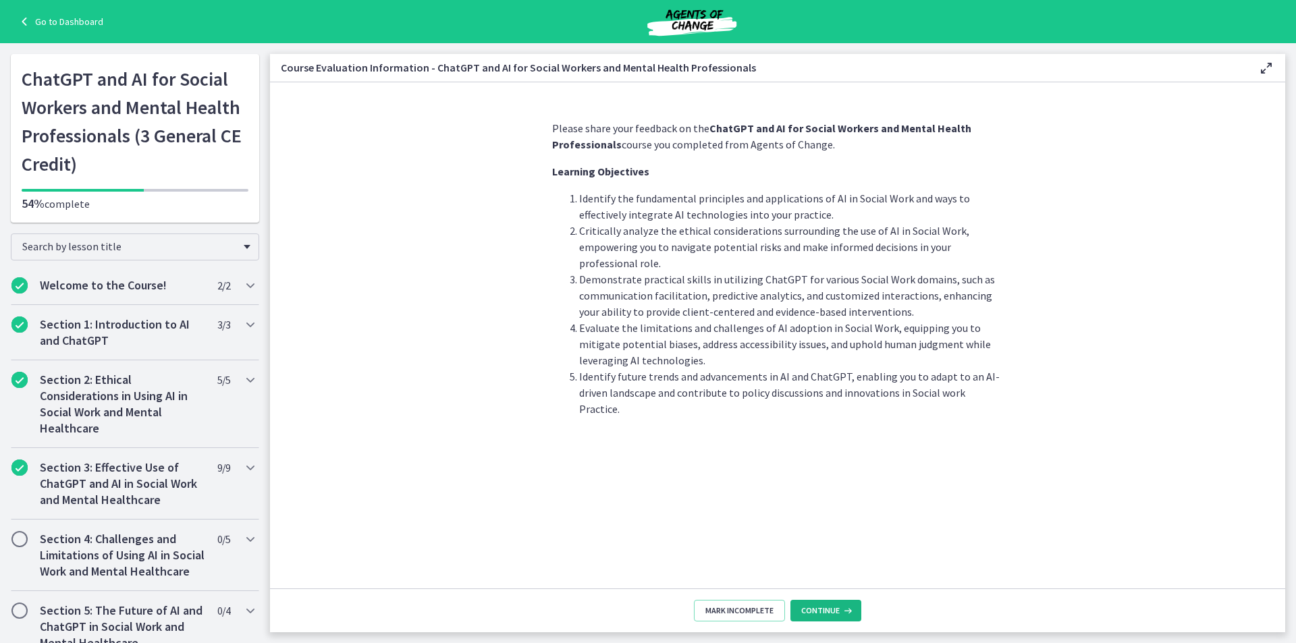
click at [817, 609] on span "Continue" at bounding box center [821, 611] width 38 height 11
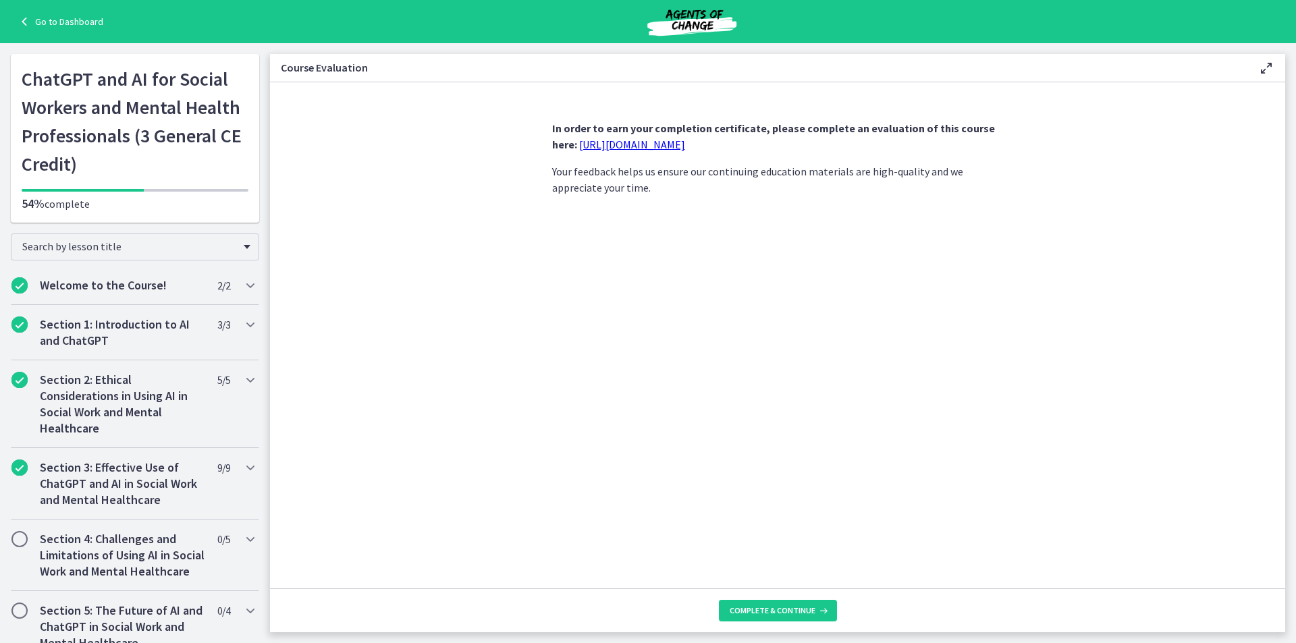
click at [685, 148] on link "[URL][DOMAIN_NAME]" at bounding box center [632, 145] width 106 height 14
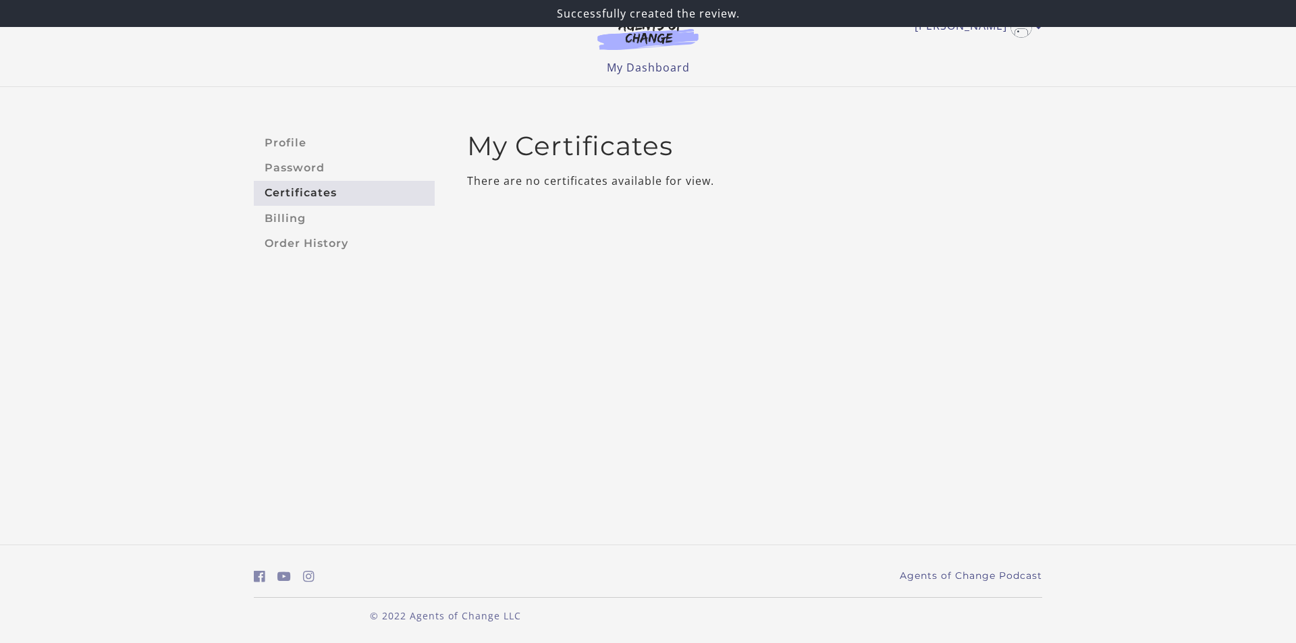
click at [321, 199] on link "Certificates" at bounding box center [344, 193] width 181 height 25
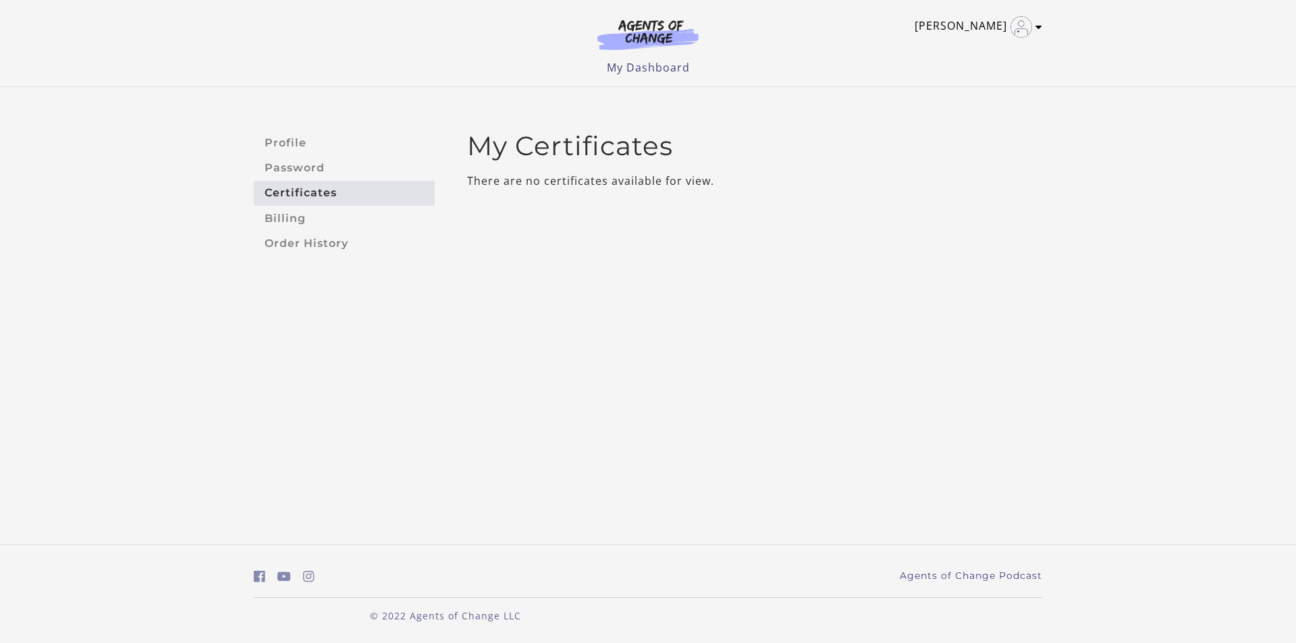
click at [1041, 28] on icon "Toggle menu" at bounding box center [1039, 27] width 7 height 11
click at [989, 47] on link "My Account" at bounding box center [986, 49] width 119 height 23
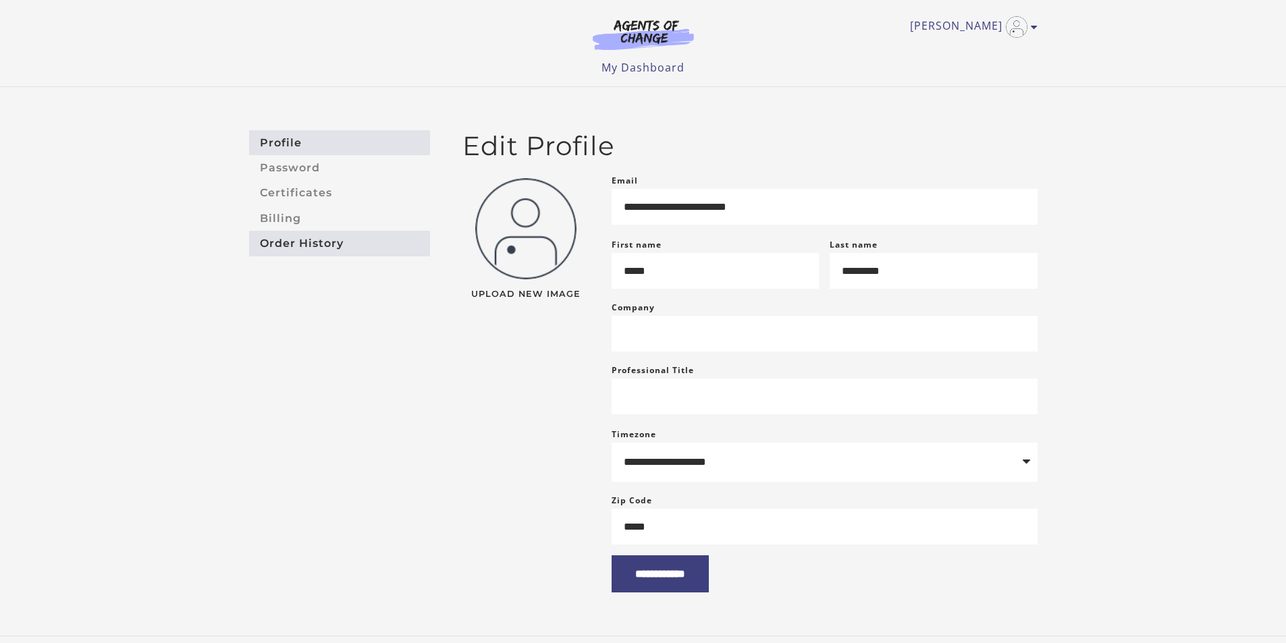
click at [317, 241] on link "Order History" at bounding box center [339, 243] width 181 height 25
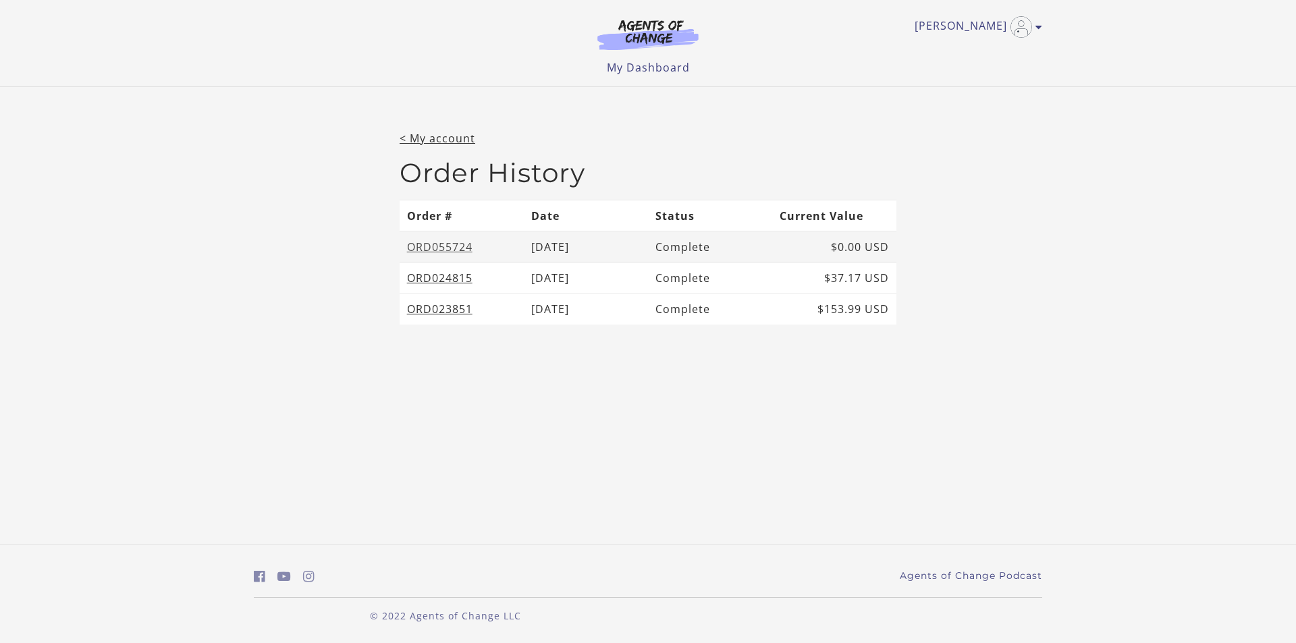
click at [461, 249] on link "ORD055724" at bounding box center [439, 247] width 65 height 15
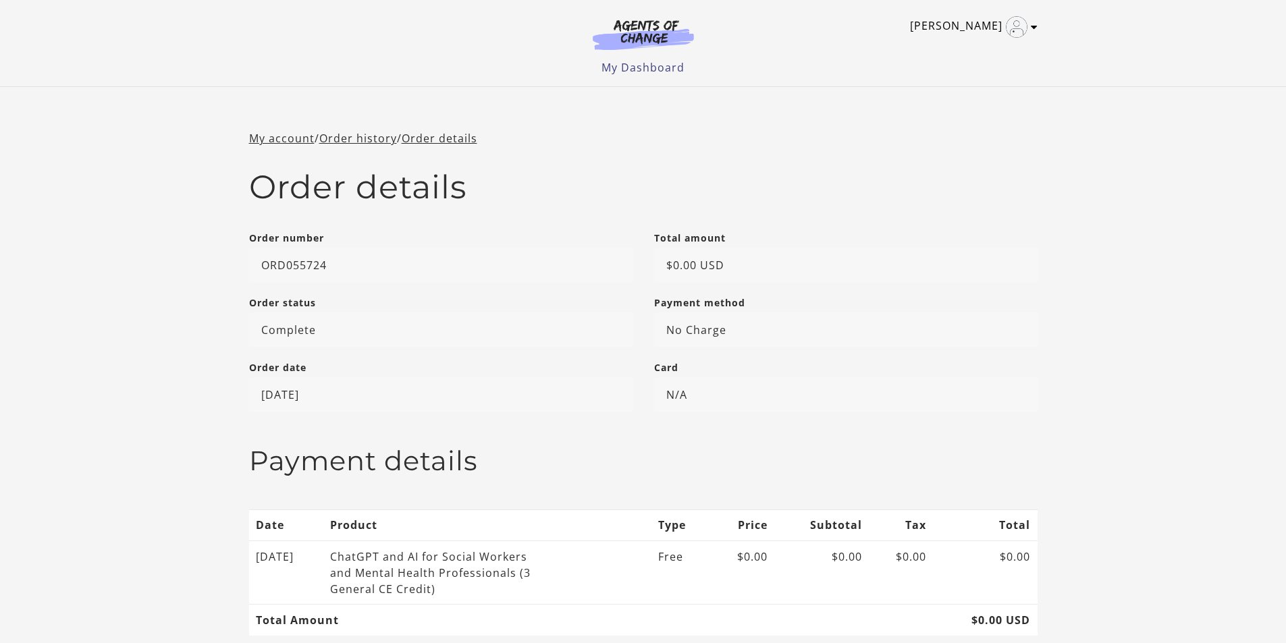
click at [1034, 29] on icon "Toggle menu" at bounding box center [1034, 27] width 7 height 11
click at [977, 76] on link "Support" at bounding box center [981, 72] width 119 height 23
click at [1034, 28] on icon "Toggle menu" at bounding box center [1034, 27] width 7 height 11
click at [982, 72] on icon "Open in a new window" at bounding box center [985, 72] width 11 height 11
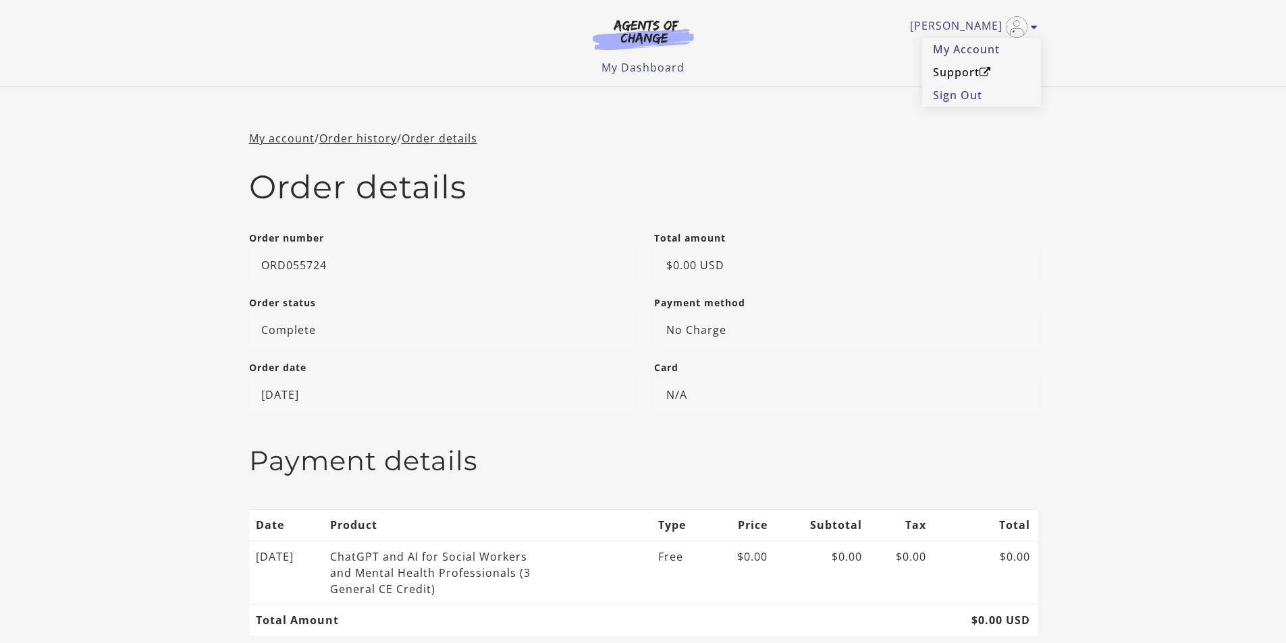
click at [982, 72] on icon "Open in a new window" at bounding box center [985, 72] width 11 height 11
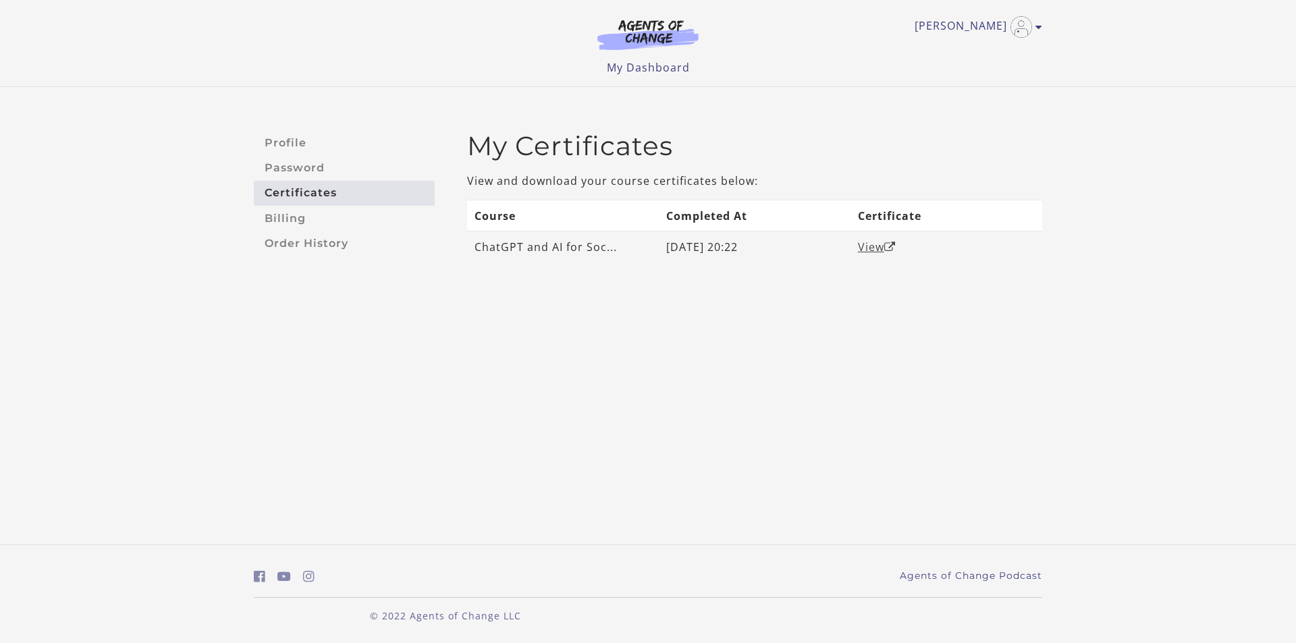
click at [870, 252] on link "View" at bounding box center [877, 247] width 38 height 15
click at [876, 244] on link "View" at bounding box center [877, 247] width 38 height 15
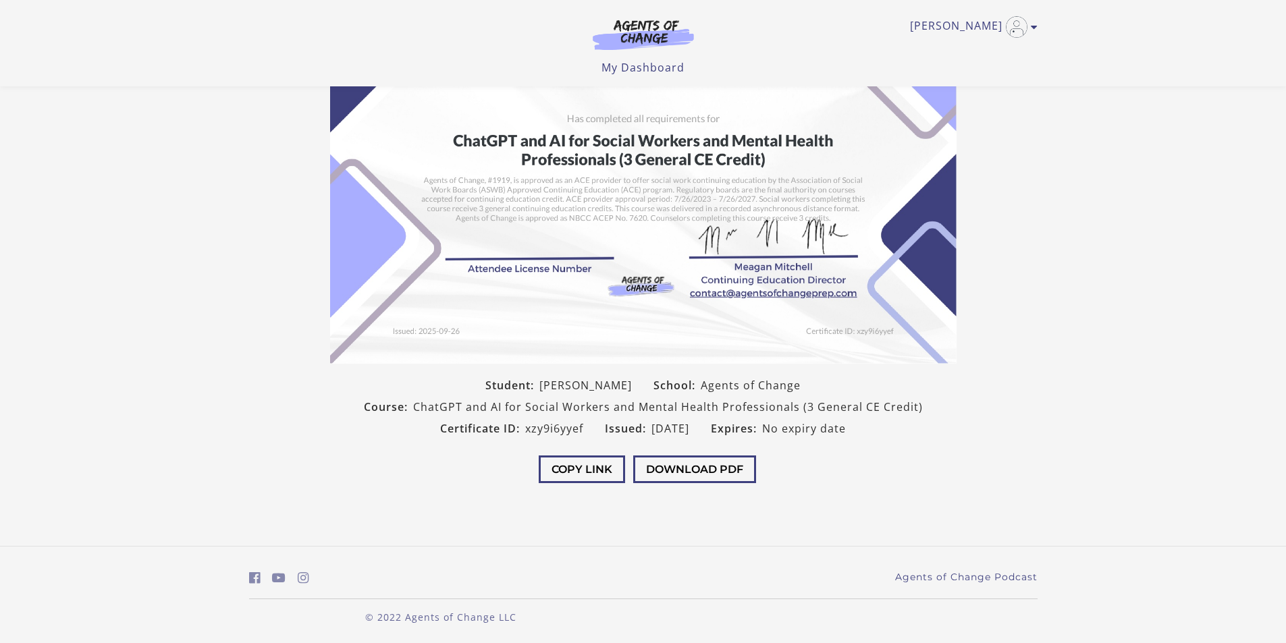
scroll to position [112, 0]
click at [738, 473] on button "Download PDF" at bounding box center [694, 468] width 123 height 28
click at [666, 473] on button "Download PDF" at bounding box center [694, 468] width 123 height 28
